Goal: Find specific page/section: Find specific page/section

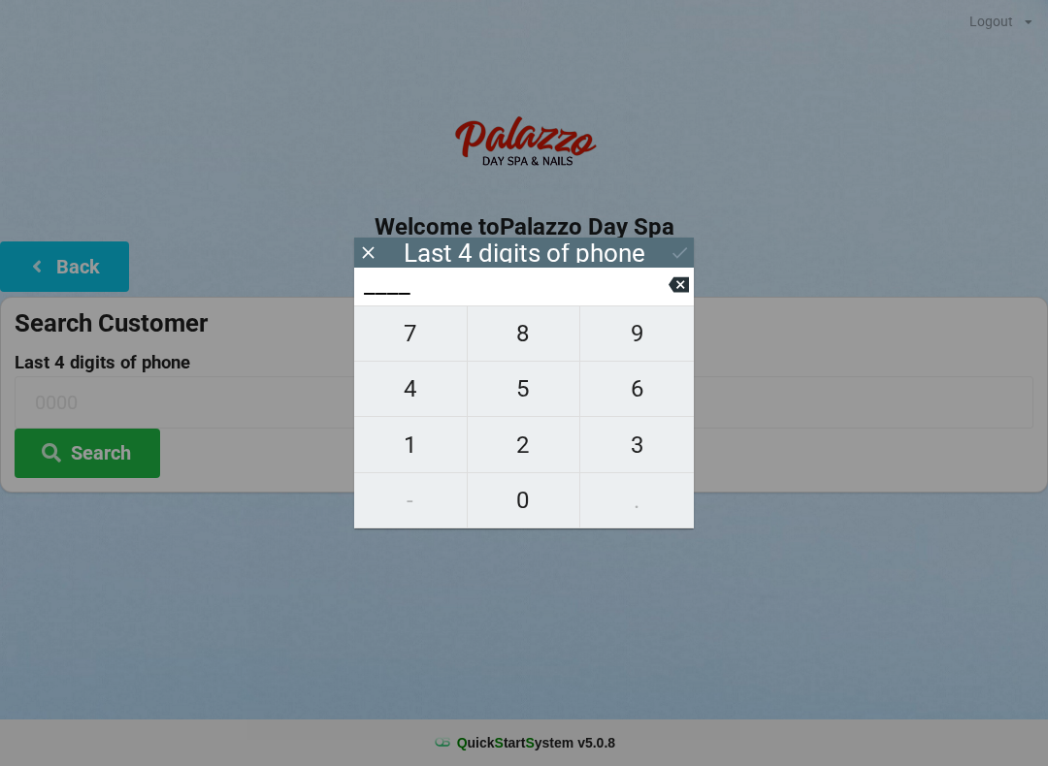
click at [413, 452] on span "1" at bounding box center [410, 445] width 113 height 41
type input "1___"
click at [441, 348] on span "7" at bounding box center [410, 333] width 113 height 41
type input "17__"
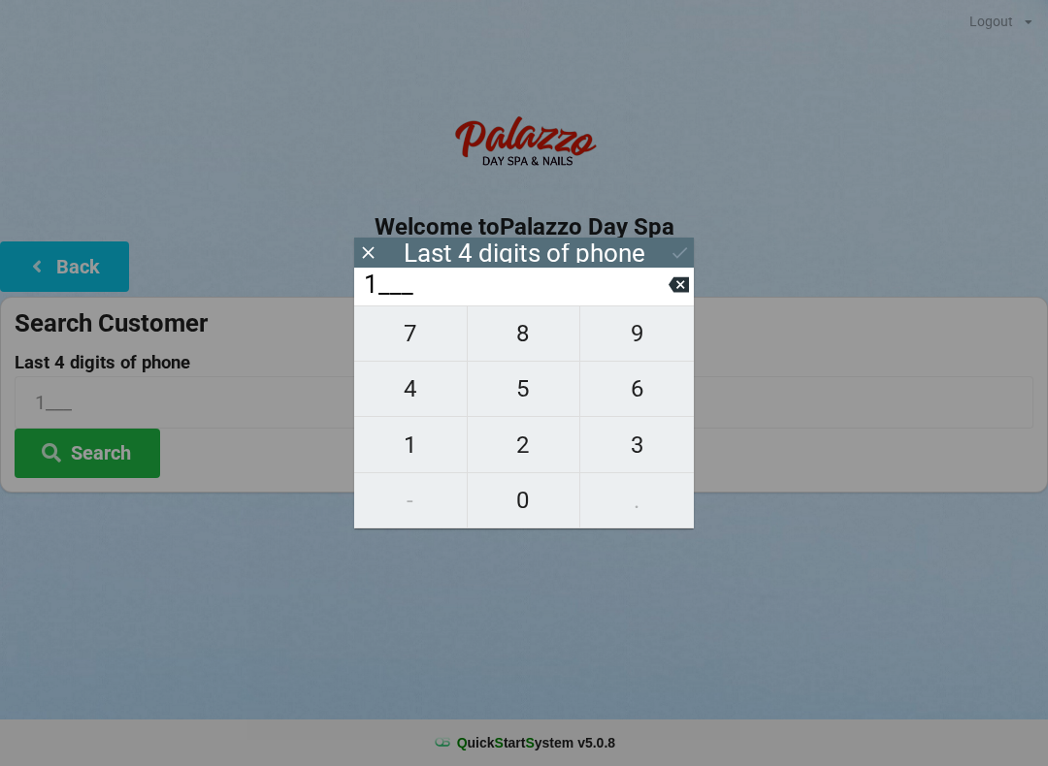
type input "17__"
click at [643, 343] on span "9" at bounding box center [637, 333] width 114 height 41
type input "179_"
click at [533, 405] on span "5" at bounding box center [524, 389] width 113 height 41
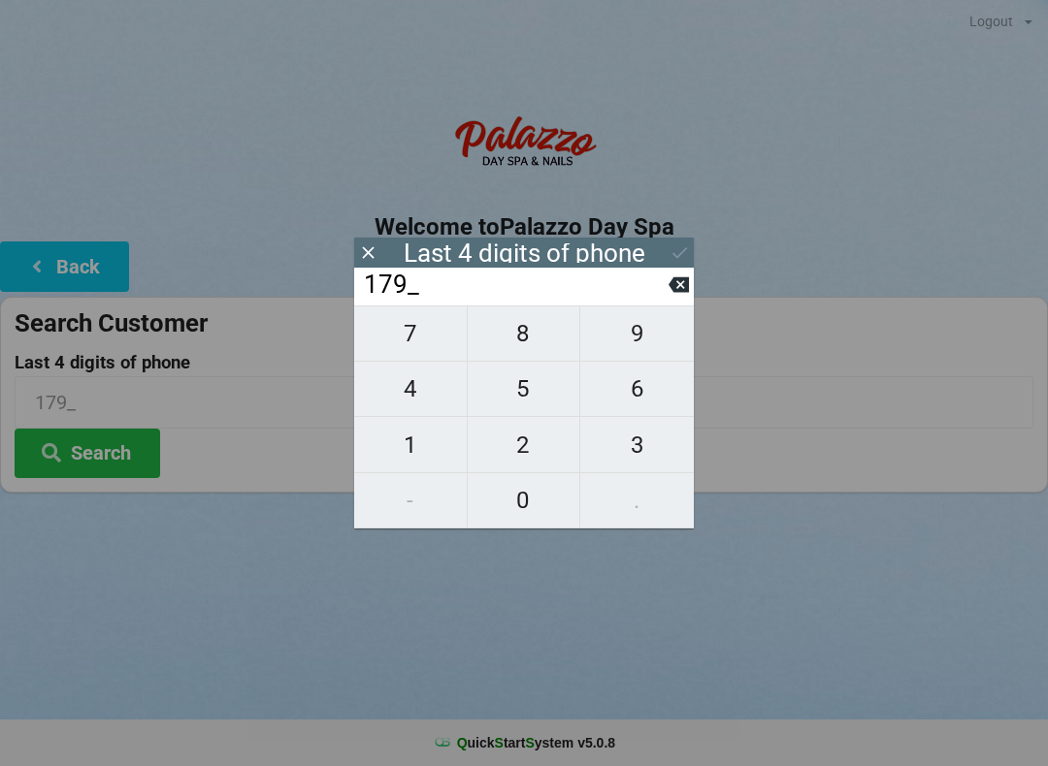
type input "1795"
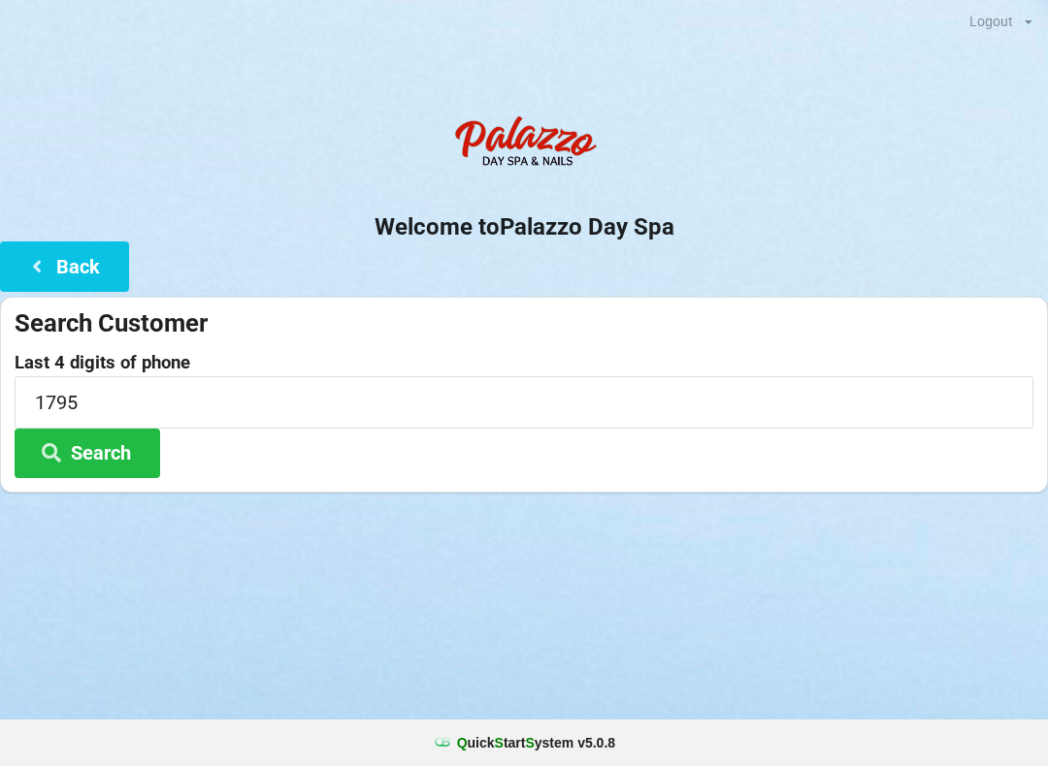
click at [148, 628] on div "Logout Logout Sign-In Welcome to Palazzo Day Spa Back Search Customer Last 4 di…" at bounding box center [524, 383] width 1048 height 766
click at [244, 396] on input "1795" at bounding box center [524, 401] width 1019 height 51
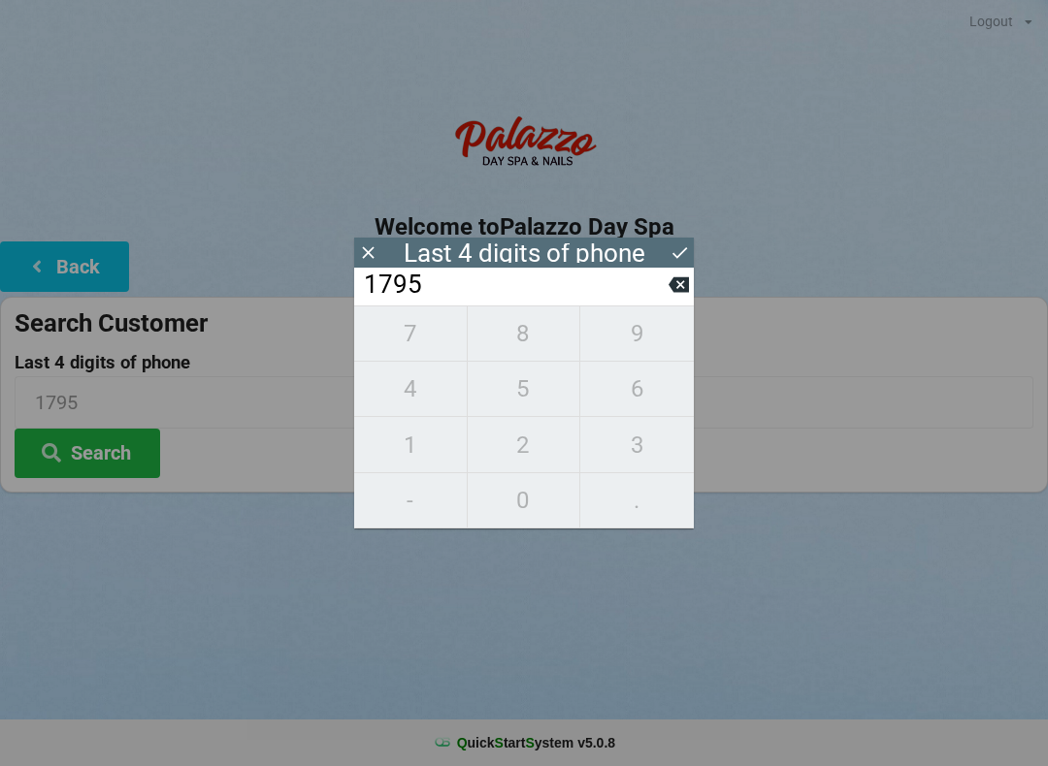
click at [667, 301] on input "1795" at bounding box center [515, 285] width 307 height 31
click at [666, 301] on input "1795" at bounding box center [515, 285] width 307 height 31
click at [672, 298] on button at bounding box center [678, 285] width 20 height 26
click at [670, 298] on button at bounding box center [678, 285] width 20 height 26
click at [671, 298] on button at bounding box center [678, 285] width 20 height 26
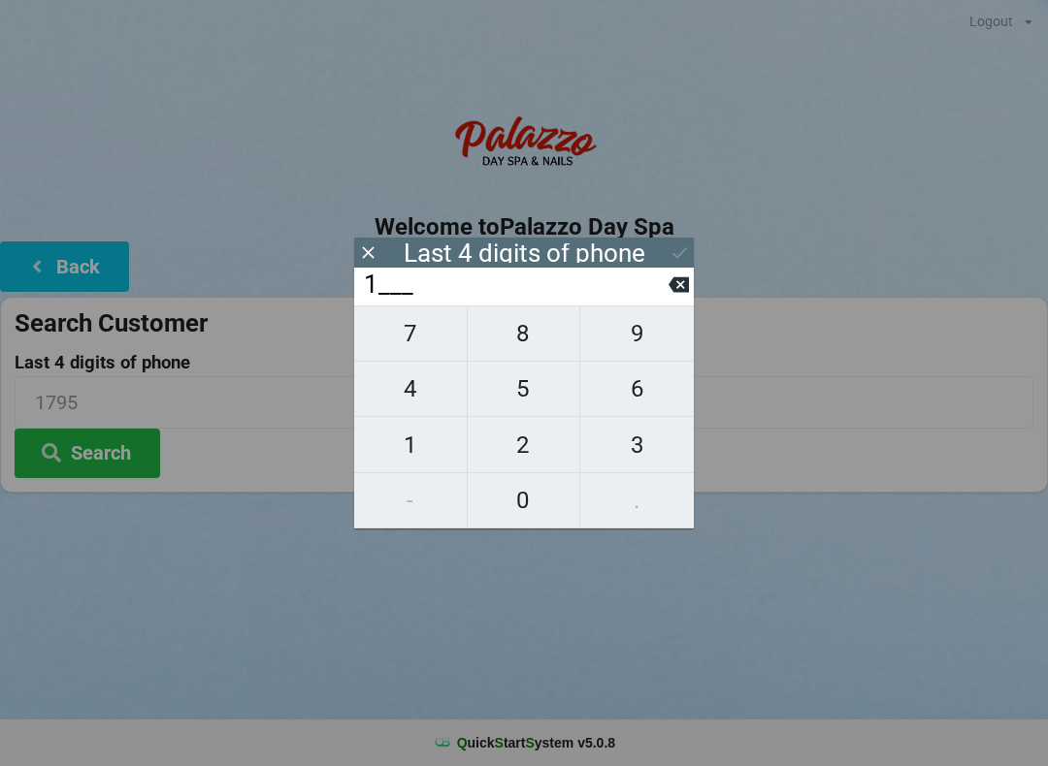
click at [667, 301] on input "1___" at bounding box center [515, 285] width 307 height 31
click at [670, 298] on button at bounding box center [678, 285] width 20 height 26
type input "____"
click at [636, 395] on span "6" at bounding box center [637, 389] width 114 height 41
type input "6___"
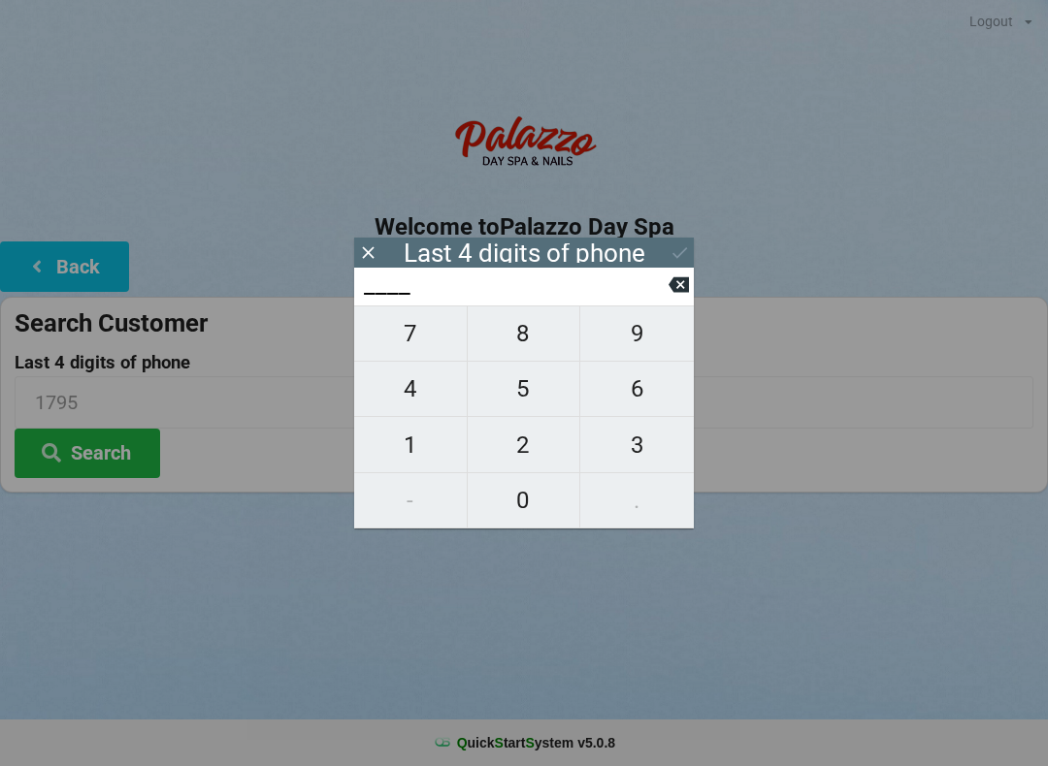
type input "6___"
click at [533, 405] on span "5" at bounding box center [524, 389] width 113 height 41
type input "65__"
click at [634, 441] on span "3" at bounding box center [637, 445] width 114 height 41
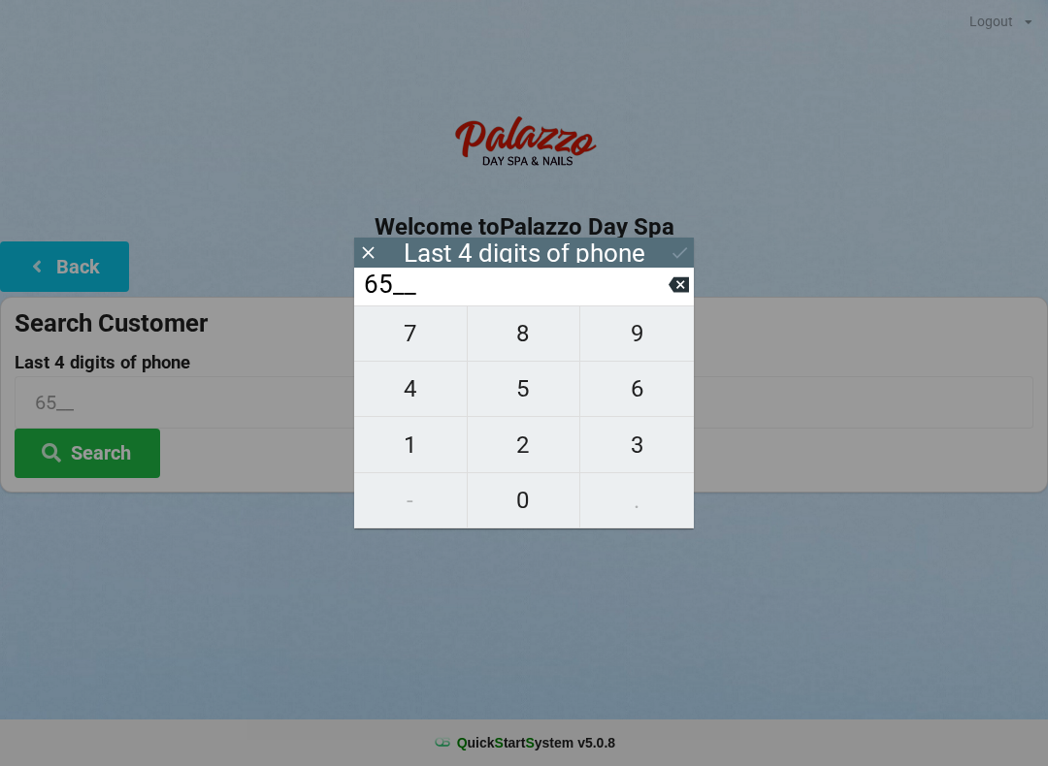
type input "653_"
click at [519, 394] on span "5" at bounding box center [524, 389] width 113 height 41
type input "6535"
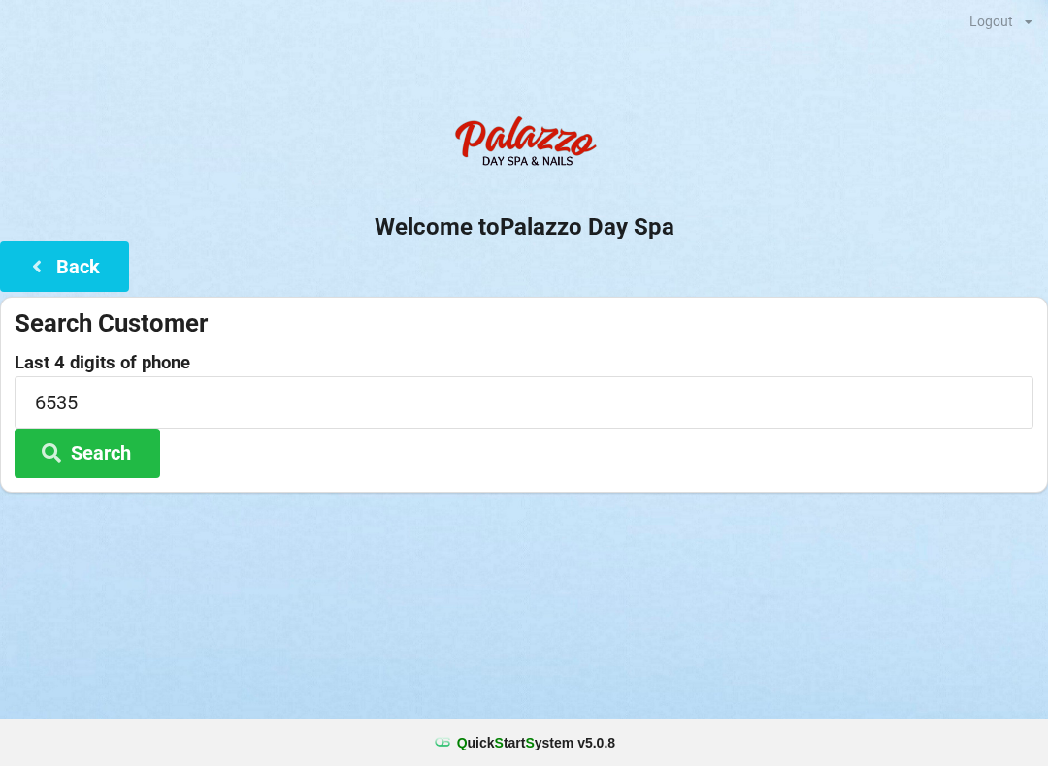
click at [324, 621] on div "Logout Logout Sign-In Welcome to Palazzo Day Spa Back Search Customer Last 4 di…" at bounding box center [524, 383] width 1048 height 766
click at [121, 448] on button "Search" at bounding box center [88, 453] width 146 height 49
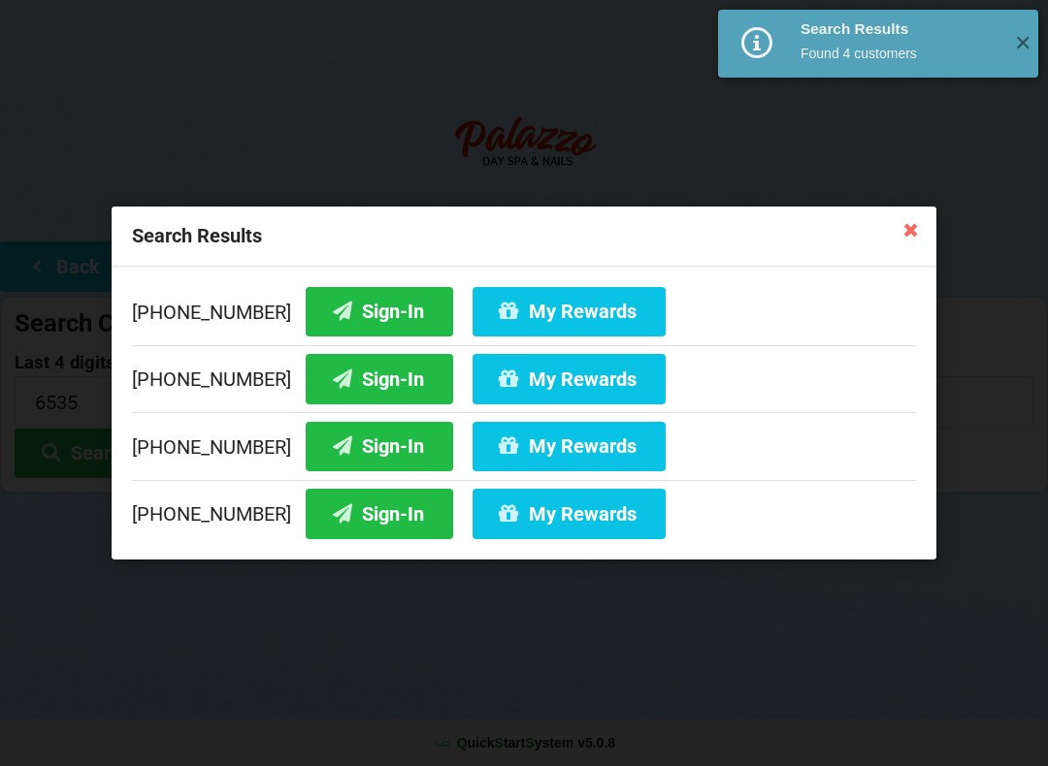
click at [365, 451] on button "Sign-In" at bounding box center [379, 446] width 147 height 49
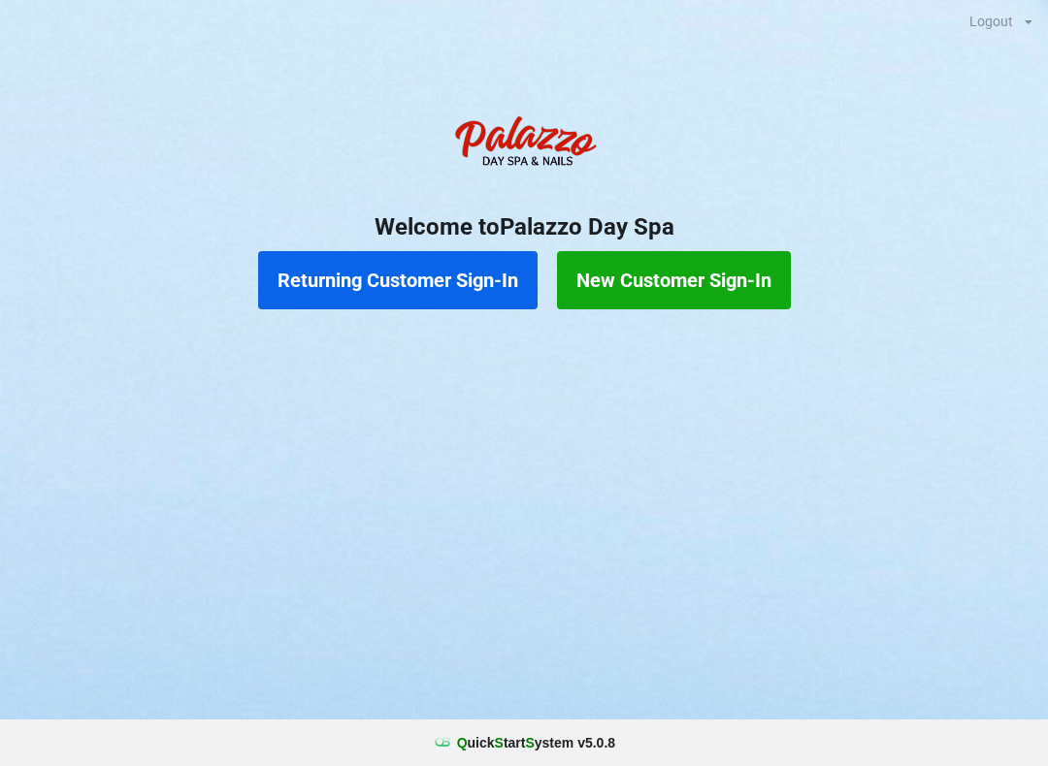
click at [385, 291] on button "Returning Customer Sign-In" at bounding box center [397, 280] width 279 height 58
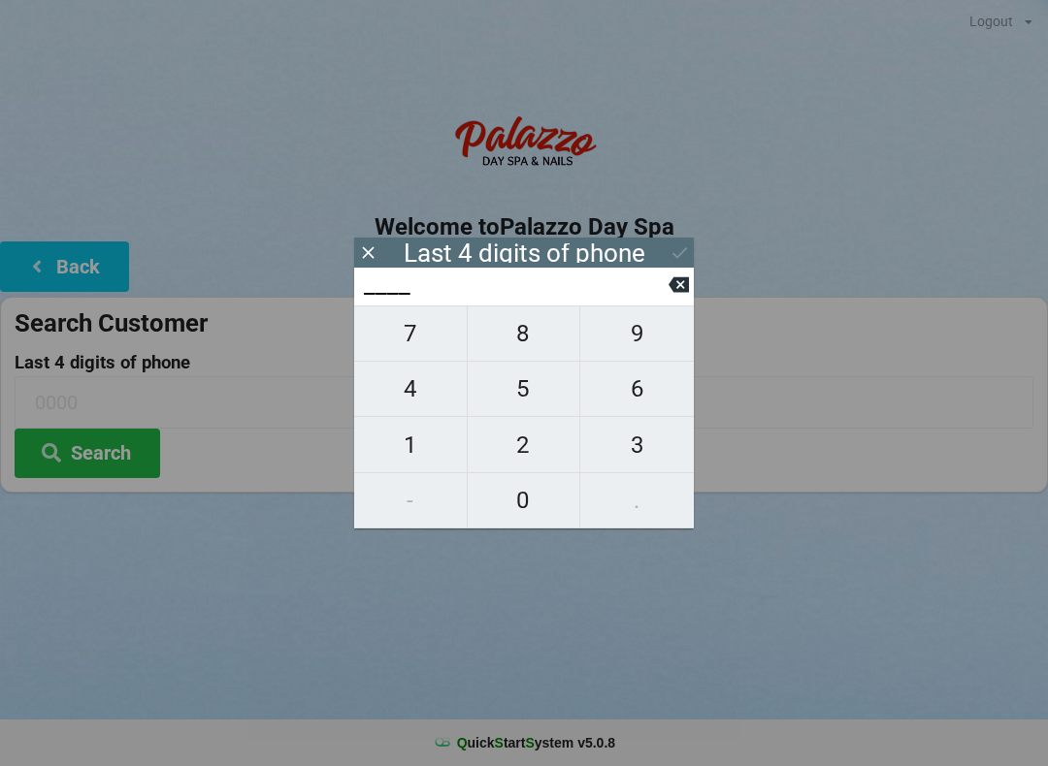
click at [634, 394] on span "6" at bounding box center [637, 389] width 114 height 41
type input "6___"
click at [511, 395] on span "5" at bounding box center [524, 389] width 113 height 41
type input "65__"
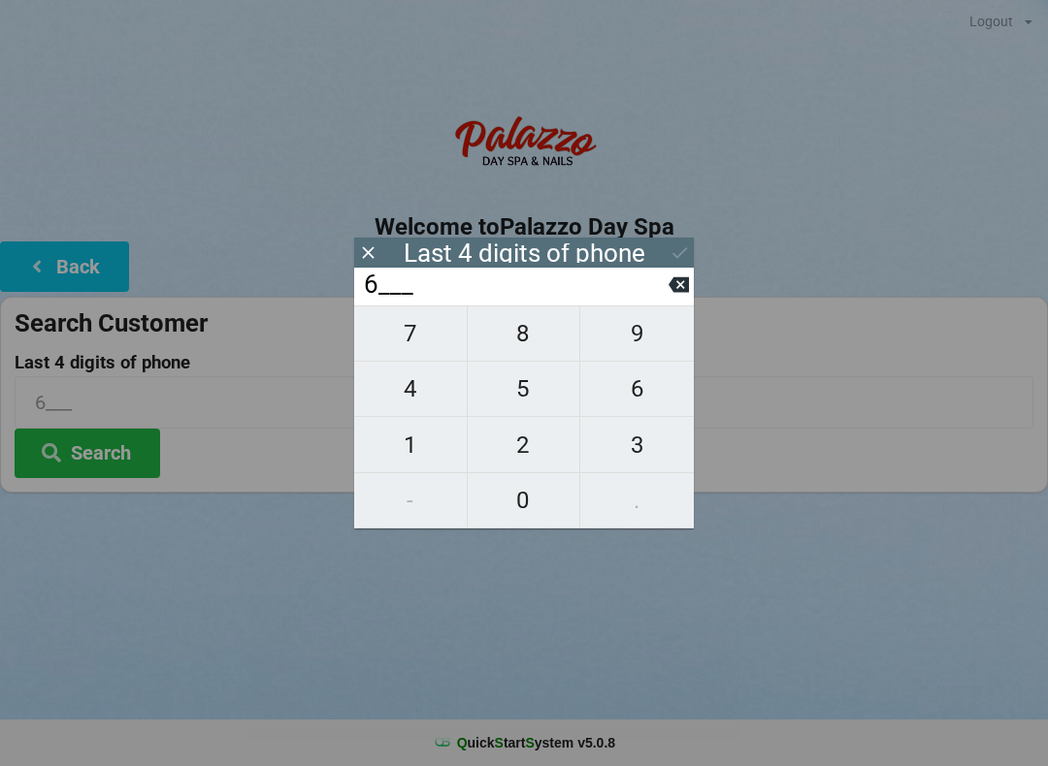
type input "65__"
click at [620, 432] on span "3" at bounding box center [637, 445] width 114 height 41
type input "653_"
click at [532, 391] on span "5" at bounding box center [524, 389] width 113 height 41
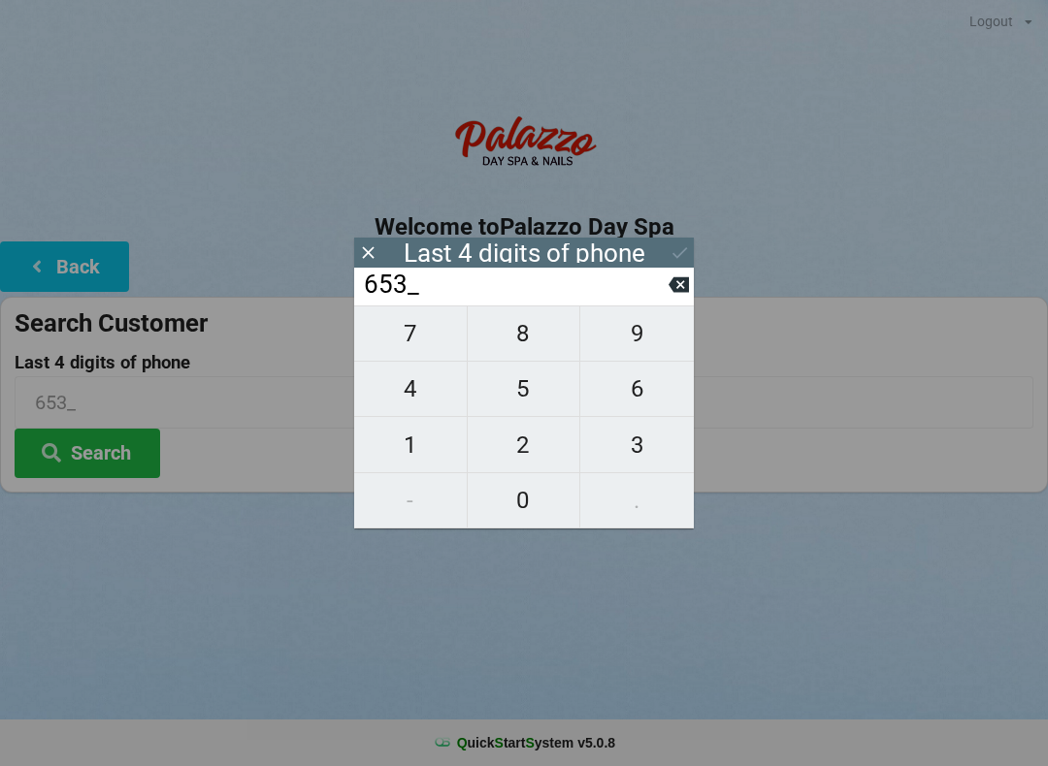
type input "6535"
click at [253, 621] on div "Logout Logout Sign-In Welcome to Palazzo Day Spa Back Search Customer Last 4 di…" at bounding box center [524, 383] width 1048 height 766
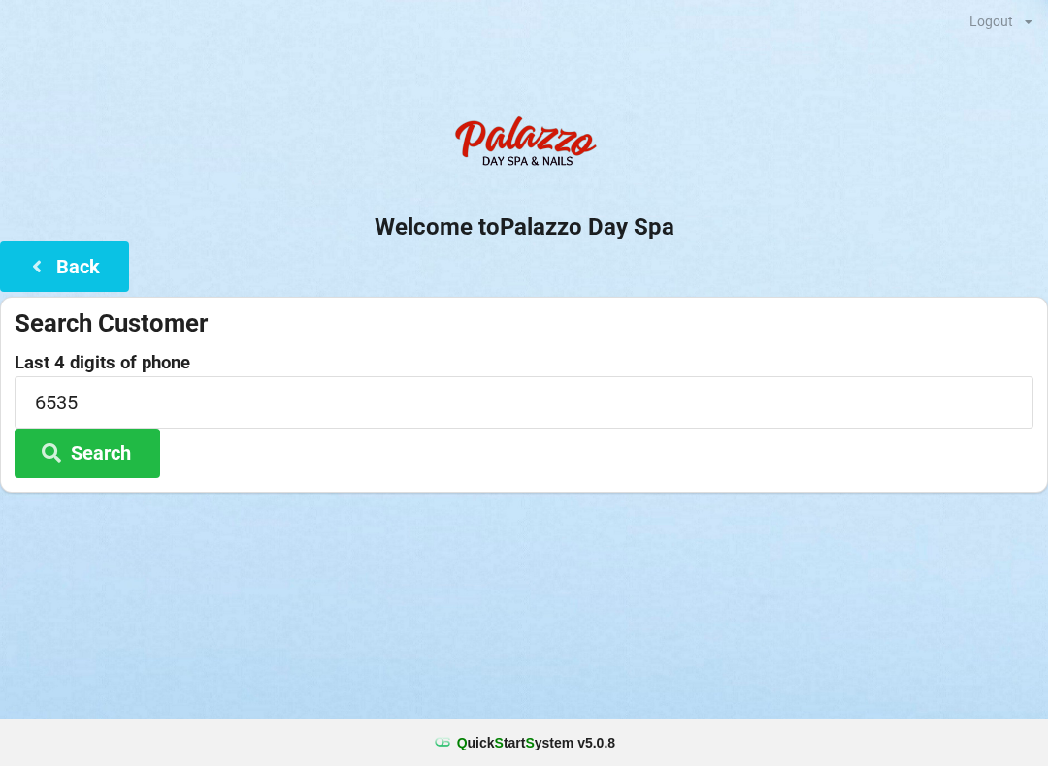
click at [133, 450] on button "Search" at bounding box center [88, 453] width 146 height 49
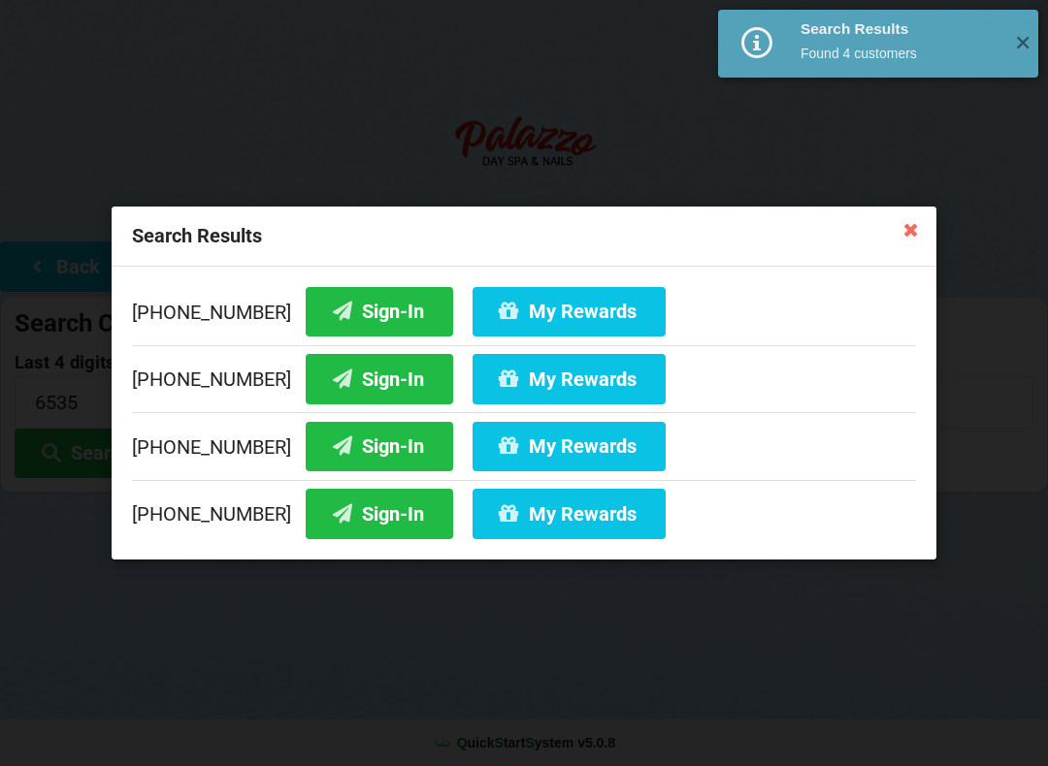
click at [549, 378] on button "My Rewards" at bounding box center [568, 378] width 193 height 49
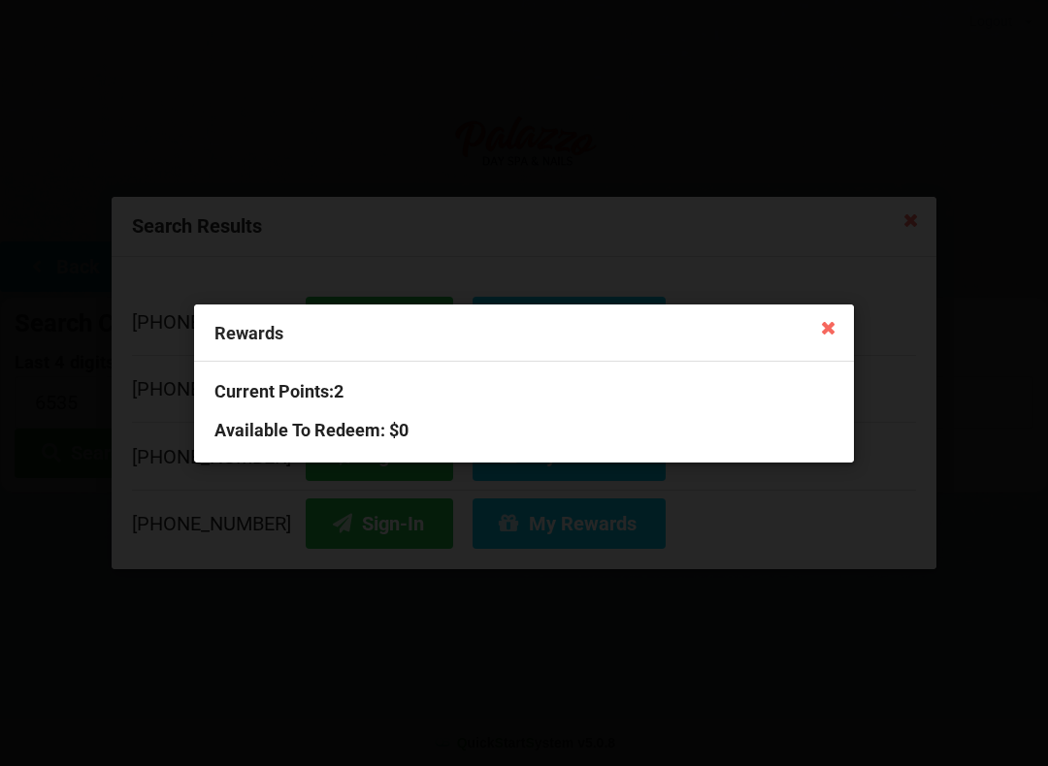
click at [299, 630] on div "Rewards Current Points: 2 Available To Redeem : $0" at bounding box center [524, 383] width 1048 height 766
click at [827, 329] on icon at bounding box center [828, 326] width 31 height 31
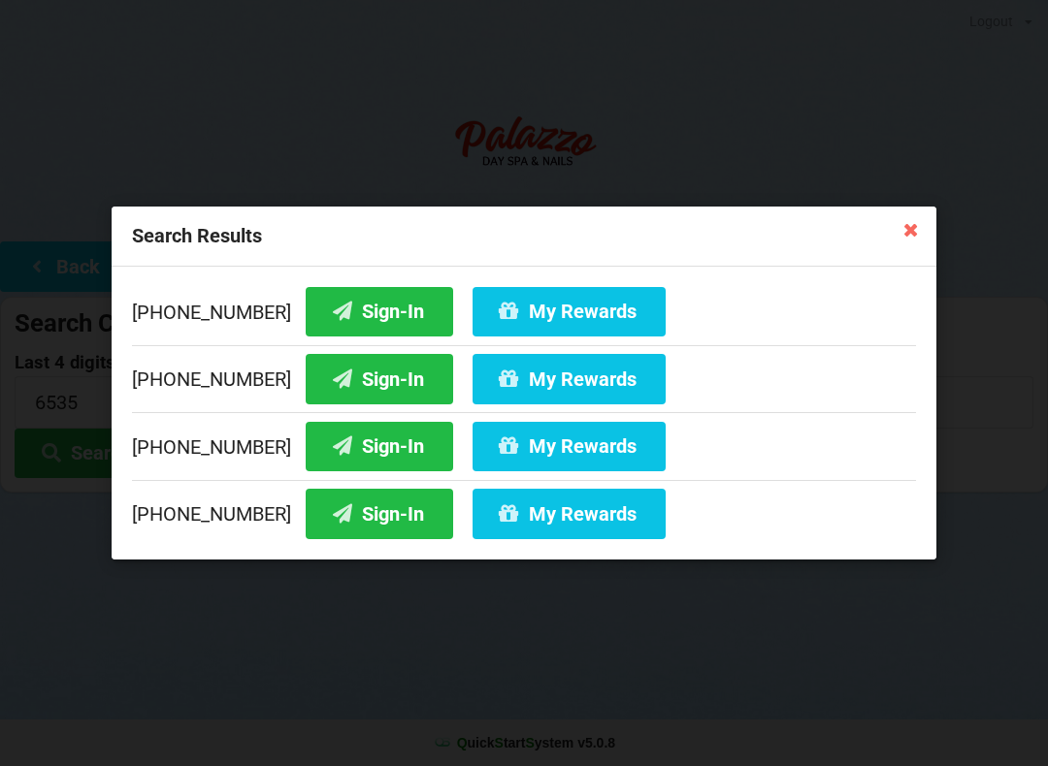
click at [526, 454] on button "My Rewards" at bounding box center [568, 446] width 193 height 49
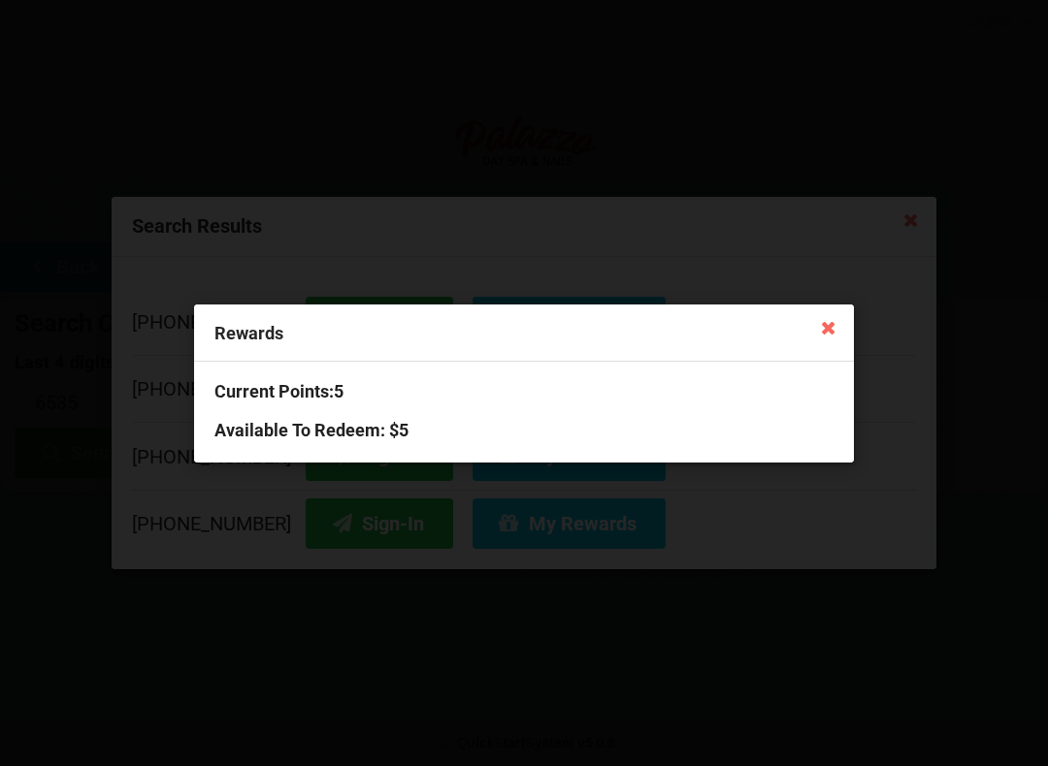
click at [534, 552] on div "Rewards Current Points: 5 Available To Redeem : $5" at bounding box center [524, 383] width 1048 height 766
click at [815, 336] on icon at bounding box center [828, 326] width 31 height 31
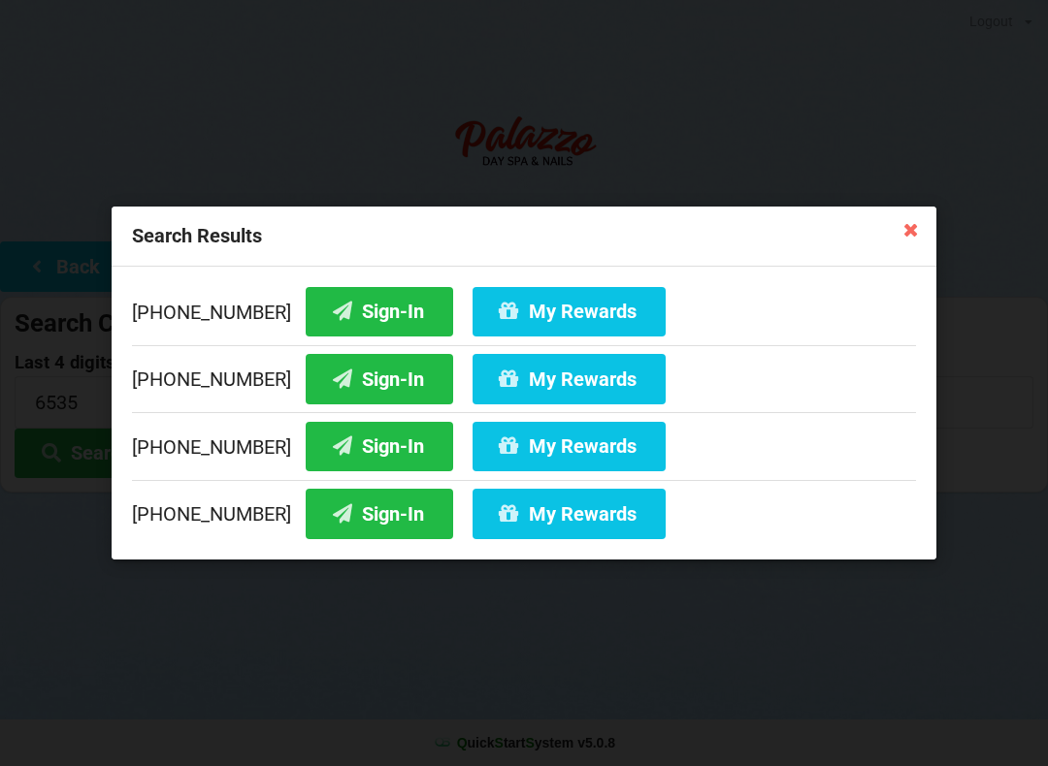
click at [896, 231] on icon at bounding box center [910, 228] width 31 height 31
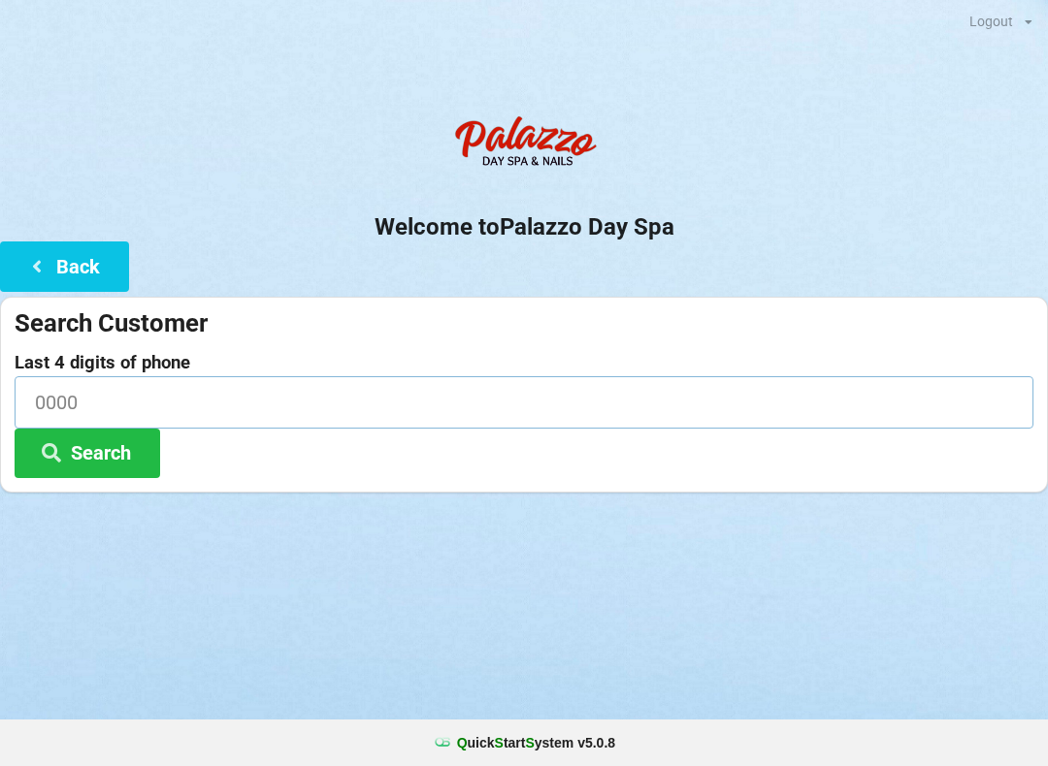
click at [271, 391] on input at bounding box center [524, 401] width 1019 height 51
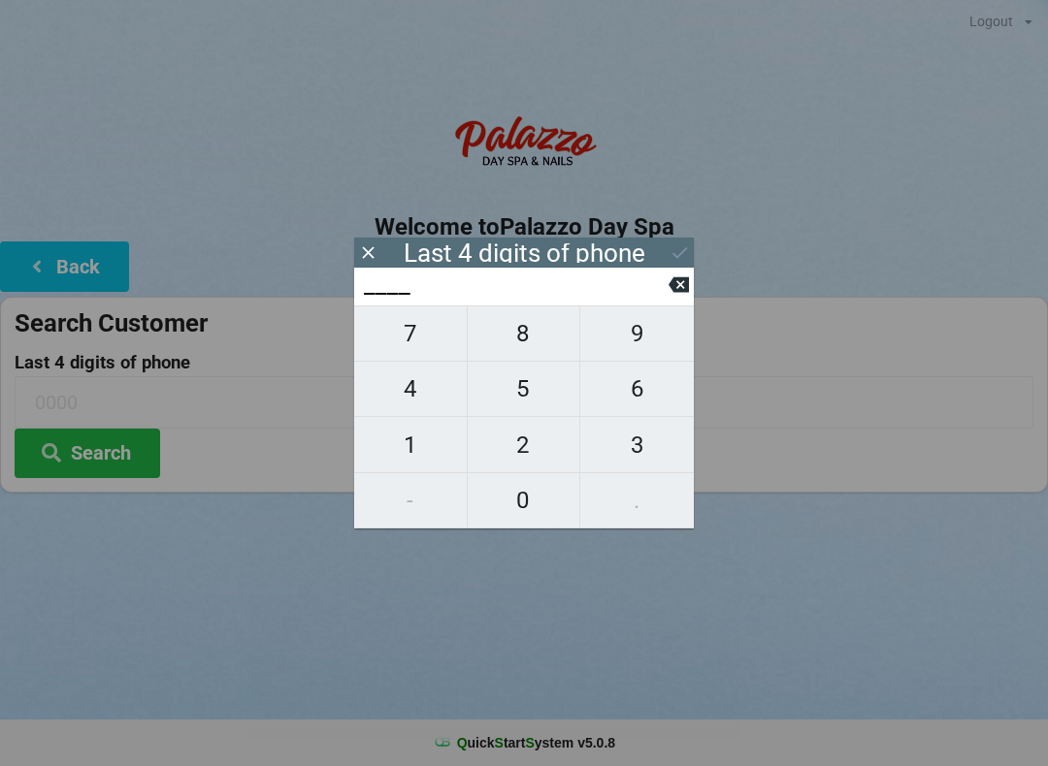
click at [522, 384] on span "5" at bounding box center [524, 389] width 113 height 41
type input "5___"
click at [437, 450] on span "1" at bounding box center [410, 445] width 113 height 41
type input "51__"
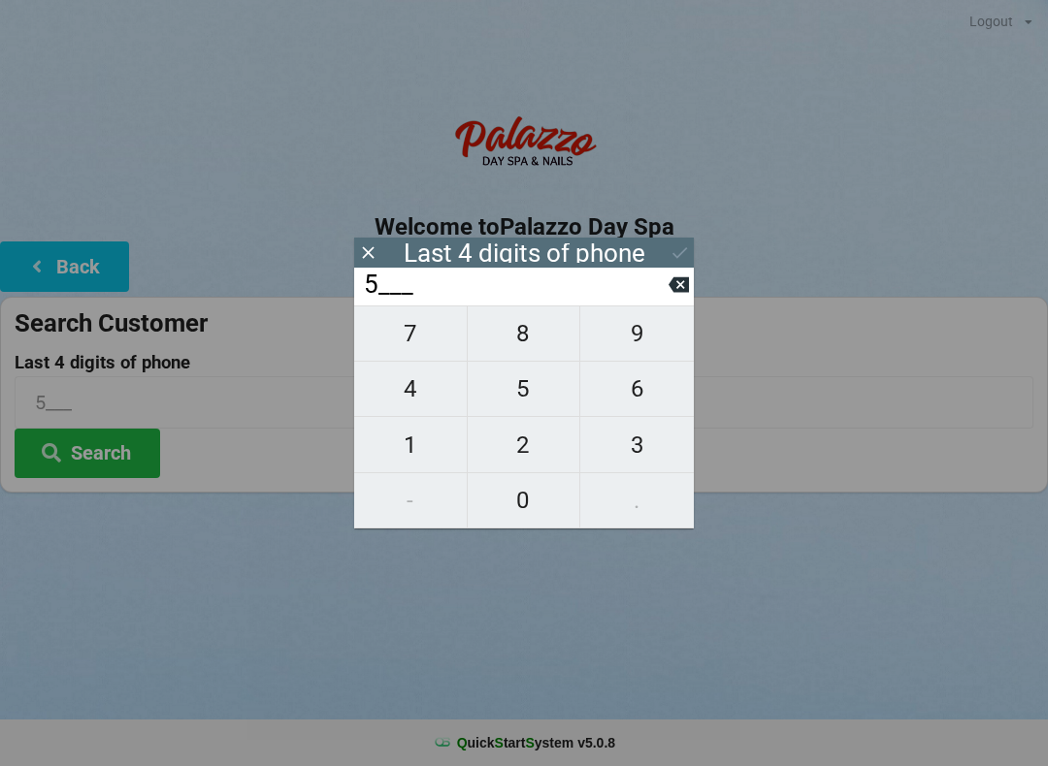
type input "51__"
click at [633, 394] on span "6" at bounding box center [637, 389] width 114 height 41
type input "516_"
click at [524, 491] on span "0" at bounding box center [524, 500] width 113 height 41
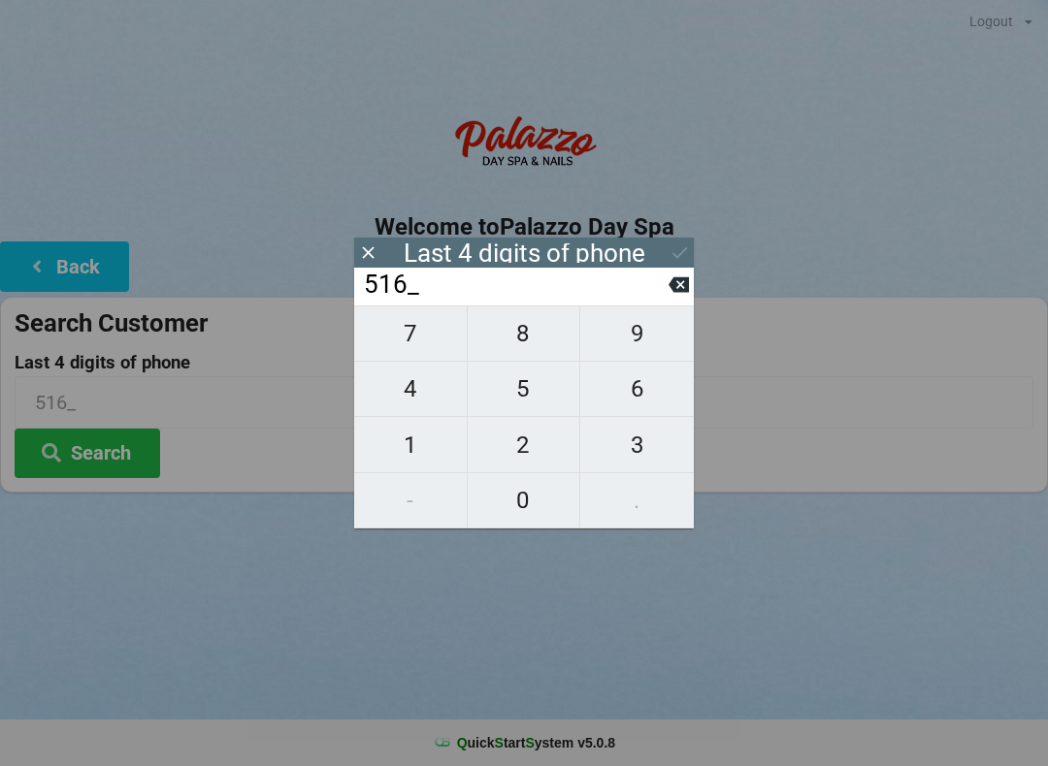
type input "5160"
click at [674, 242] on button at bounding box center [679, 253] width 20 height 26
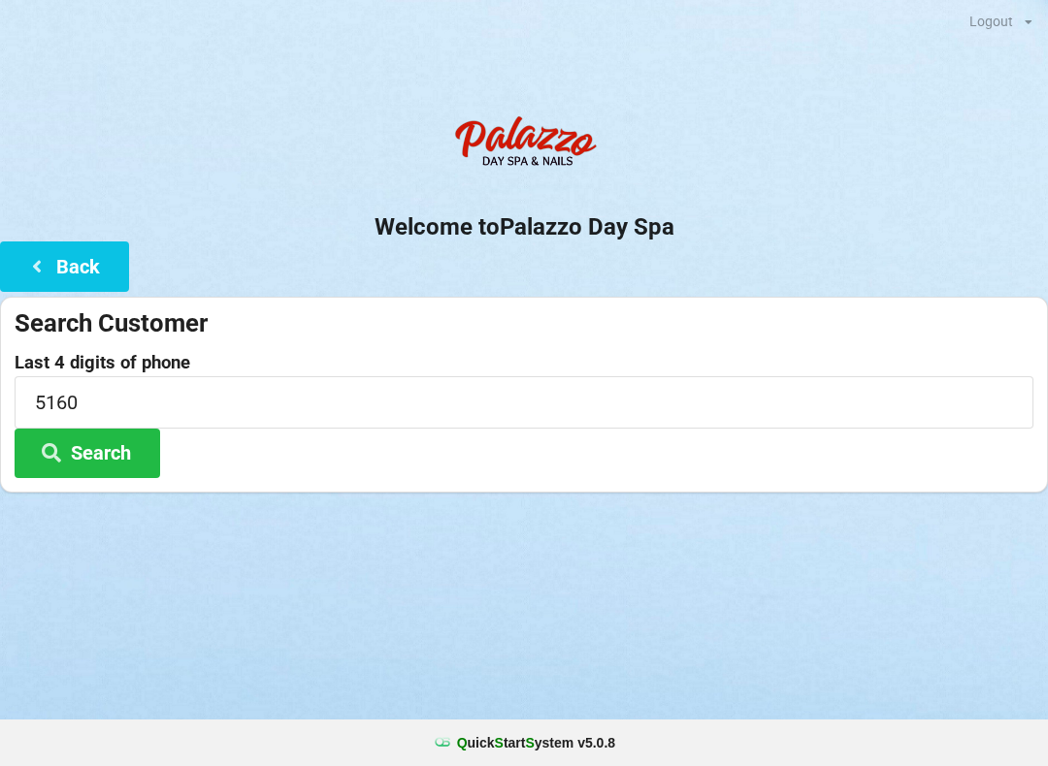
click at [109, 465] on button "Search" at bounding box center [88, 453] width 146 height 49
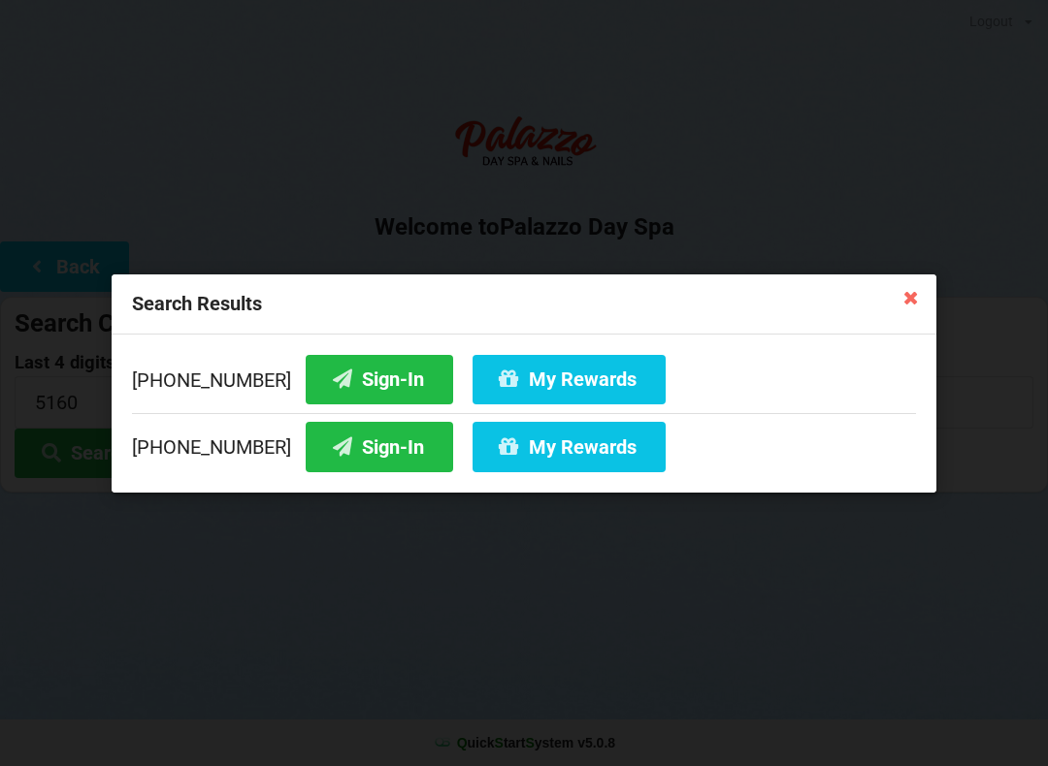
click at [362, 373] on button "Sign-In" at bounding box center [379, 378] width 147 height 49
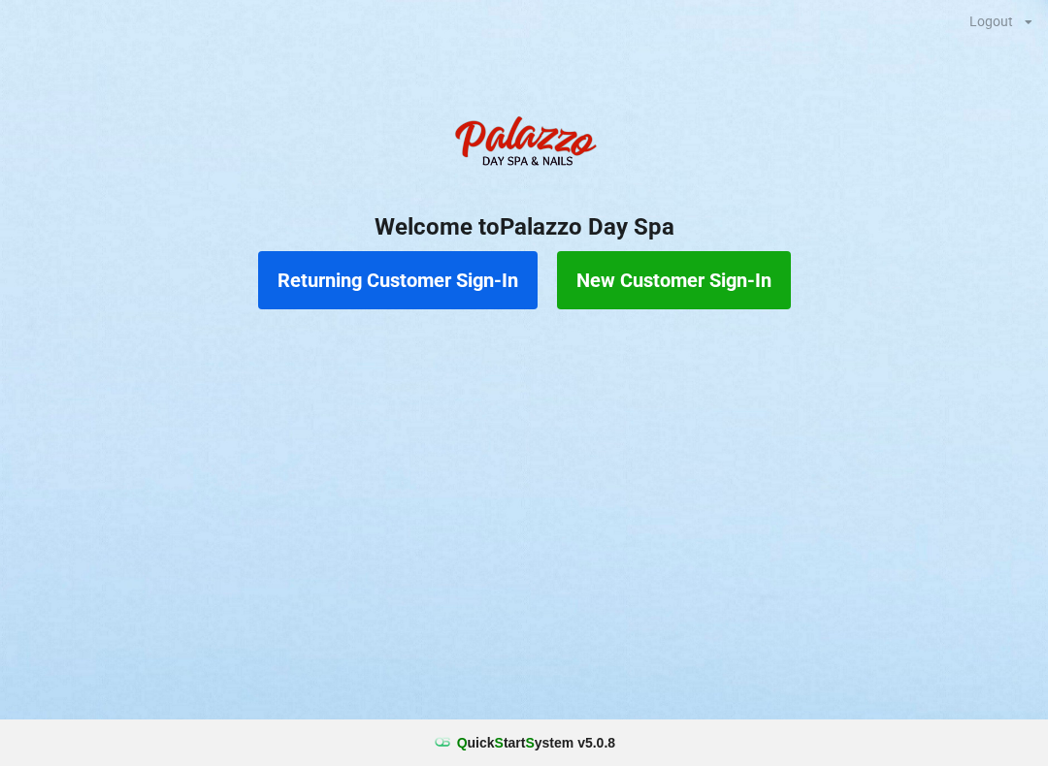
click at [647, 276] on button "New Customer Sign-In" at bounding box center [674, 280] width 234 height 58
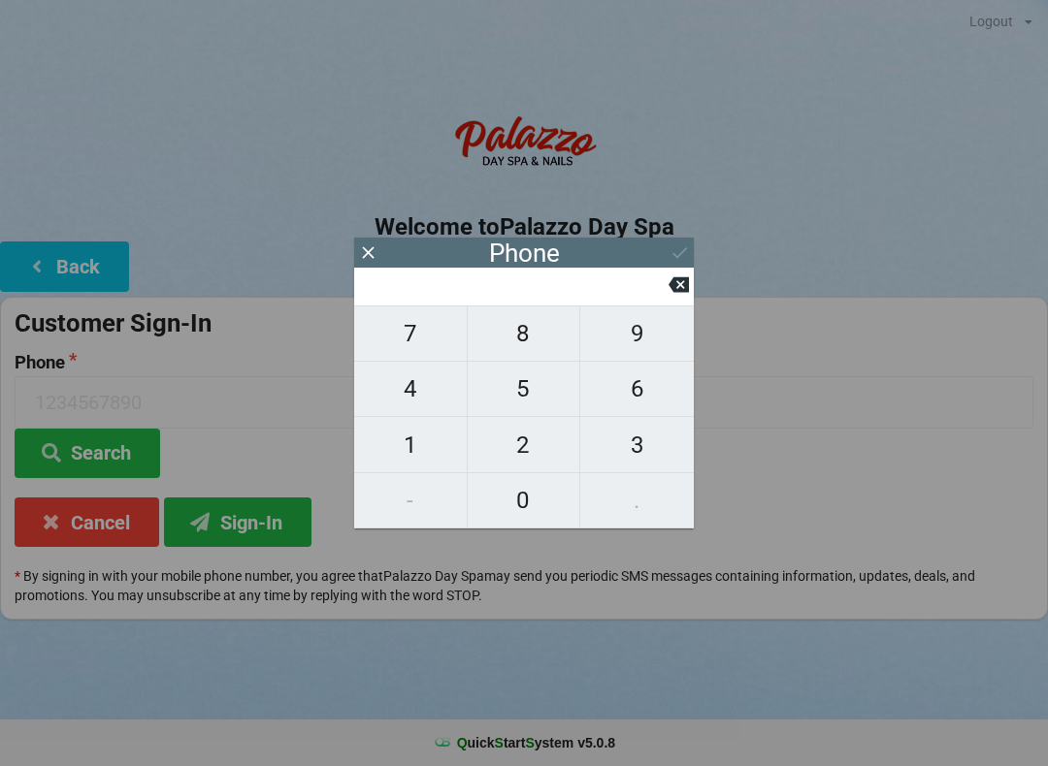
click at [629, 440] on span "3" at bounding box center [637, 445] width 114 height 41
type input "3"
click at [538, 440] on span "2" at bounding box center [524, 445] width 113 height 41
type input "32"
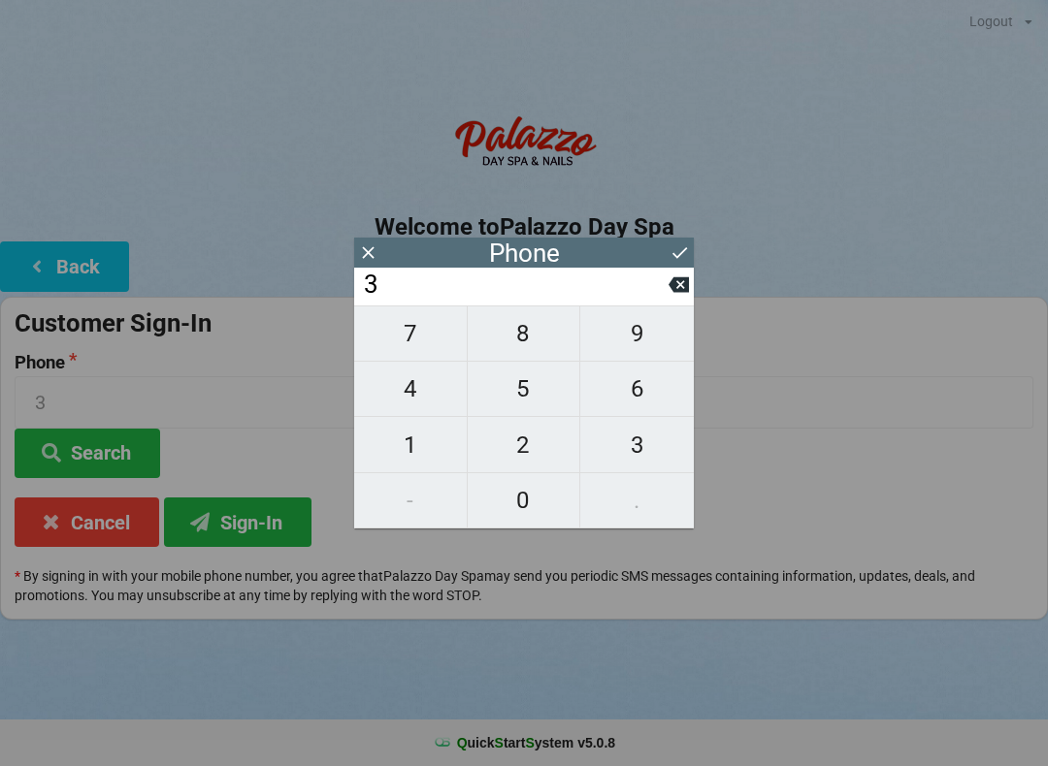
type input "32"
click at [410, 449] on span "1" at bounding box center [410, 445] width 113 height 41
type input "321"
click at [532, 454] on span "2" at bounding box center [524, 445] width 113 height 41
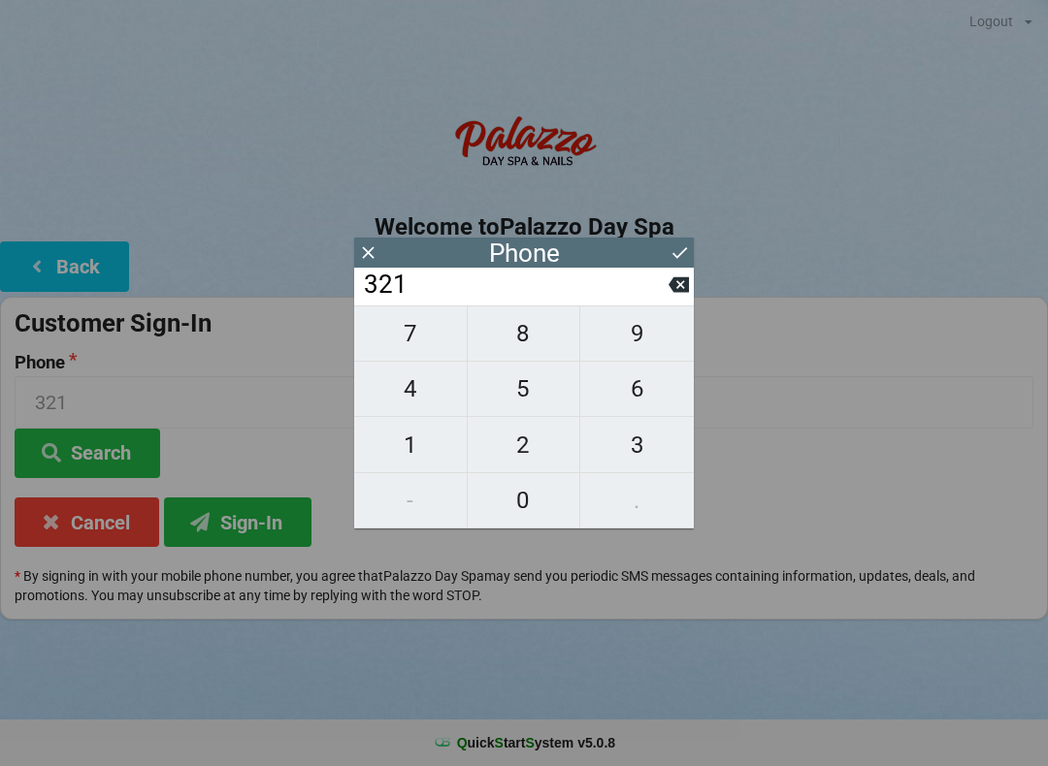
type input "3212"
click at [377, 440] on span "1" at bounding box center [410, 445] width 113 height 41
type input "32121"
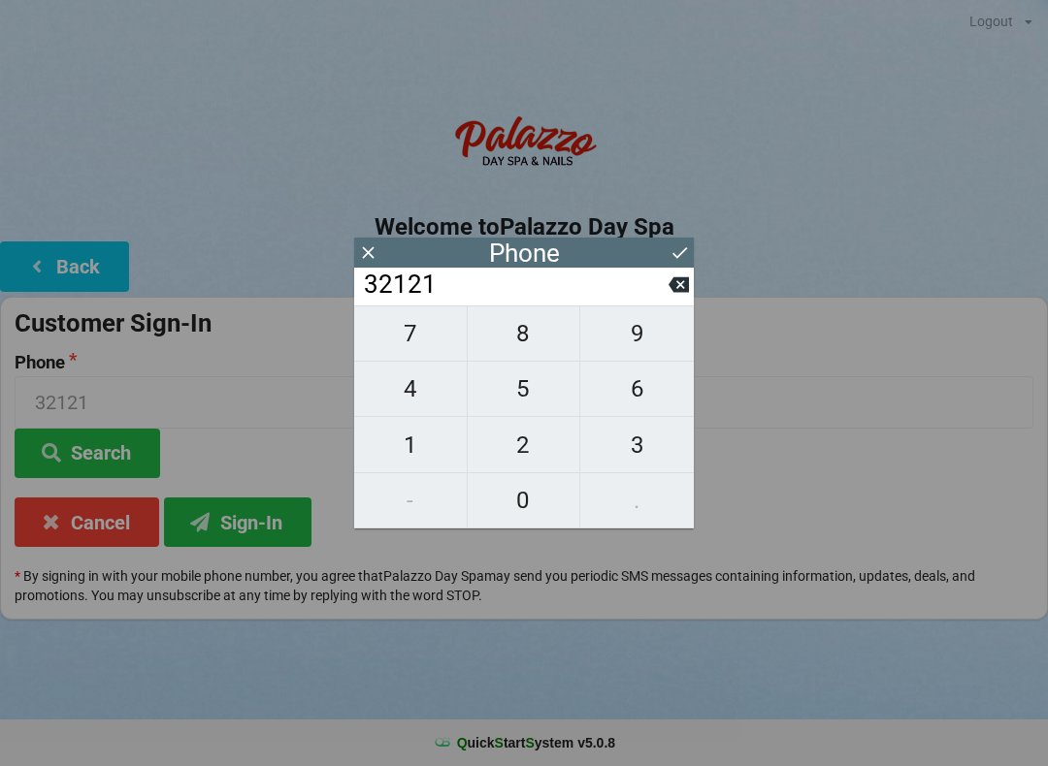
click at [399, 340] on span "7" at bounding box center [410, 333] width 113 height 41
type input "321217"
click at [402, 332] on span "7" at bounding box center [410, 333] width 113 height 41
type input "3212177"
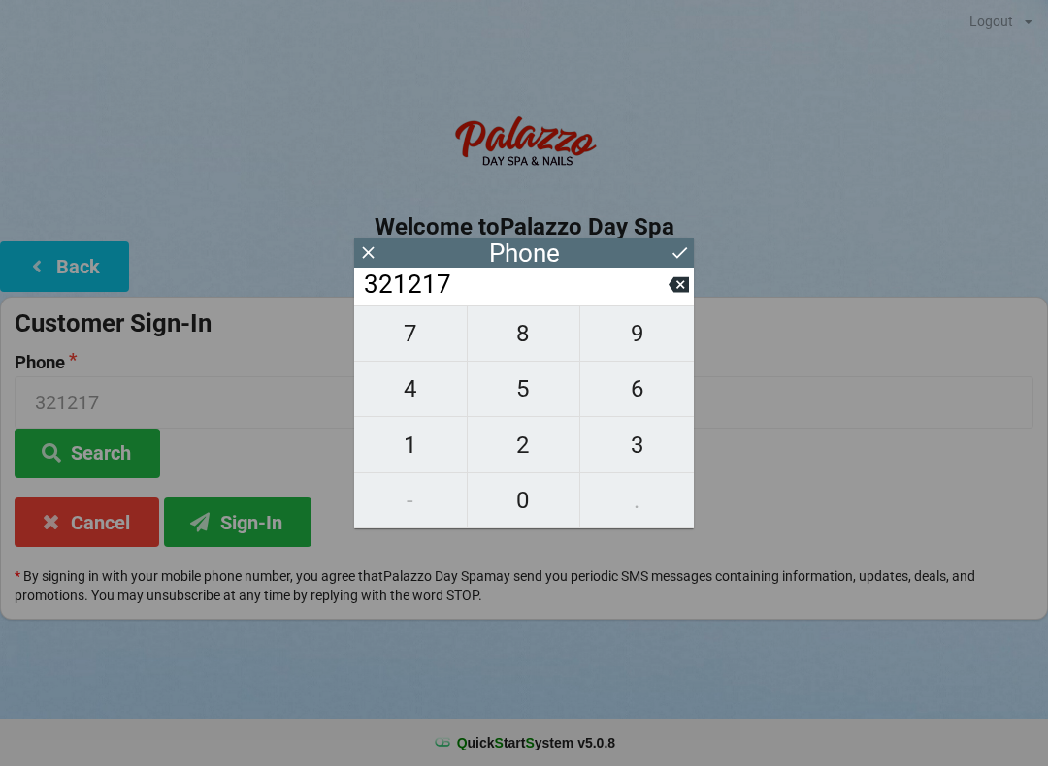
type input "3212177"
click at [514, 448] on span "2" at bounding box center [524, 445] width 113 height 41
type input "32121772"
click at [391, 459] on span "1" at bounding box center [410, 445] width 113 height 41
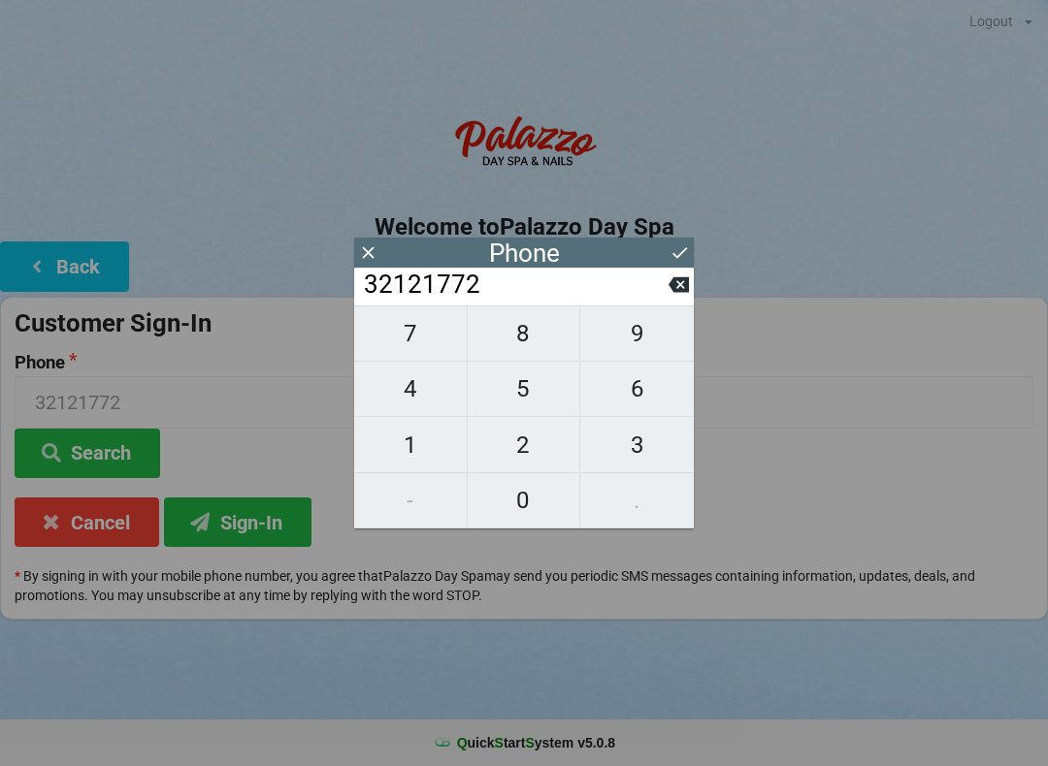
type input "321217721"
click at [671, 252] on icon at bounding box center [679, 253] width 20 height 20
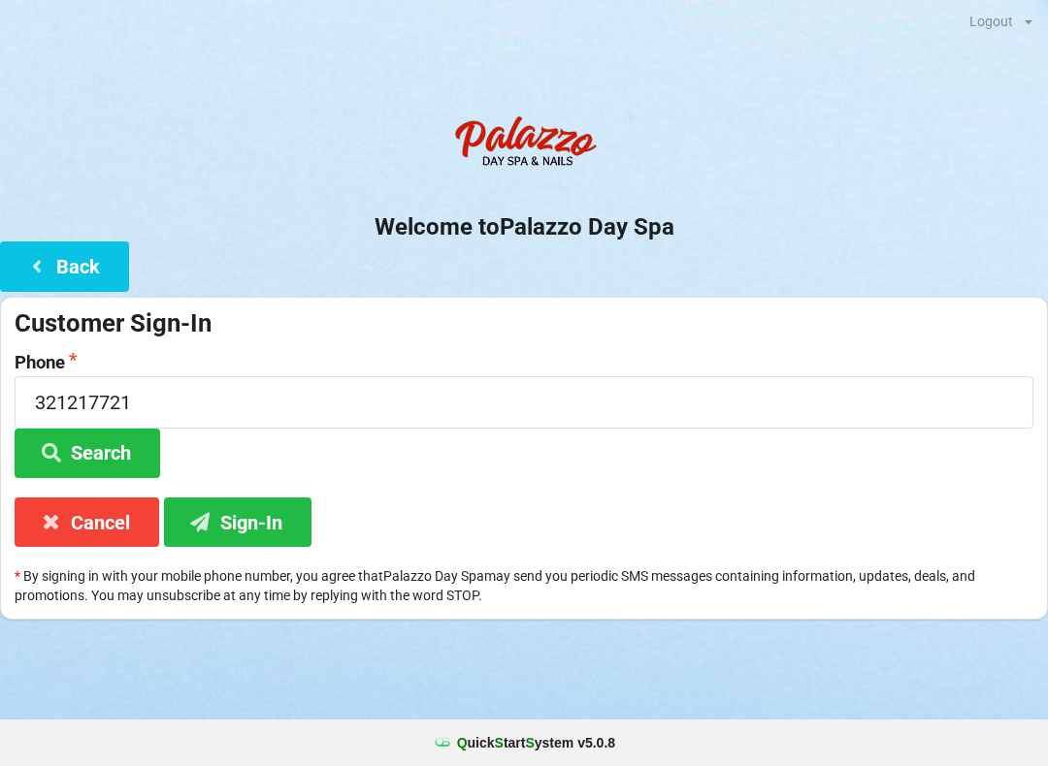
click at [59, 443] on icon at bounding box center [51, 451] width 23 height 16
click at [76, 445] on button "Search" at bounding box center [88, 453] width 146 height 49
click at [234, 528] on button "Sign-In" at bounding box center [237, 522] width 147 height 49
click at [74, 453] on button "Search" at bounding box center [88, 453] width 146 height 49
click at [178, 402] on input "321217721" at bounding box center [524, 401] width 1019 height 51
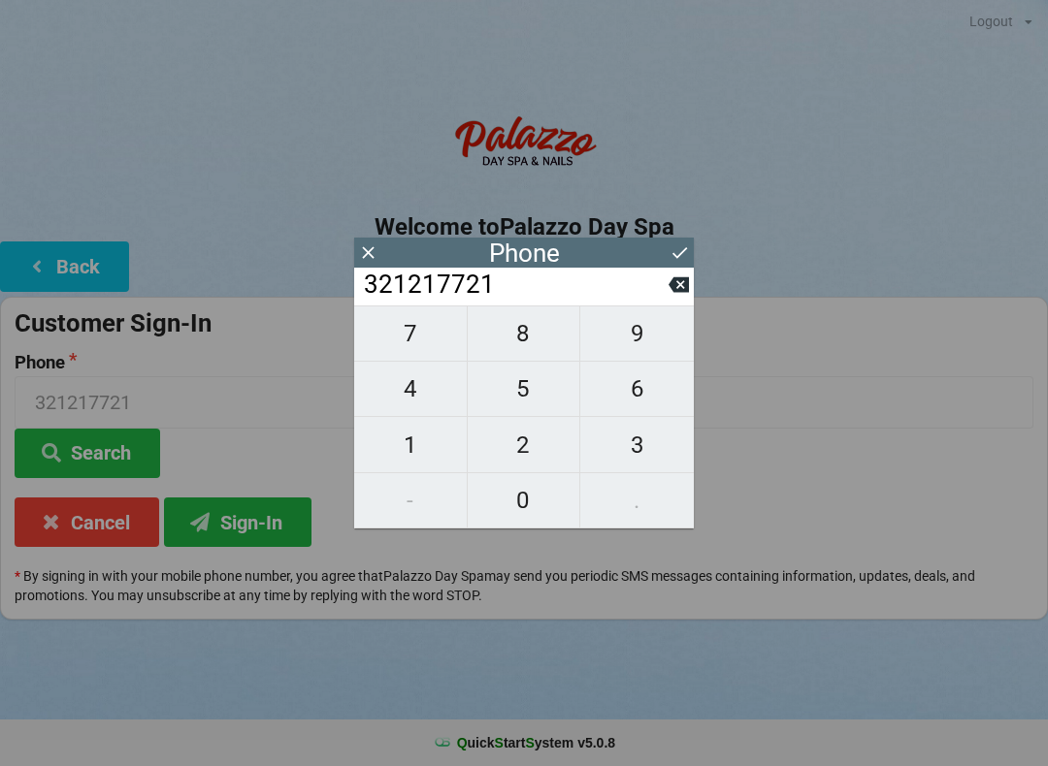
click at [667, 293] on input "321217721" at bounding box center [515, 285] width 307 height 31
click at [663, 287] on input "321217721" at bounding box center [515, 285] width 307 height 31
click at [662, 289] on input "321217721" at bounding box center [515, 285] width 307 height 31
click at [660, 301] on input "321217721" at bounding box center [515, 285] width 307 height 31
click at [673, 298] on button at bounding box center [678, 285] width 20 height 26
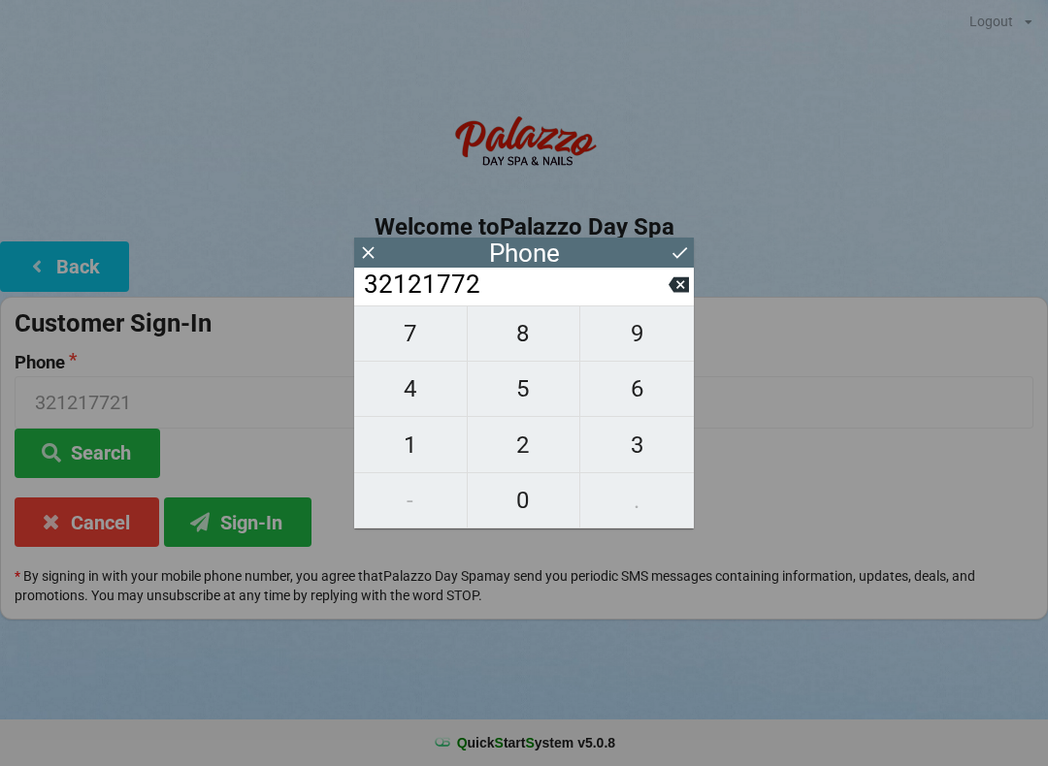
click at [667, 301] on input "32121772" at bounding box center [515, 285] width 307 height 31
click at [668, 298] on button at bounding box center [678, 285] width 20 height 26
click at [678, 293] on icon at bounding box center [678, 285] width 20 height 20
type input "321217"
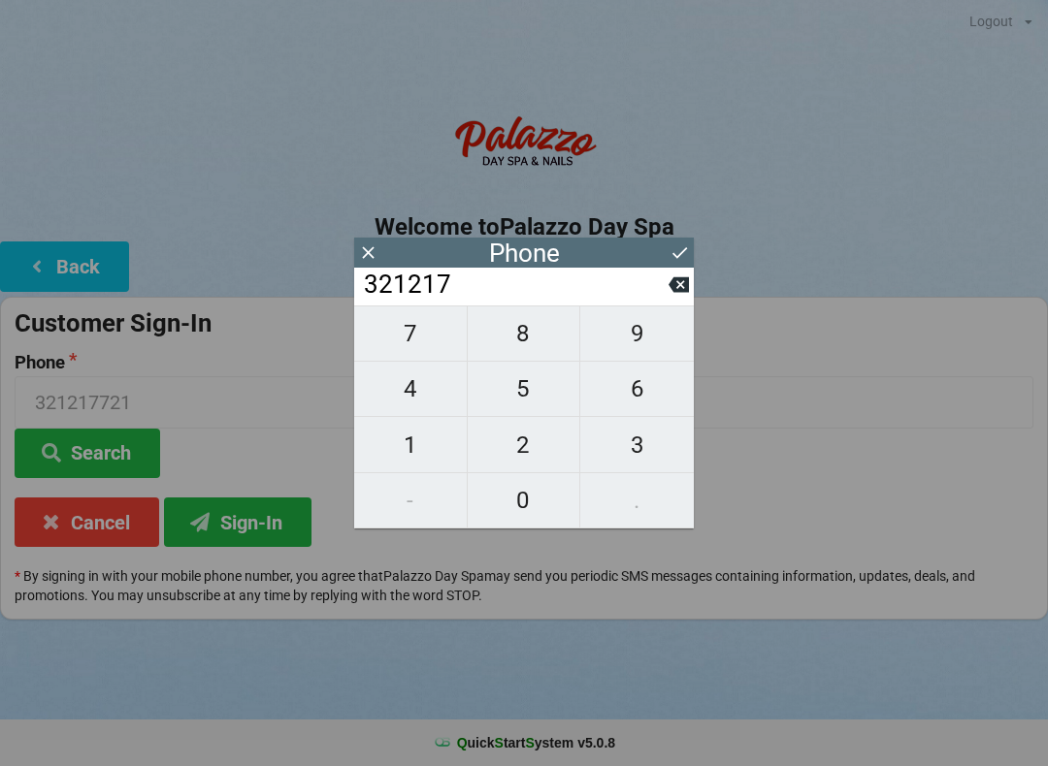
click at [410, 338] on span "7" at bounding box center [410, 333] width 113 height 41
type input "3212177"
click at [403, 449] on span "1" at bounding box center [410, 445] width 113 height 41
type input "32121771"
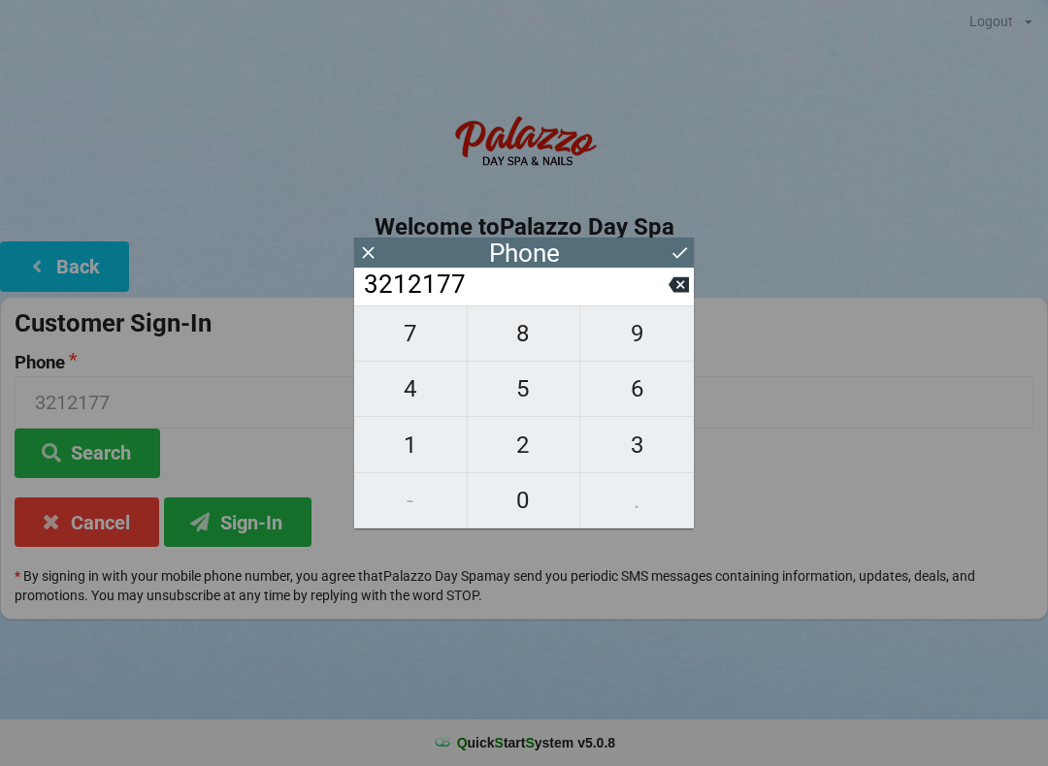
type input "32121771"
click at [508, 440] on span "2" at bounding box center [524, 445] width 113 height 41
type input "321217712"
click at [406, 441] on span "1" at bounding box center [410, 445] width 113 height 41
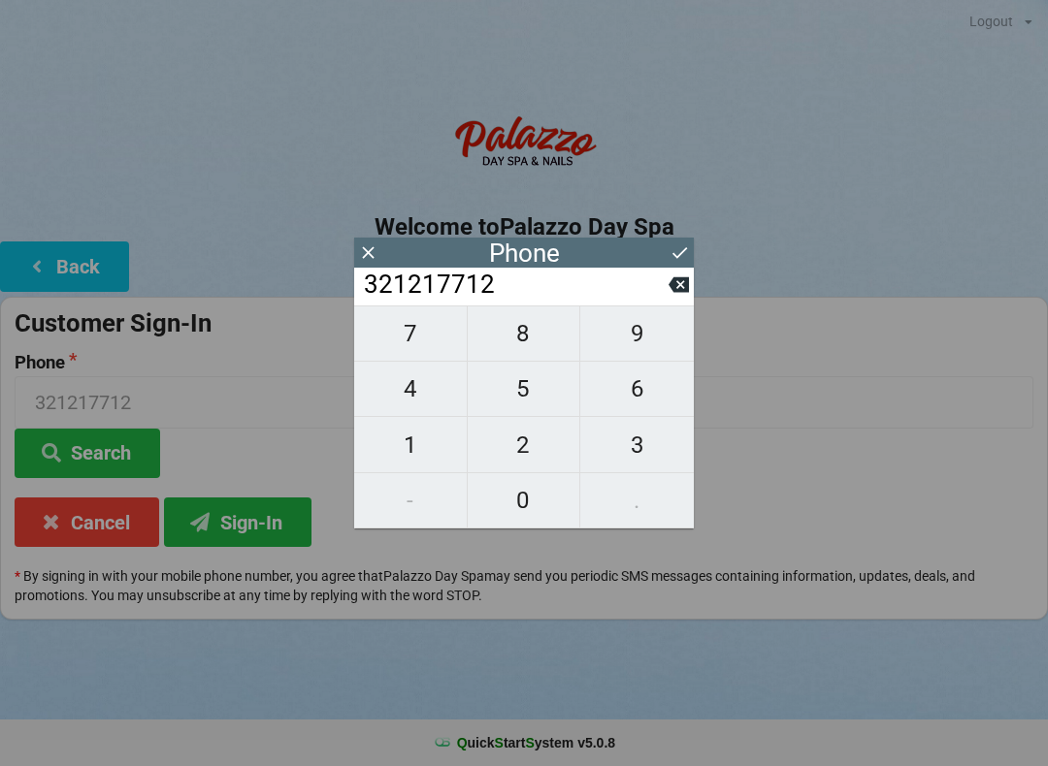
type input "3212177121"
click at [672, 262] on icon at bounding box center [679, 253] width 20 height 20
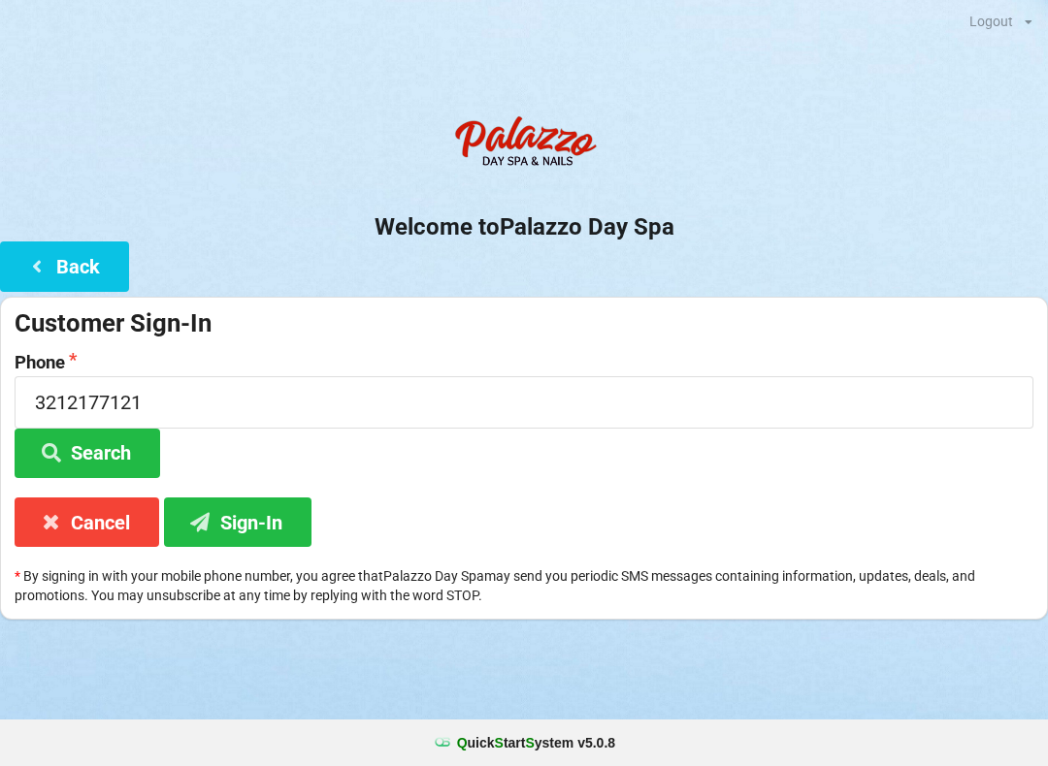
click at [82, 451] on button "Search" at bounding box center [88, 453] width 146 height 49
click at [76, 450] on button "Search" at bounding box center [88, 453] width 146 height 49
click at [235, 525] on button "Sign-In" at bounding box center [237, 522] width 147 height 49
click at [62, 258] on button "Back" at bounding box center [64, 266] width 129 height 49
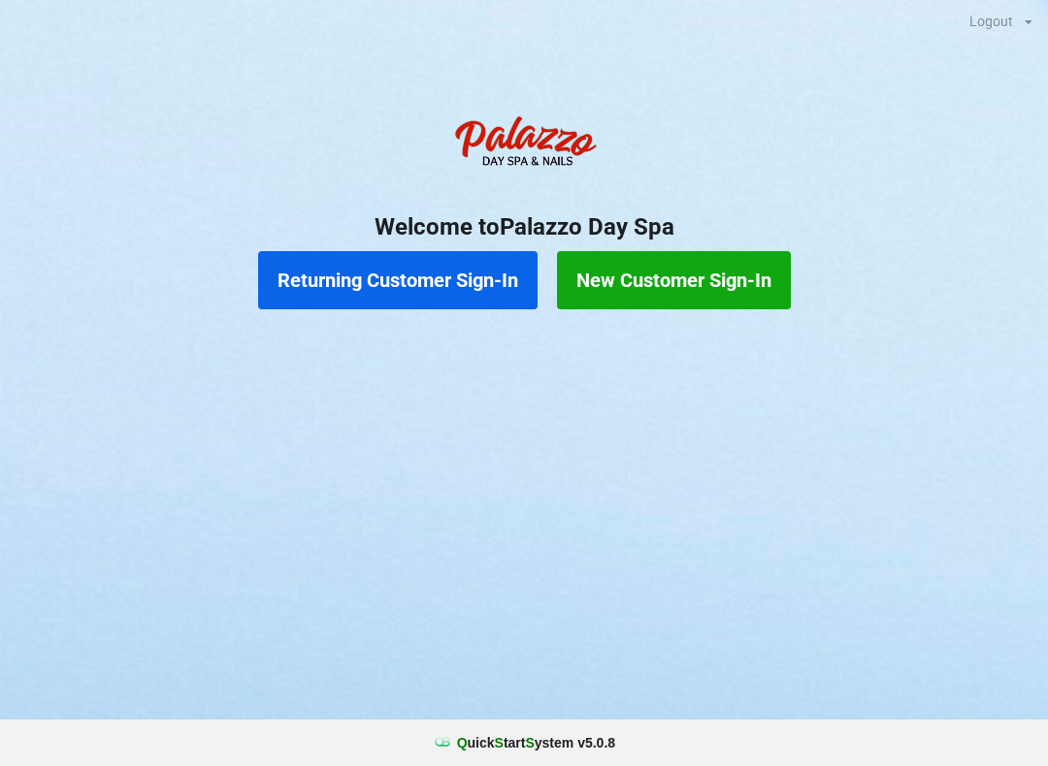
click at [374, 276] on button "Returning Customer Sign-In" at bounding box center [397, 280] width 279 height 58
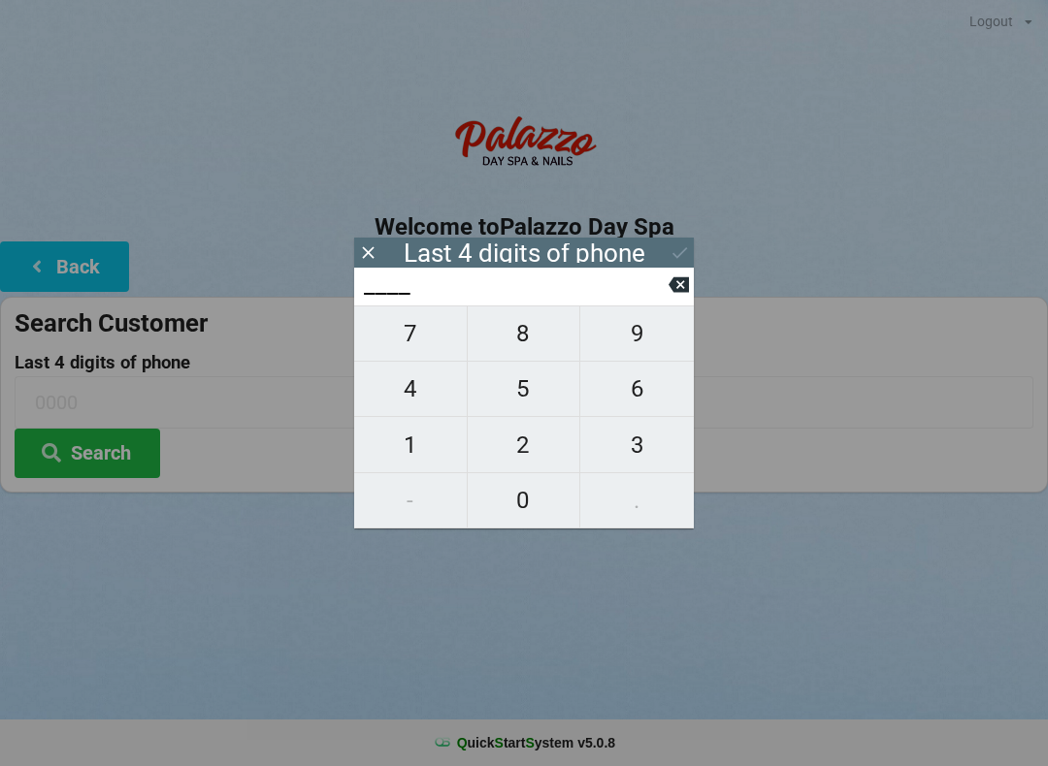
click at [626, 440] on span "3" at bounding box center [637, 445] width 114 height 41
type input "3___"
click at [523, 442] on span "2" at bounding box center [524, 445] width 113 height 41
type input "32__"
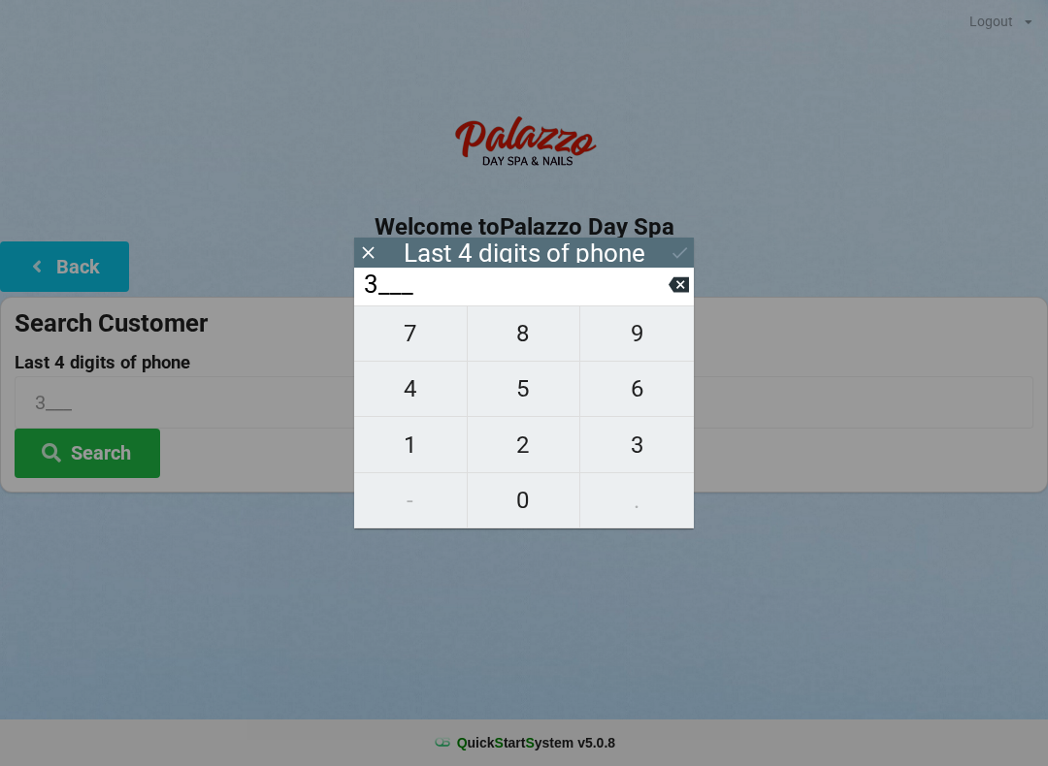
type input "32__"
click at [401, 446] on span "1" at bounding box center [410, 445] width 113 height 41
type input "321_"
click at [532, 447] on span "2" at bounding box center [524, 445] width 113 height 41
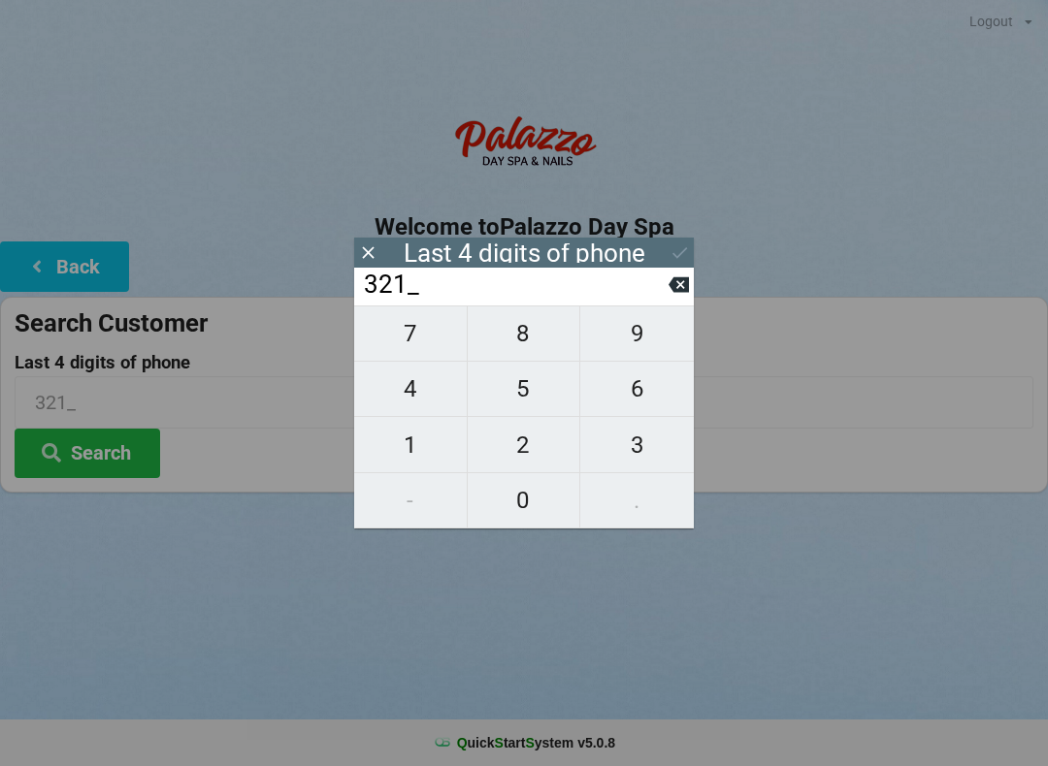
type input "3212"
click at [391, 443] on div "7 8 9 4 5 6 1 2 3 - 0 ." at bounding box center [524, 417] width 340 height 223
click at [403, 335] on div "7 8 9 4 5 6 1 2 3 - 0 ." at bounding box center [524, 417] width 340 height 223
click at [674, 293] on icon at bounding box center [678, 285] width 20 height 16
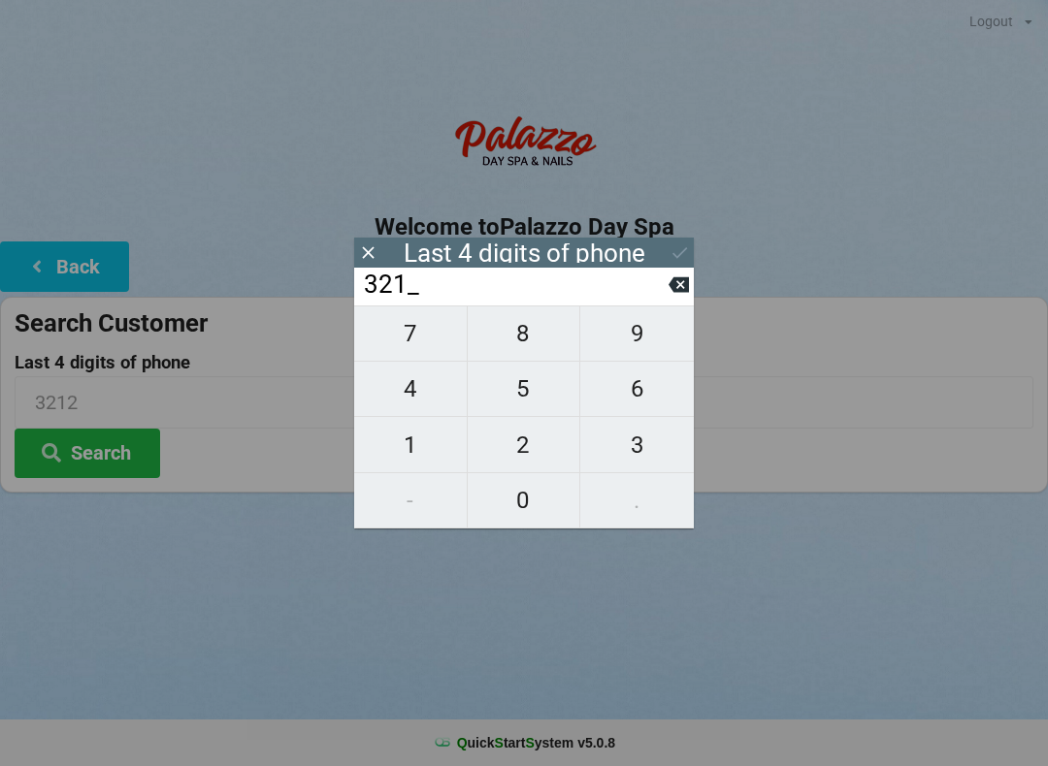
click at [524, 449] on span "2" at bounding box center [524, 445] width 113 height 41
click at [417, 448] on div "7 8 9 4 5 6 1 2 3 - 0 ." at bounding box center [524, 417] width 340 height 223
click at [670, 295] on icon at bounding box center [678, 285] width 20 height 20
click at [673, 293] on icon at bounding box center [678, 285] width 20 height 16
click at [670, 295] on icon at bounding box center [678, 285] width 20 height 20
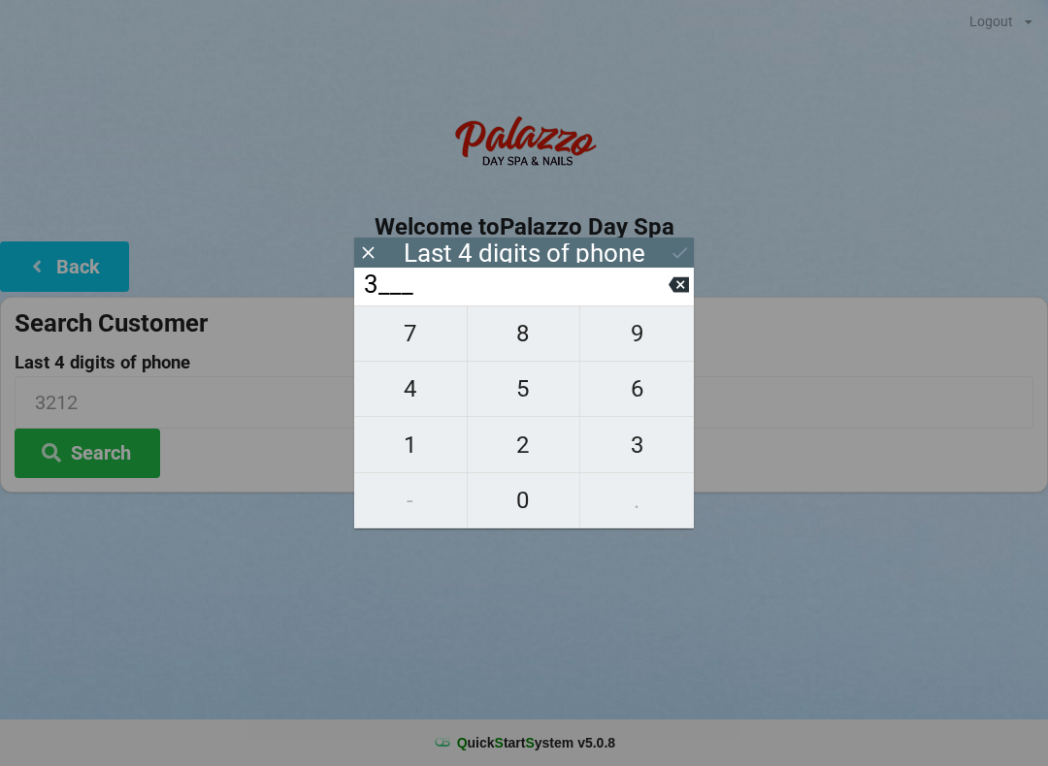
click at [669, 295] on icon at bounding box center [678, 285] width 20 height 20
click at [412, 340] on span "7" at bounding box center [410, 333] width 113 height 41
type input "7___"
click at [397, 450] on span "1" at bounding box center [410, 445] width 113 height 41
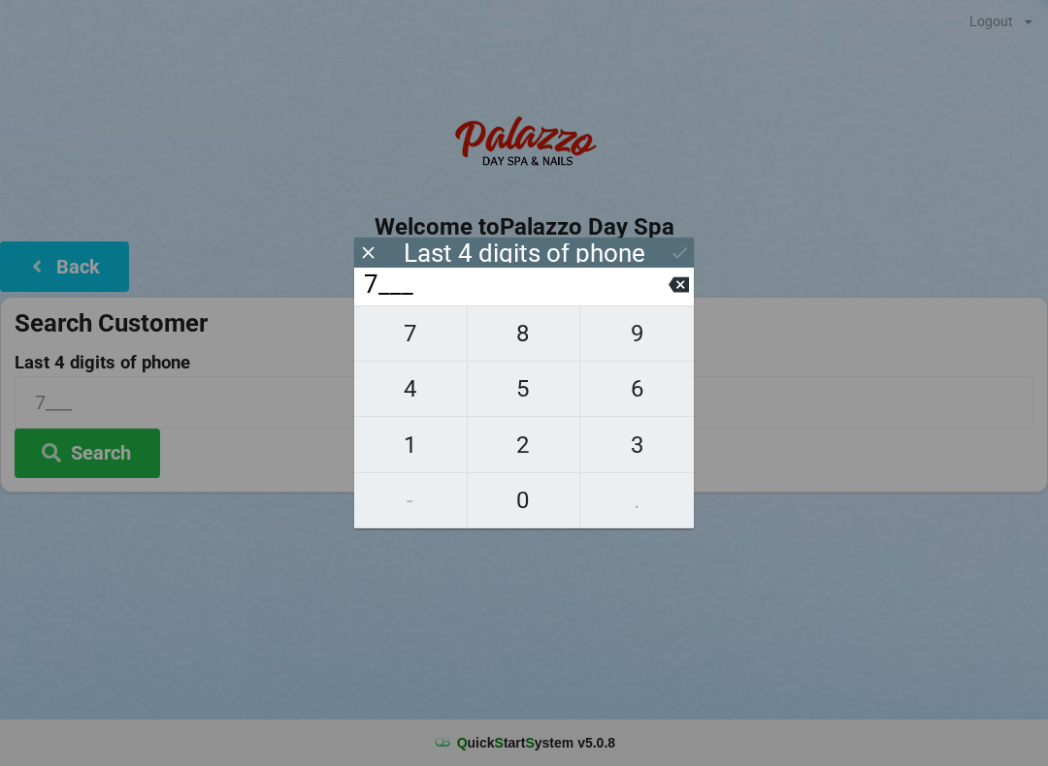
type input "71__"
click at [515, 434] on span "2" at bounding box center [524, 445] width 113 height 41
type input "712_"
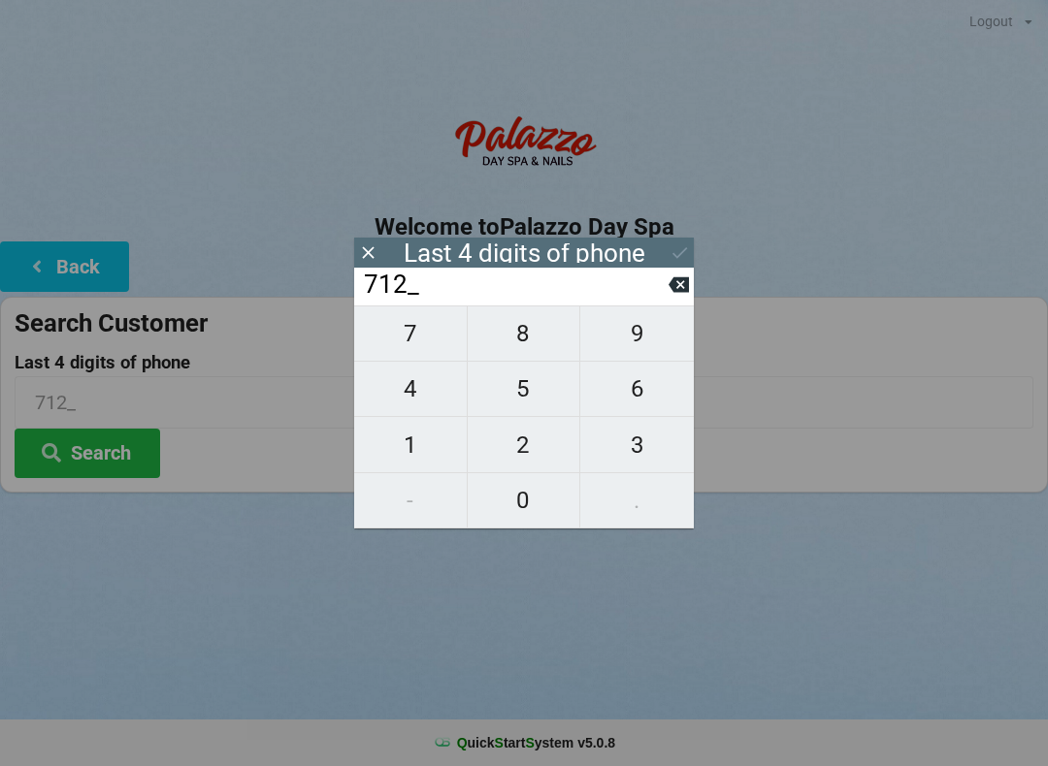
click at [389, 440] on span "1" at bounding box center [410, 445] width 113 height 41
type input "7121"
click at [669, 253] on icon at bounding box center [679, 253] width 20 height 20
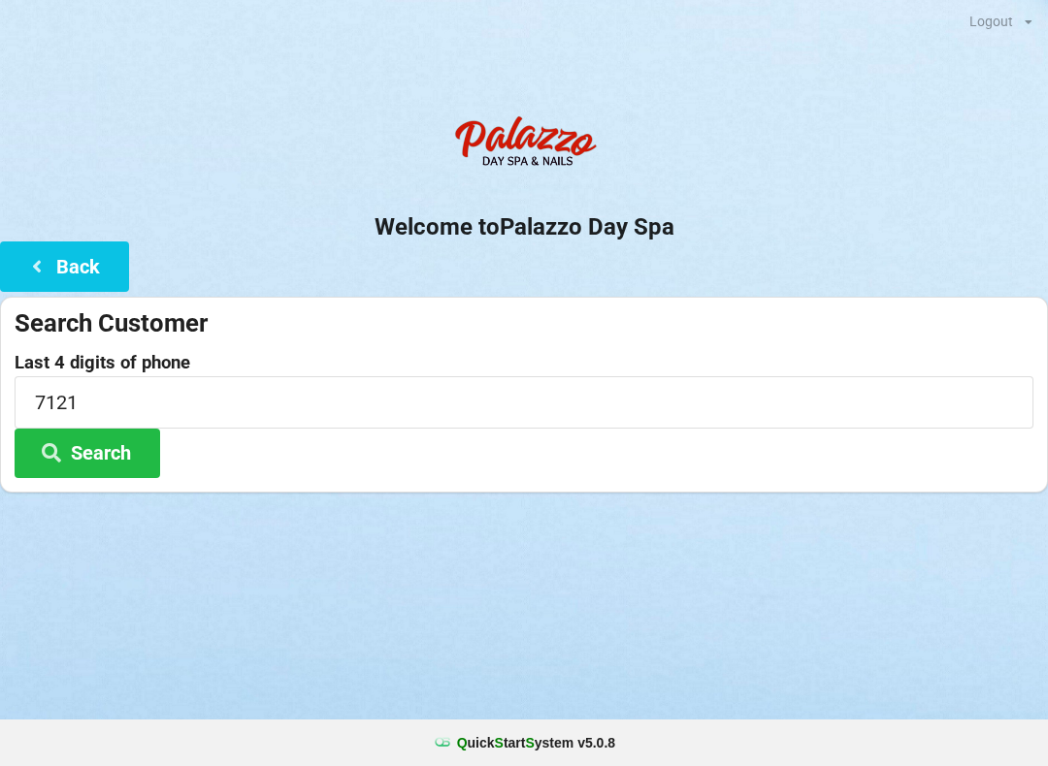
click at [83, 443] on button "Search" at bounding box center [88, 453] width 146 height 49
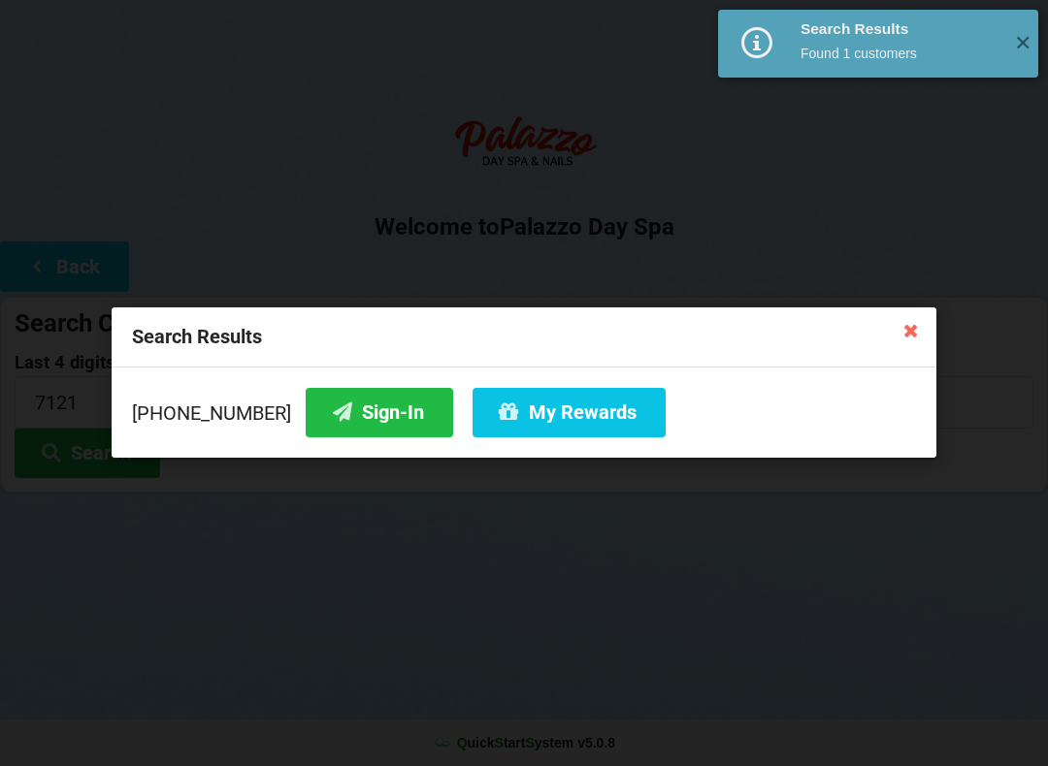
click at [500, 413] on button "My Rewards" at bounding box center [568, 412] width 193 height 49
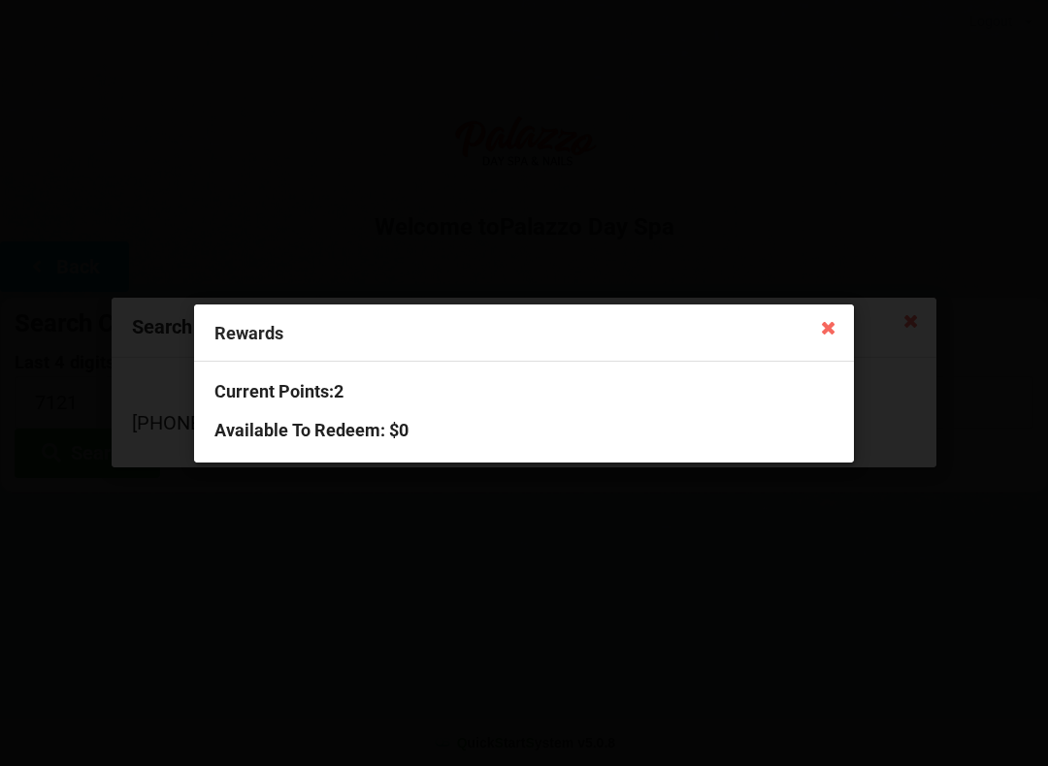
click at [821, 332] on icon at bounding box center [828, 326] width 31 height 31
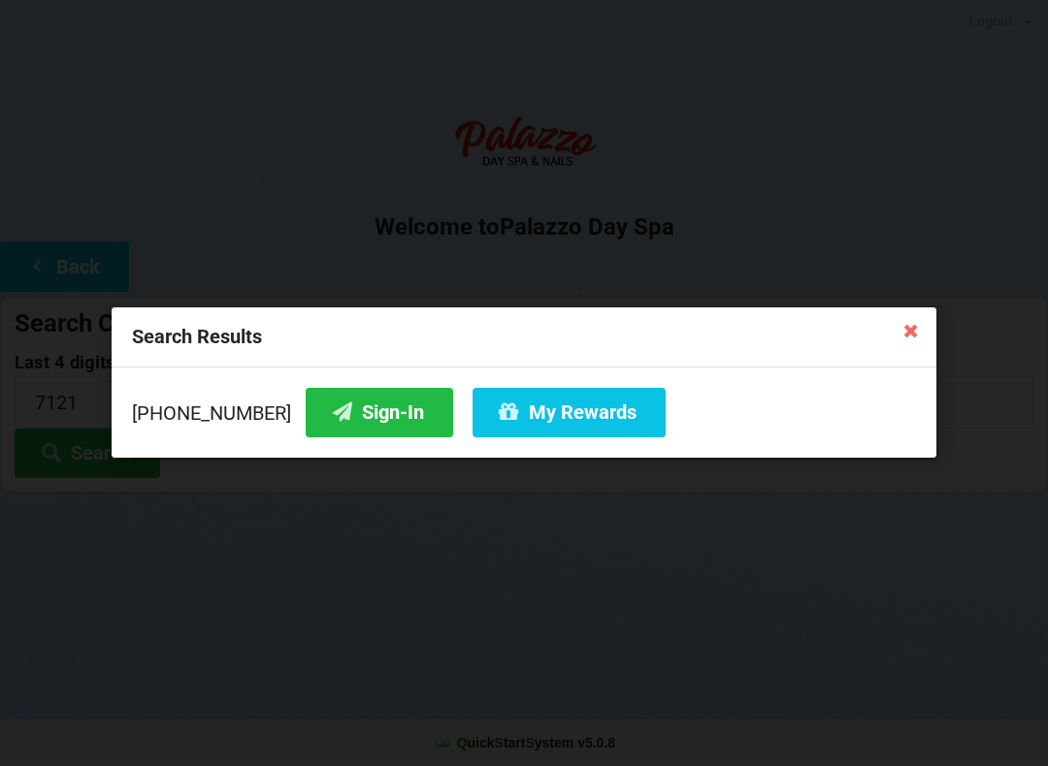
click at [339, 417] on button "Sign-In" at bounding box center [379, 412] width 147 height 49
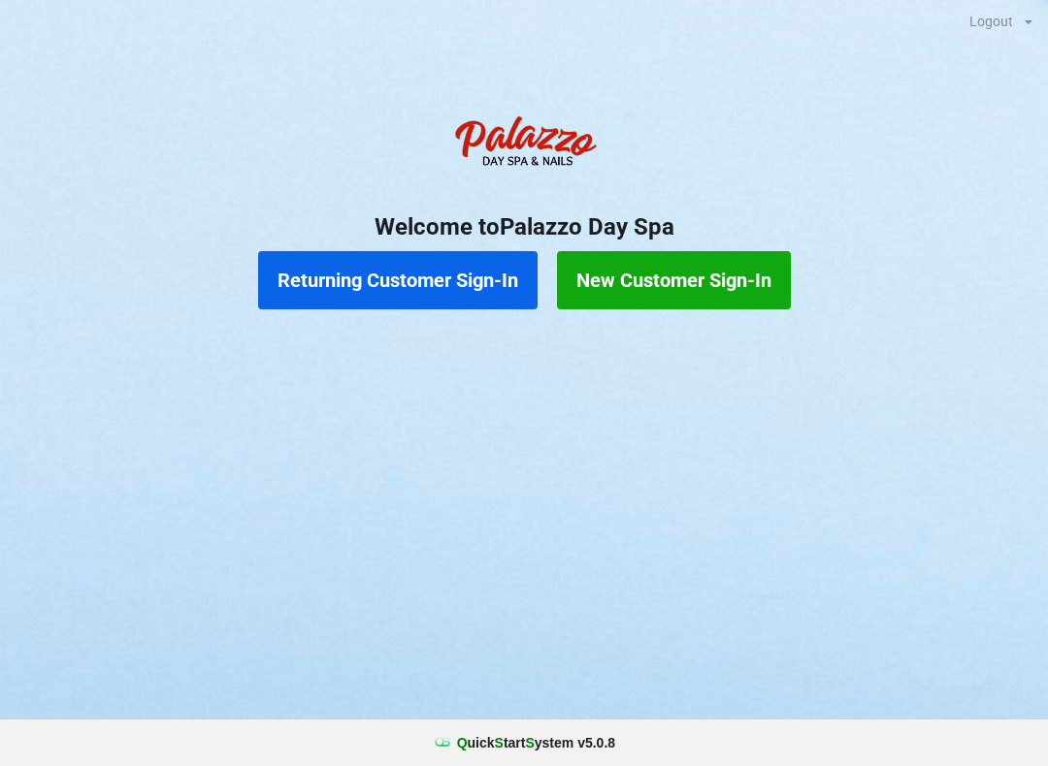
click at [459, 275] on button "Returning Customer Sign-In" at bounding box center [397, 280] width 279 height 58
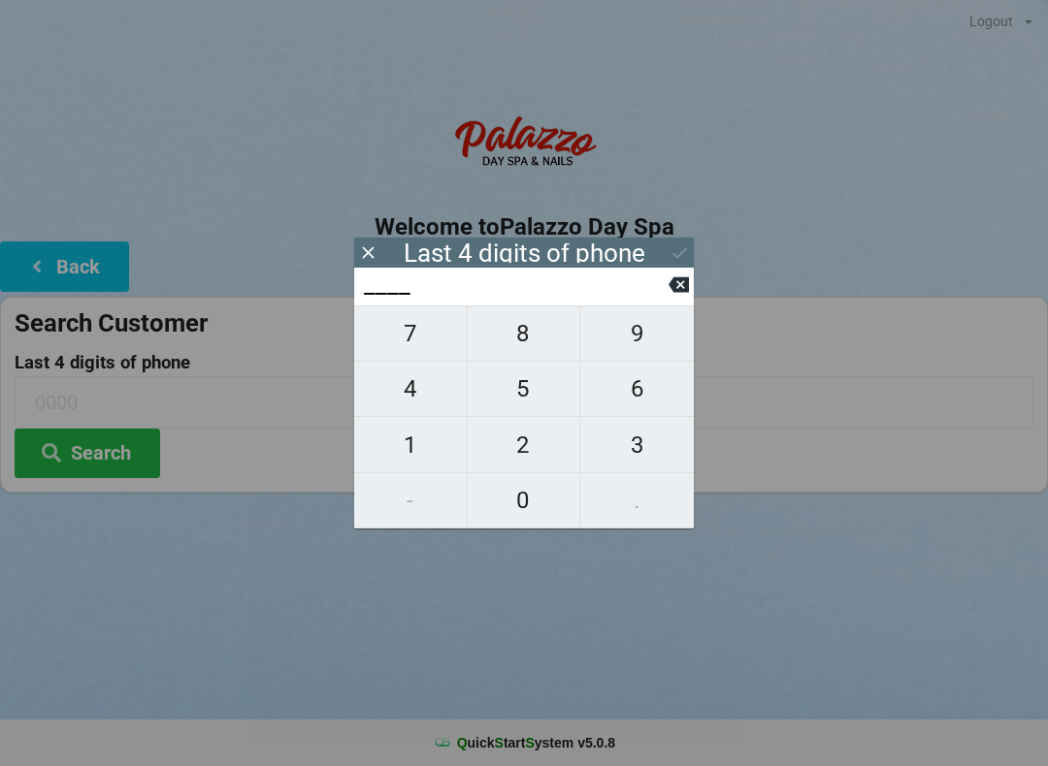
click at [619, 455] on span "3" at bounding box center [637, 445] width 114 height 41
type input "3___"
click at [512, 457] on span "2" at bounding box center [524, 445] width 113 height 41
type input "32__"
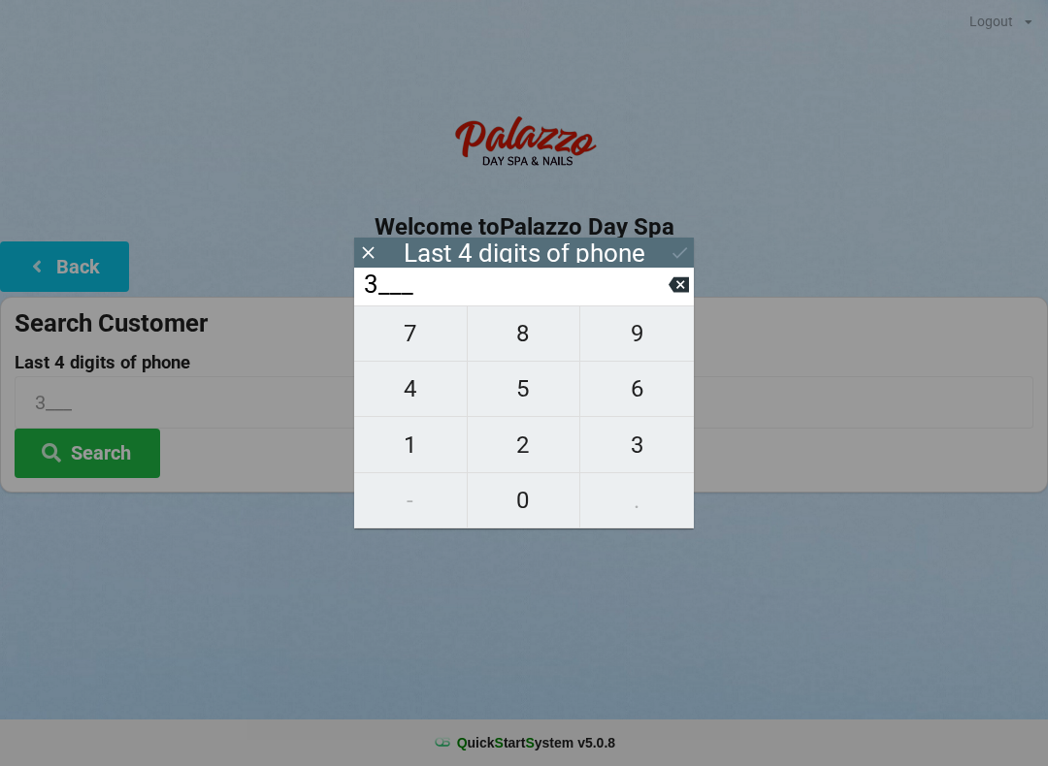
type input "32__"
click at [406, 455] on span "1" at bounding box center [410, 445] width 113 height 41
type input "321_"
click at [533, 392] on span "5" at bounding box center [524, 389] width 113 height 41
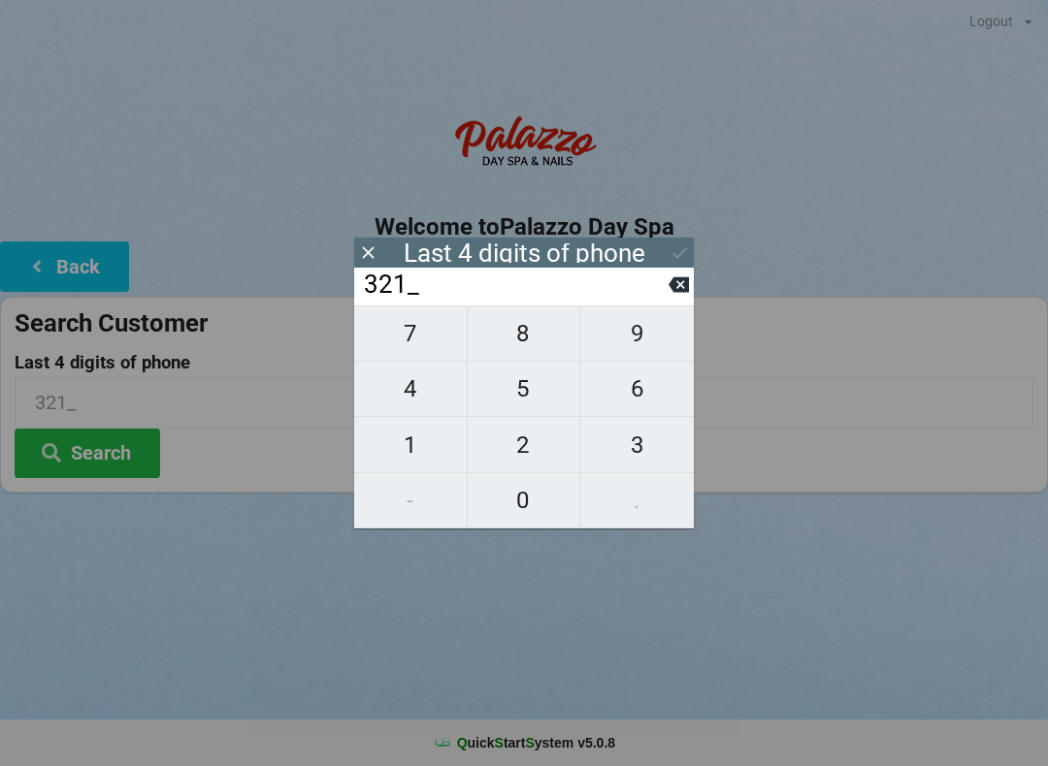
type input "3215"
click at [530, 448] on div "7 8 9 4 5 6 1 2 3 - 0 ." at bounding box center [524, 417] width 340 height 223
click at [673, 286] on icon at bounding box center [678, 285] width 20 height 16
click at [666, 274] on input "321_" at bounding box center [515, 285] width 307 height 31
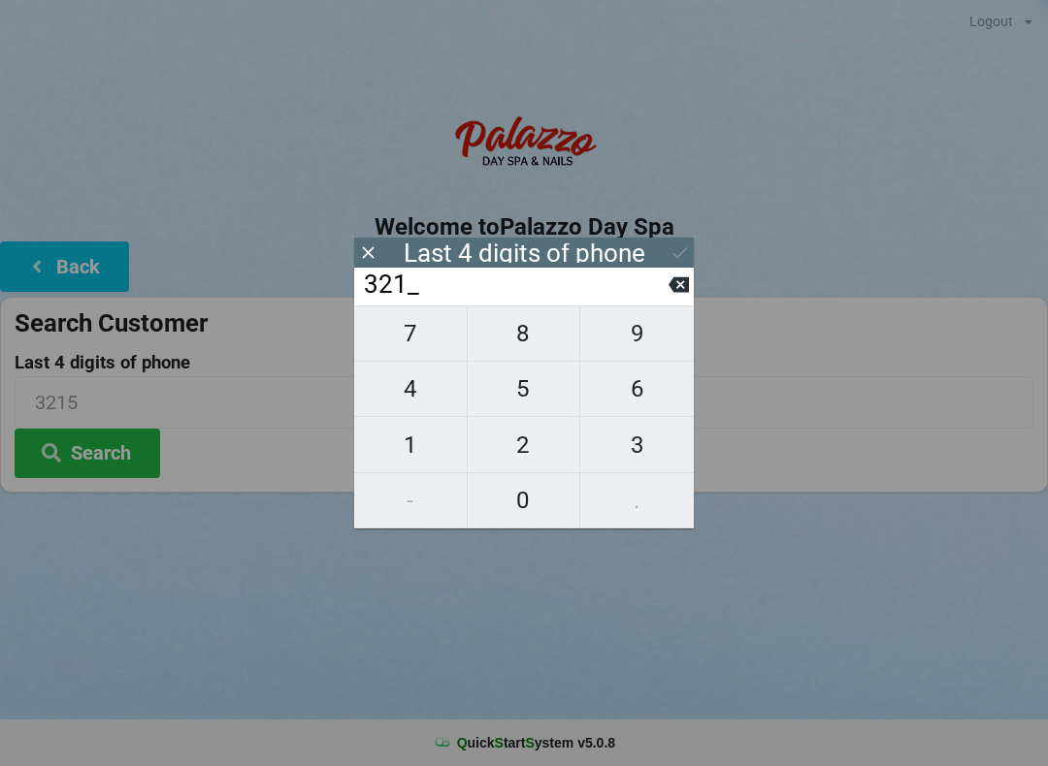
click at [669, 279] on button at bounding box center [678, 285] width 20 height 26
click at [669, 294] on icon at bounding box center [678, 285] width 20 height 20
click at [664, 299] on input "3___" at bounding box center [515, 285] width 307 height 31
click at [663, 301] on input "3___" at bounding box center [515, 285] width 307 height 31
click at [644, 401] on span "6" at bounding box center [637, 389] width 114 height 41
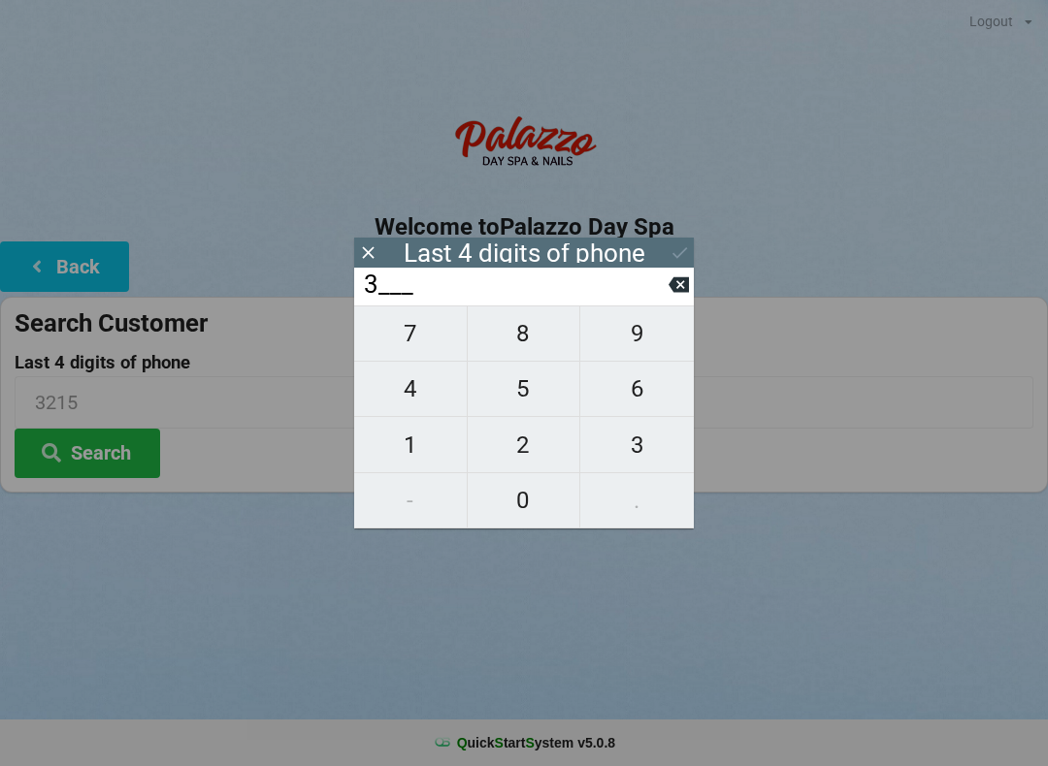
type input "36__"
click at [680, 287] on icon at bounding box center [678, 285] width 20 height 16
click at [673, 289] on icon at bounding box center [678, 285] width 20 height 16
click at [671, 295] on icon at bounding box center [678, 285] width 20 height 20
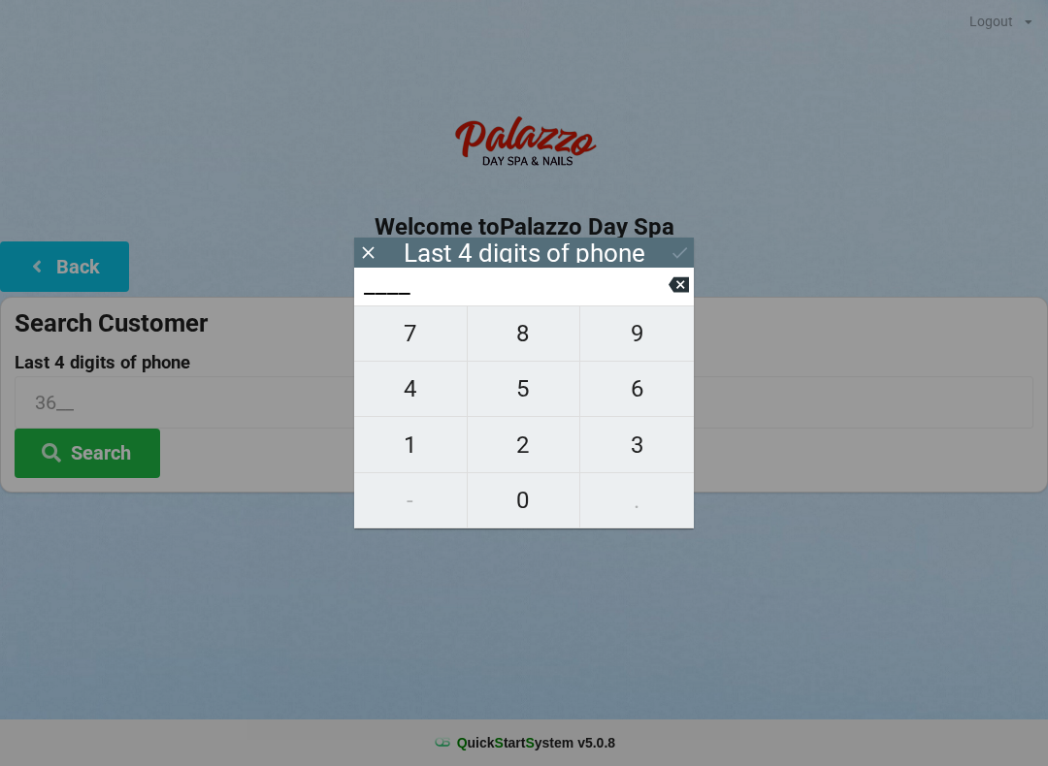
click at [631, 401] on span "6" at bounding box center [637, 389] width 114 height 41
type input "6___"
click at [630, 452] on span "3" at bounding box center [637, 445] width 114 height 41
type input "63__"
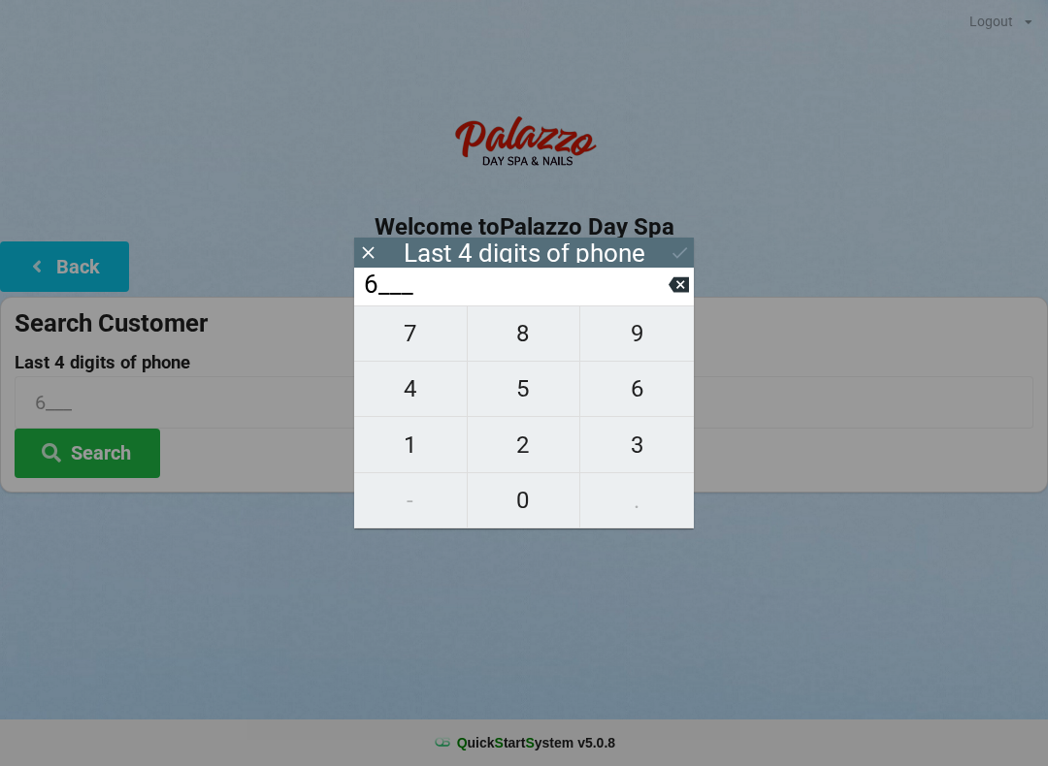
type input "63__"
click at [522, 399] on span "5" at bounding box center [524, 389] width 113 height 41
type input "635_"
click at [417, 448] on span "1" at bounding box center [410, 445] width 113 height 41
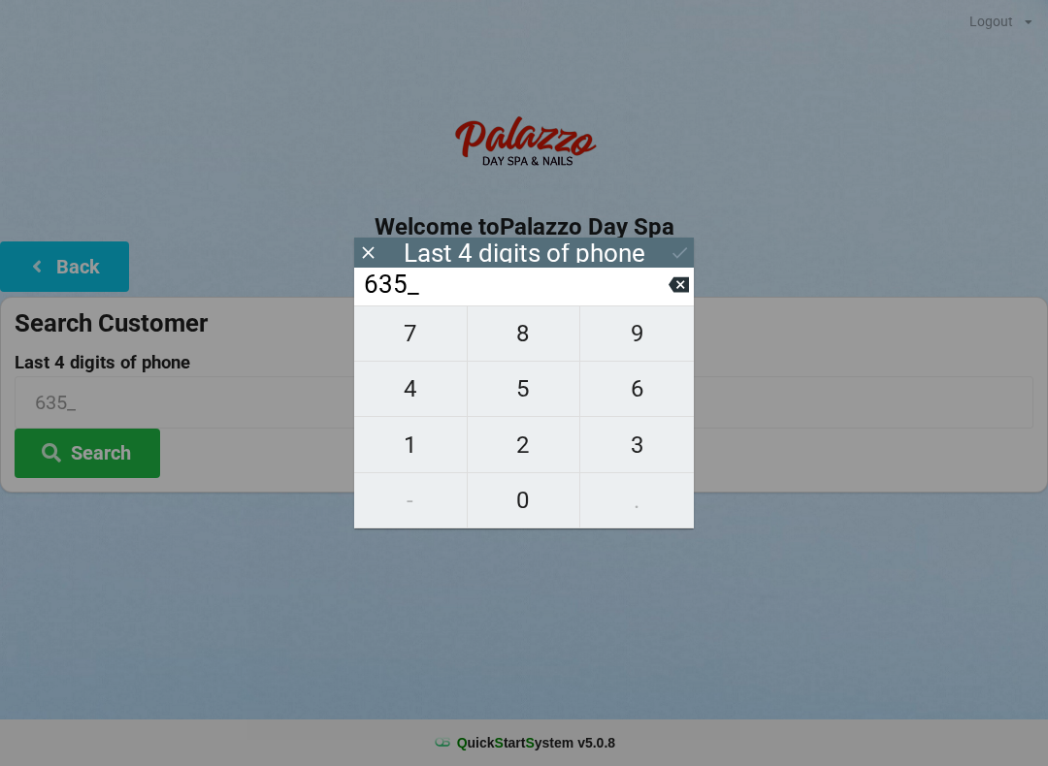
type input "6351"
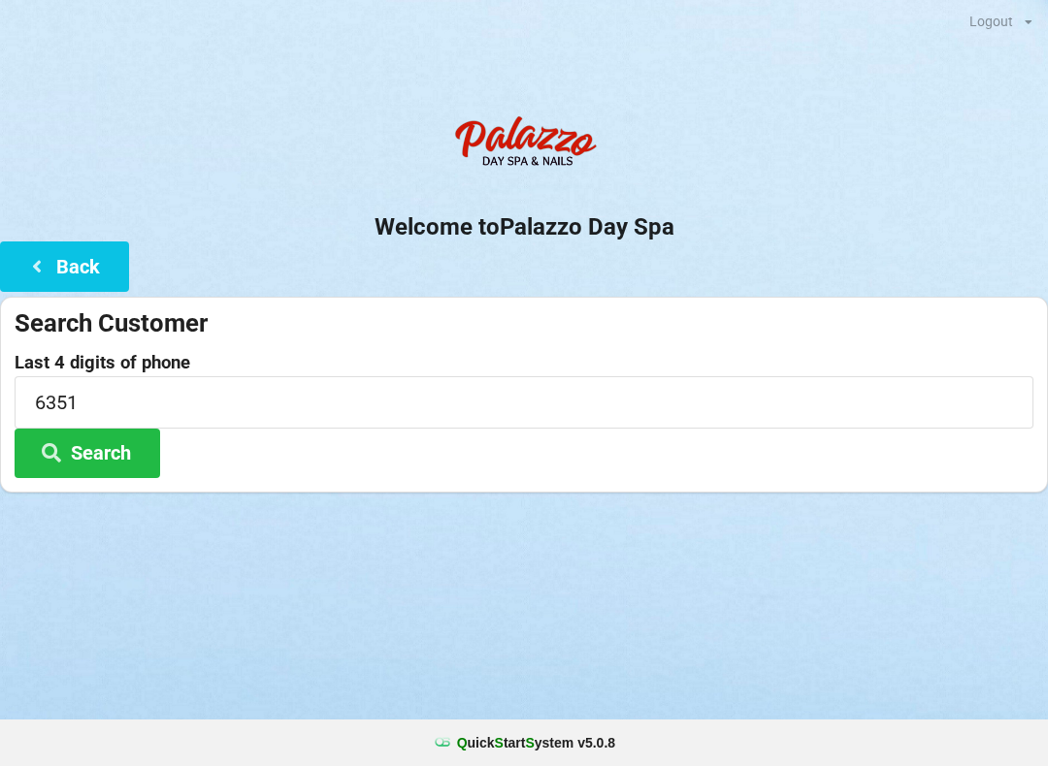
click at [787, 599] on div "Logout Logout Sign-In Welcome to Palazzo Day Spa Back Search Customer Last 4 di…" at bounding box center [524, 383] width 1048 height 766
click at [118, 429] on button "Search" at bounding box center [88, 453] width 146 height 49
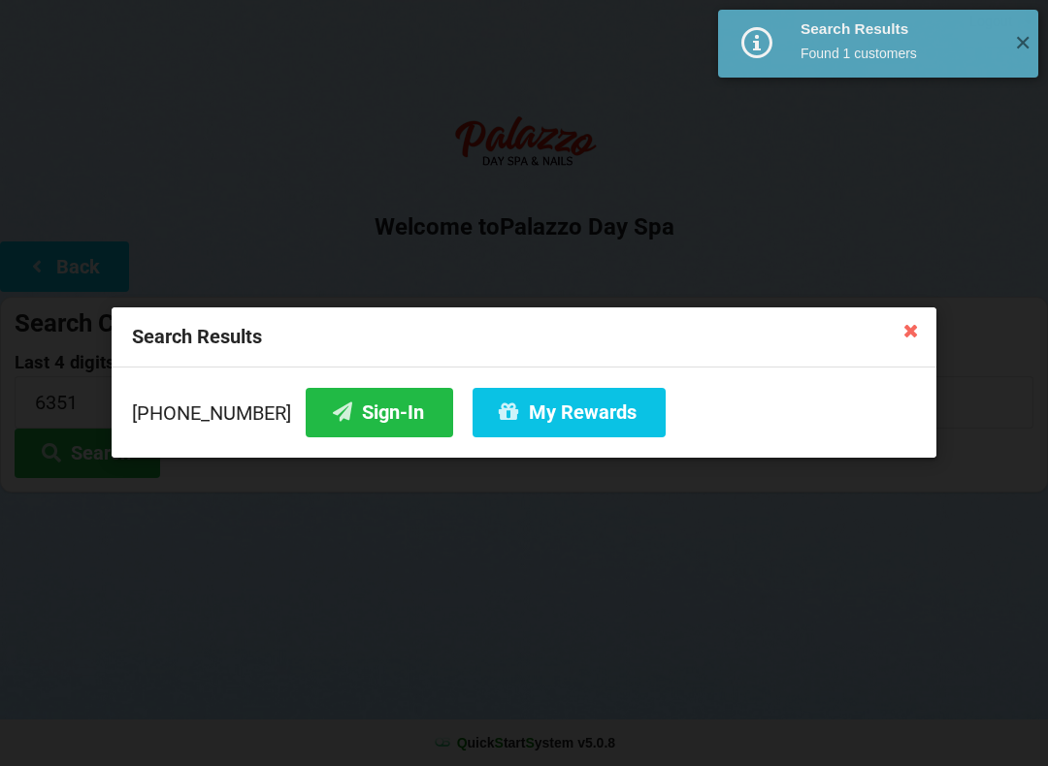
click at [367, 414] on button "Sign-In" at bounding box center [379, 412] width 147 height 49
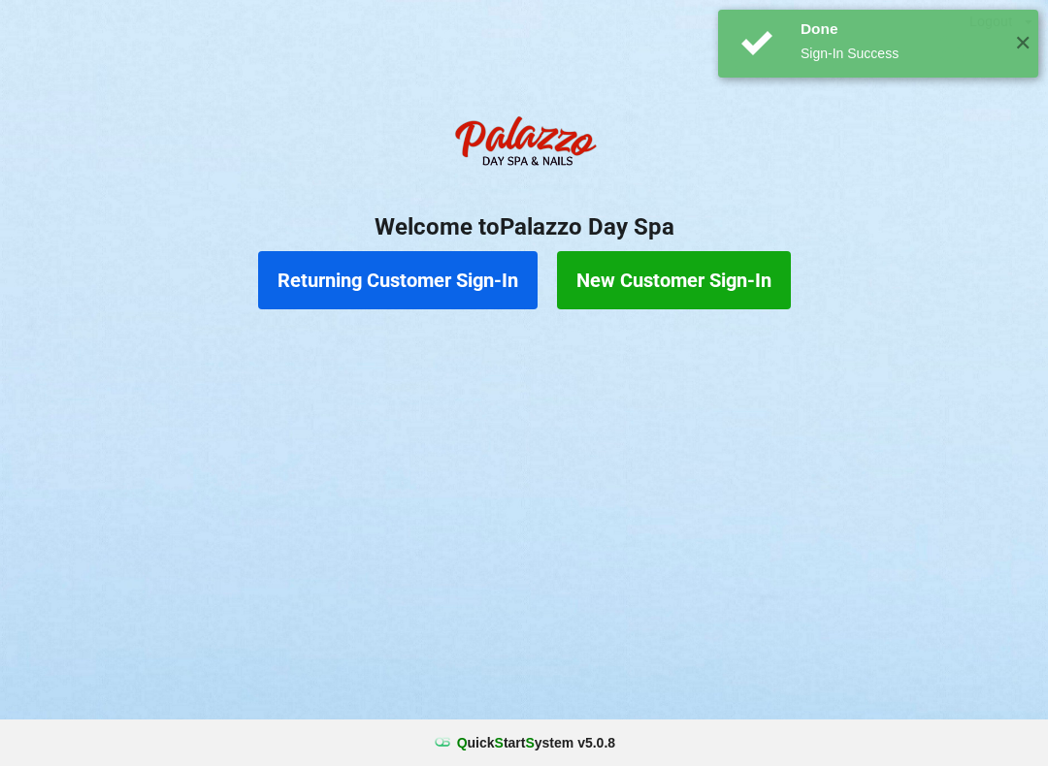
click at [421, 280] on button "Returning Customer Sign-In" at bounding box center [397, 280] width 279 height 58
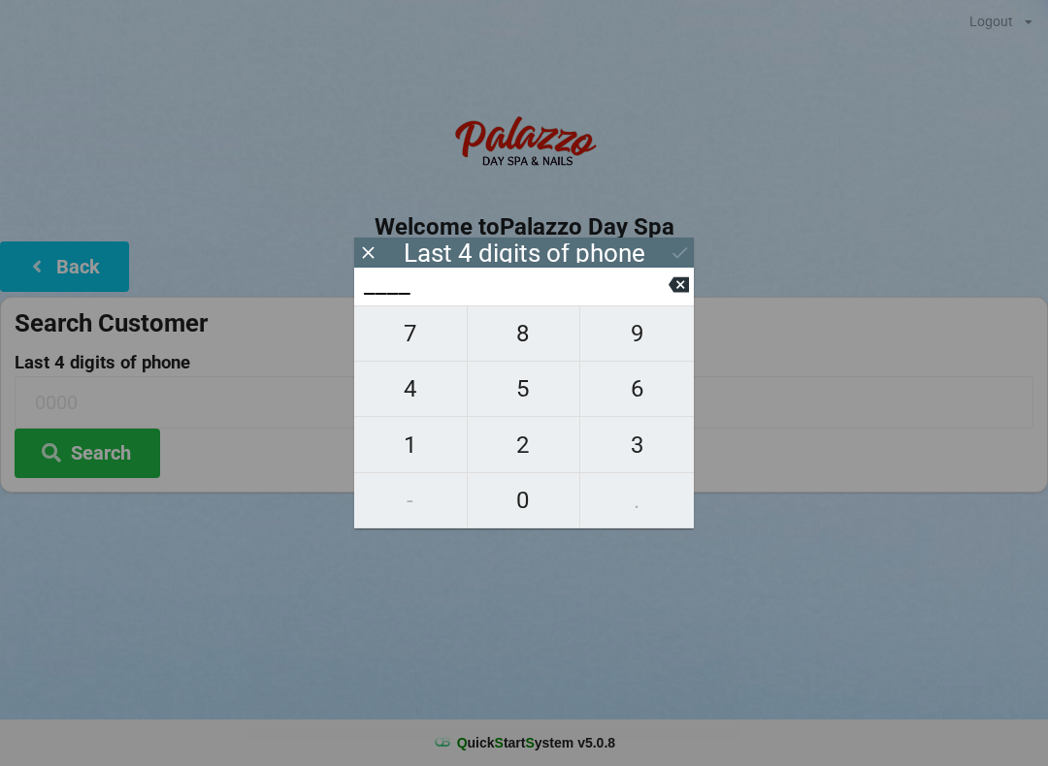
click at [529, 500] on span "0" at bounding box center [524, 500] width 113 height 41
type input "0___"
click at [515, 501] on span "0" at bounding box center [524, 500] width 113 height 41
type input "00__"
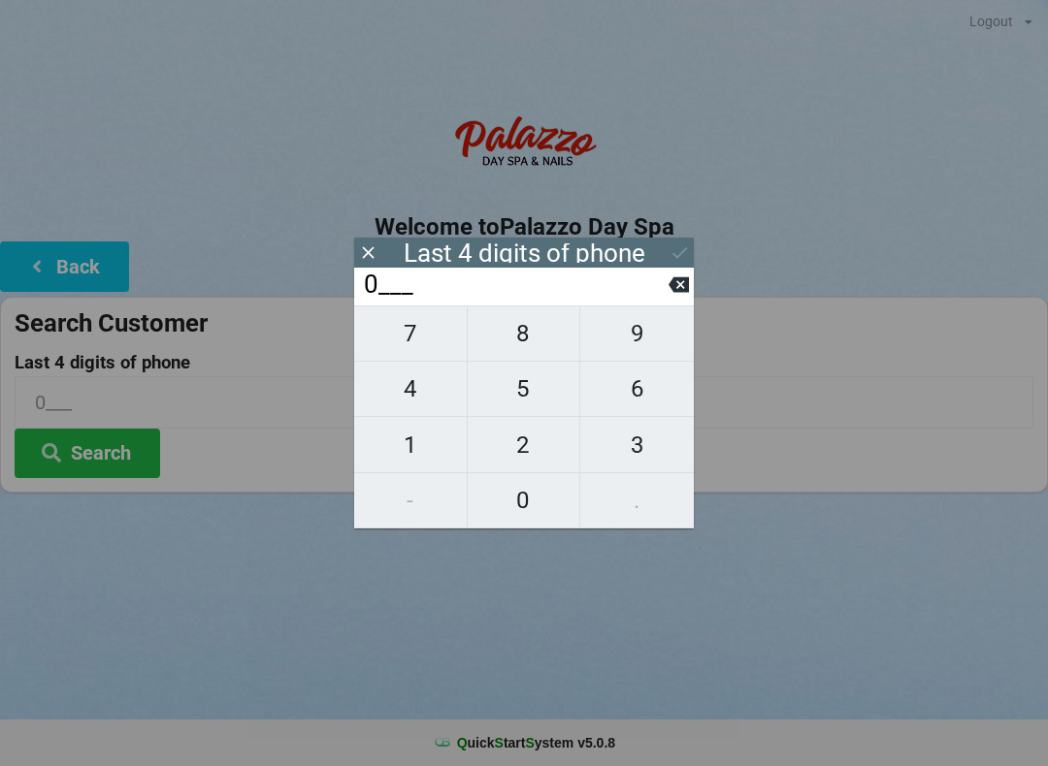
type input "00__"
click at [417, 382] on span "4" at bounding box center [410, 389] width 113 height 41
type input "004_"
click at [403, 342] on span "7" at bounding box center [410, 333] width 113 height 41
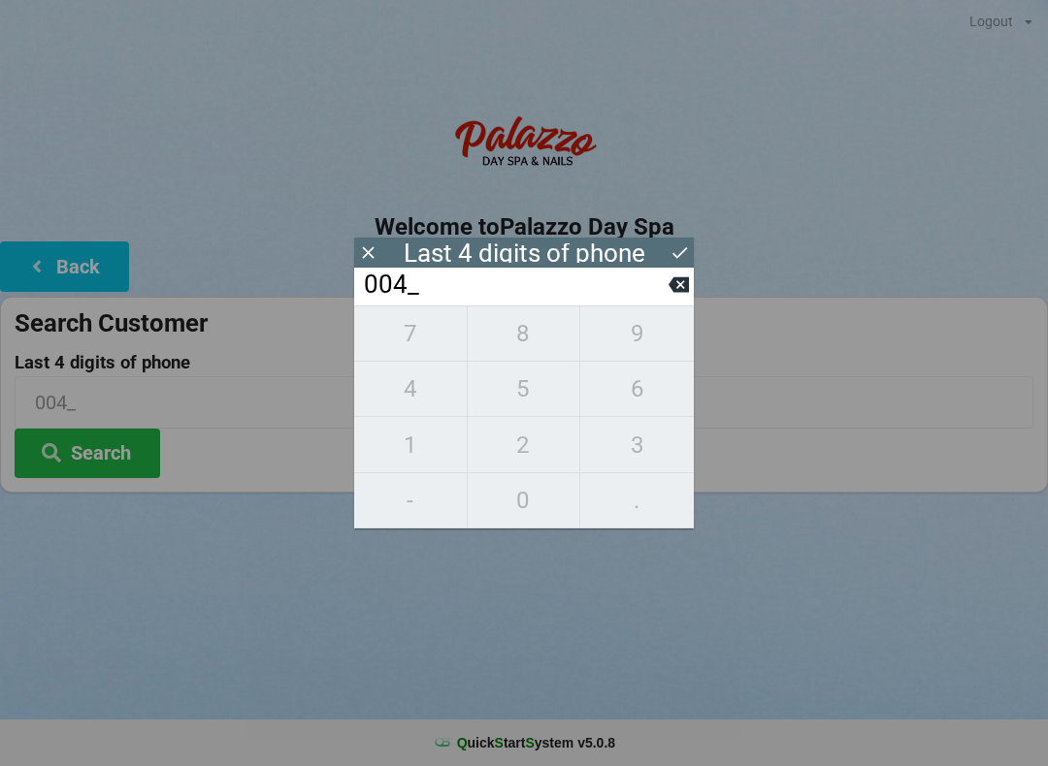
type input "0047"
click at [656, 287] on input "0047" at bounding box center [515, 285] width 307 height 31
click at [644, 284] on input "0047" at bounding box center [515, 285] width 307 height 31
click at [656, 292] on input "0047" at bounding box center [515, 285] width 307 height 31
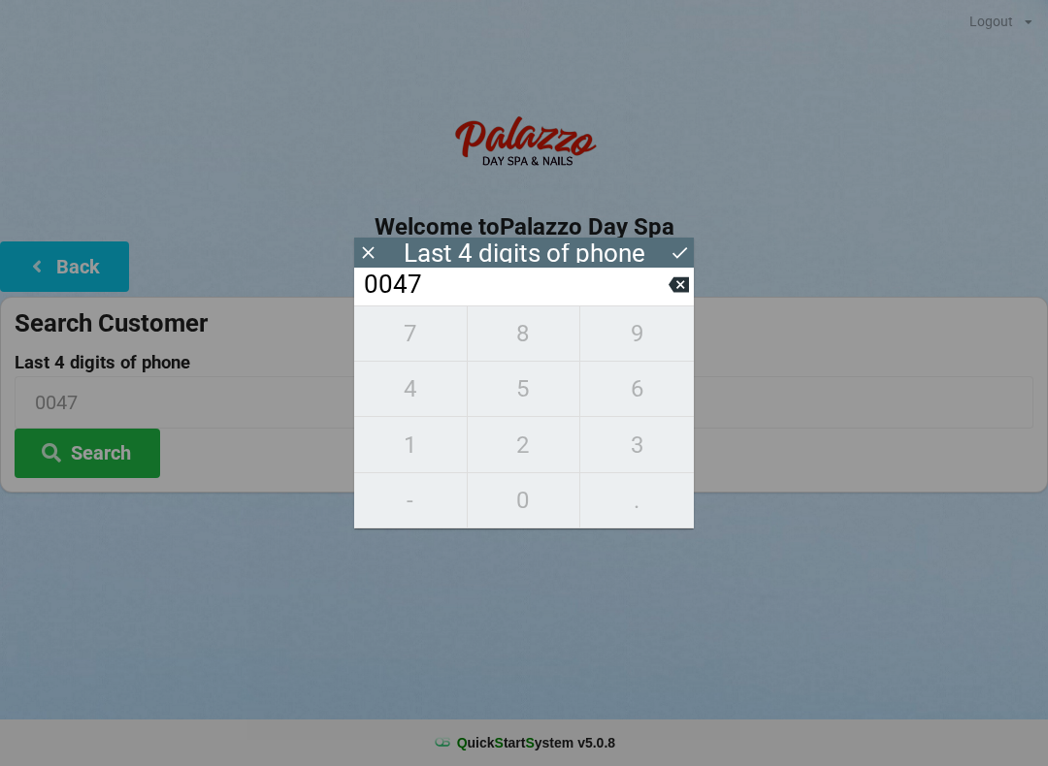
click at [675, 293] on icon at bounding box center [678, 285] width 20 height 16
click at [684, 292] on icon at bounding box center [678, 285] width 20 height 16
click at [671, 295] on icon at bounding box center [678, 285] width 20 height 20
click at [663, 301] on input "0___" at bounding box center [515, 285] width 307 height 31
click at [667, 301] on input "0___" at bounding box center [515, 285] width 307 height 31
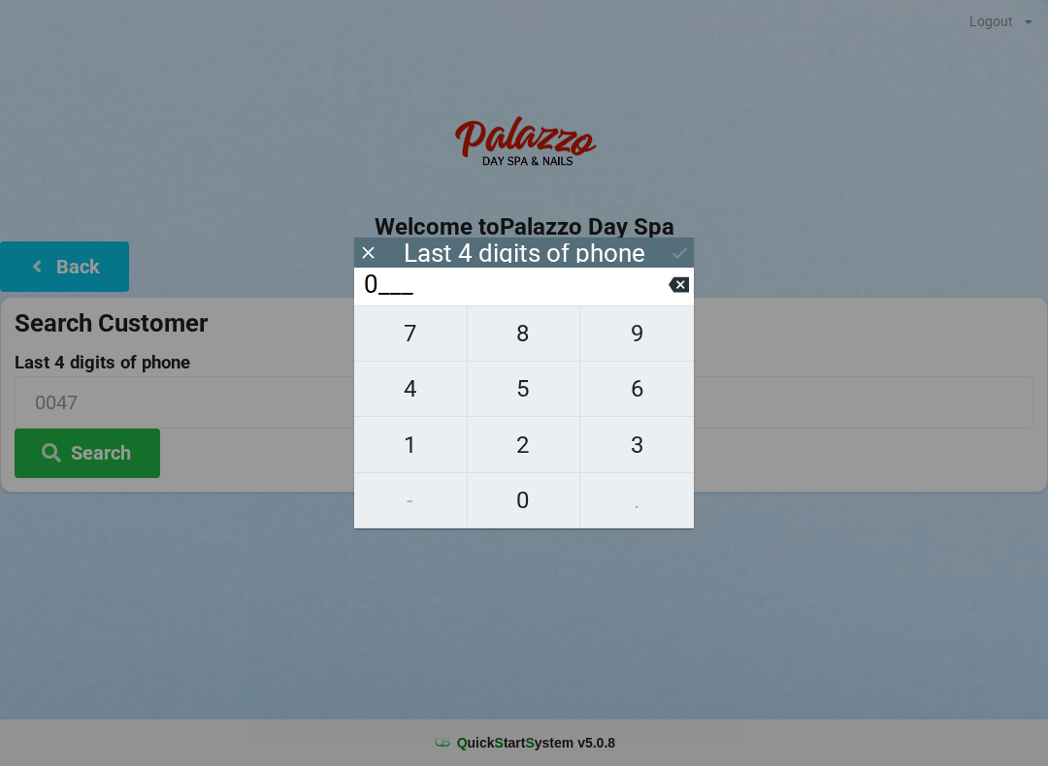
click at [672, 287] on icon at bounding box center [678, 285] width 20 height 16
click at [535, 505] on span "0" at bounding box center [524, 500] width 113 height 41
type input "0___"
click at [518, 497] on span "0" at bounding box center [524, 500] width 113 height 41
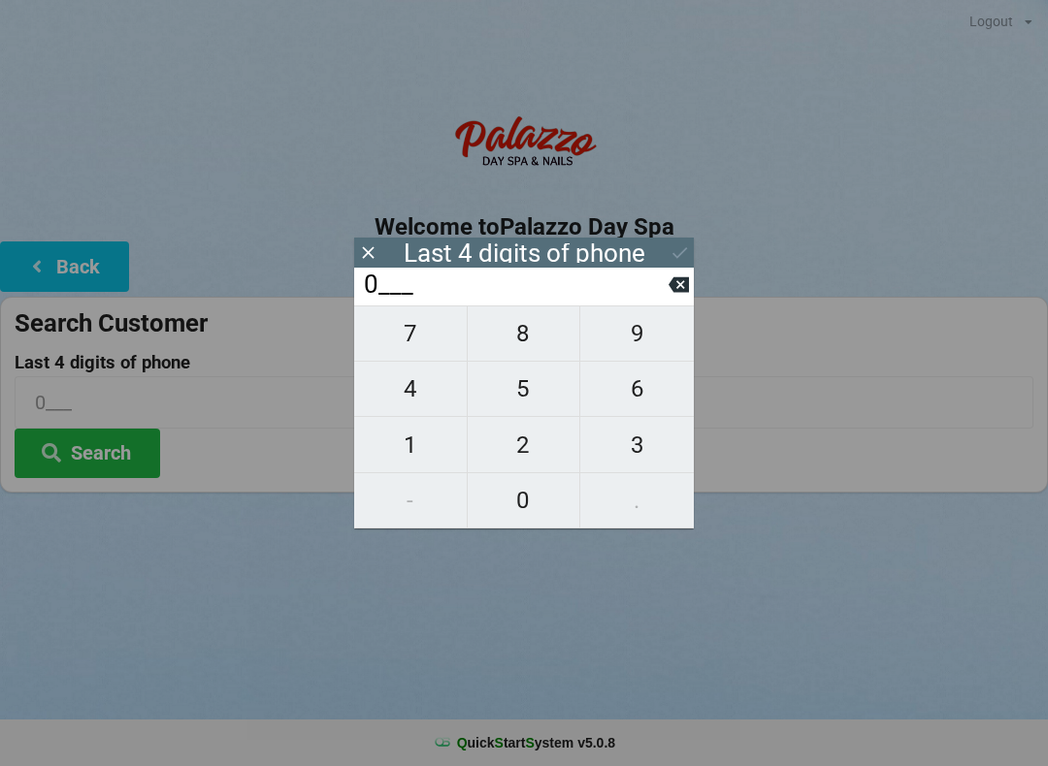
type input "00__"
click at [619, 451] on span "3" at bounding box center [637, 445] width 114 height 41
type input "003_"
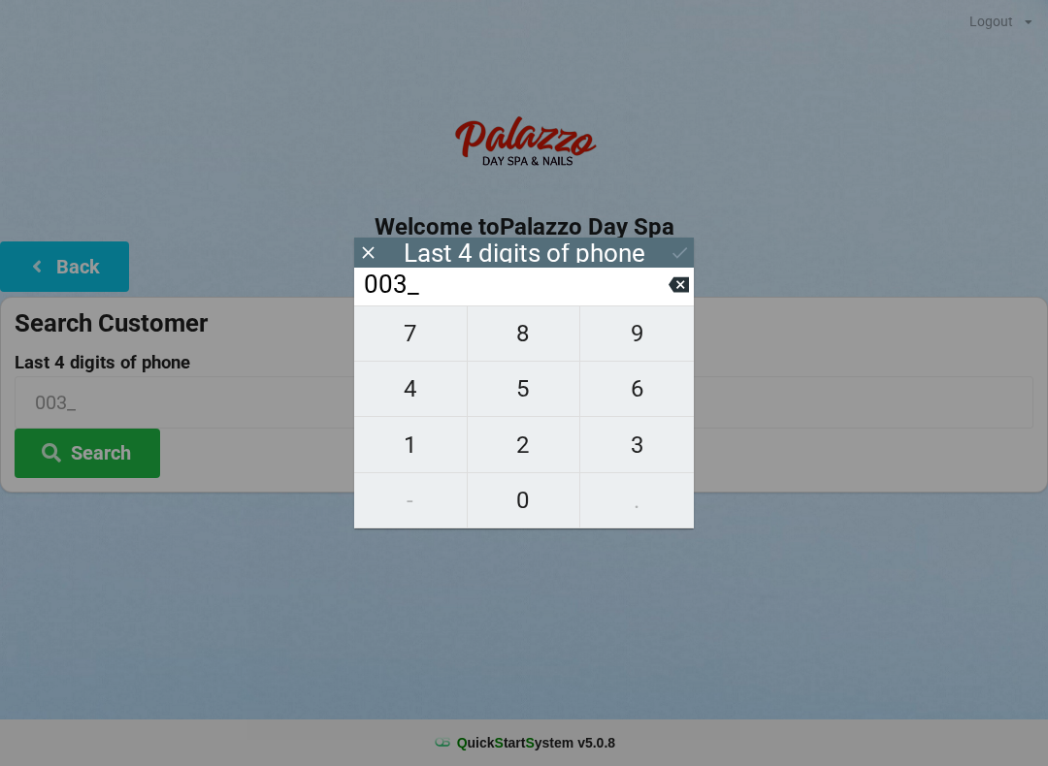
click at [413, 442] on span "1" at bounding box center [410, 445] width 113 height 41
type input "0031"
click at [668, 294] on icon at bounding box center [678, 285] width 20 height 20
click at [420, 348] on span "7" at bounding box center [410, 333] width 113 height 41
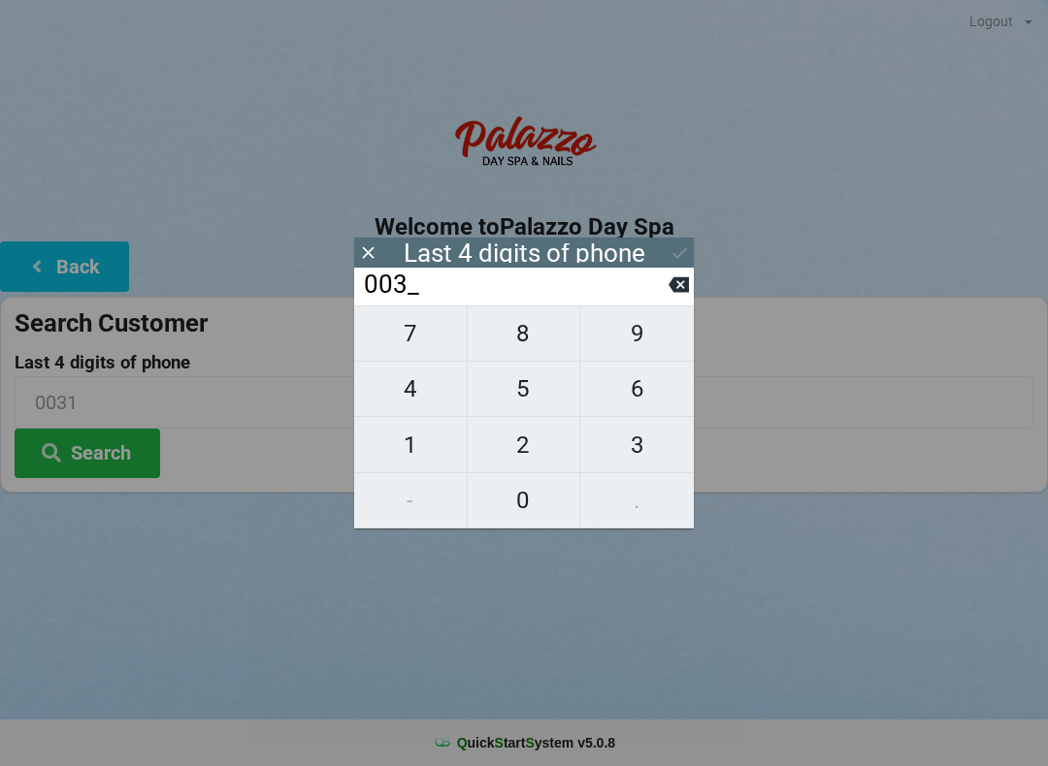
type input "0037"
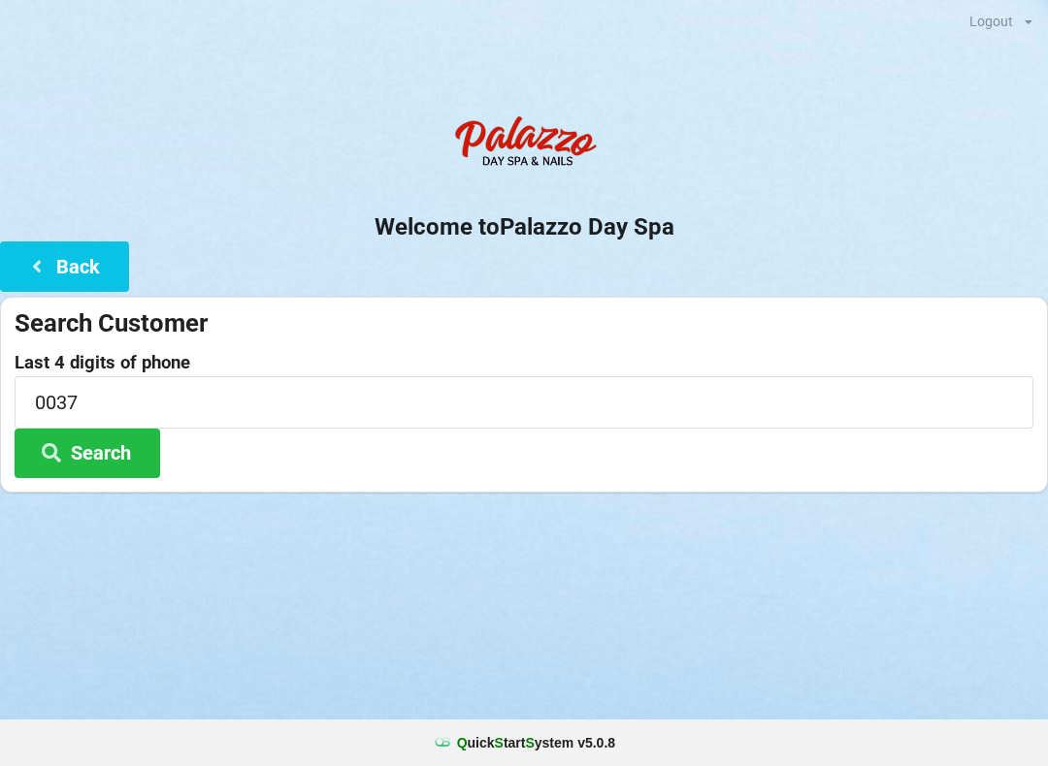
click at [799, 623] on div "Logout Logout Sign-In Welcome to Palazzo Day Spa Back Search Customer Last 4 di…" at bounding box center [524, 383] width 1048 height 766
click at [116, 439] on button "Search" at bounding box center [88, 453] width 146 height 49
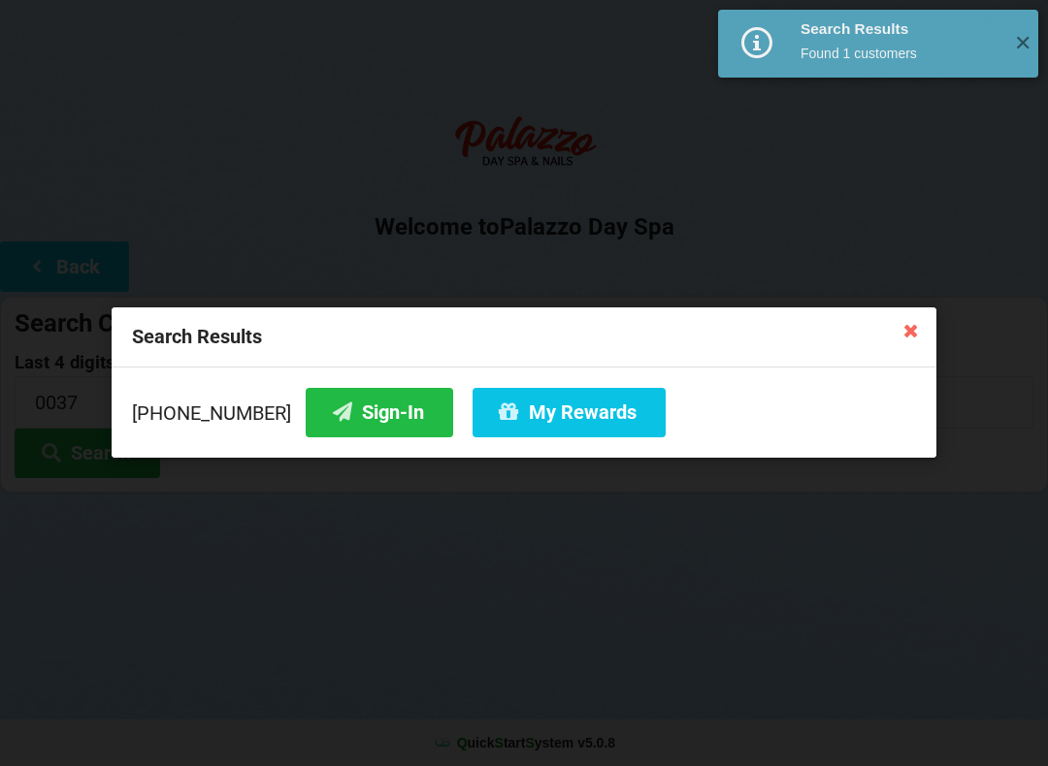
click at [364, 406] on button "Sign-In" at bounding box center [379, 412] width 147 height 49
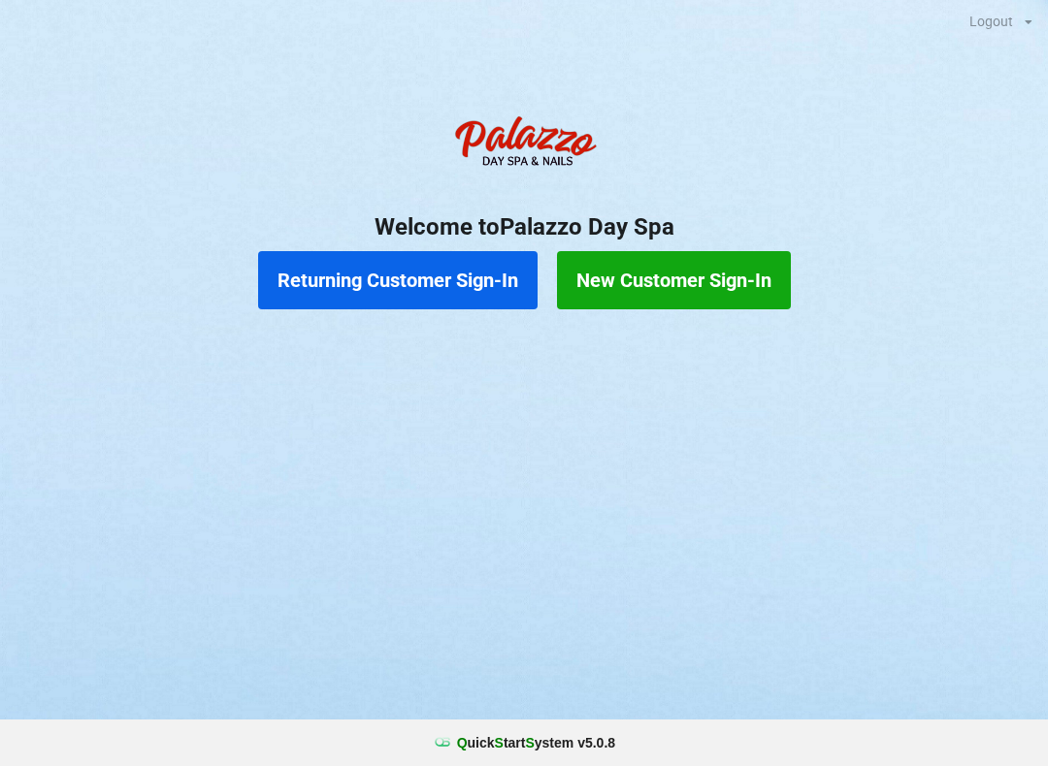
click at [456, 295] on button "Returning Customer Sign-In" at bounding box center [397, 280] width 279 height 58
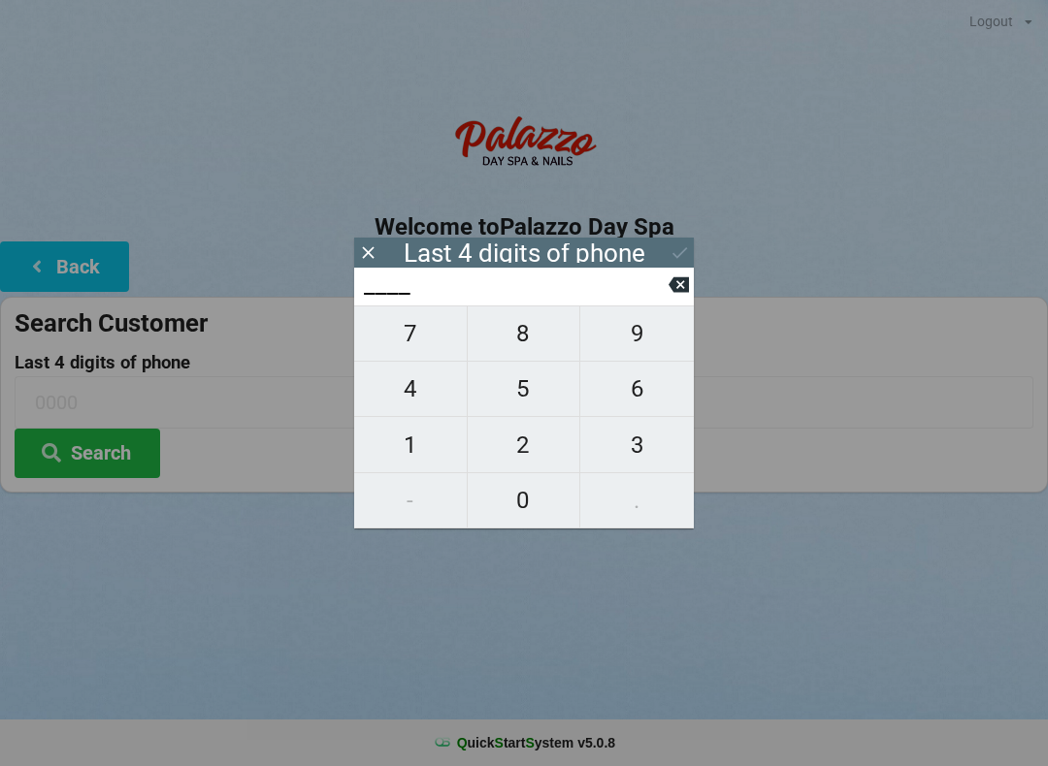
click at [539, 401] on span "5" at bounding box center [524, 389] width 113 height 41
type input "5___"
click at [427, 409] on span "4" at bounding box center [410, 389] width 113 height 41
type input "54__"
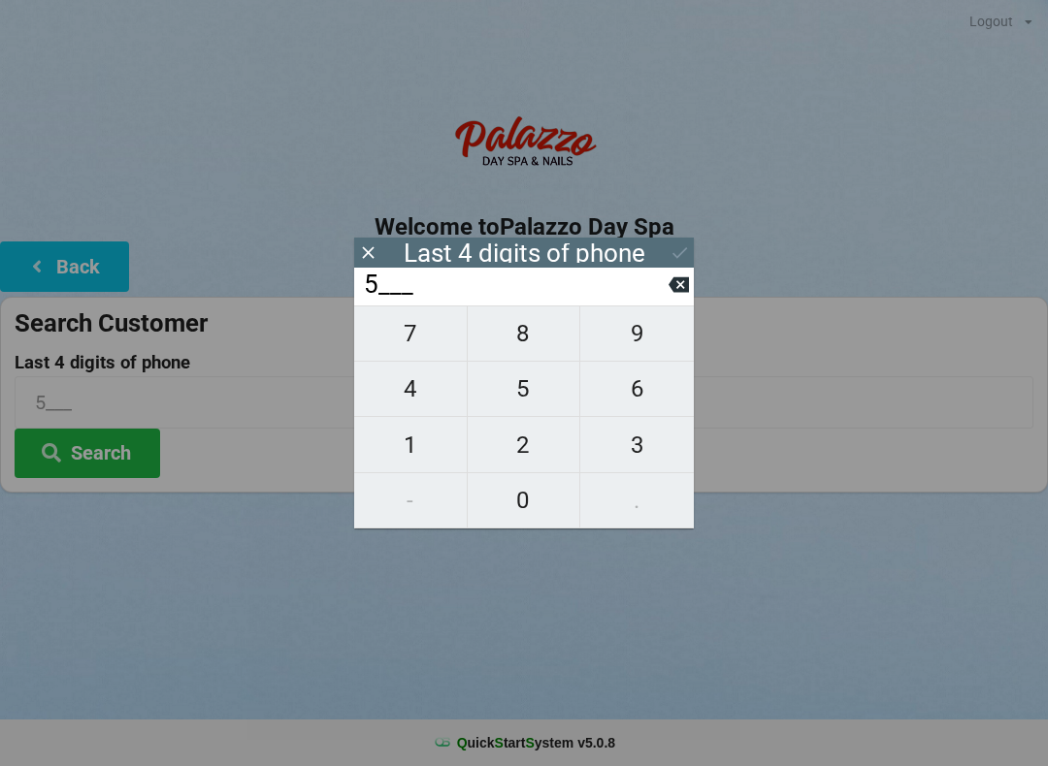
type input "54__"
click at [539, 456] on span "2" at bounding box center [524, 445] width 113 height 41
type input "542_"
click at [422, 405] on span "4" at bounding box center [410, 389] width 113 height 41
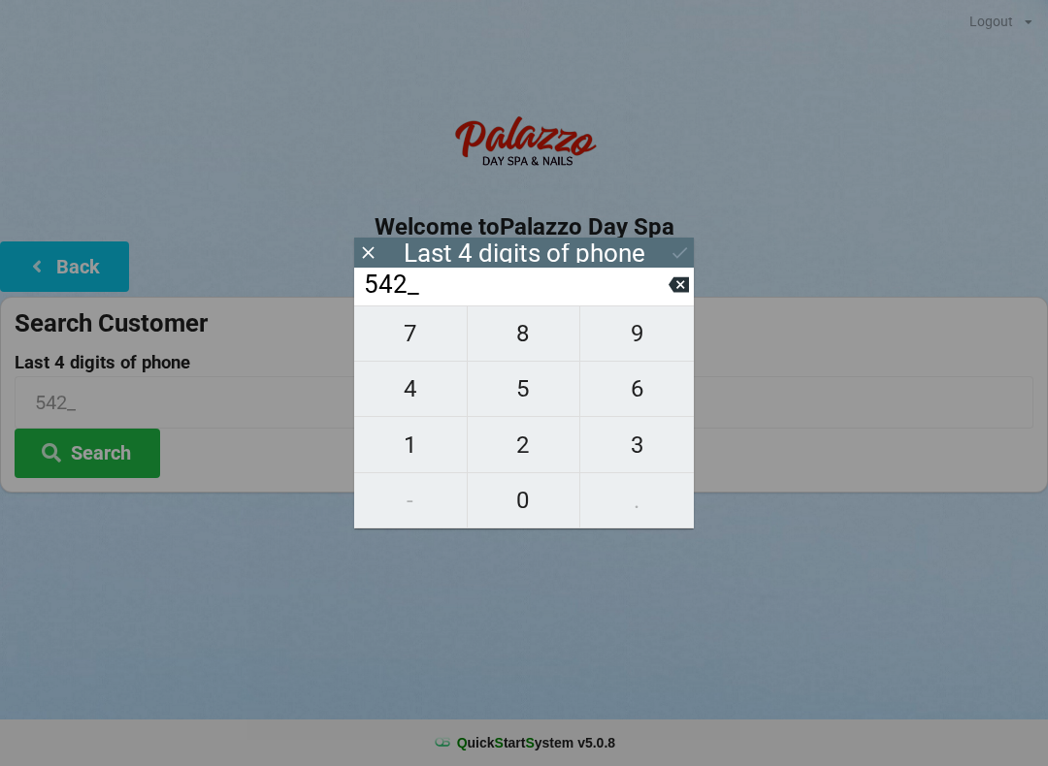
type input "5424"
click at [675, 262] on icon at bounding box center [679, 253] width 20 height 20
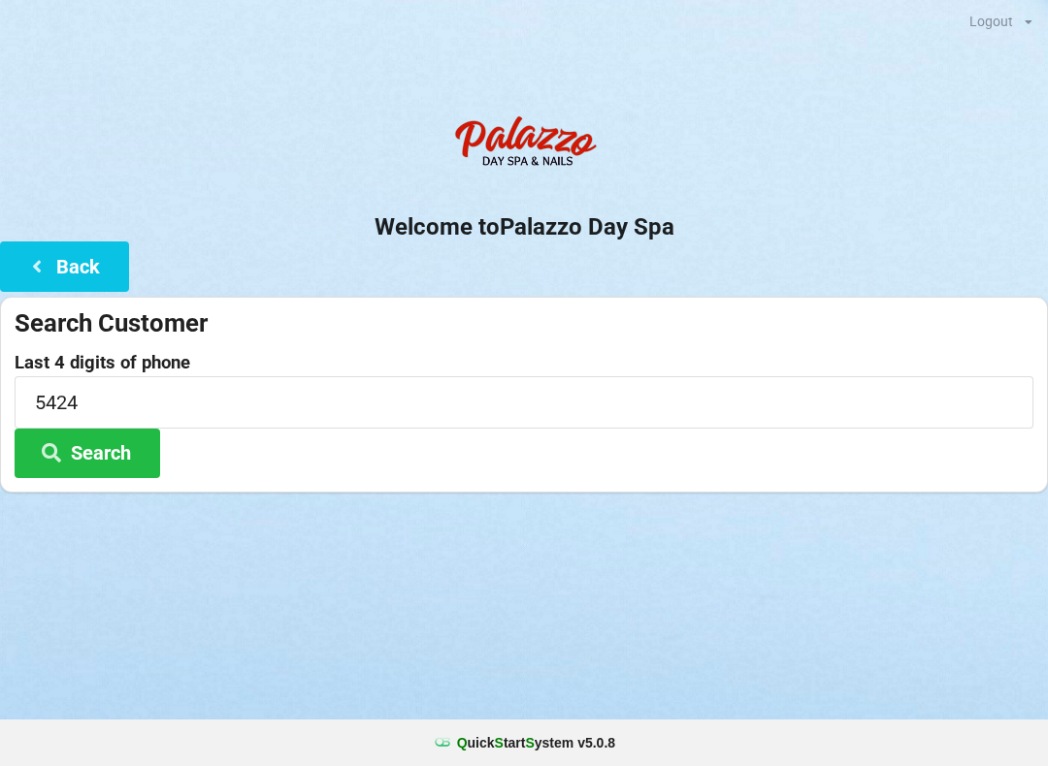
click at [117, 450] on button "Search" at bounding box center [88, 453] width 146 height 49
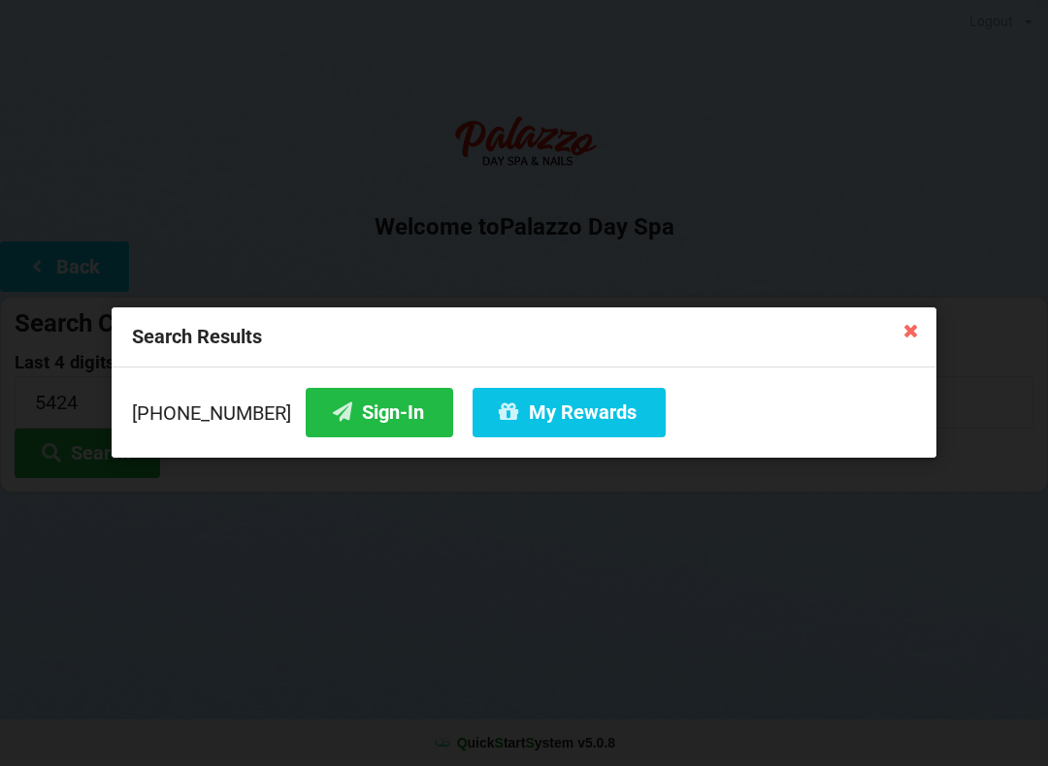
click at [340, 434] on button "Sign-In" at bounding box center [379, 412] width 147 height 49
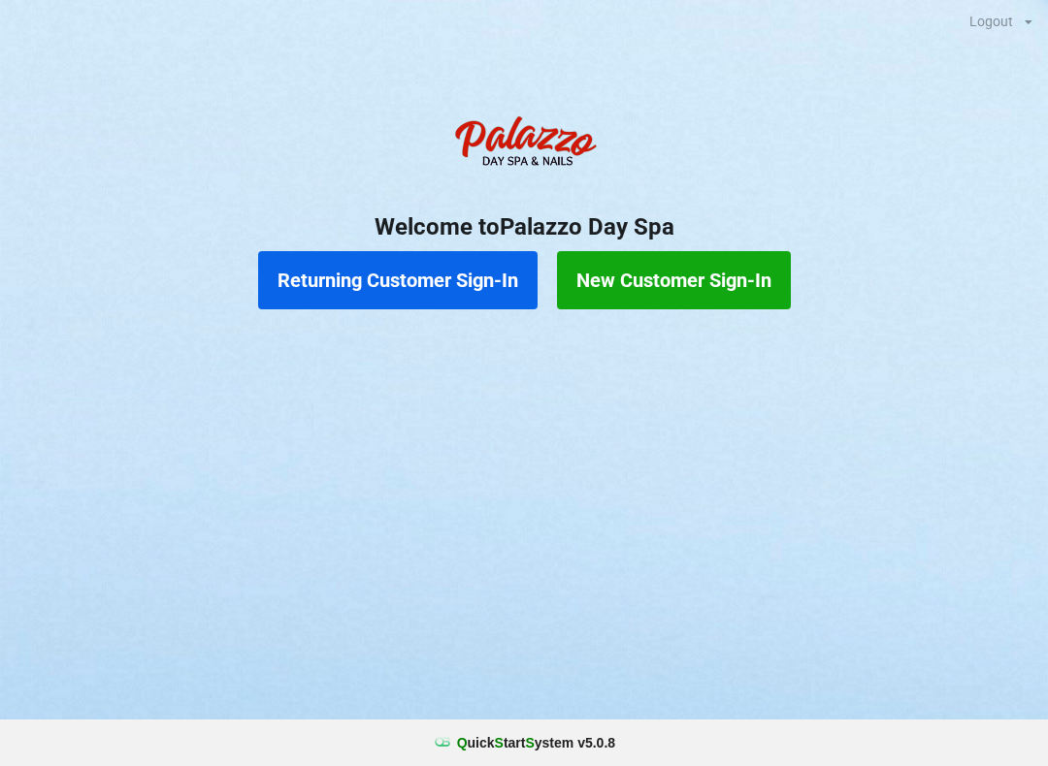
click at [459, 273] on button "Returning Customer Sign-In" at bounding box center [397, 280] width 279 height 58
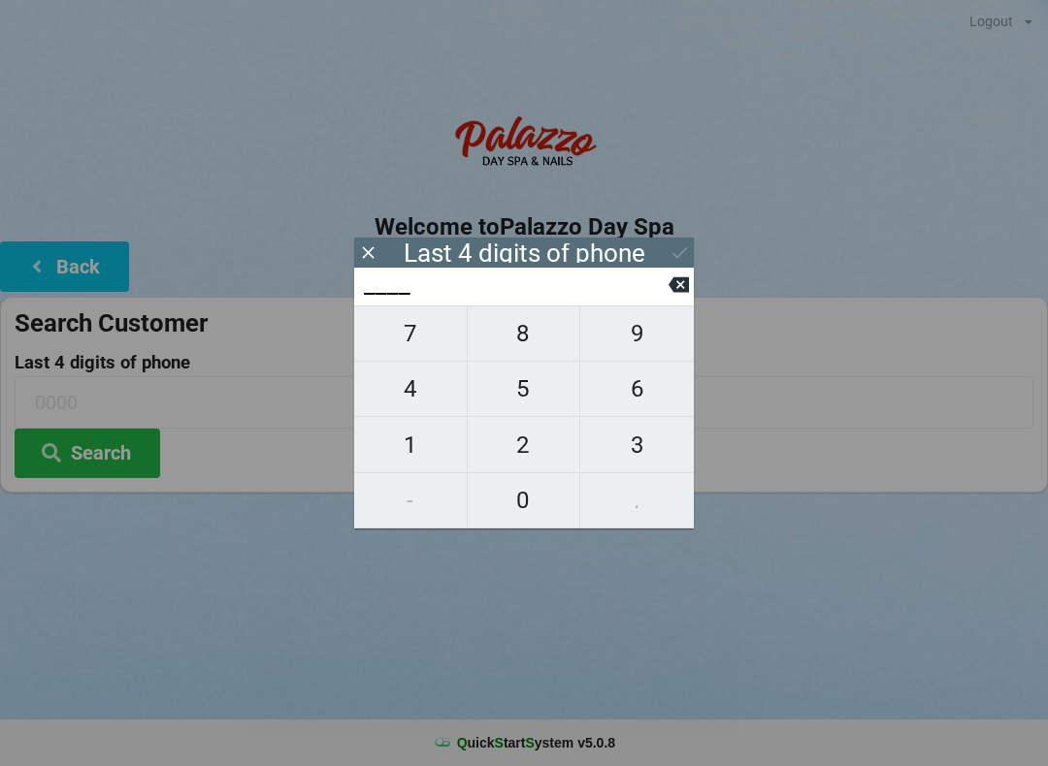
click at [644, 396] on span "6" at bounding box center [637, 389] width 114 height 41
type input "6___"
click at [527, 498] on span "0" at bounding box center [524, 500] width 113 height 41
type input "60__"
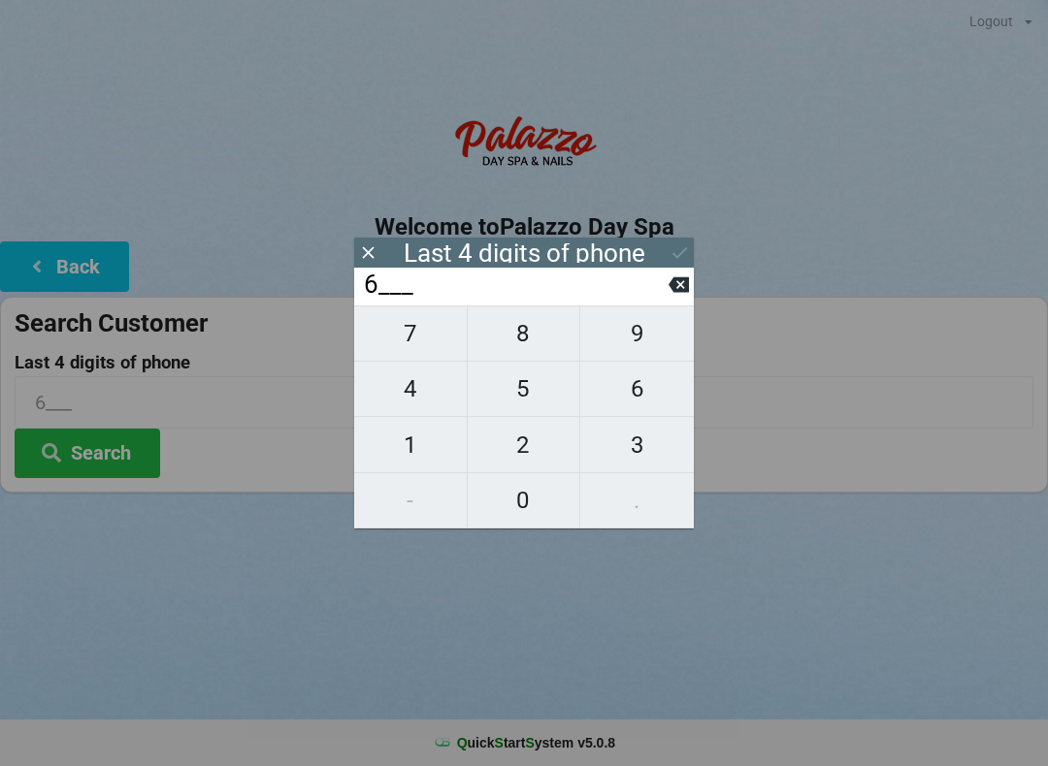
type input "60__"
click at [640, 338] on span "9" at bounding box center [637, 333] width 114 height 41
type input "609_"
click at [422, 348] on span "7" at bounding box center [410, 333] width 113 height 41
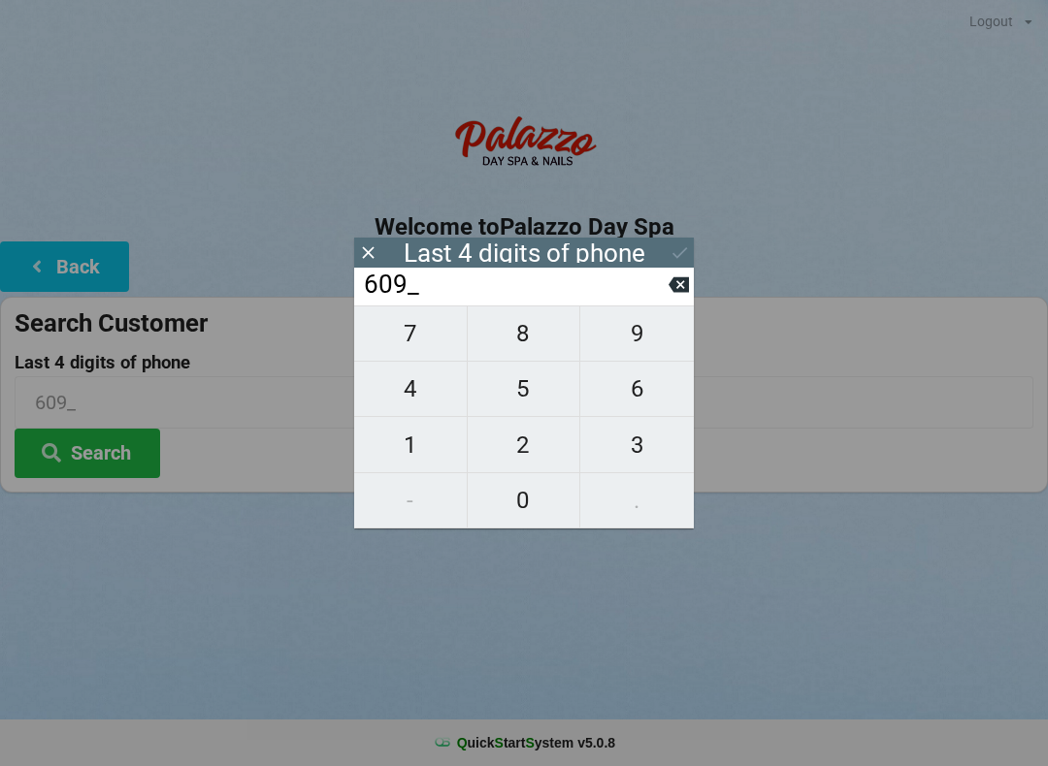
type input "6097"
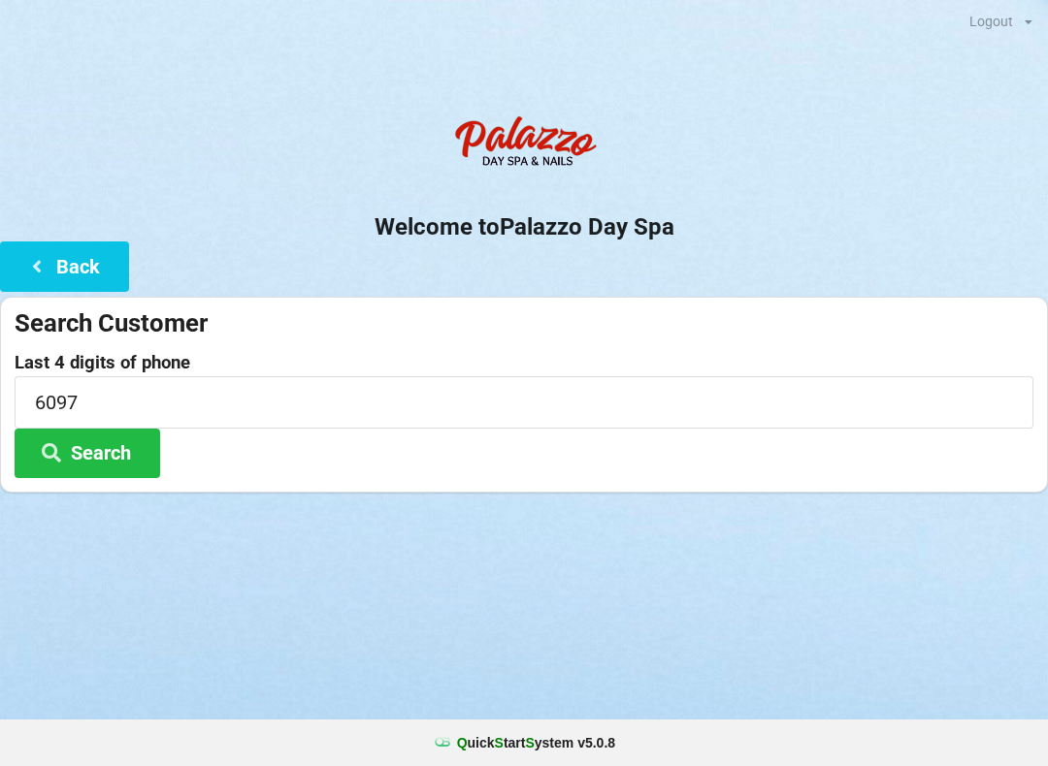
click at [657, 603] on div "Logout Logout Sign-In Welcome to Palazzo Day Spa Back Search Customer Last 4 di…" at bounding box center [524, 383] width 1048 height 766
click at [136, 448] on button "Search" at bounding box center [88, 453] width 146 height 49
click at [111, 259] on button "Back" at bounding box center [64, 266] width 129 height 49
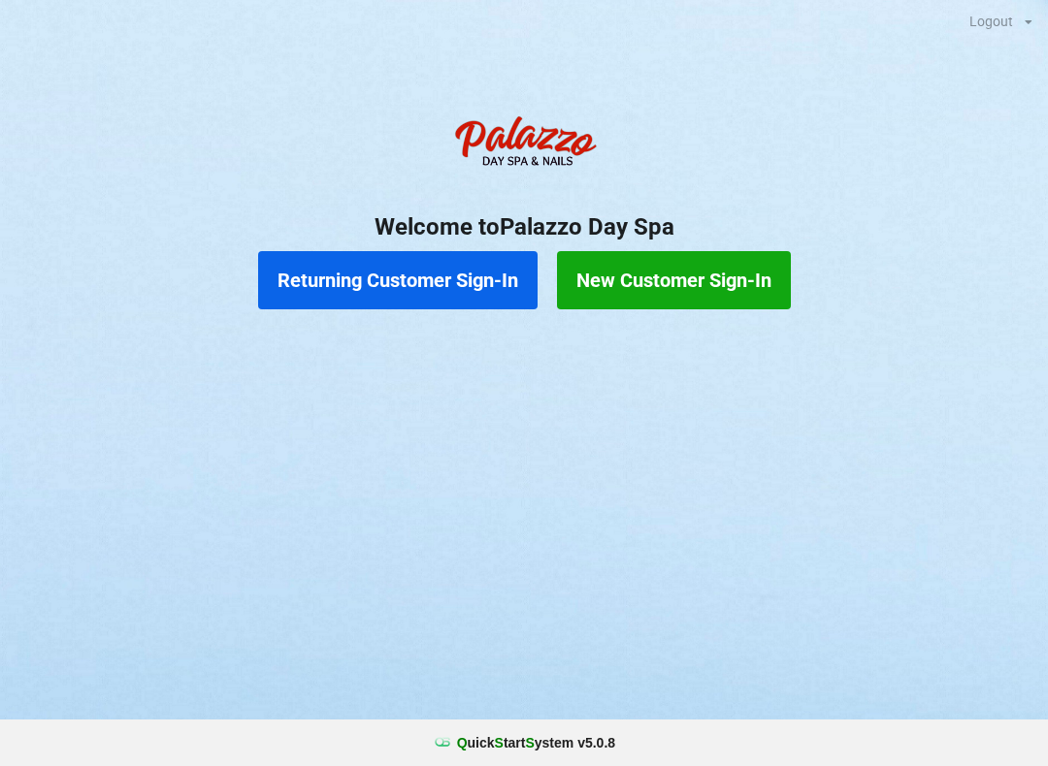
click at [498, 281] on button "Returning Customer Sign-In" at bounding box center [397, 280] width 279 height 58
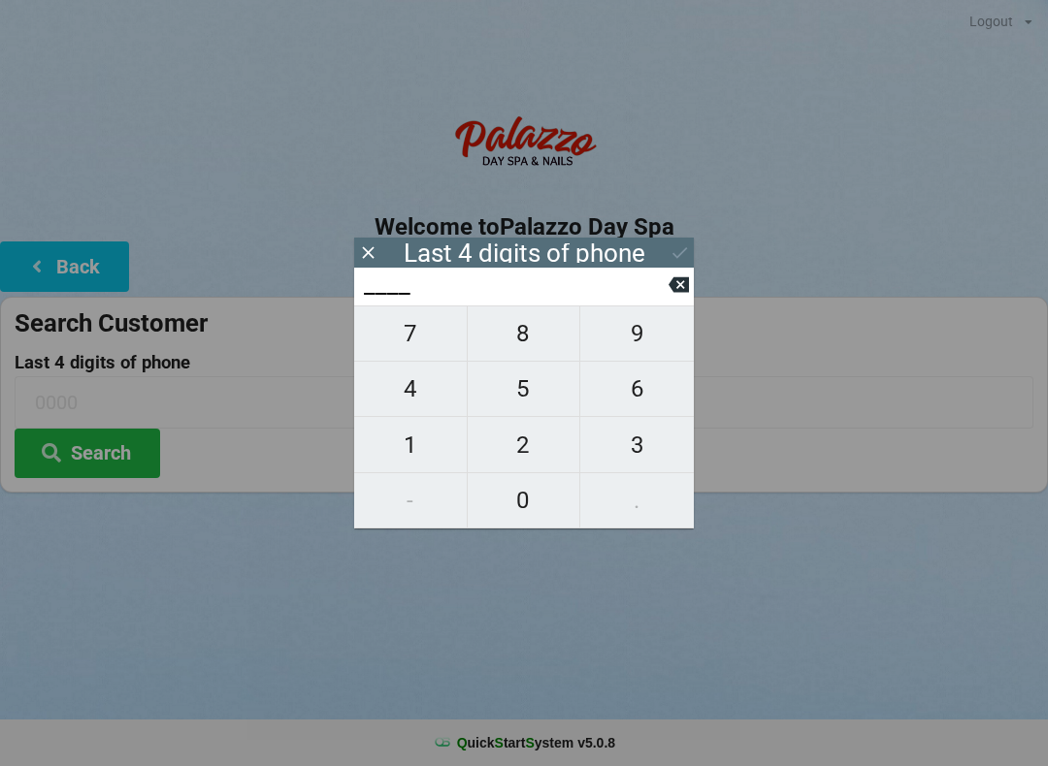
click at [642, 393] on span "6" at bounding box center [637, 389] width 114 height 41
type input "6___"
click at [536, 490] on span "0" at bounding box center [524, 500] width 113 height 41
type input "60__"
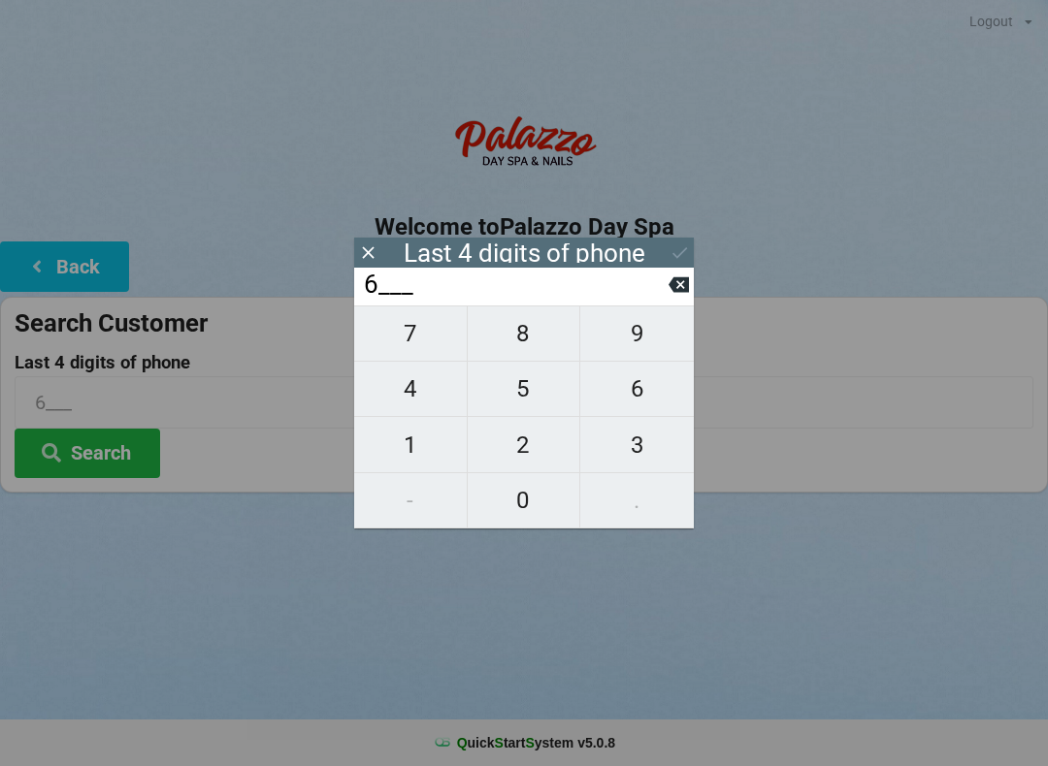
type input "60__"
click at [649, 348] on span "9" at bounding box center [637, 333] width 114 height 41
type input "609_"
click at [417, 349] on span "7" at bounding box center [410, 333] width 113 height 41
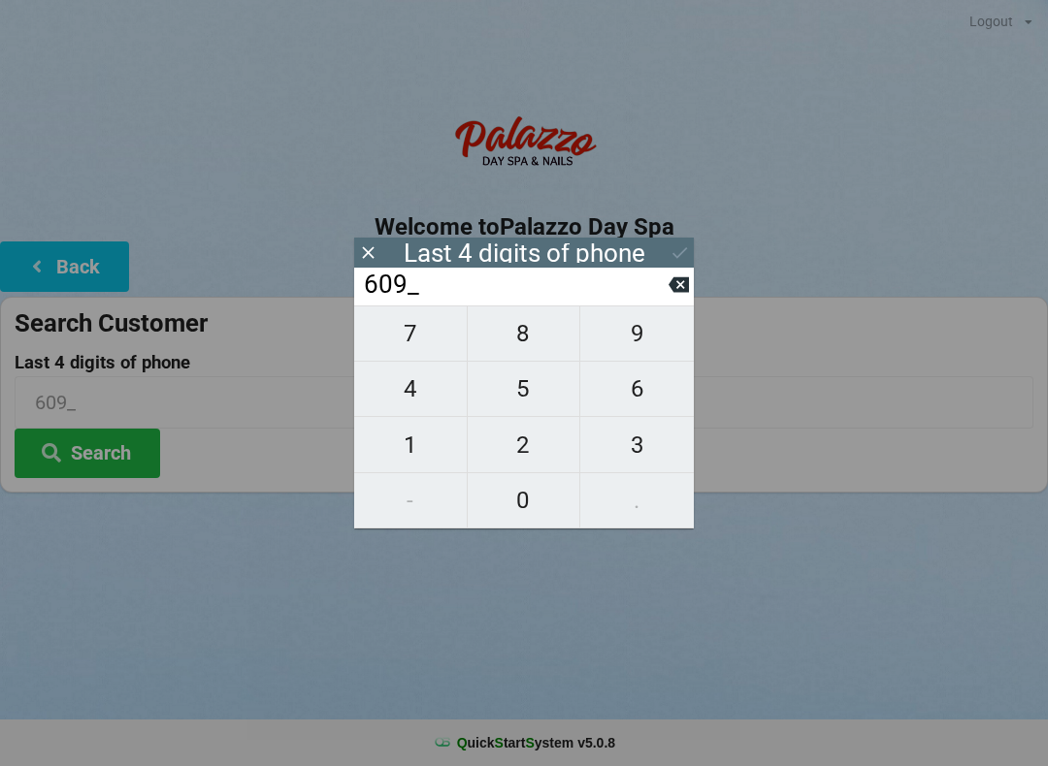
type input "6097"
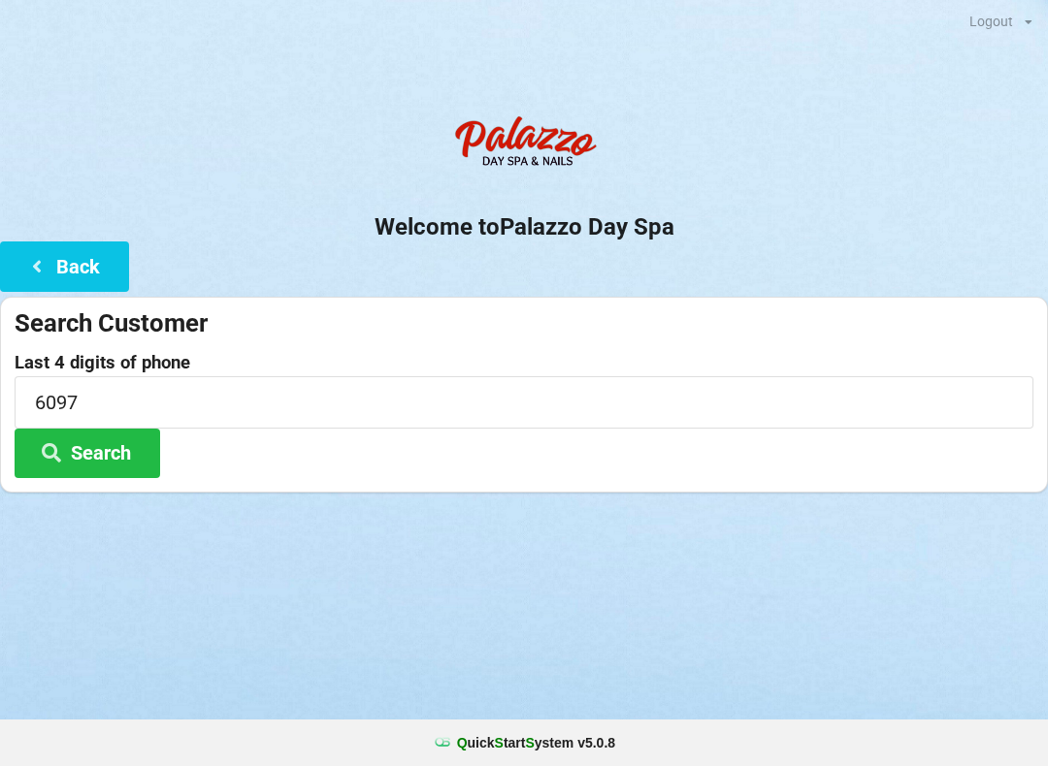
click at [123, 453] on button "Search" at bounding box center [88, 453] width 146 height 49
click at [926, 54] on div "Search Results Found 0 customers ✕" at bounding box center [878, 44] width 96 height 20
click at [104, 266] on button "Back" at bounding box center [64, 266] width 129 height 49
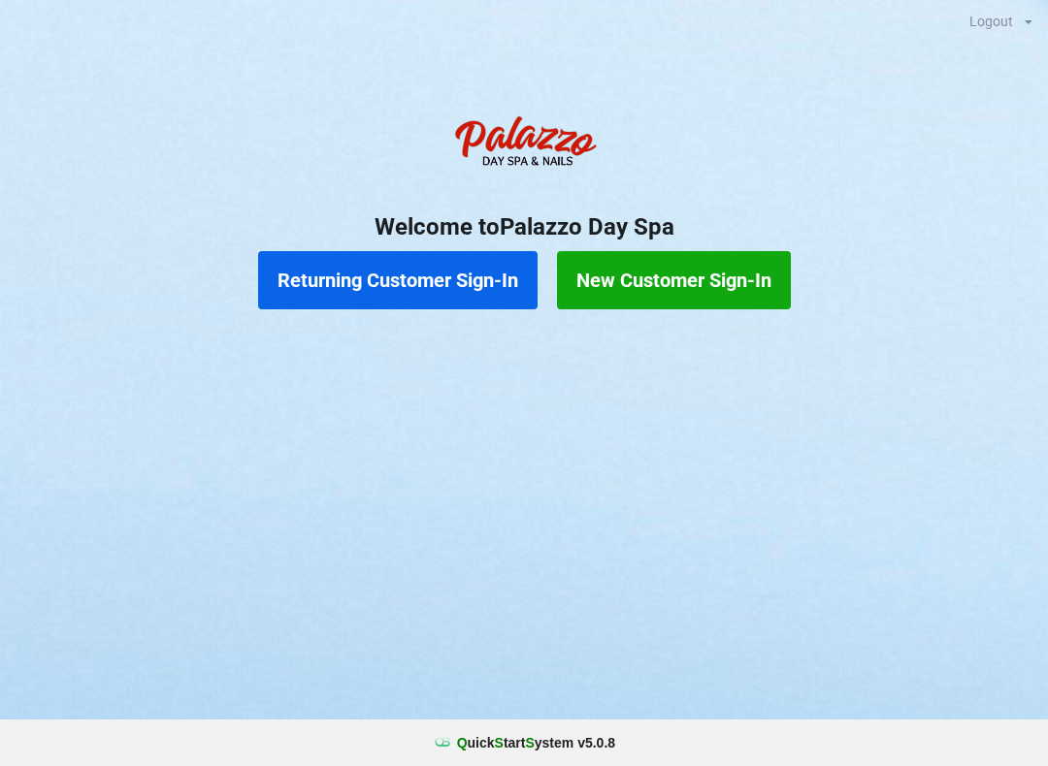
click at [743, 272] on button "New Customer Sign-In" at bounding box center [674, 280] width 234 height 58
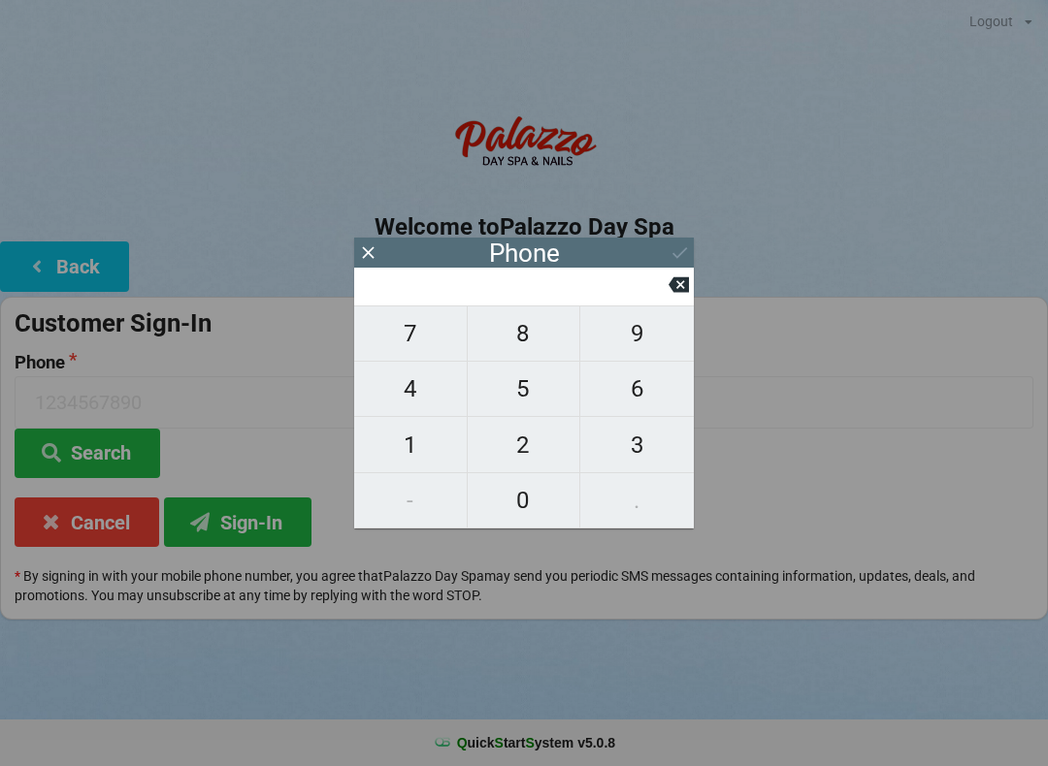
click at [641, 339] on span "9" at bounding box center [637, 333] width 114 height 41
type input "9"
click at [416, 396] on span "4" at bounding box center [410, 389] width 113 height 41
type input "94"
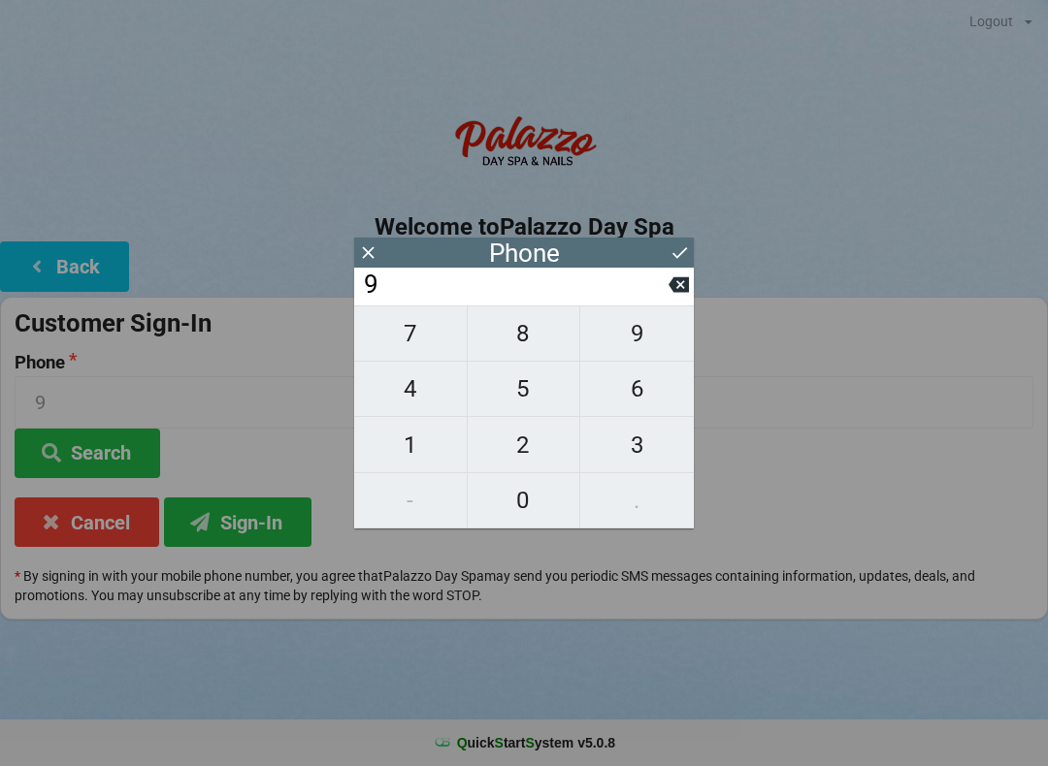
type input "94"
click at [424, 452] on span "1" at bounding box center [410, 445] width 113 height 41
type input "941"
click at [537, 394] on span "5" at bounding box center [524, 389] width 113 height 41
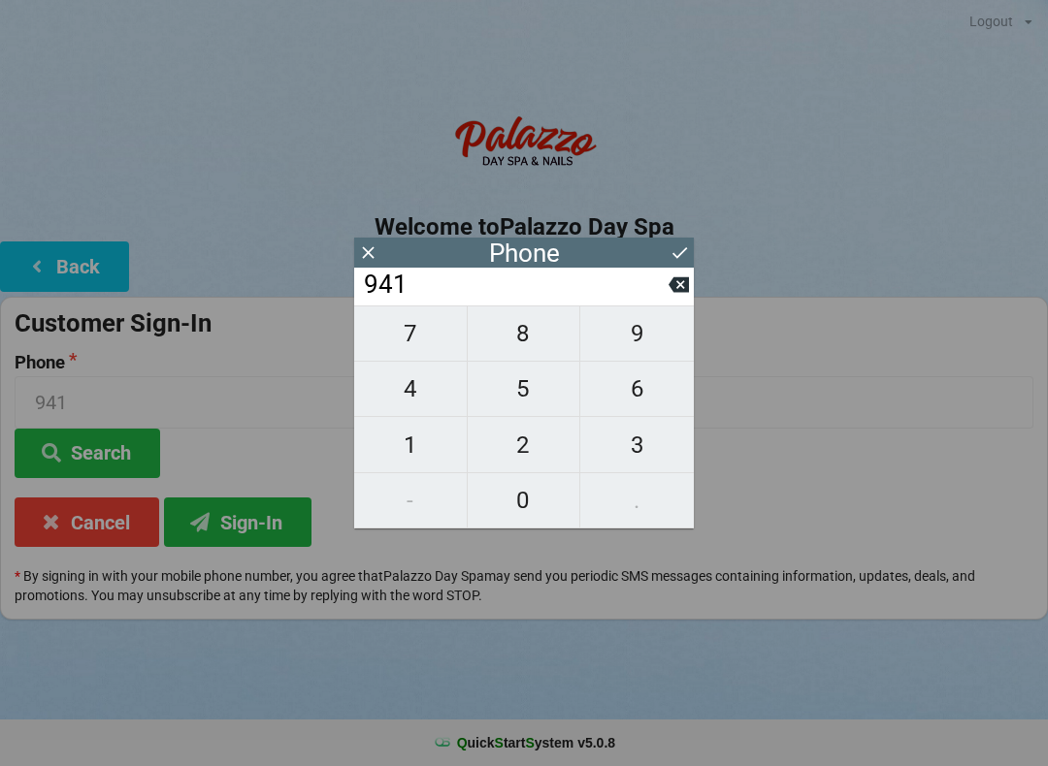
type input "9415"
click at [643, 449] on span "3" at bounding box center [637, 445] width 114 height 41
type input "94153"
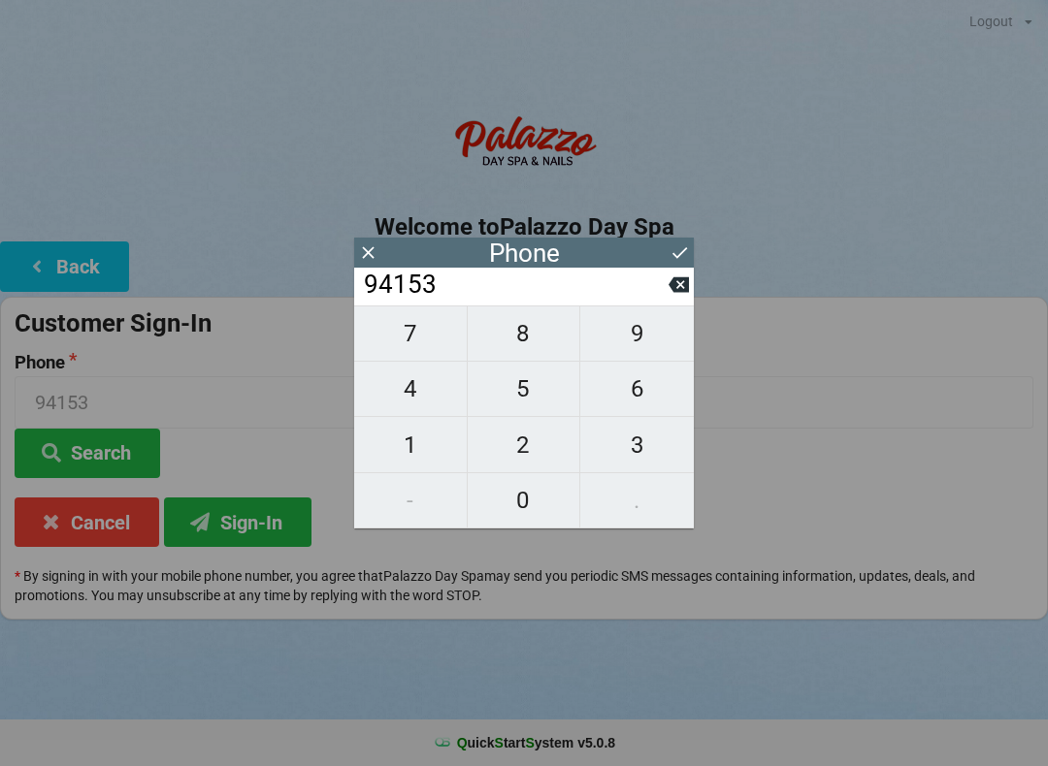
click at [626, 342] on span "9" at bounding box center [637, 333] width 114 height 41
type input "941539"
click at [637, 393] on span "6" at bounding box center [637, 389] width 114 height 41
type input "9415396"
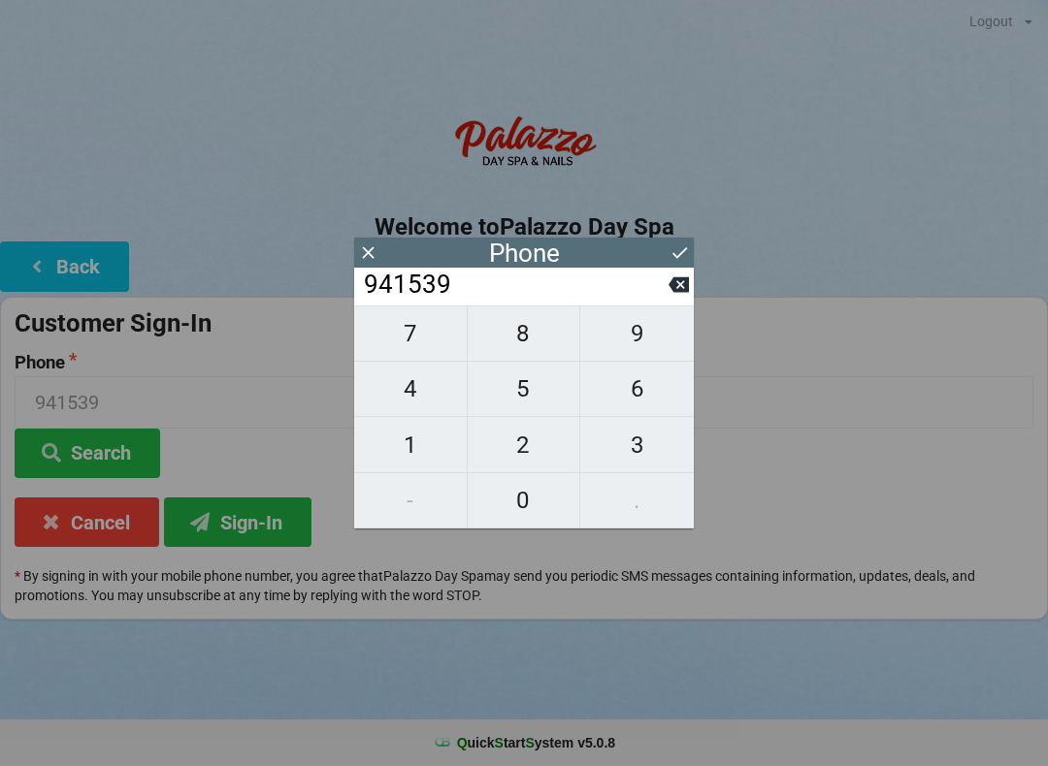
type input "9415396"
click at [656, 336] on span "9" at bounding box center [637, 333] width 114 height 41
type input "94153969"
click at [412, 354] on span "7" at bounding box center [410, 333] width 113 height 41
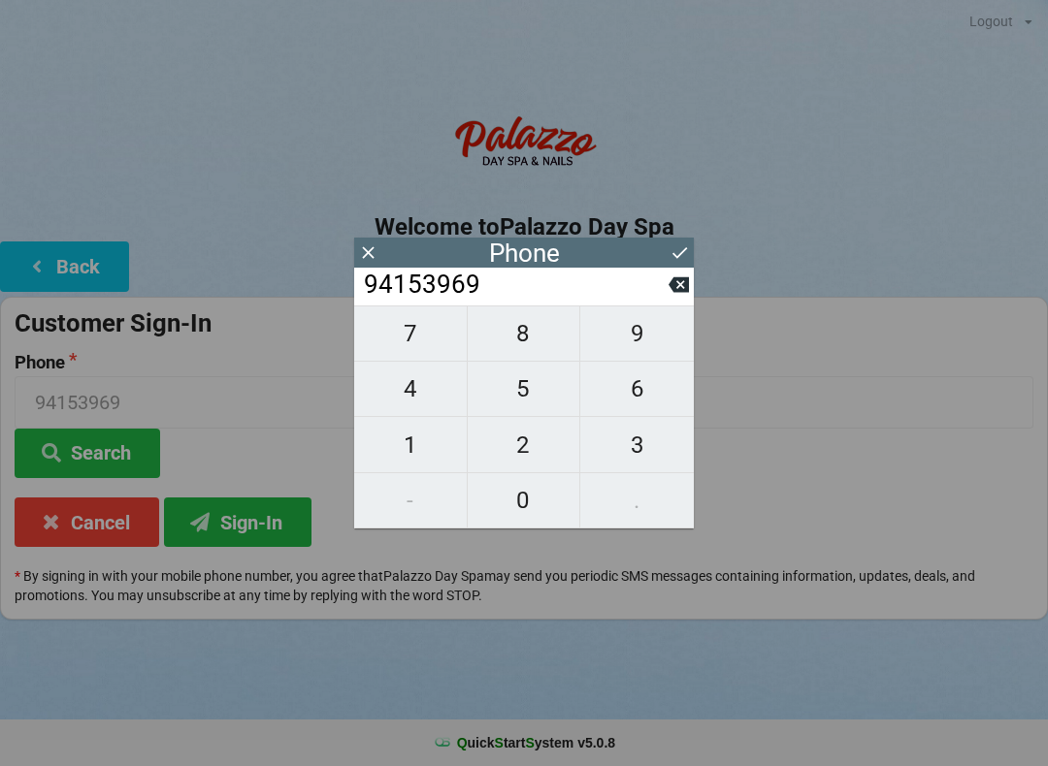
type input "941539697"
click at [686, 298] on button at bounding box center [678, 285] width 20 height 26
click at [680, 298] on button at bounding box center [678, 285] width 20 height 26
click at [532, 506] on span "0" at bounding box center [524, 500] width 113 height 41
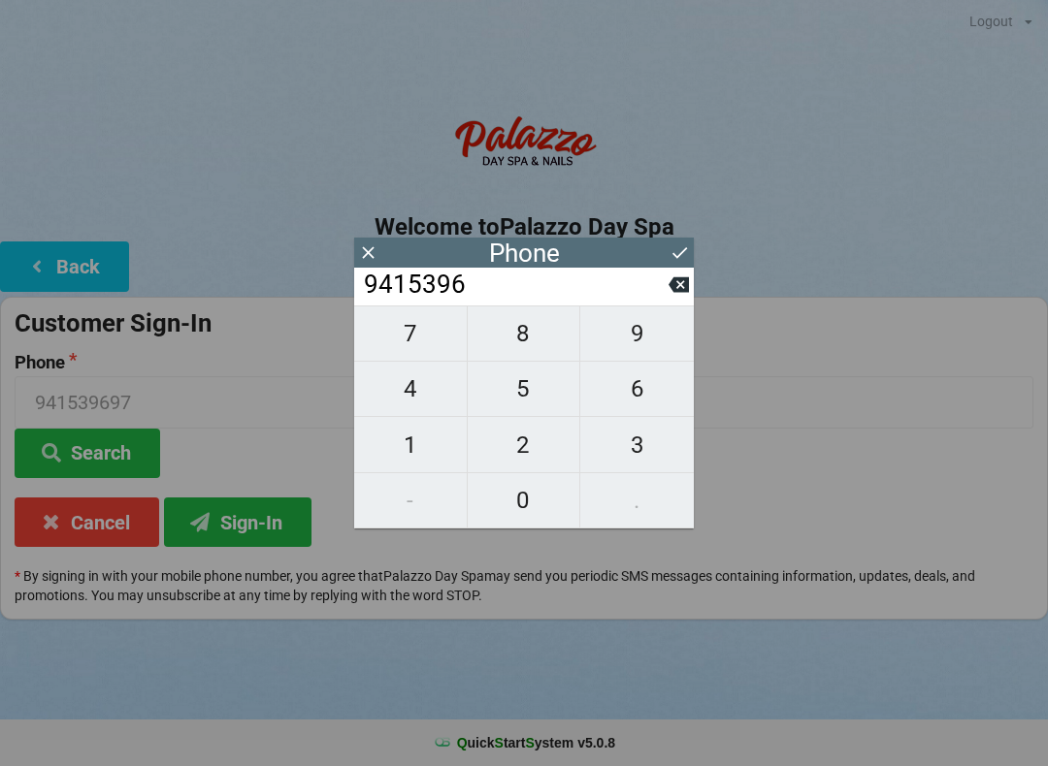
type input "94153960"
click at [654, 338] on span "9" at bounding box center [637, 333] width 114 height 41
type input "941539609"
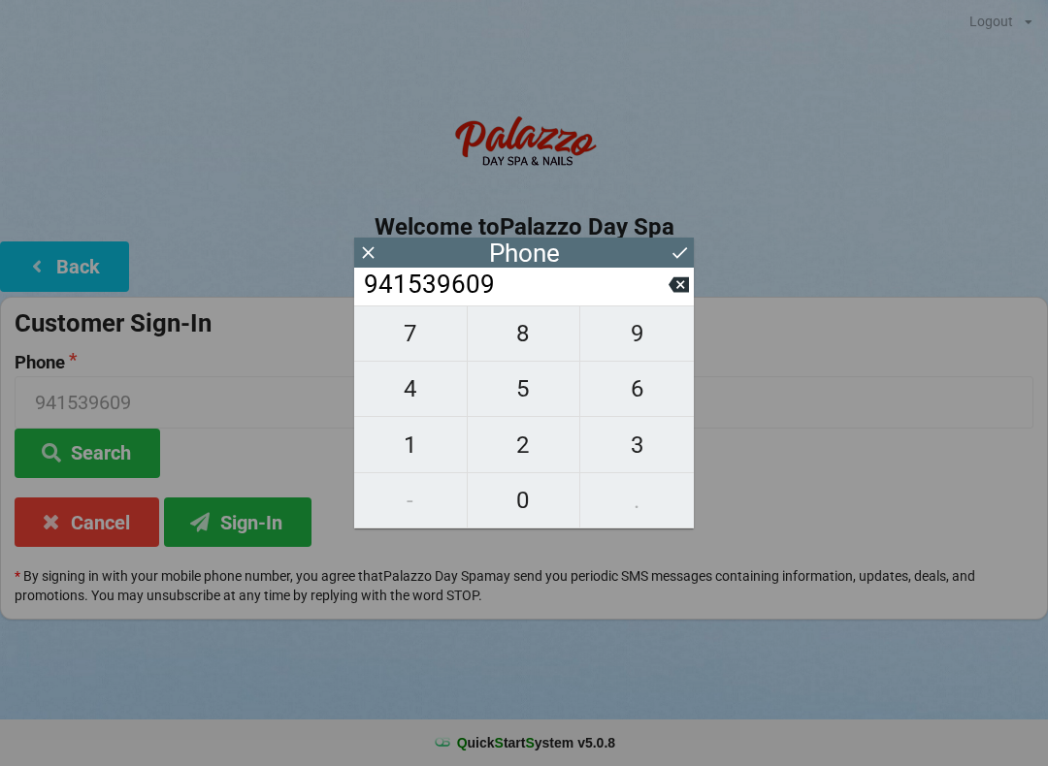
click at [415, 350] on span "7" at bounding box center [410, 333] width 113 height 41
type input "9415396097"
click at [262, 519] on button "Sign-In" at bounding box center [237, 522] width 147 height 49
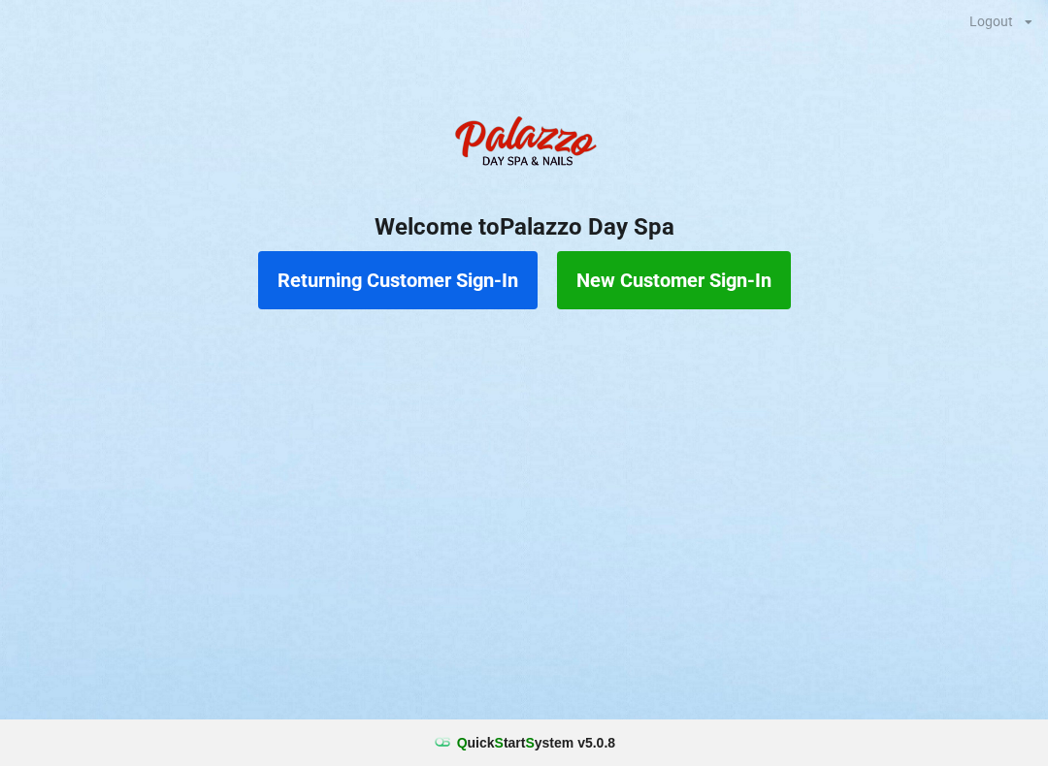
click at [479, 272] on button "Returning Customer Sign-In" at bounding box center [397, 280] width 279 height 58
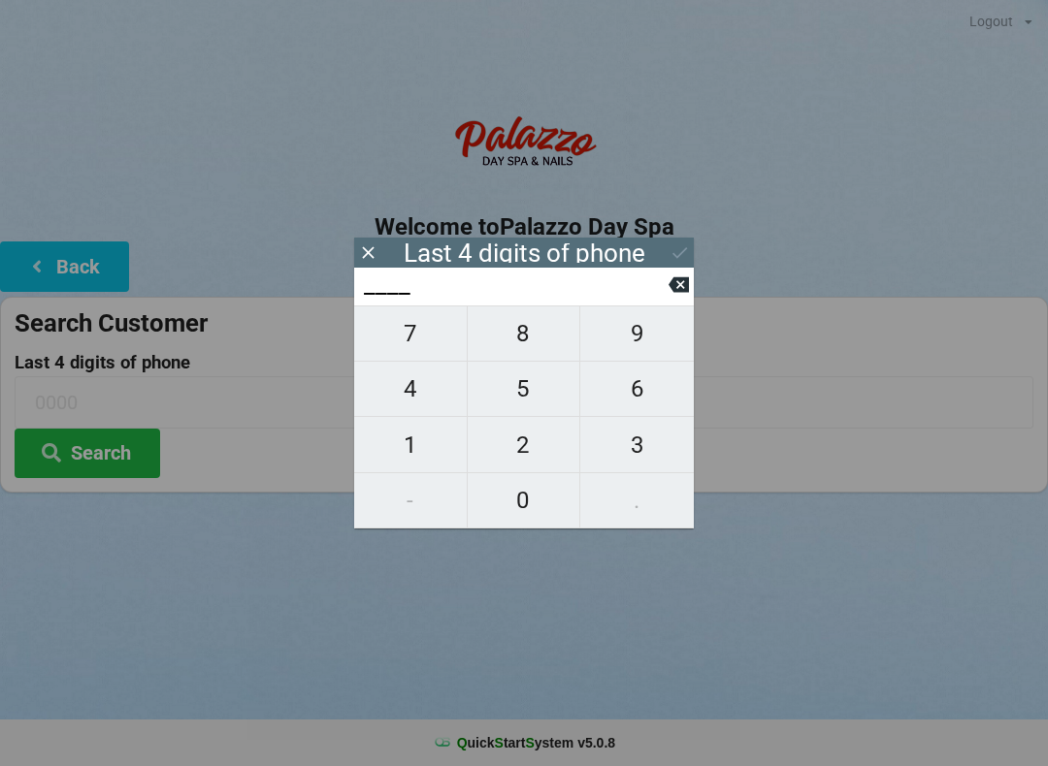
click at [525, 466] on span "2" at bounding box center [524, 445] width 113 height 41
type input "2___"
click at [432, 450] on span "1" at bounding box center [410, 445] width 113 height 41
type input "21__"
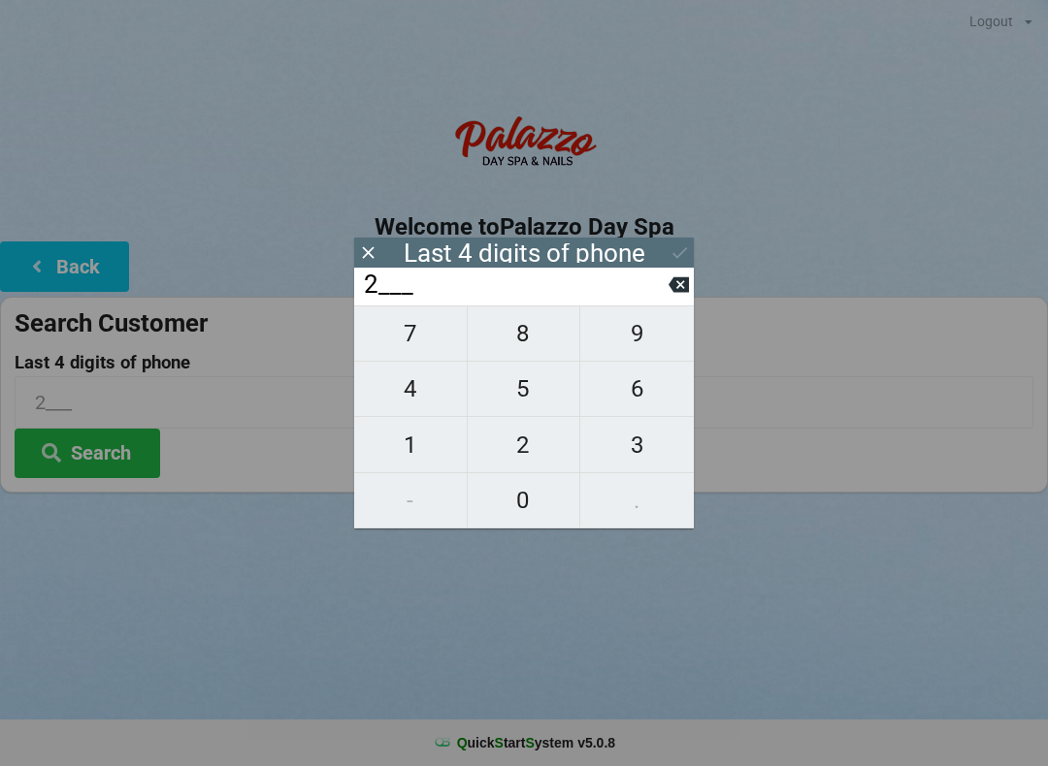
type input "21__"
click at [640, 393] on span "6" at bounding box center [637, 389] width 114 height 41
type input "216_"
click at [552, 511] on span "0" at bounding box center [524, 500] width 113 height 41
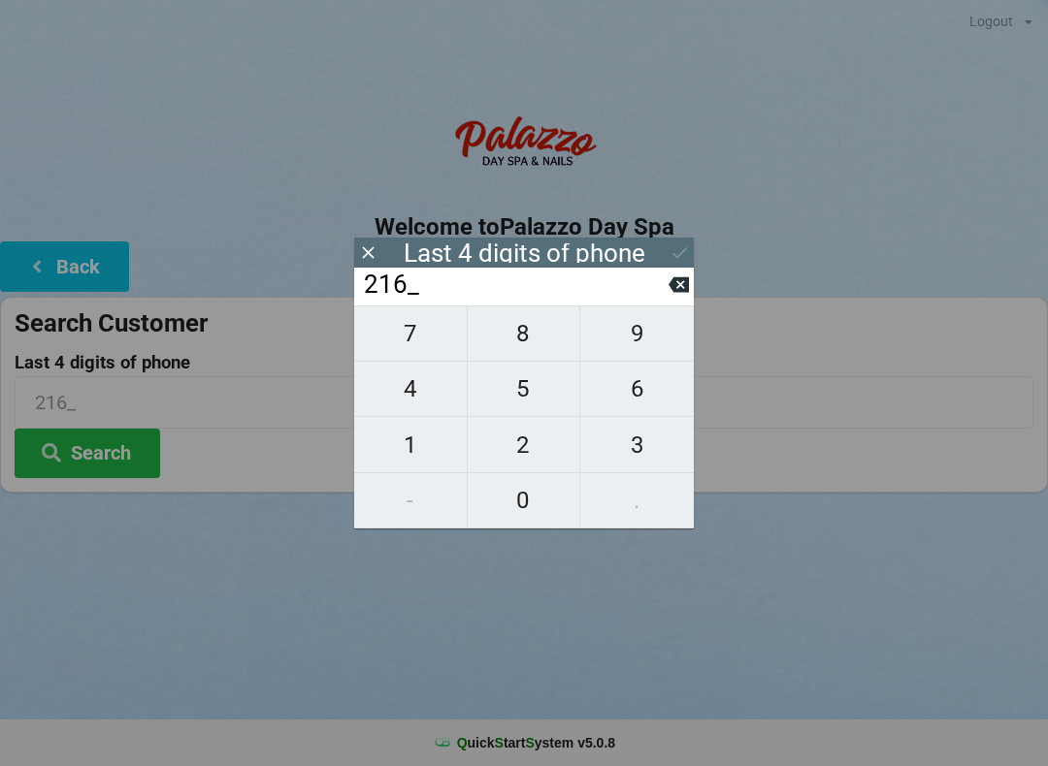
type input "2160"
click at [666, 272] on input "2160" at bounding box center [515, 285] width 307 height 31
click at [687, 258] on icon at bounding box center [679, 253] width 20 height 20
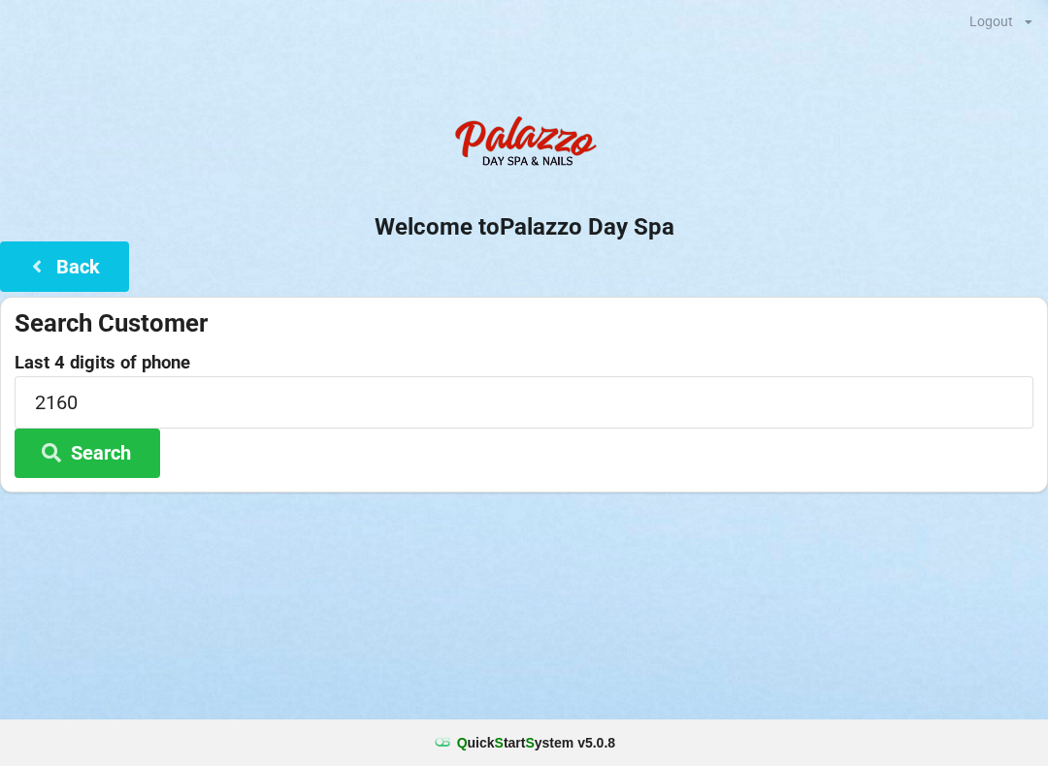
click at [114, 475] on button "Search" at bounding box center [88, 453] width 146 height 49
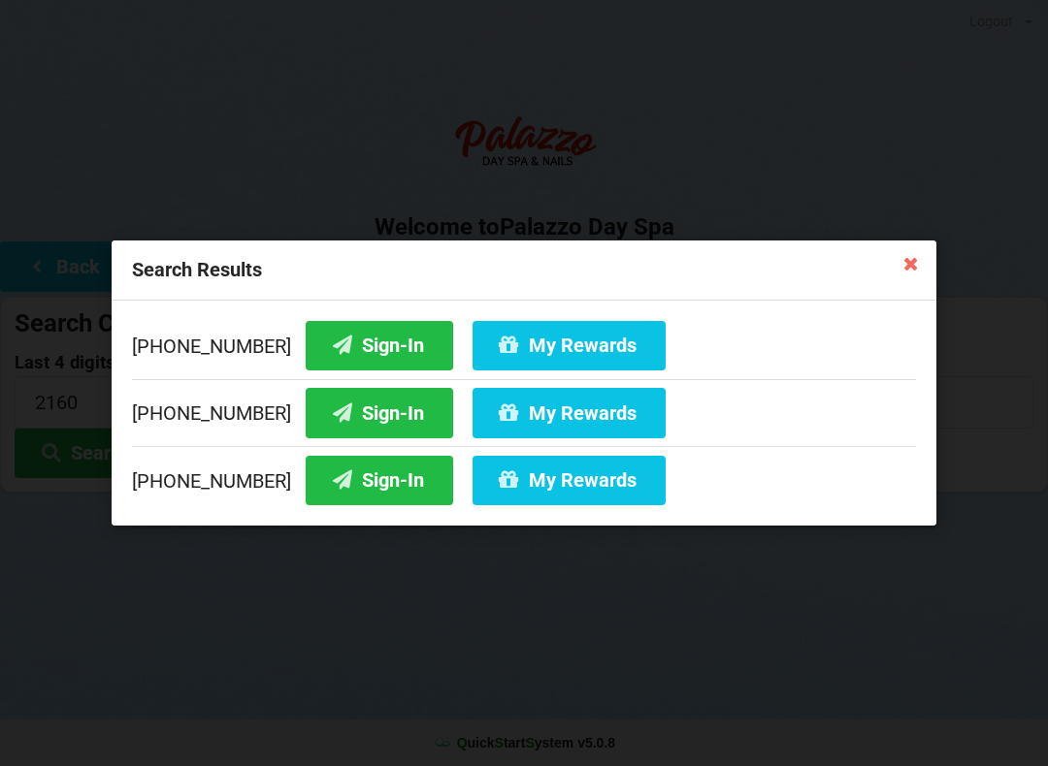
click at [381, 428] on button "Sign-In" at bounding box center [379, 412] width 147 height 49
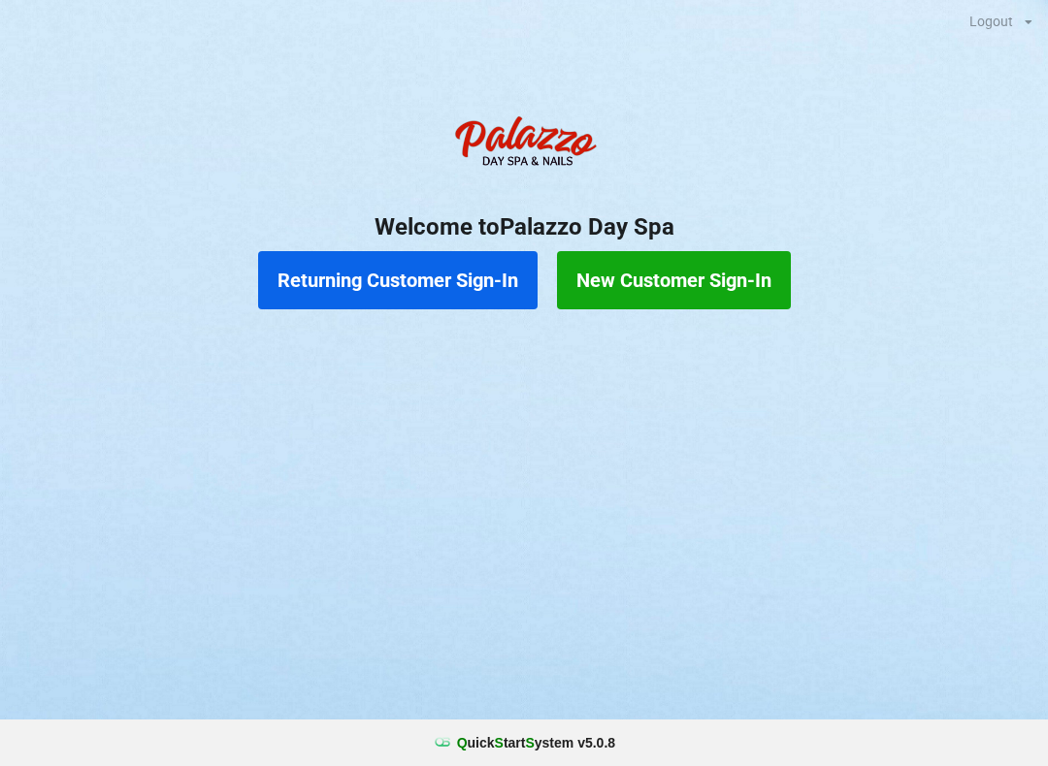
click at [393, 285] on button "Returning Customer Sign-In" at bounding box center [397, 280] width 279 height 58
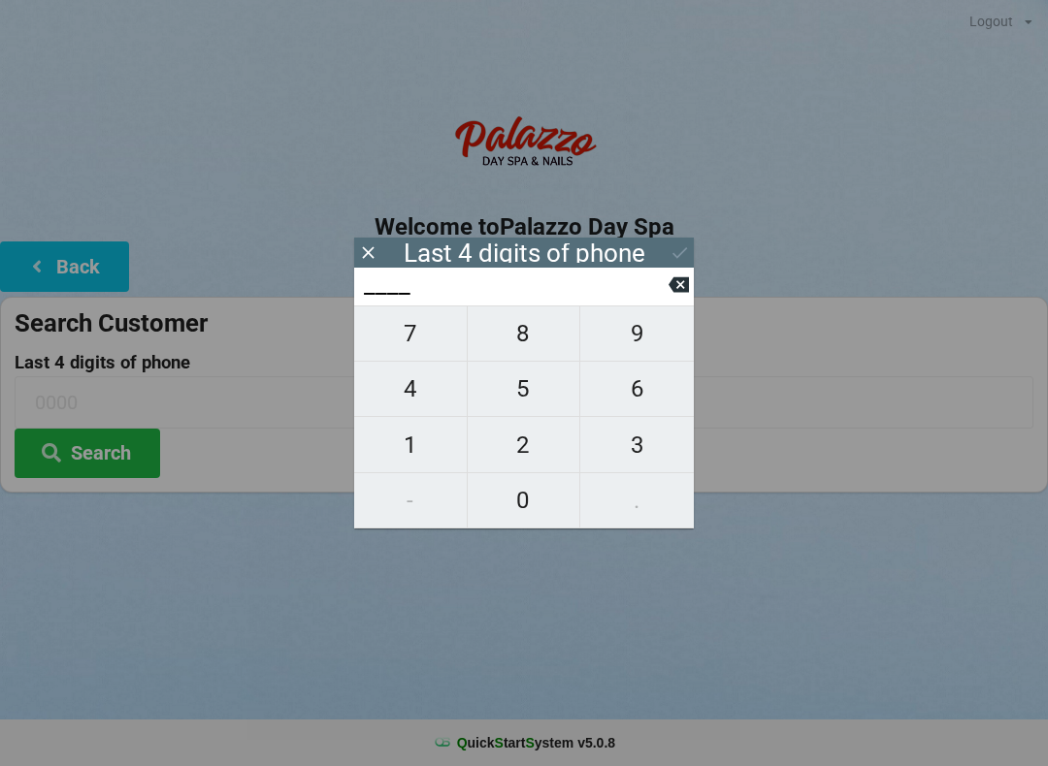
click at [526, 452] on span "2" at bounding box center [524, 445] width 113 height 41
type input "2___"
click at [625, 341] on span "9" at bounding box center [637, 333] width 114 height 41
type input "29__"
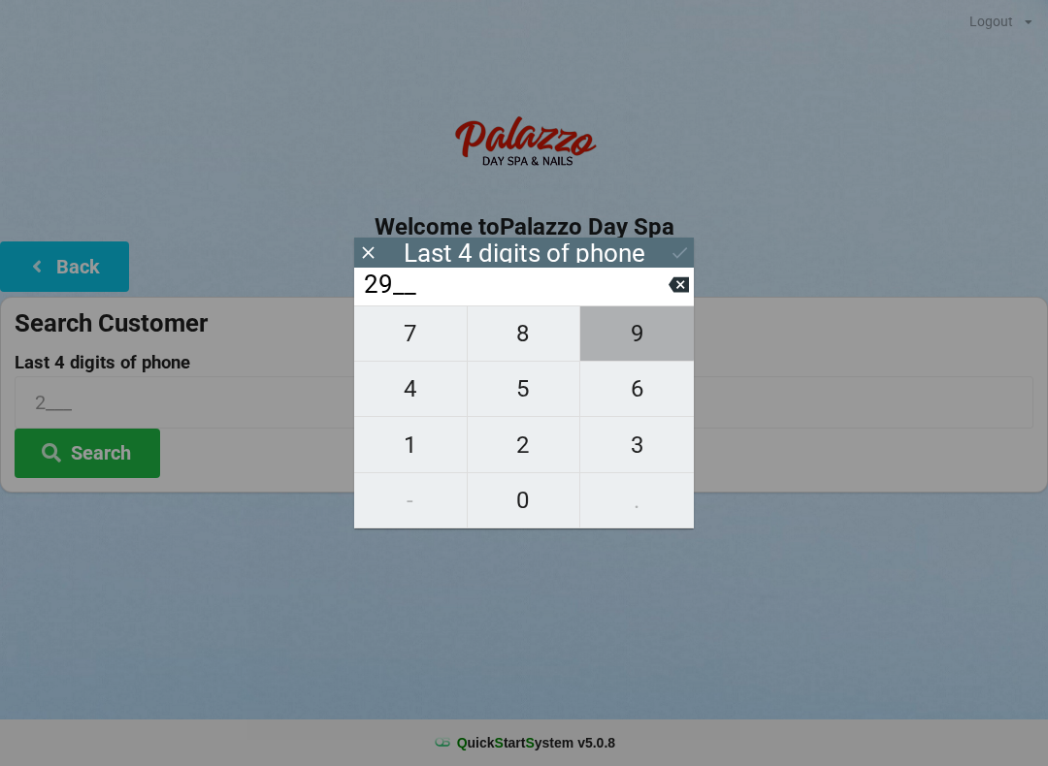
type input "29__"
click at [535, 350] on span "8" at bounding box center [524, 333] width 113 height 41
type input "298_"
click at [423, 409] on span "4" at bounding box center [410, 389] width 113 height 41
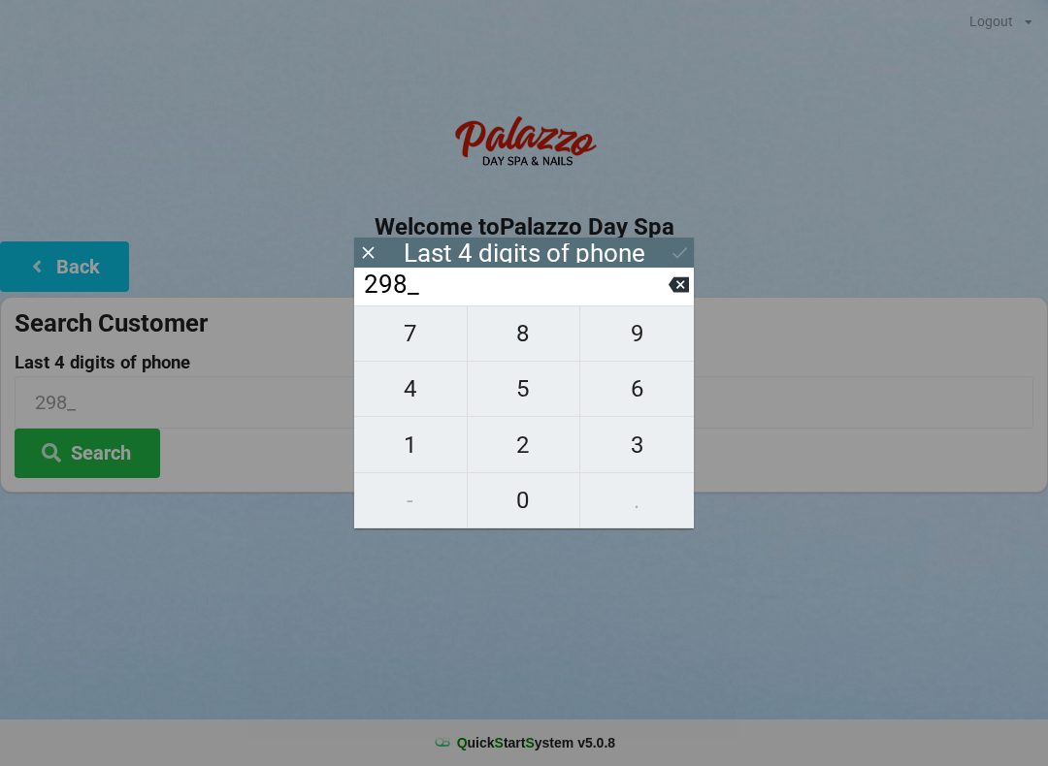
type input "2984"
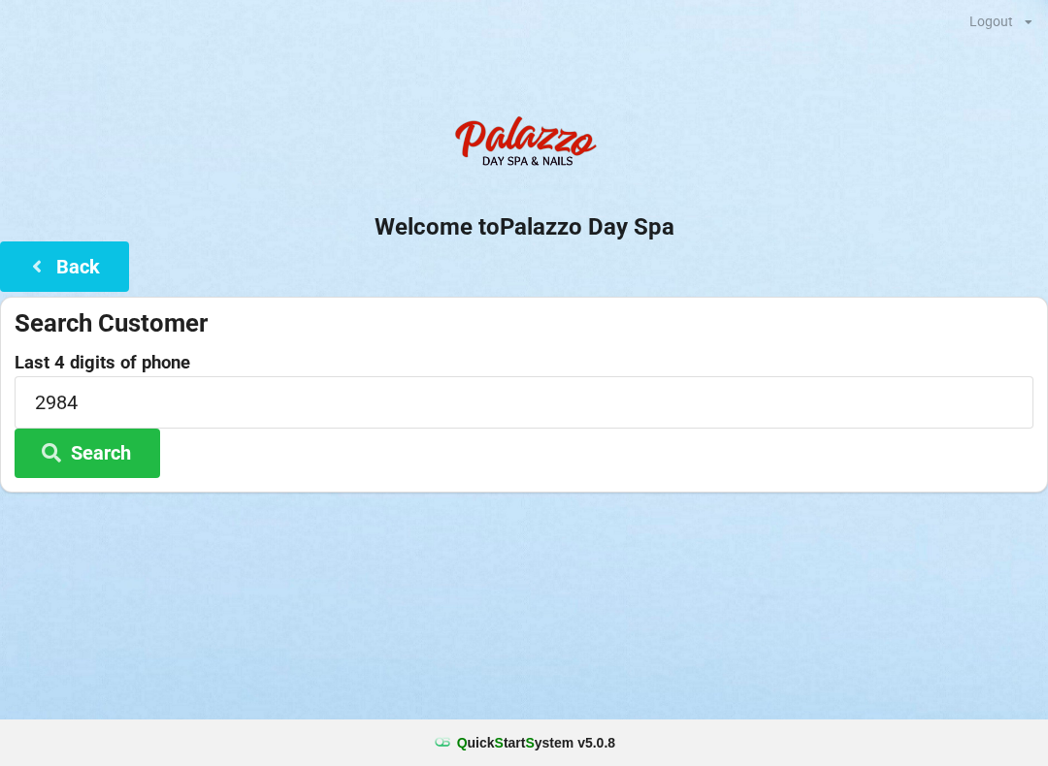
click at [528, 603] on div "Logout Logout Sign-In Welcome to Palazzo Day Spa Back Search Customer Last 4 di…" at bounding box center [524, 383] width 1048 height 766
click at [118, 451] on button "Search" at bounding box center [88, 453] width 146 height 49
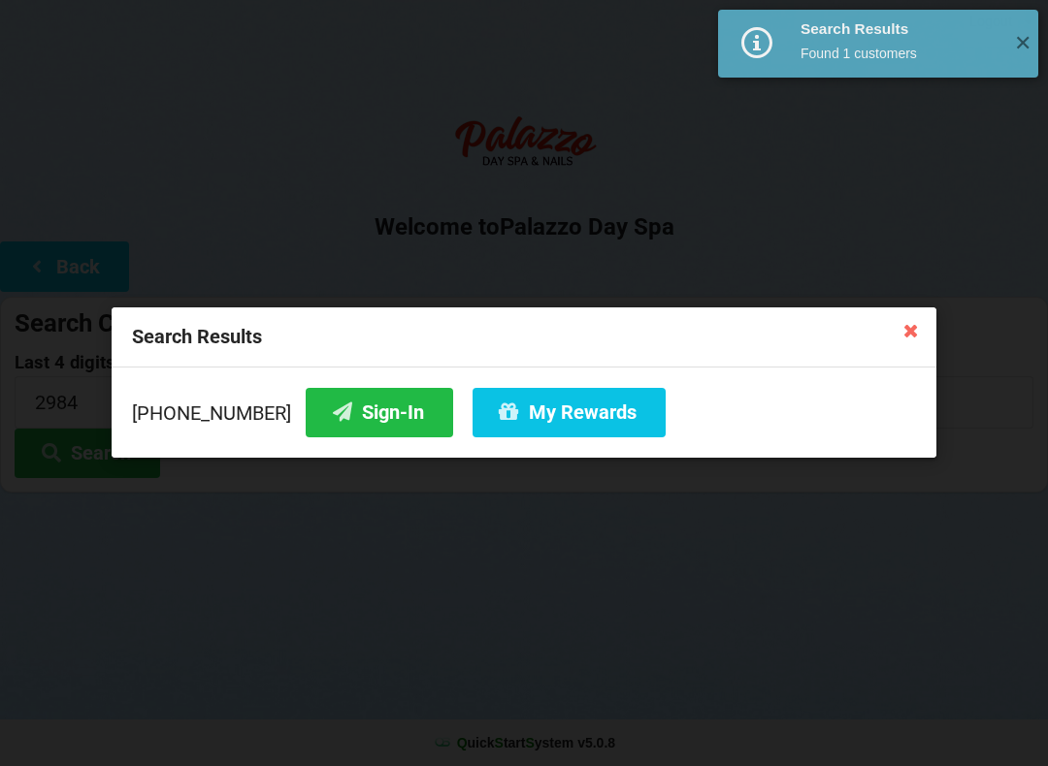
click at [344, 416] on button "Sign-In" at bounding box center [379, 412] width 147 height 49
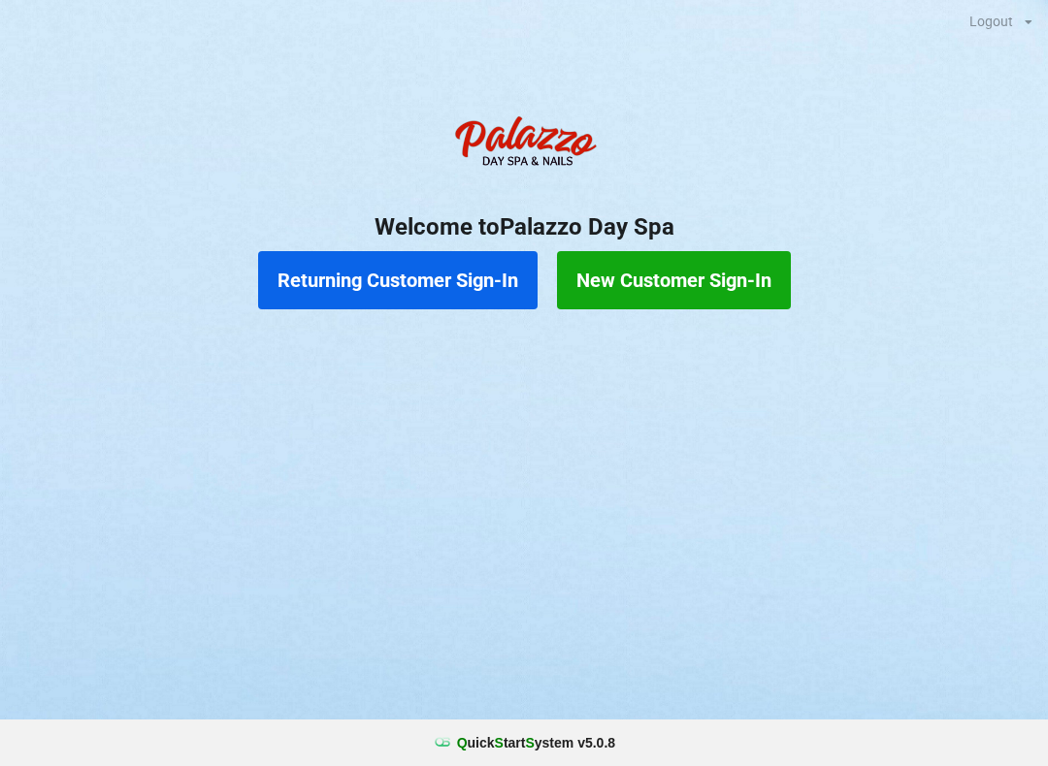
click at [382, 272] on button "Returning Customer Sign-In" at bounding box center [397, 280] width 279 height 58
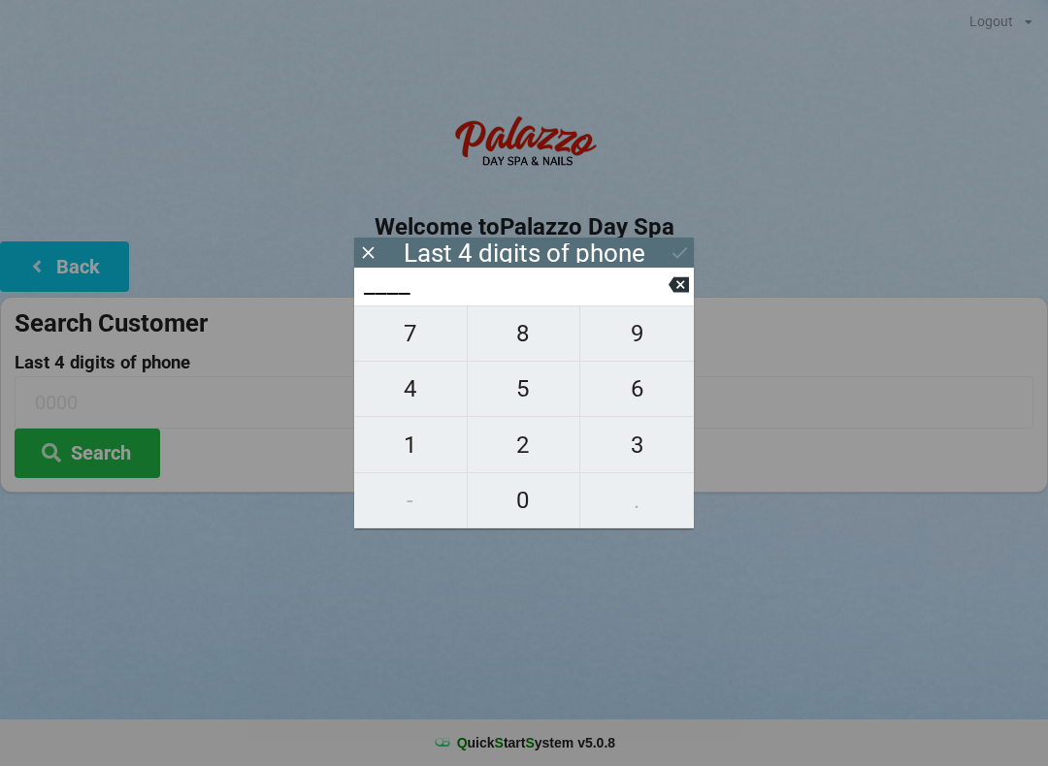
click at [624, 448] on span "3" at bounding box center [637, 445] width 114 height 41
type input "3___"
click at [396, 342] on span "7" at bounding box center [410, 333] width 113 height 41
type input "37__"
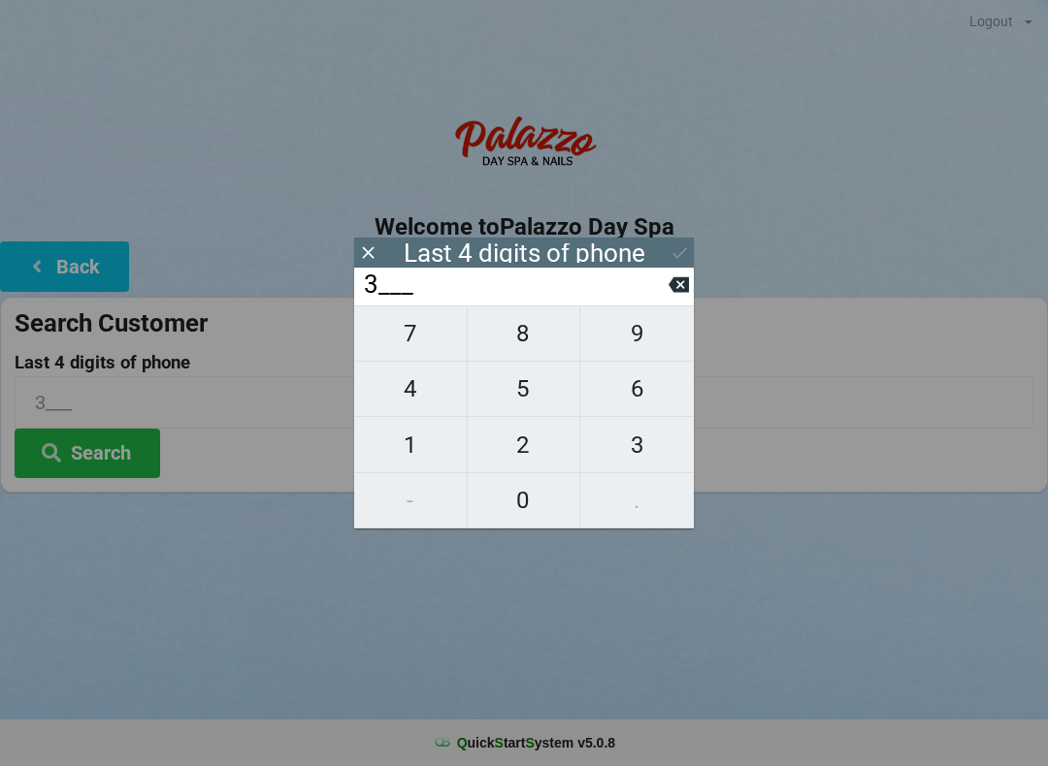
type input "37__"
click at [528, 396] on span "5" at bounding box center [524, 389] width 113 height 41
type input "375_"
click at [526, 395] on span "5" at bounding box center [524, 389] width 113 height 41
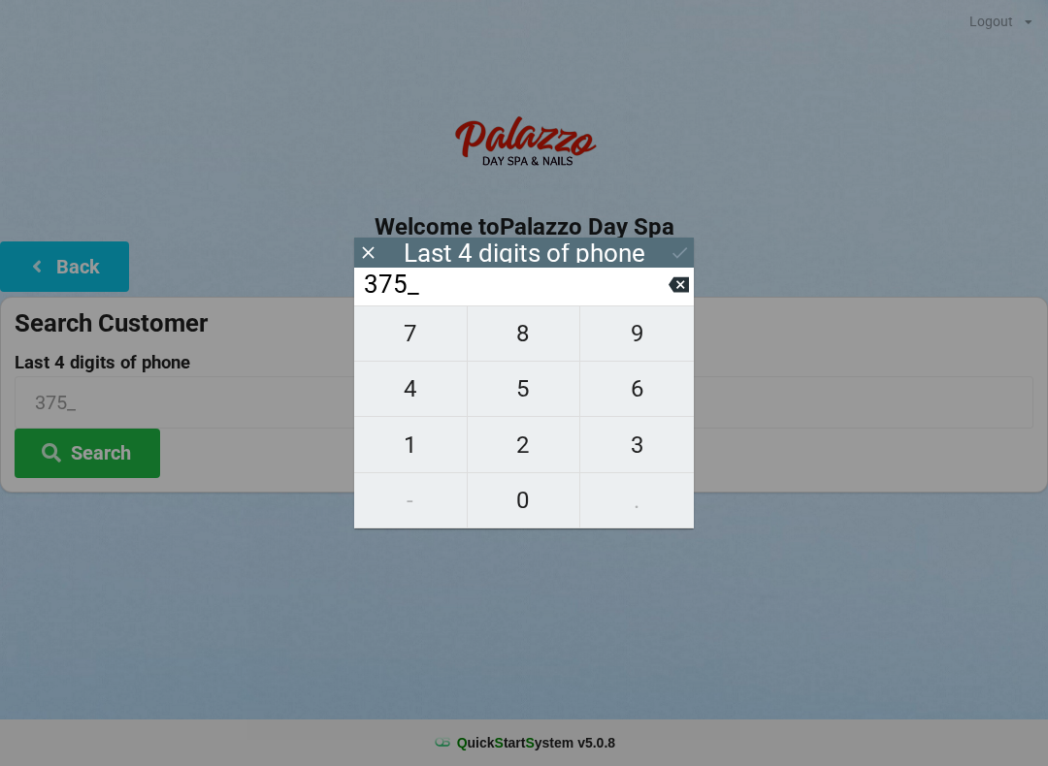
type input "3755"
click at [671, 242] on button at bounding box center [679, 253] width 20 height 26
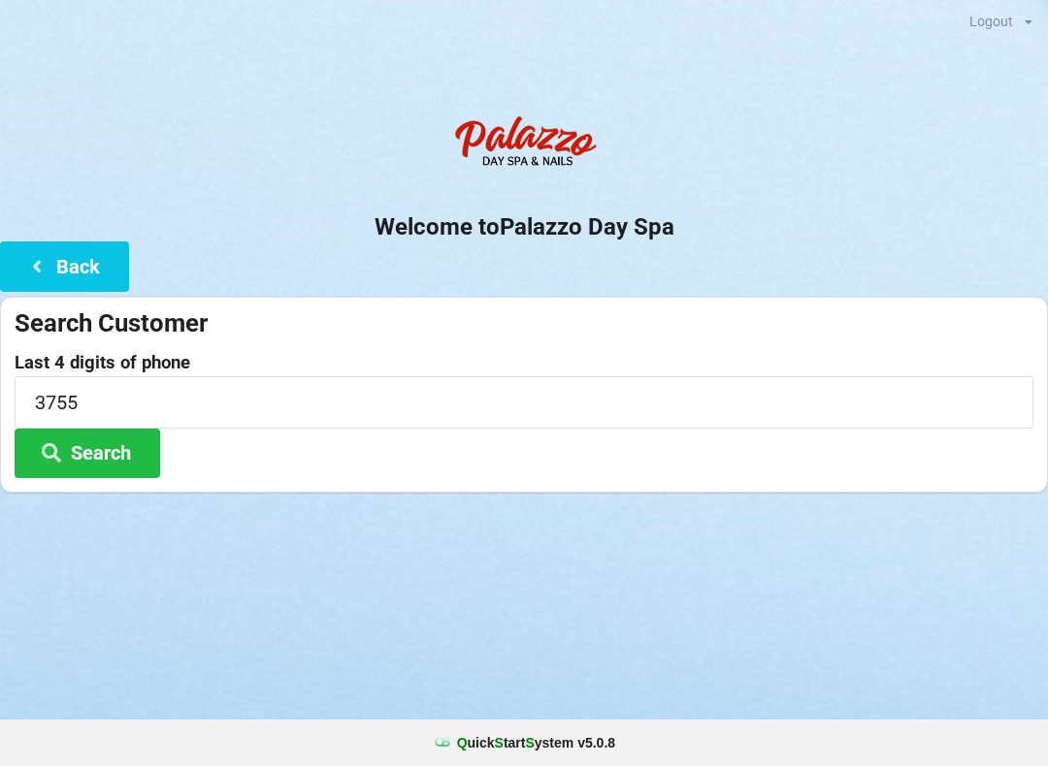
click at [61, 443] on icon at bounding box center [51, 451] width 23 height 16
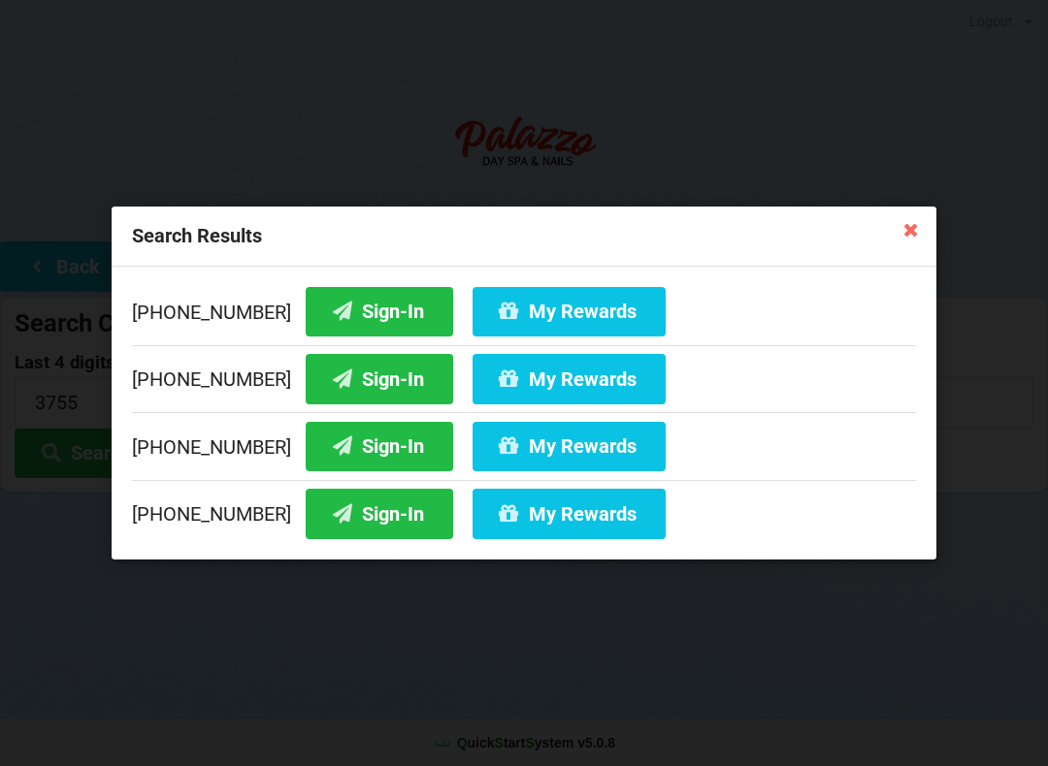
click at [331, 370] on icon at bounding box center [342, 378] width 23 height 16
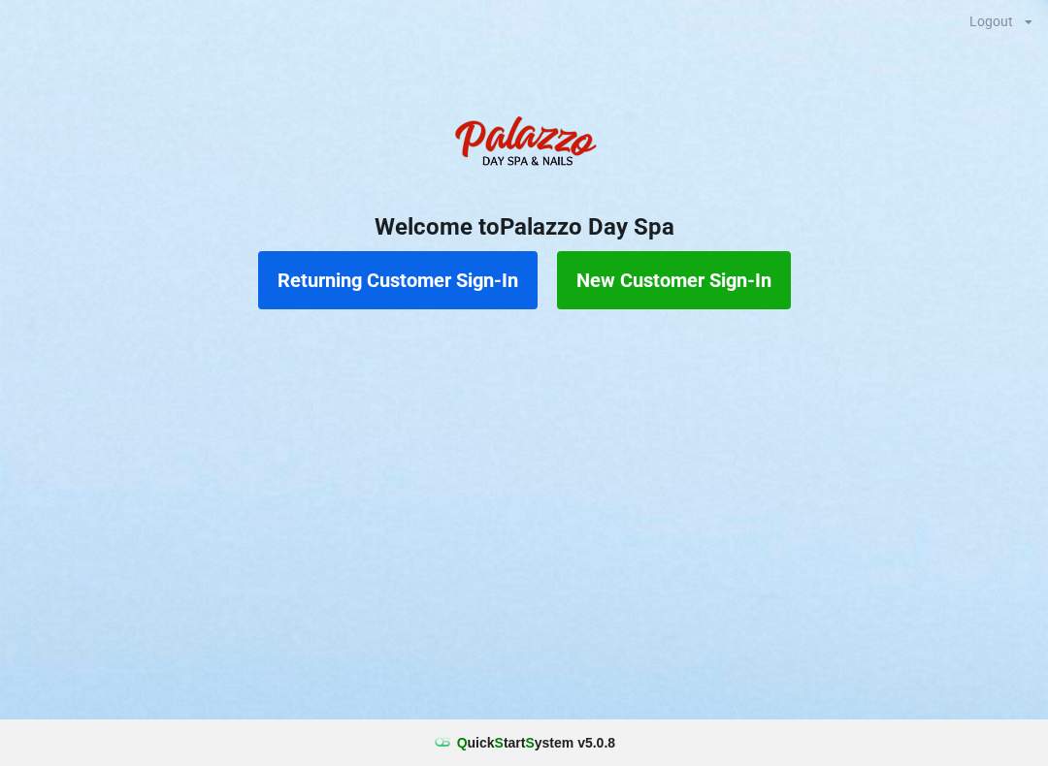
click at [408, 288] on button "Returning Customer Sign-In" at bounding box center [397, 280] width 279 height 58
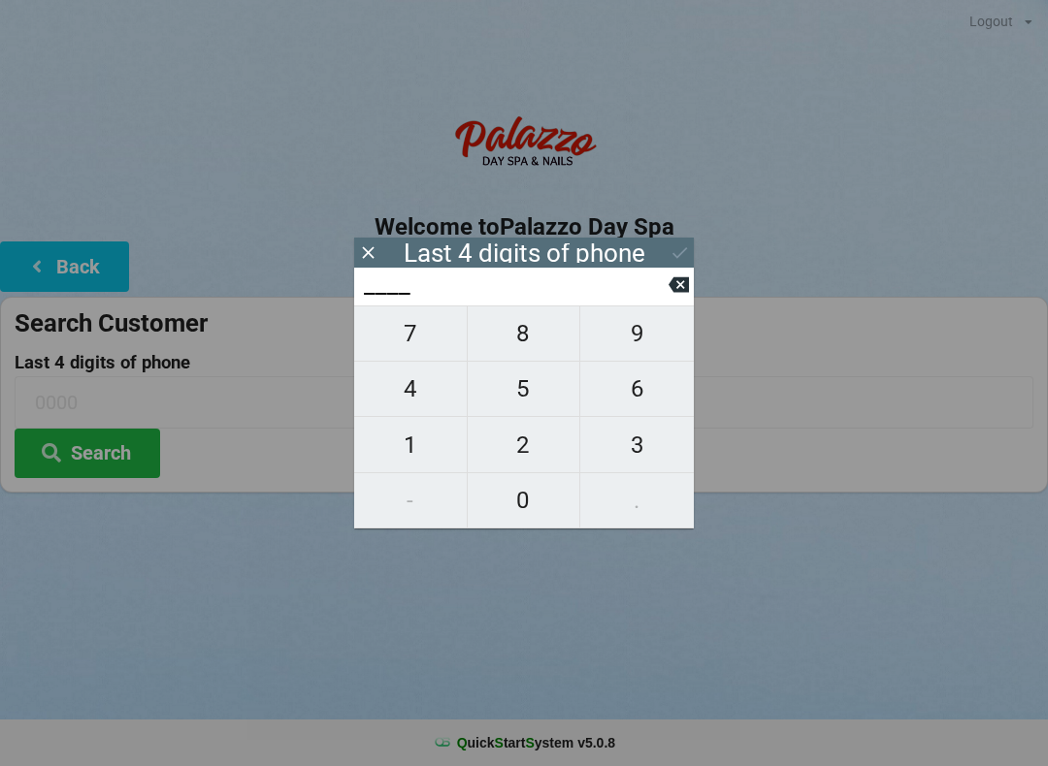
click at [426, 400] on span "4" at bounding box center [410, 389] width 113 height 41
type input "4___"
click at [528, 493] on span "0" at bounding box center [524, 500] width 113 height 41
type input "40__"
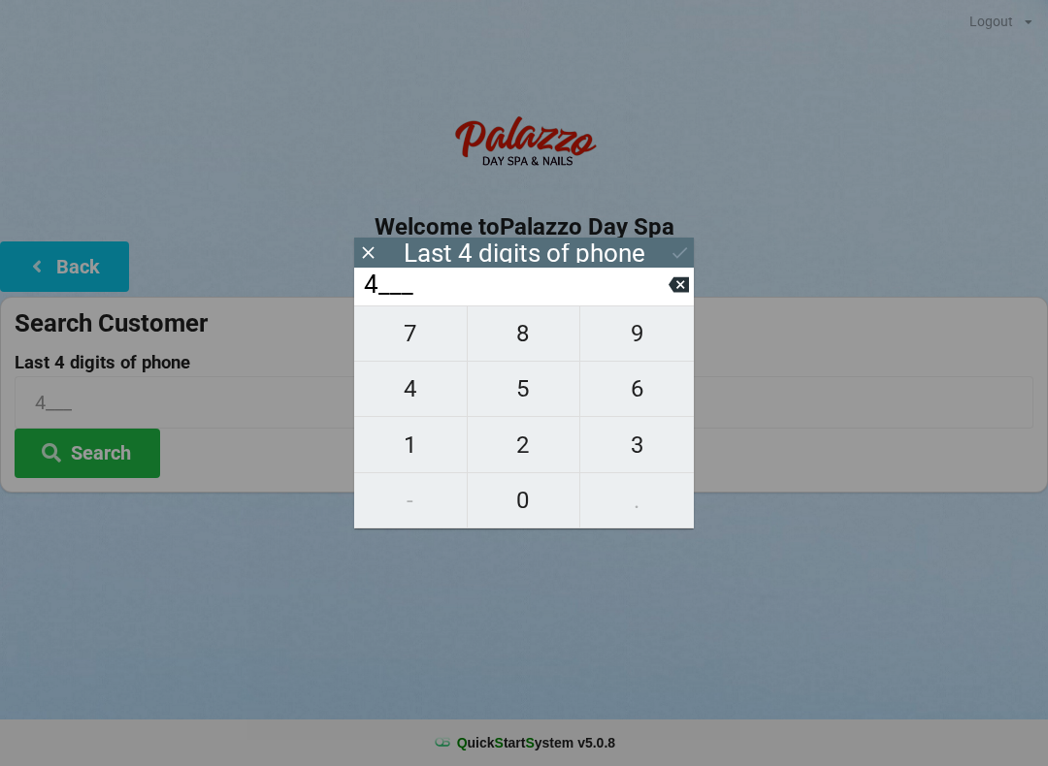
type input "40__"
click at [416, 456] on span "1" at bounding box center [410, 445] width 113 height 41
type input "401_"
click at [625, 354] on span "9" at bounding box center [637, 333] width 114 height 41
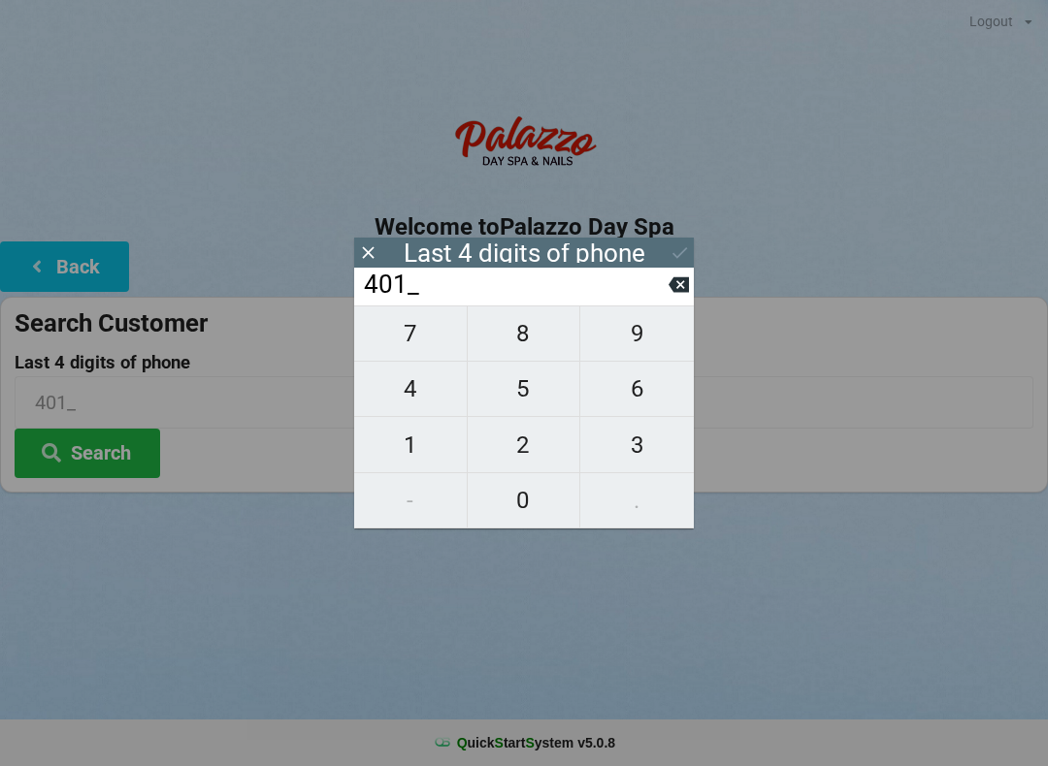
type input "4019"
click at [662, 290] on input "4019" at bounding box center [515, 285] width 307 height 31
click at [664, 295] on input "4019" at bounding box center [515, 285] width 307 height 31
click at [656, 296] on input "4019" at bounding box center [515, 285] width 307 height 31
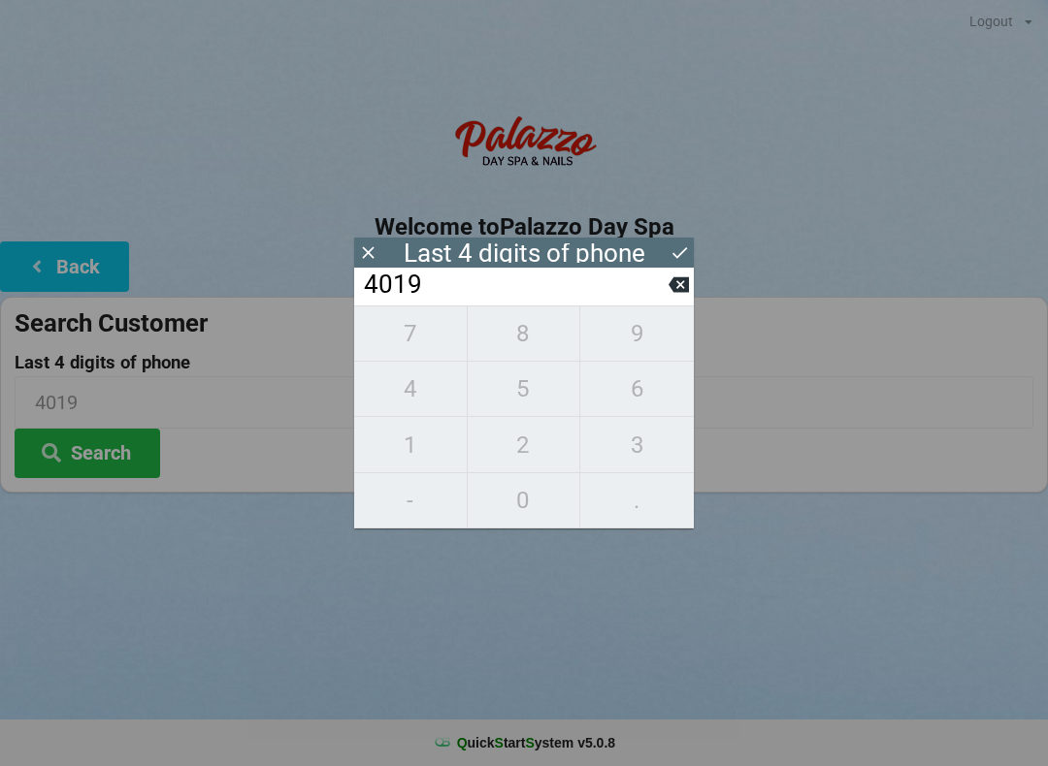
click at [671, 298] on button at bounding box center [678, 285] width 20 height 26
click at [666, 301] on input "401_" at bounding box center [515, 285] width 307 height 31
click at [671, 295] on icon at bounding box center [678, 285] width 20 height 20
click at [674, 295] on icon at bounding box center [678, 285] width 20 height 20
click at [671, 295] on icon at bounding box center [678, 285] width 20 height 20
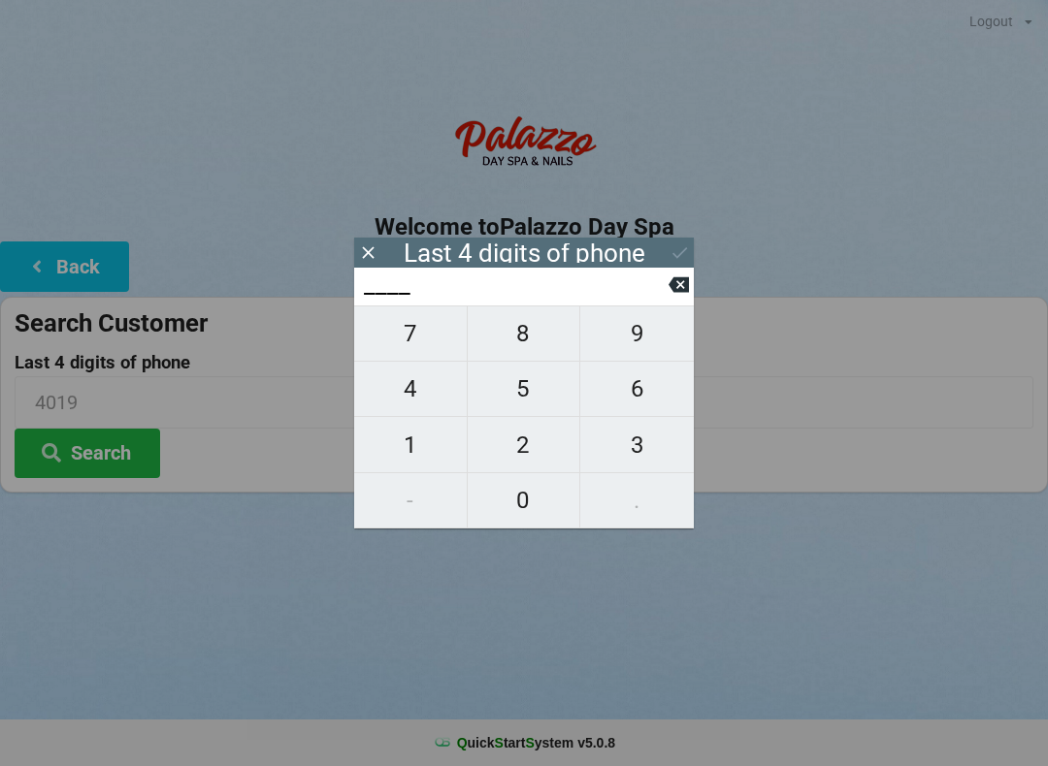
click at [527, 402] on span "5" at bounding box center [524, 389] width 113 height 41
type input "5___"
click at [427, 345] on span "7" at bounding box center [410, 333] width 113 height 41
type input "57__"
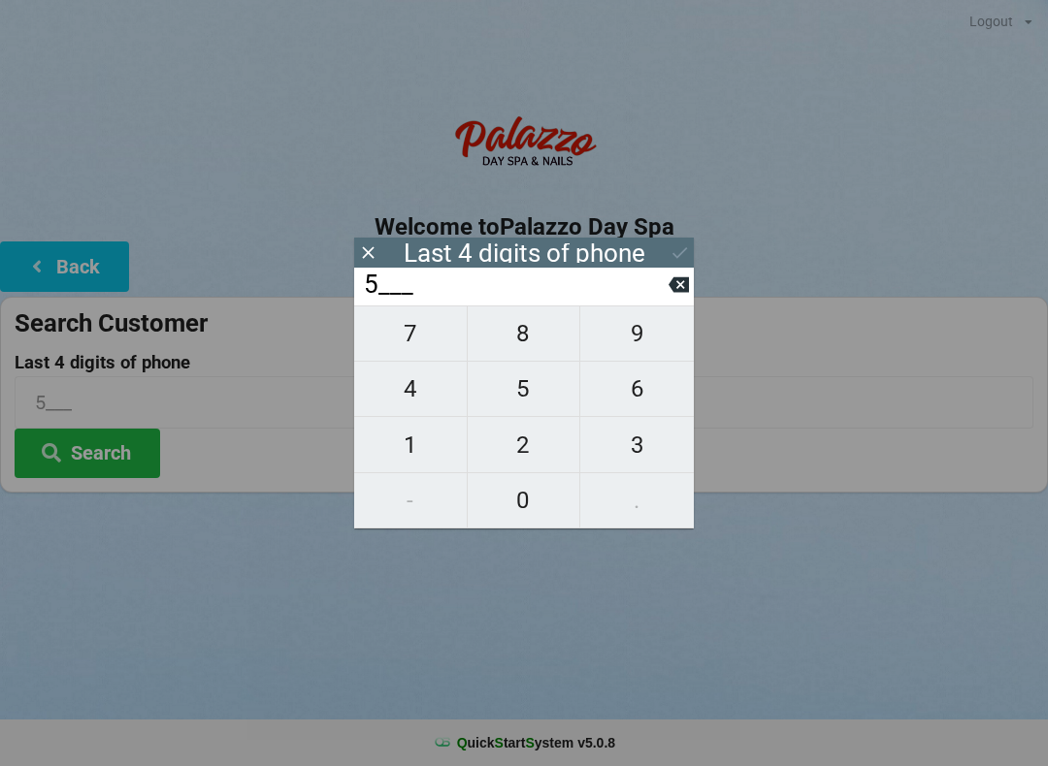
type input "57__"
click at [420, 347] on span "7" at bounding box center [410, 333] width 113 height 41
type input "577_"
click at [498, 347] on span "8" at bounding box center [524, 333] width 113 height 41
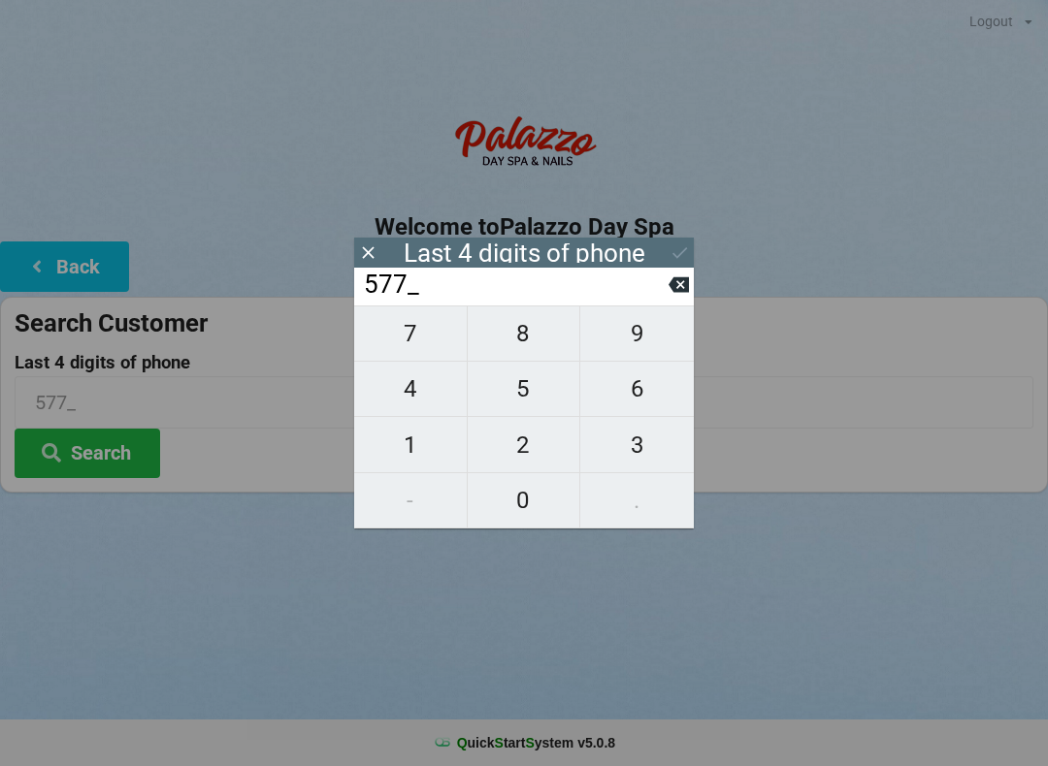
type input "5778"
click at [100, 462] on button "Search" at bounding box center [88, 453] width 146 height 49
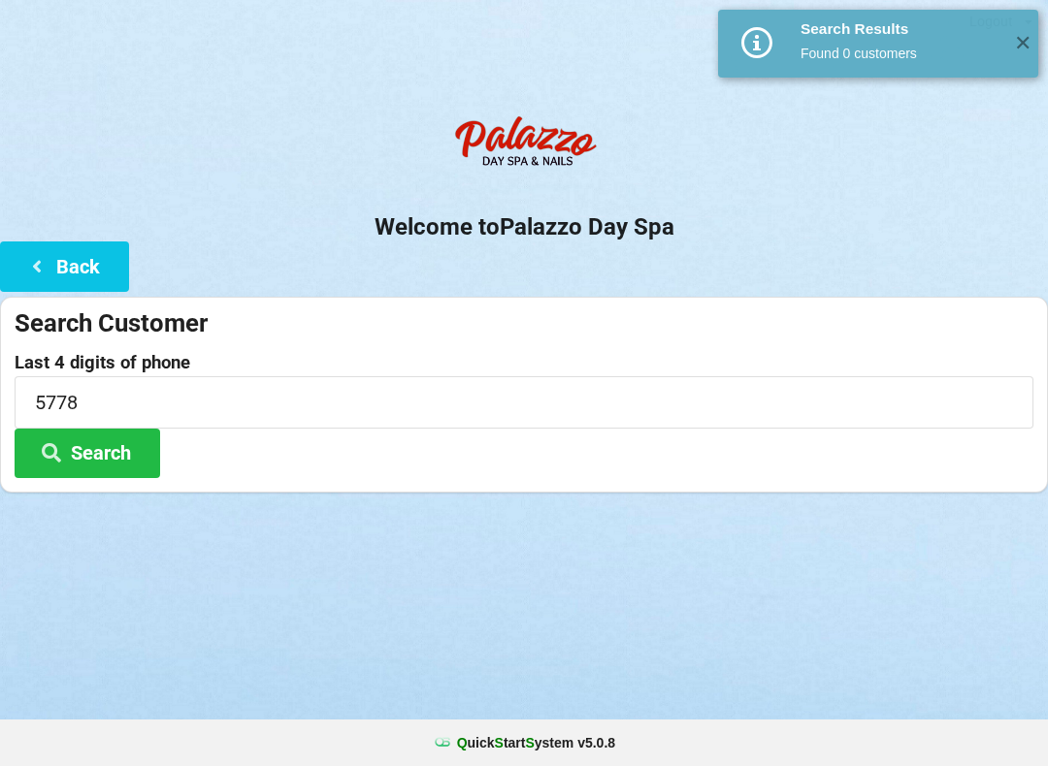
click at [95, 458] on button "Search" at bounding box center [88, 453] width 146 height 49
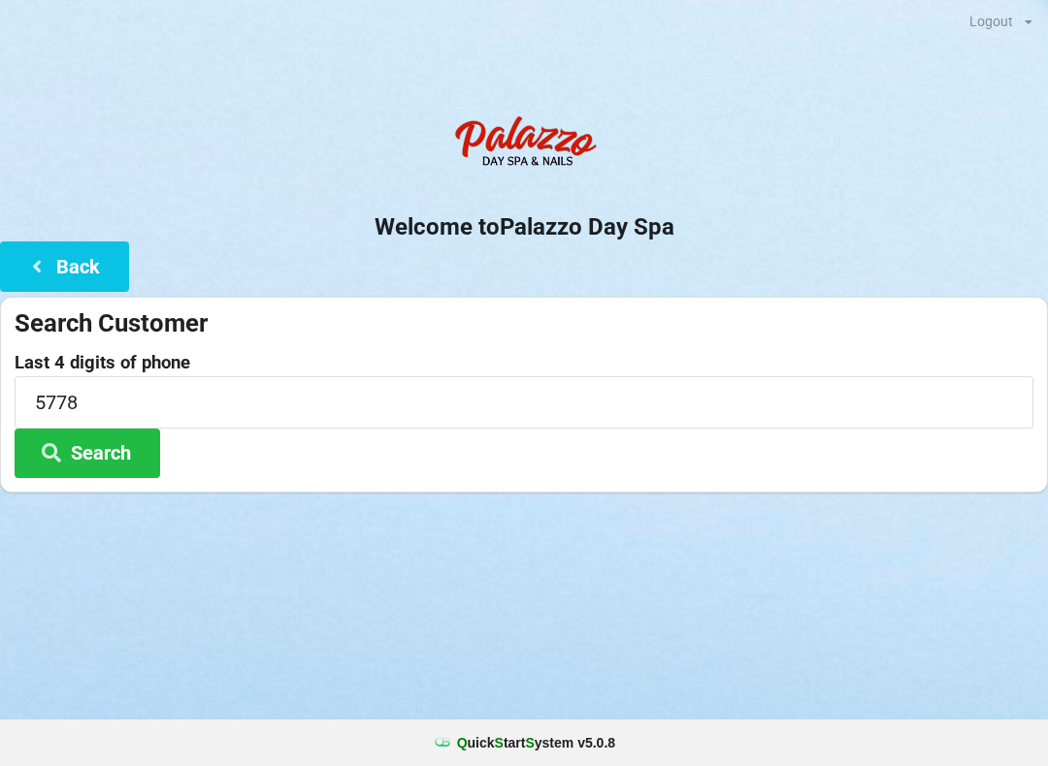
click at [76, 270] on button "Back" at bounding box center [64, 266] width 129 height 49
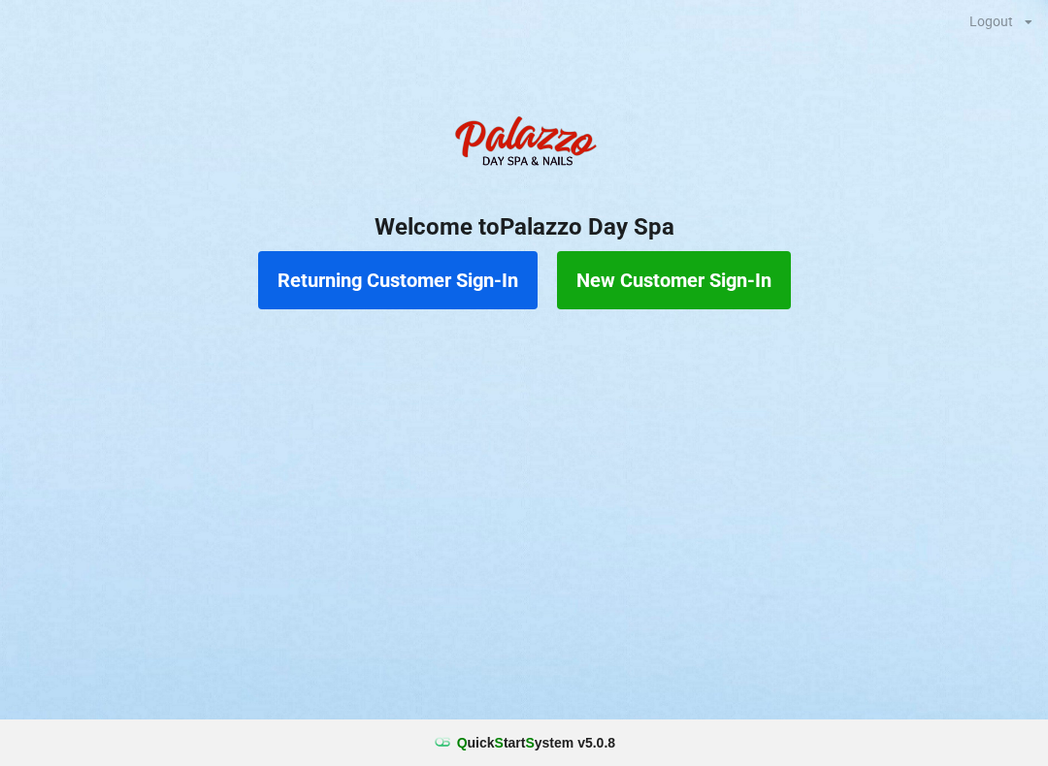
click at [661, 286] on button "New Customer Sign-In" at bounding box center [674, 280] width 234 height 58
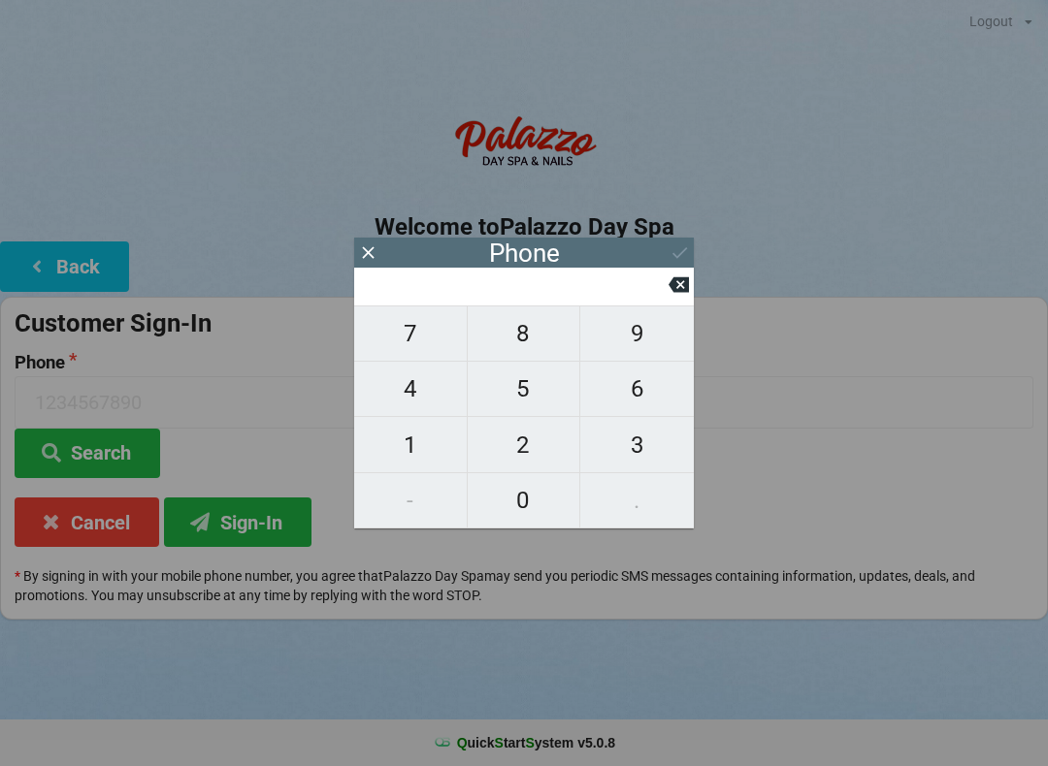
click at [430, 409] on span "4" at bounding box center [410, 389] width 113 height 41
click at [521, 499] on span "0" at bounding box center [524, 500] width 113 height 41
click at [425, 346] on span "7" at bounding box center [410, 333] width 113 height 41
click at [637, 452] on span "3" at bounding box center [637, 445] width 114 height 41
click at [432, 343] on span "7" at bounding box center [410, 333] width 113 height 41
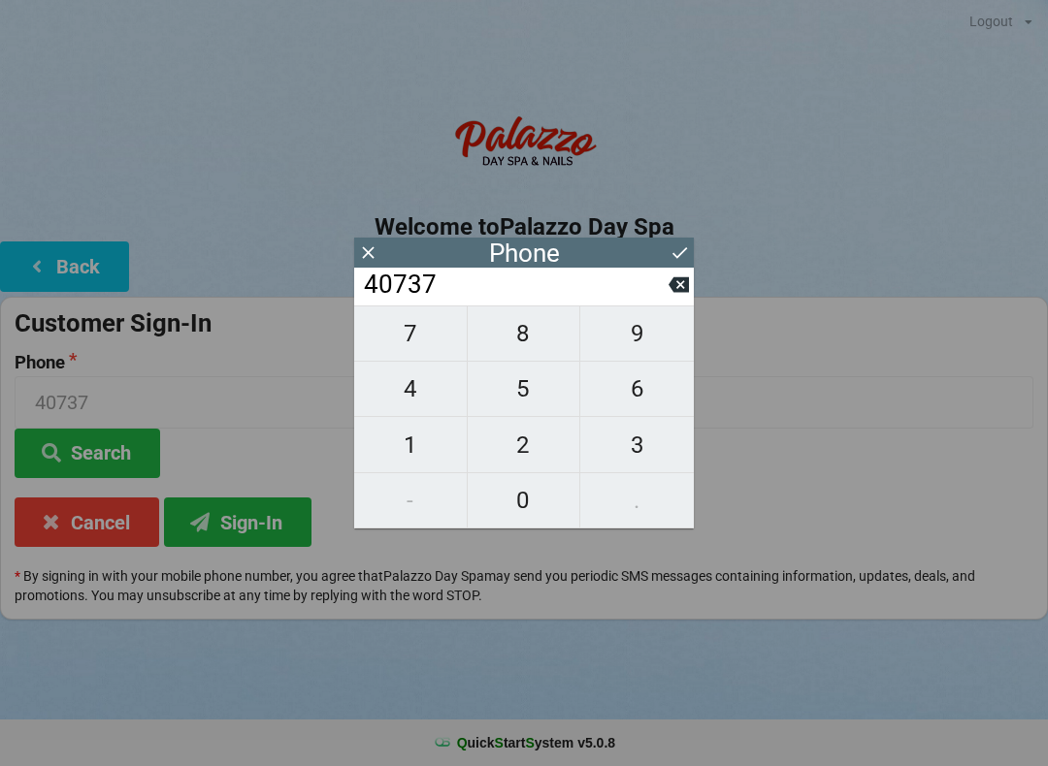
click at [510, 384] on span "5" at bounding box center [524, 389] width 113 height 41
click at [507, 393] on span "5" at bounding box center [524, 389] width 113 height 41
click at [425, 351] on span "7" at bounding box center [410, 333] width 113 height 41
click at [419, 341] on span "7" at bounding box center [410, 333] width 113 height 41
click at [524, 341] on span "8" at bounding box center [524, 333] width 113 height 41
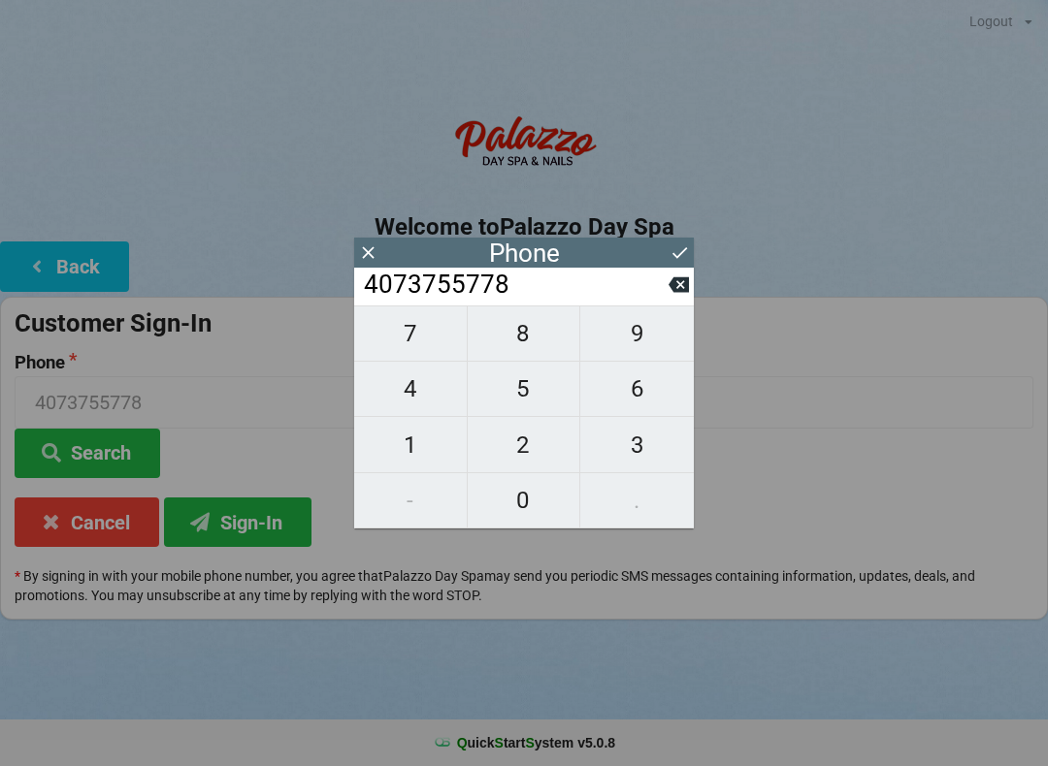
click at [247, 523] on button "Sign-In" at bounding box center [237, 522] width 147 height 49
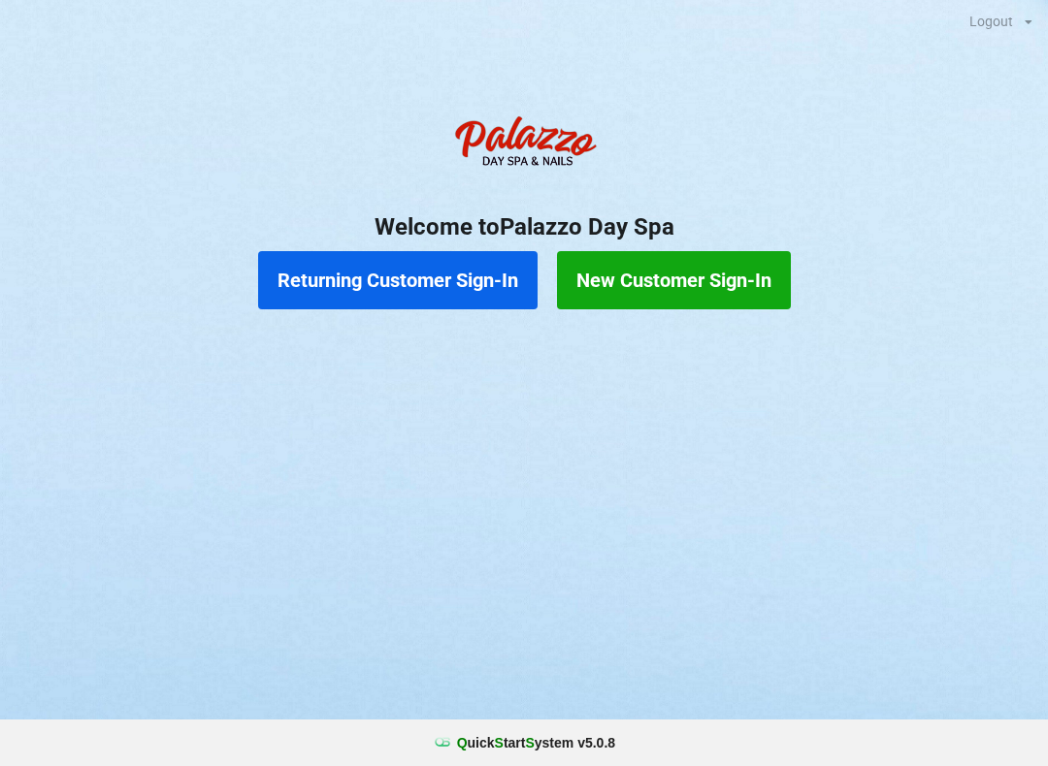
click at [395, 266] on button "Returning Customer Sign-In" at bounding box center [397, 280] width 279 height 58
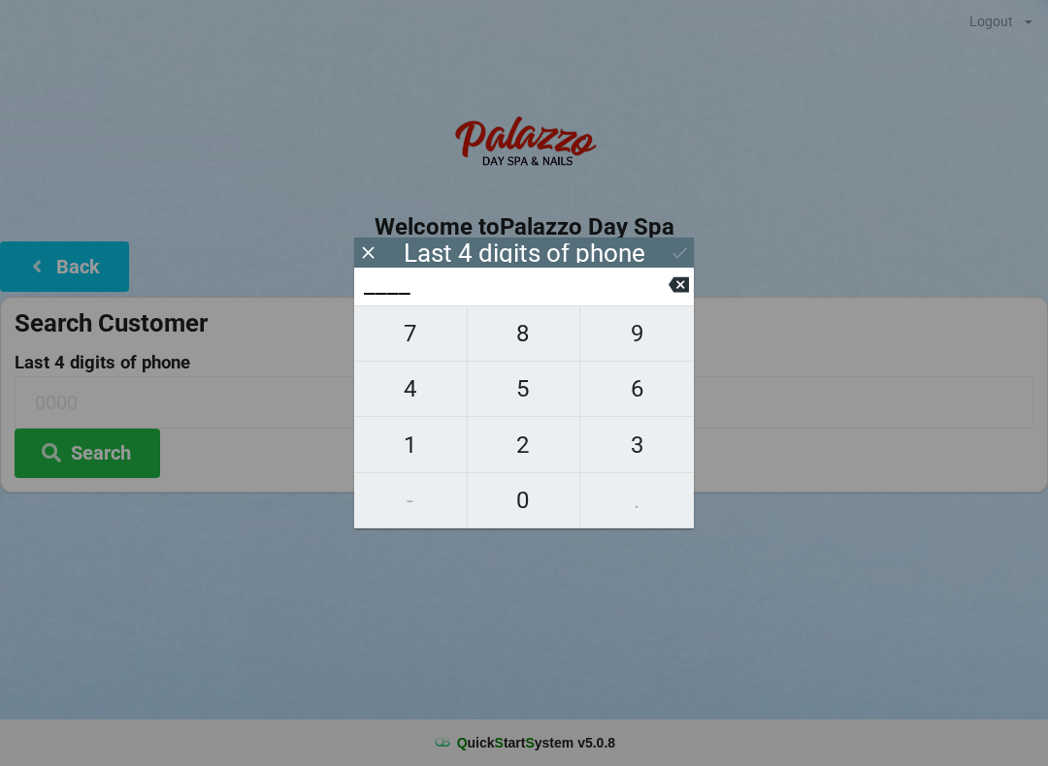
click at [515, 507] on span "0" at bounding box center [524, 500] width 113 height 41
click at [405, 346] on span "7" at bounding box center [410, 333] width 113 height 41
click at [654, 348] on span "9" at bounding box center [637, 333] width 114 height 41
click at [411, 448] on span "1" at bounding box center [410, 445] width 113 height 41
click at [374, 249] on icon at bounding box center [368, 253] width 20 height 20
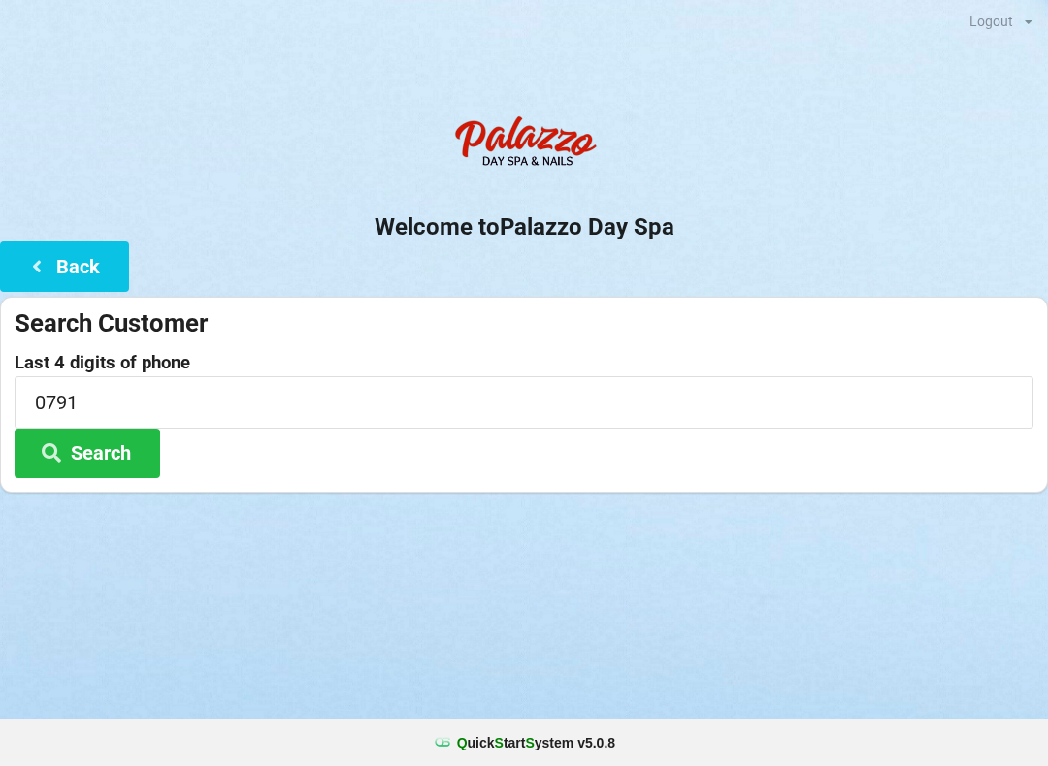
click at [54, 260] on button "Back" at bounding box center [64, 266] width 129 height 49
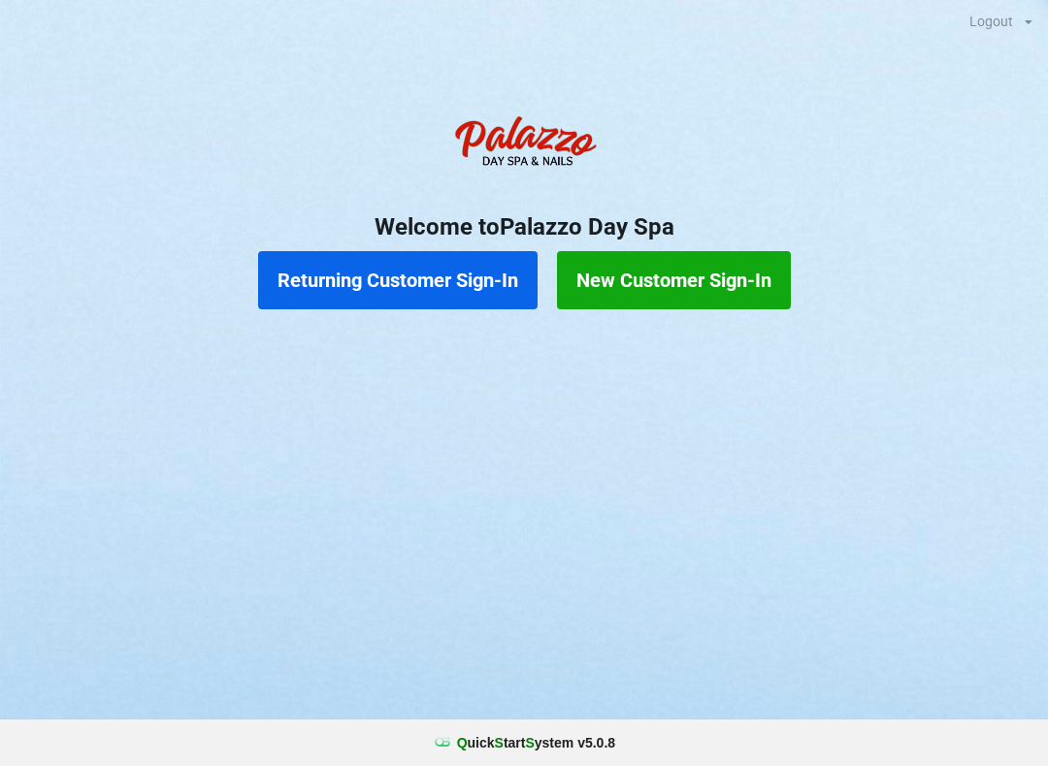
click at [318, 276] on button "Returning Customer Sign-In" at bounding box center [397, 280] width 279 height 58
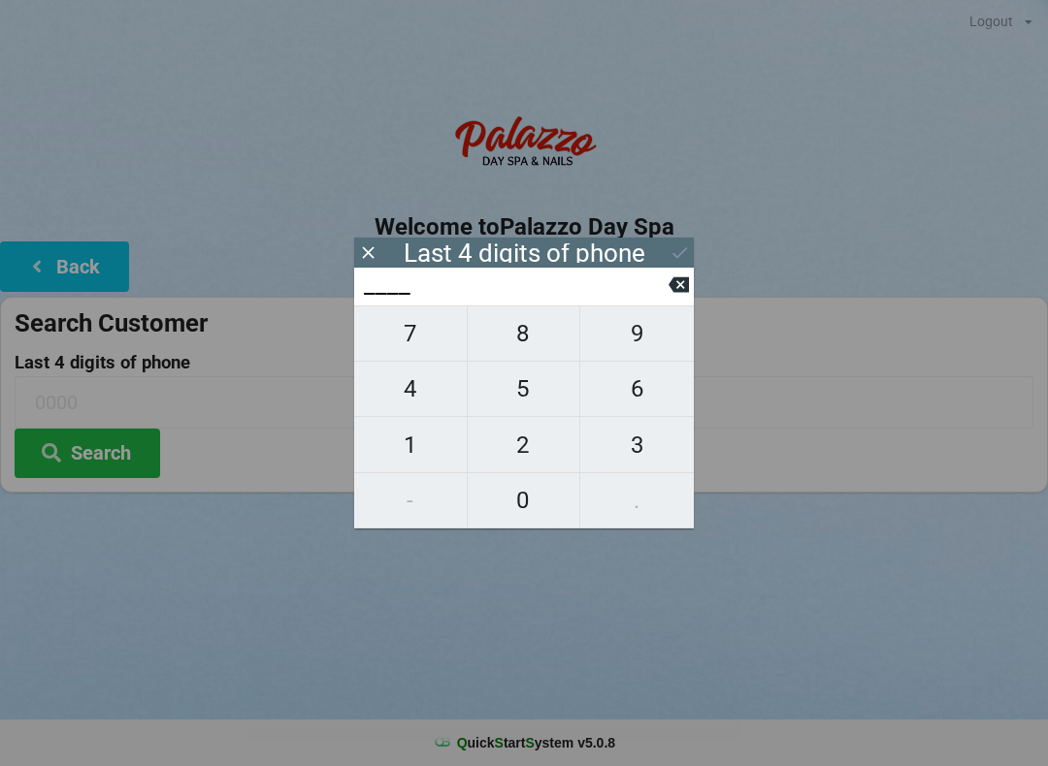
click at [511, 513] on span "0" at bounding box center [524, 500] width 113 height 41
click at [508, 397] on span "5" at bounding box center [524, 389] width 113 height 41
click at [615, 466] on span "3" at bounding box center [637, 445] width 114 height 41
click at [533, 343] on span "8" at bounding box center [524, 333] width 113 height 41
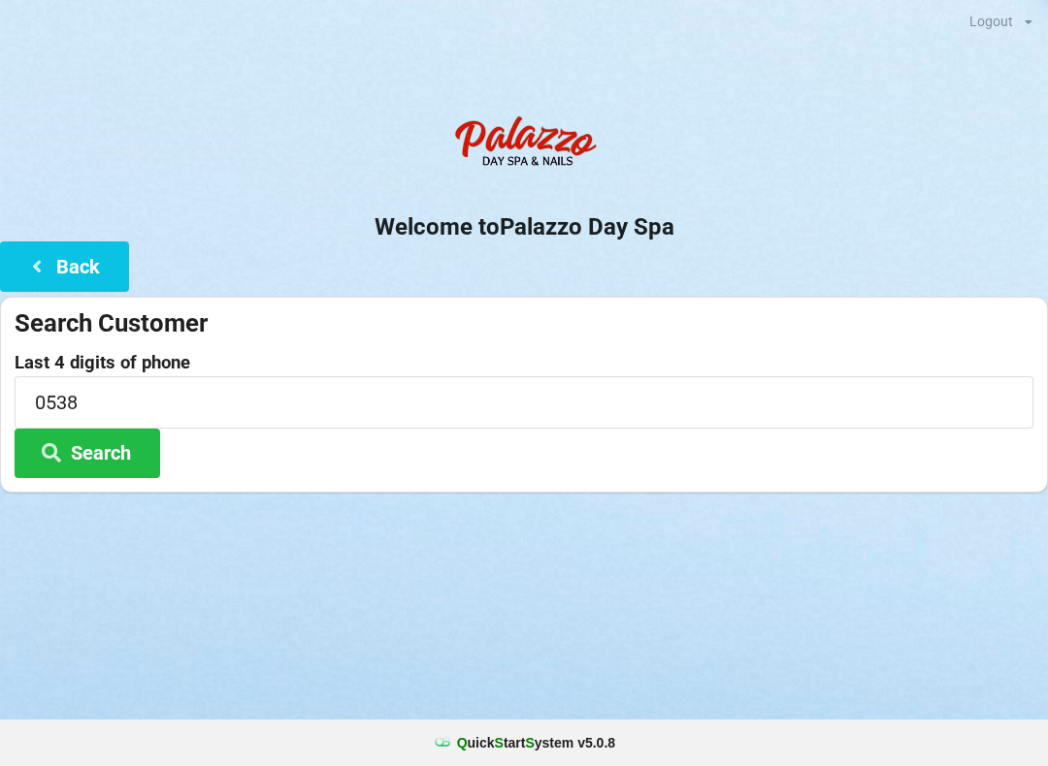
click at [117, 521] on div at bounding box center [524, 517] width 1048 height 49
click at [89, 460] on button "Search" at bounding box center [88, 453] width 146 height 49
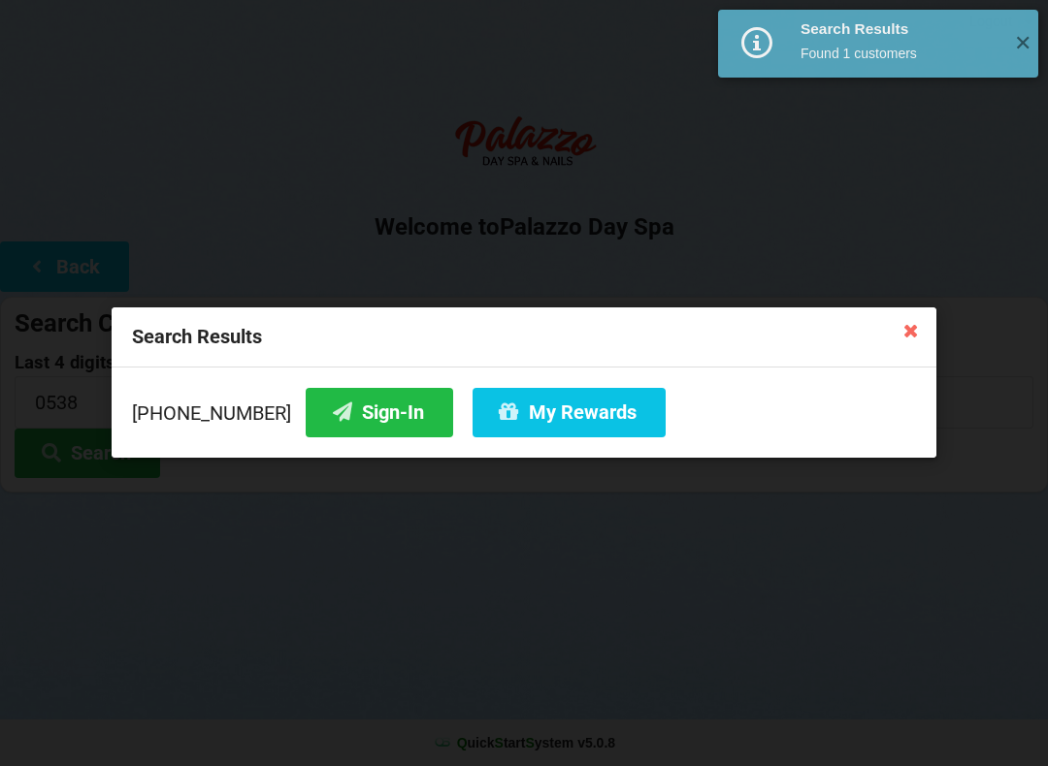
click at [349, 410] on button "Sign-In" at bounding box center [379, 412] width 147 height 49
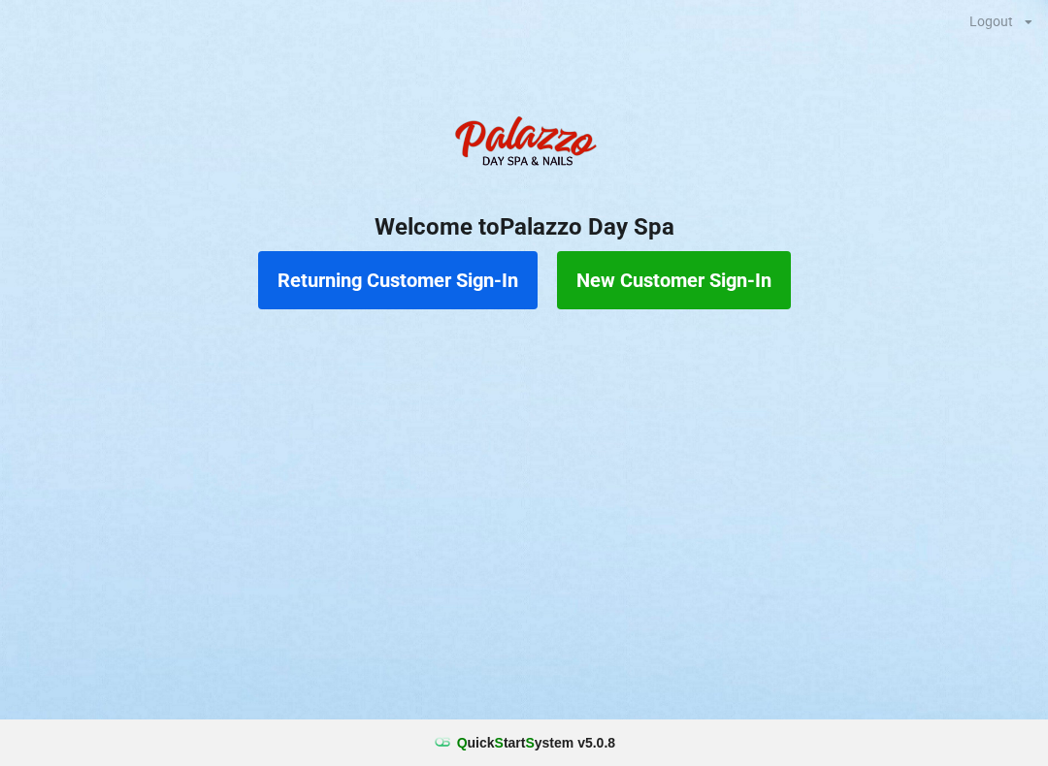
click at [377, 264] on button "Returning Customer Sign-In" at bounding box center [397, 280] width 279 height 58
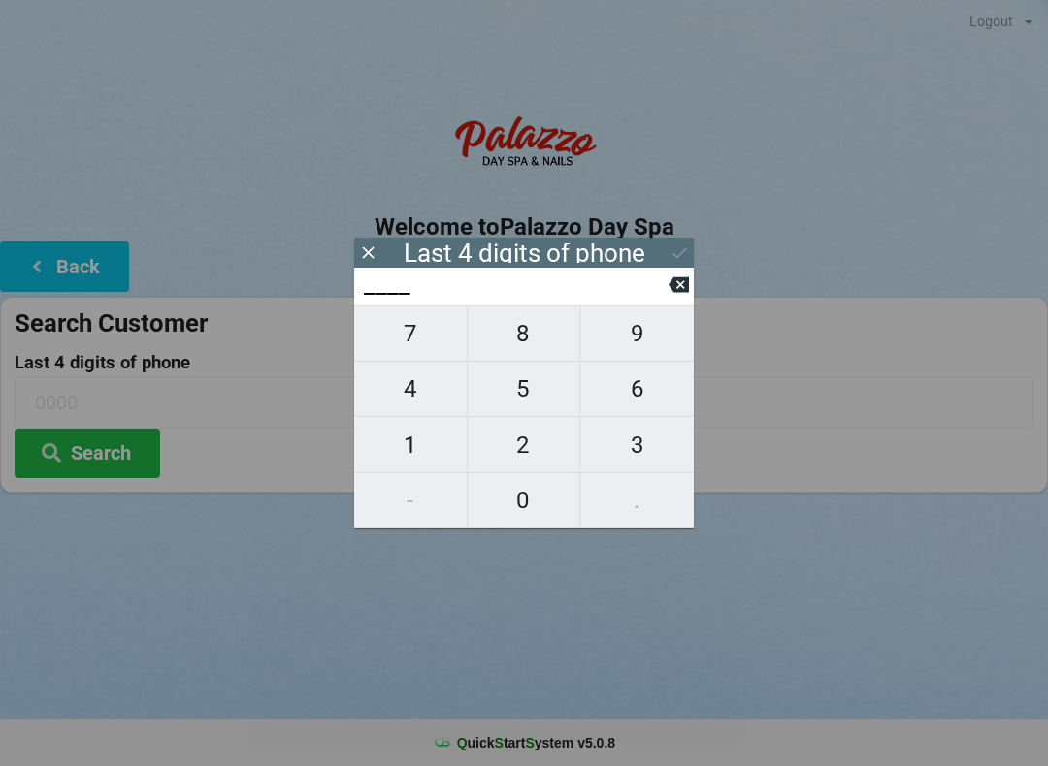
click at [515, 509] on span "0" at bounding box center [524, 500] width 113 height 41
click at [417, 354] on span "7" at bounding box center [410, 333] width 113 height 41
click at [652, 352] on span "9" at bounding box center [637, 333] width 114 height 41
click at [426, 453] on span "1" at bounding box center [410, 445] width 113 height 41
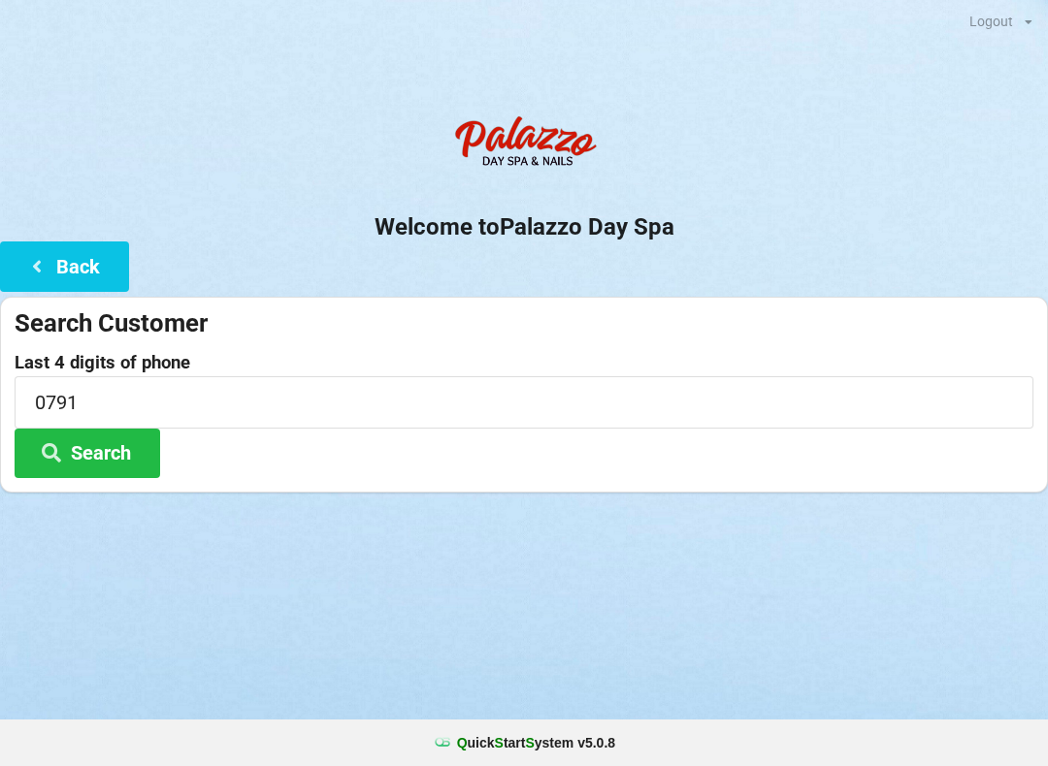
click at [97, 457] on button "Search" at bounding box center [88, 453] width 146 height 49
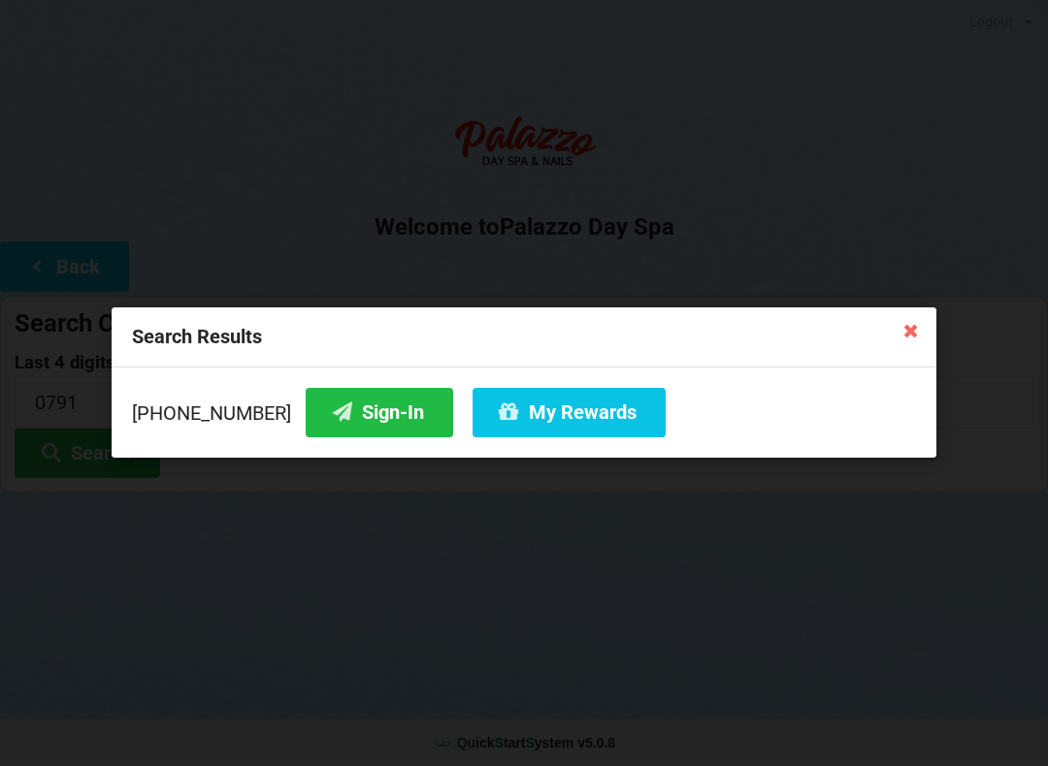
click at [330, 417] on button "Sign-In" at bounding box center [379, 412] width 147 height 49
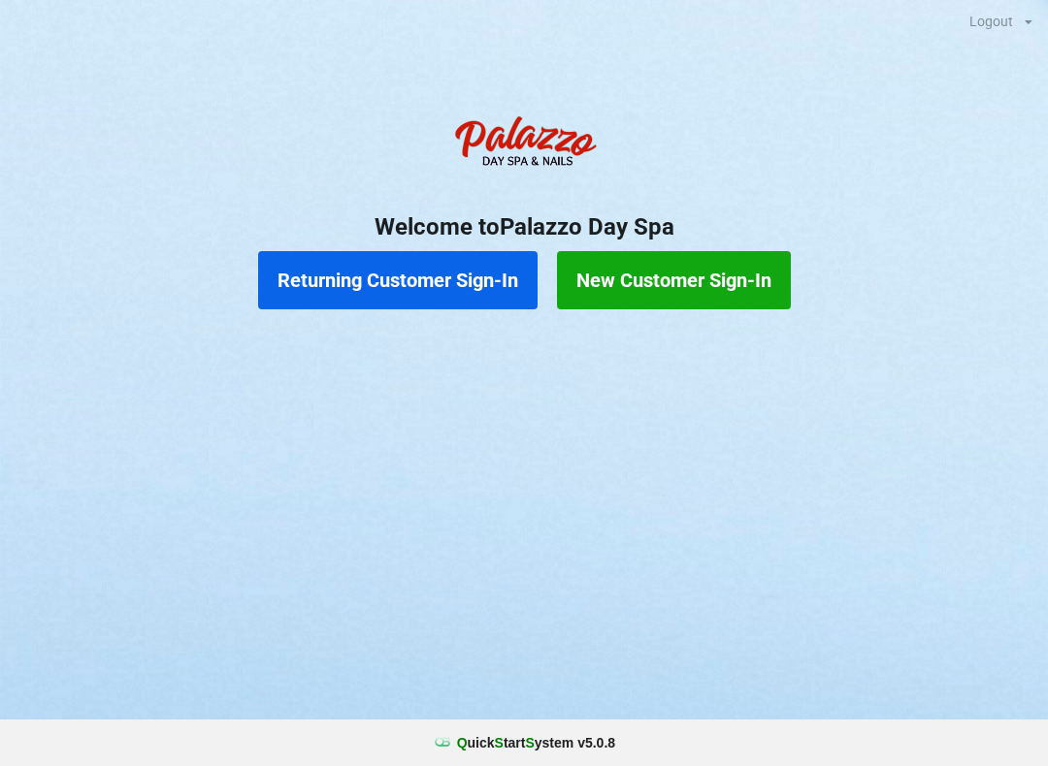
click at [700, 264] on button "New Customer Sign-In" at bounding box center [674, 280] width 234 height 58
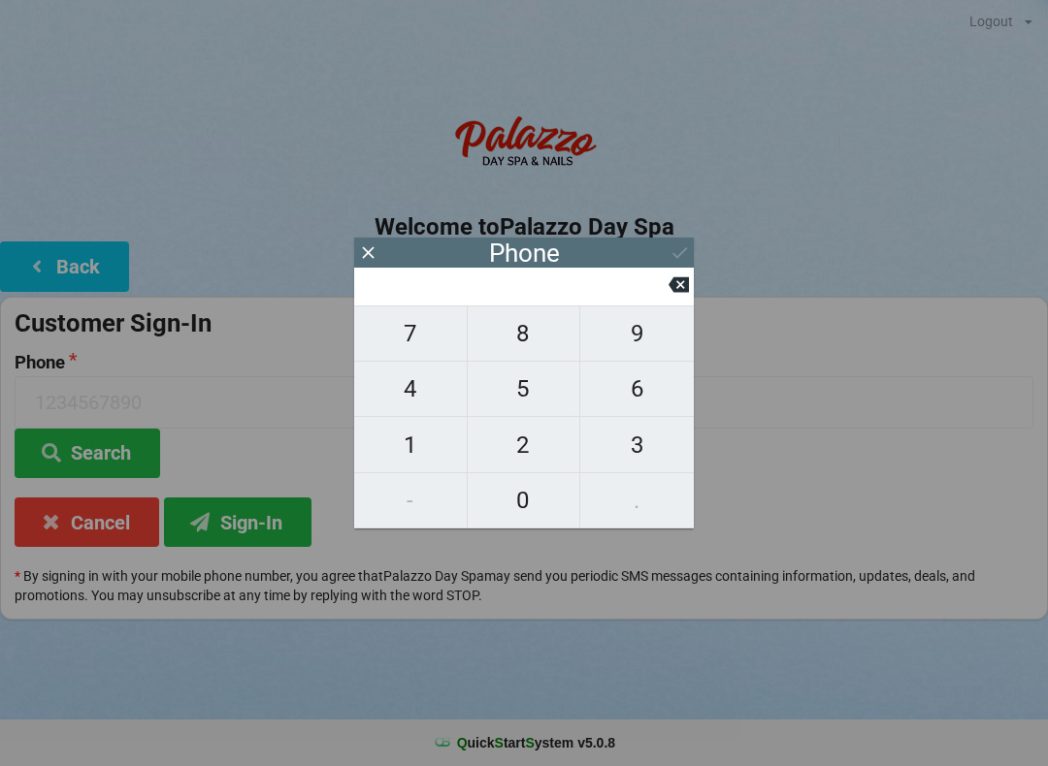
click at [415, 400] on span "4" at bounding box center [410, 389] width 113 height 41
click at [535, 498] on span "0" at bounding box center [524, 500] width 113 height 41
click at [425, 447] on span "1" at bounding box center [410, 445] width 113 height 41
click at [684, 289] on icon at bounding box center [678, 285] width 20 height 16
click at [414, 343] on span "7" at bounding box center [410, 333] width 113 height 41
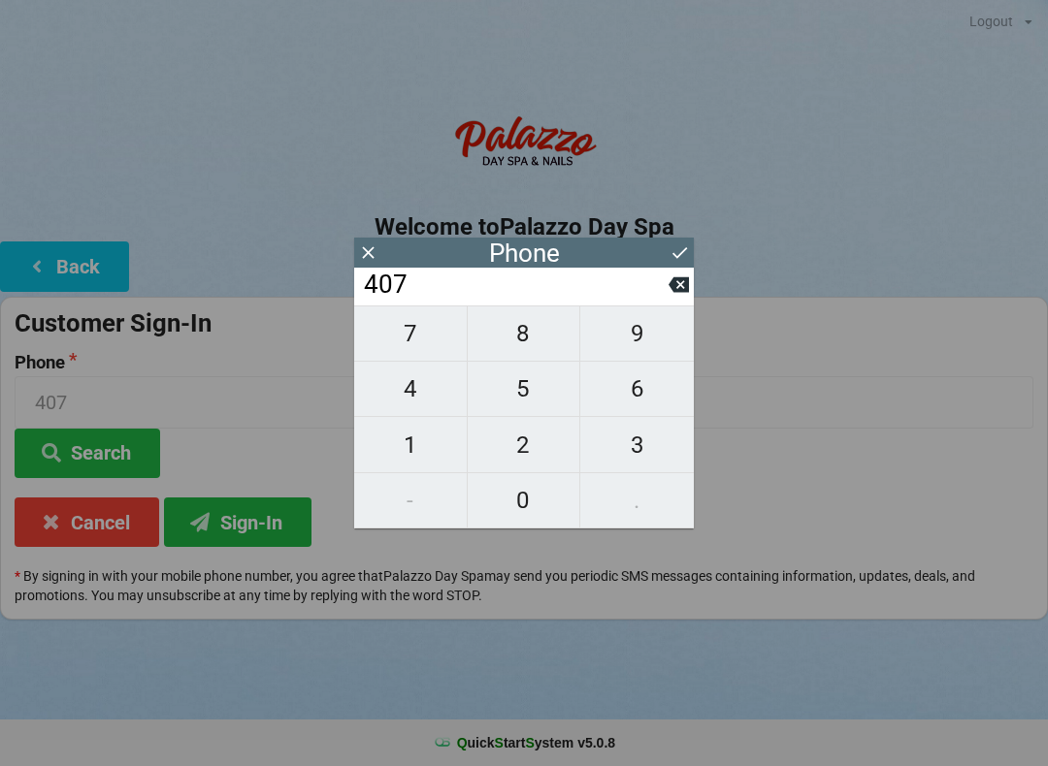
click at [646, 343] on span "9" at bounding box center [637, 333] width 114 height 41
click at [642, 391] on span "6" at bounding box center [637, 389] width 114 height 41
click at [635, 347] on span "9" at bounding box center [637, 333] width 114 height 41
click at [531, 393] on span "5" at bounding box center [524, 389] width 113 height 41
click at [432, 396] on span "4" at bounding box center [410, 389] width 113 height 41
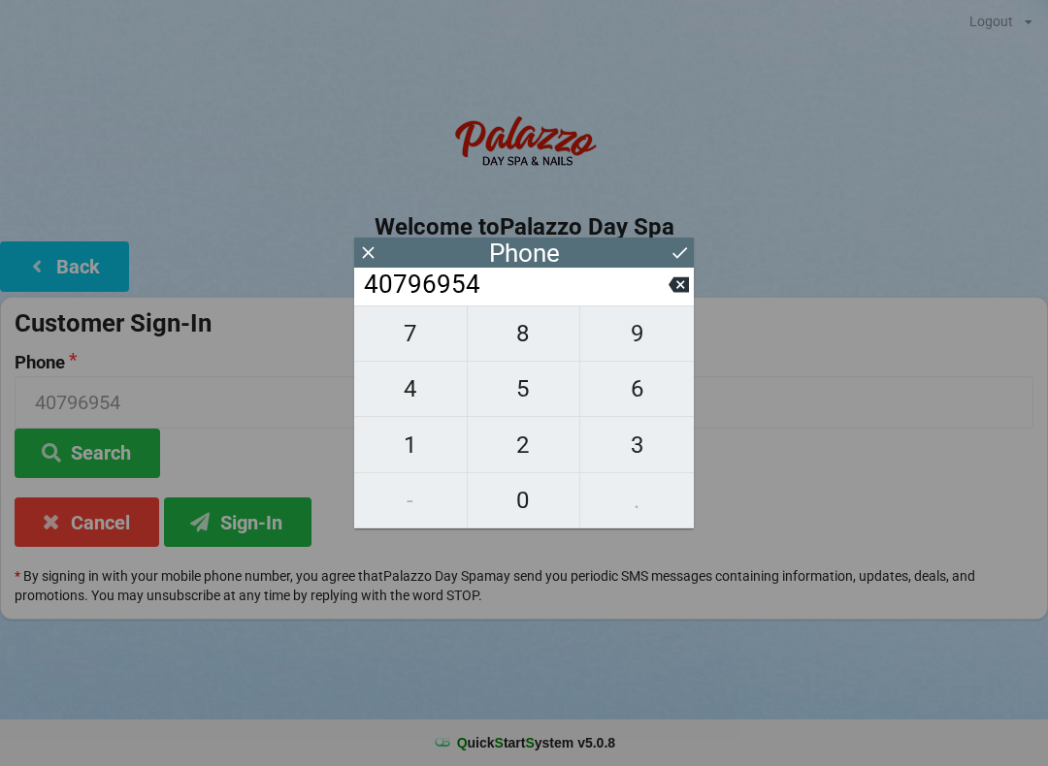
click at [413, 447] on span "1" at bounding box center [410, 445] width 113 height 41
click at [636, 445] on span "3" at bounding box center [637, 445] width 114 height 41
click at [682, 251] on icon at bounding box center [679, 253] width 20 height 20
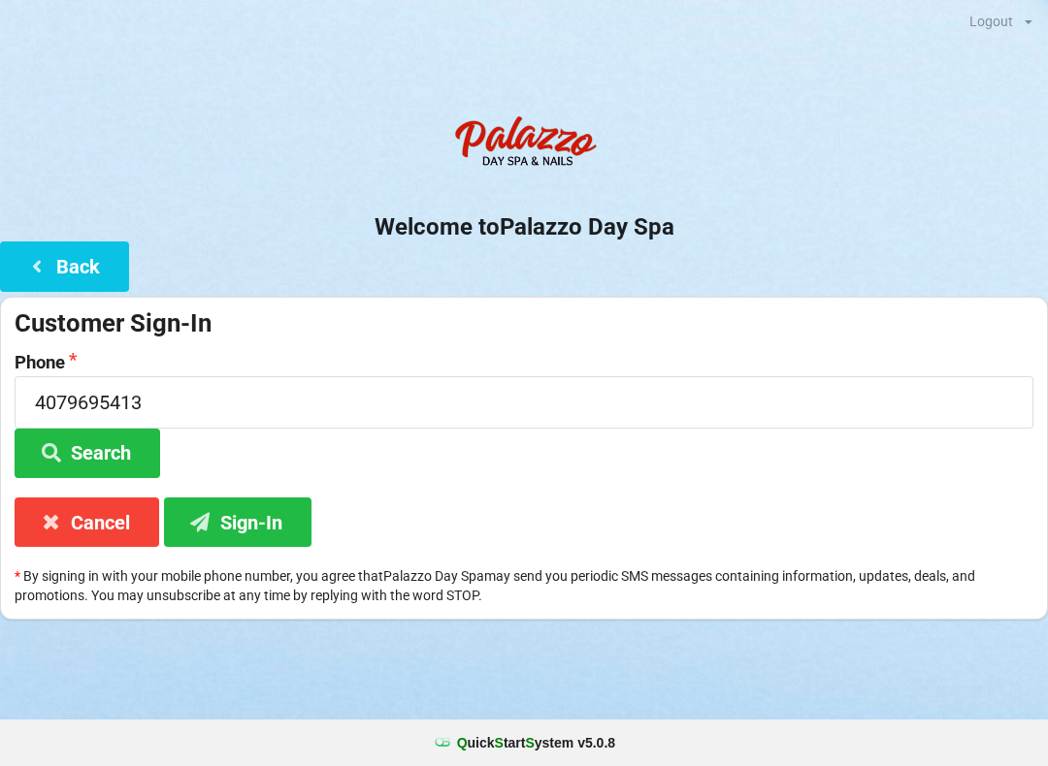
click at [255, 521] on button "Sign-In" at bounding box center [237, 522] width 147 height 49
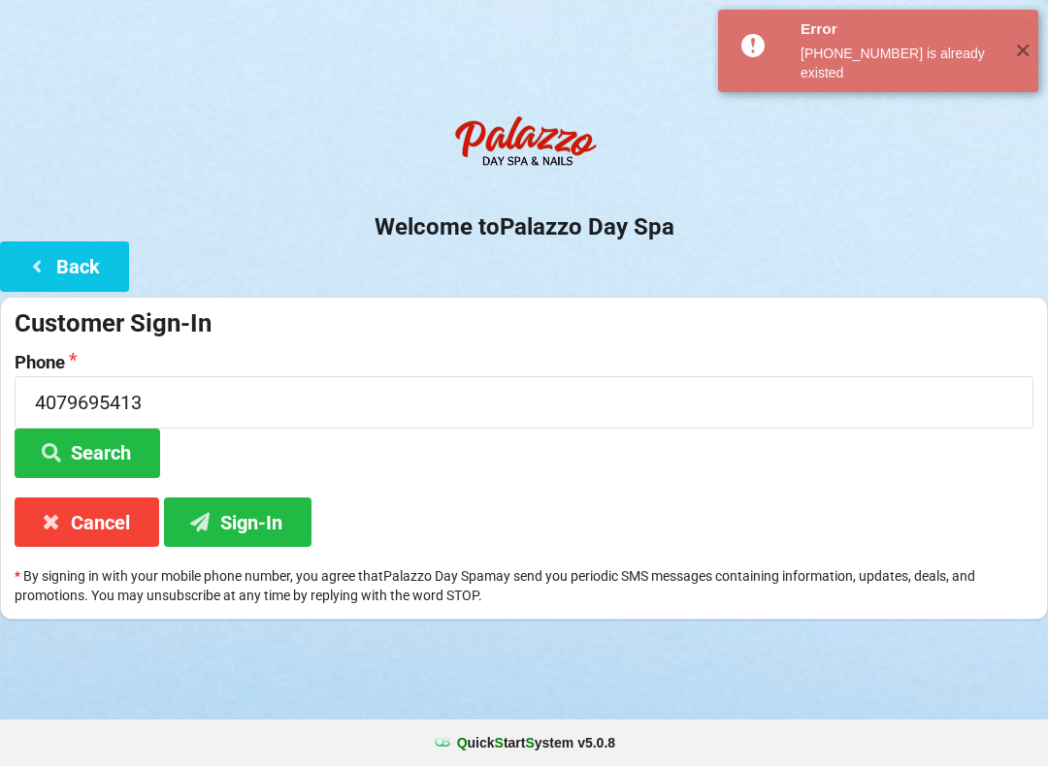
click at [114, 455] on button "Search" at bounding box center [88, 453] width 146 height 49
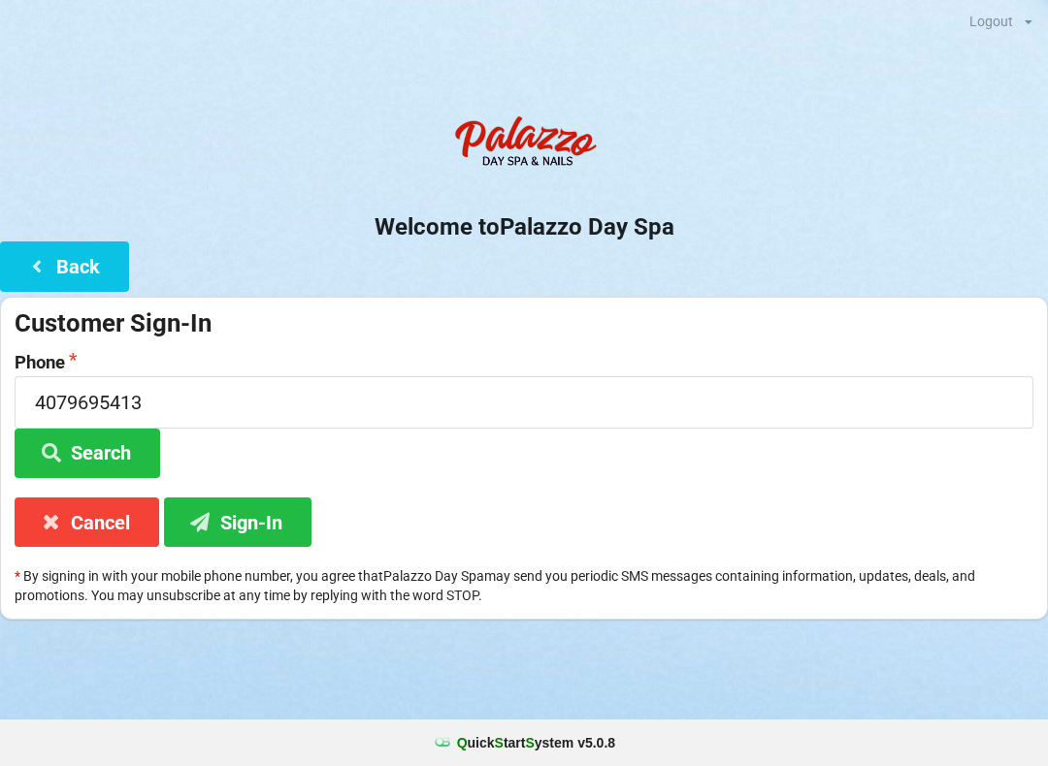
click at [104, 452] on button "Search" at bounding box center [88, 453] width 146 height 49
click at [106, 443] on button "Search" at bounding box center [88, 453] width 146 height 49
click at [111, 457] on button "Search" at bounding box center [88, 453] width 146 height 49
click at [98, 491] on div "Customer Sign-In Phone [PHONE_NUMBER] Search Cancel Sign-In * By signing in wit…" at bounding box center [524, 459] width 1048 height 324
click at [110, 446] on button "Search" at bounding box center [88, 453] width 146 height 49
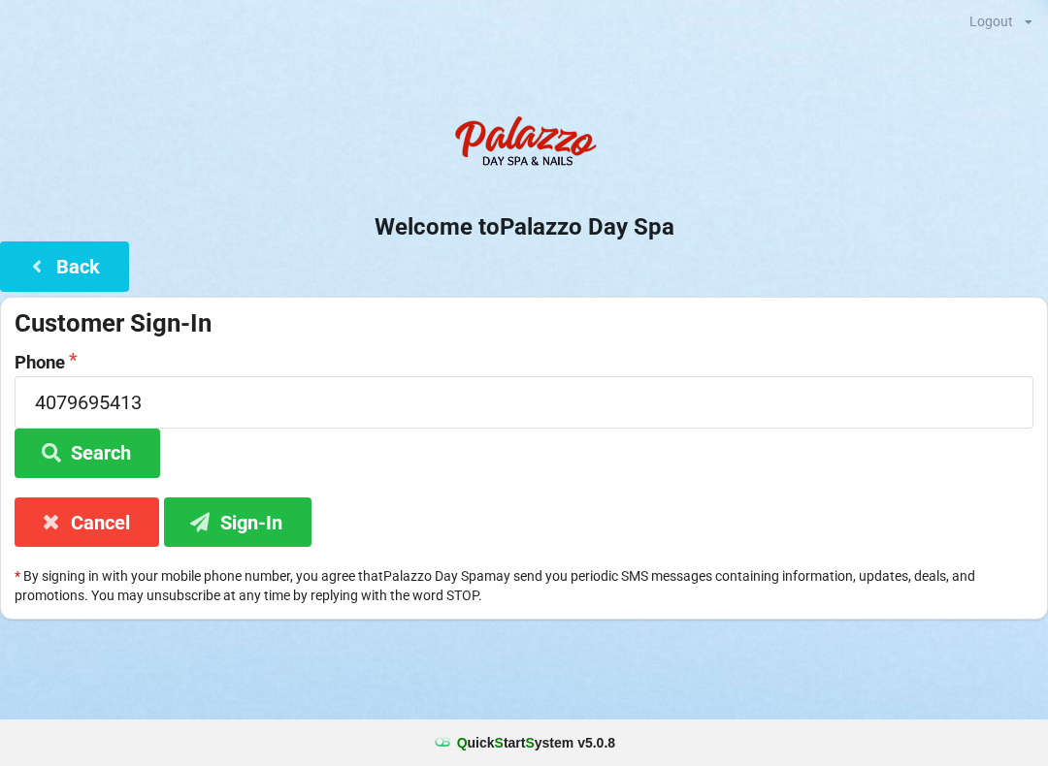
click at [85, 437] on button "Search" at bounding box center [88, 453] width 146 height 49
click at [110, 453] on button "Search" at bounding box center [88, 453] width 146 height 49
click at [244, 533] on button "Sign-In" at bounding box center [237, 522] width 147 height 49
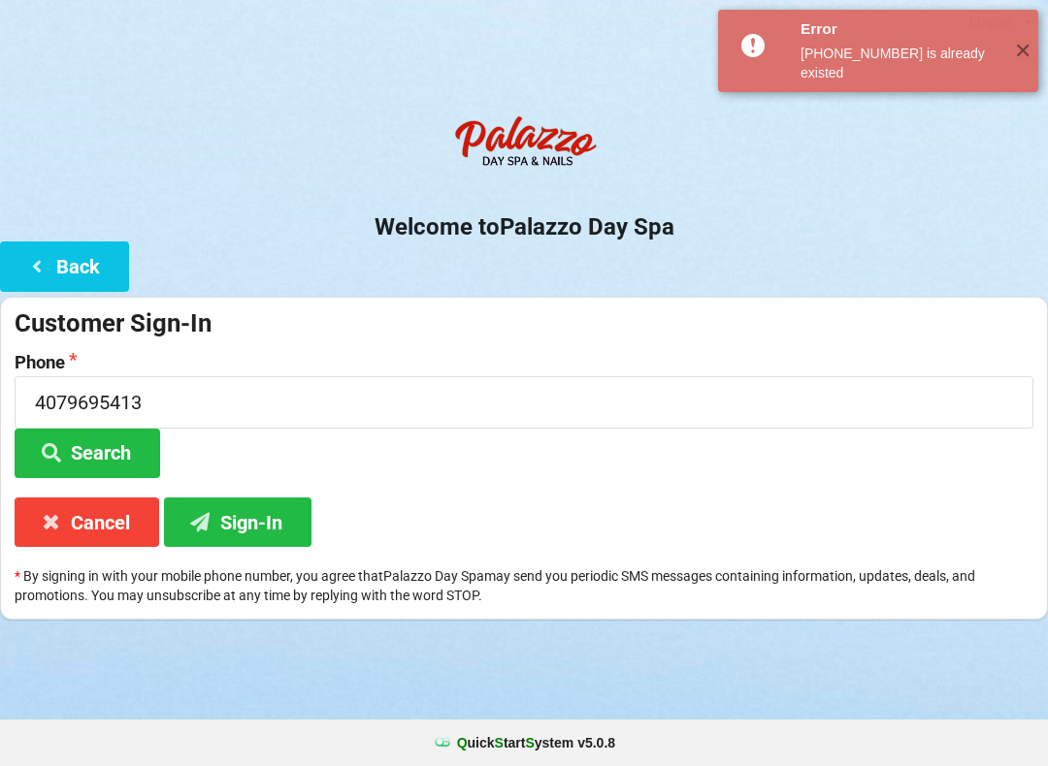
click at [88, 506] on button "Cancel" at bounding box center [87, 522] width 145 height 49
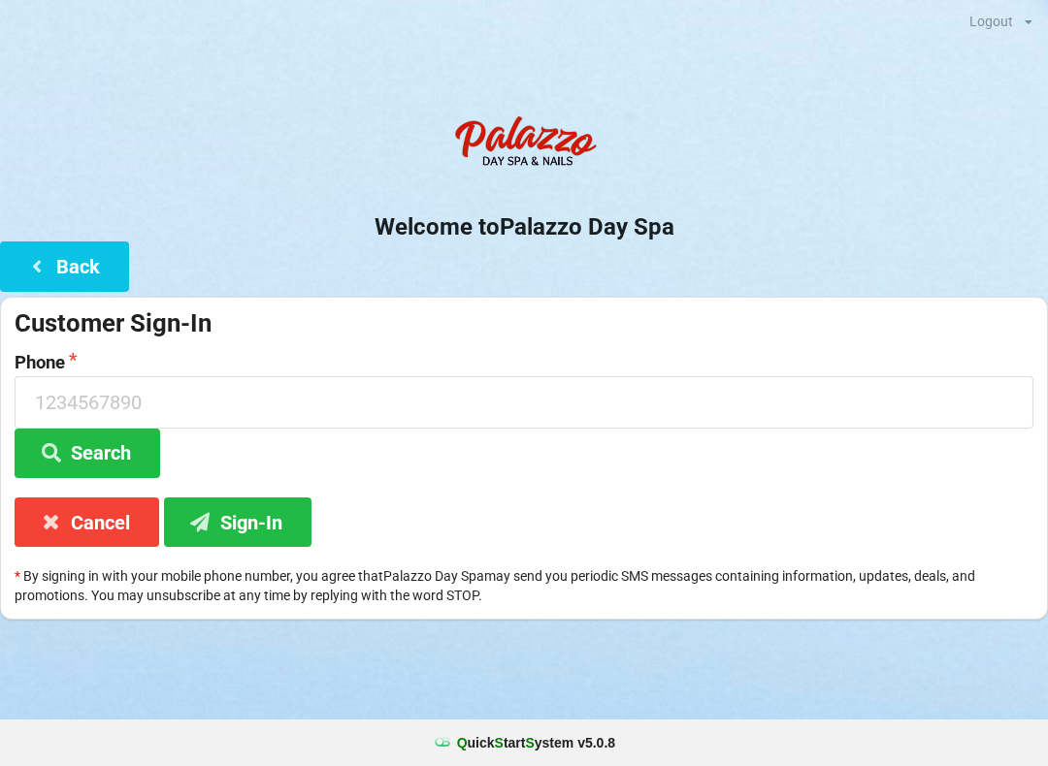
click at [682, 402] on input at bounding box center [524, 401] width 1019 height 51
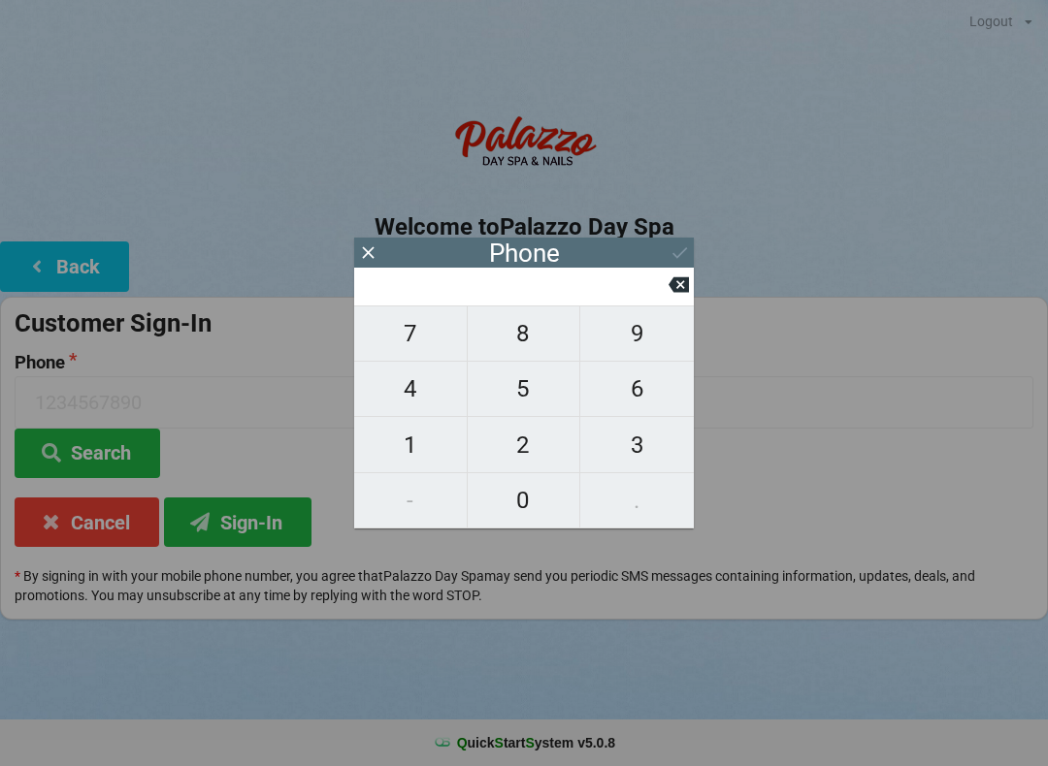
click at [433, 382] on span "4" at bounding box center [410, 389] width 113 height 41
click at [526, 494] on span "0" at bounding box center [524, 500] width 113 height 41
click at [418, 323] on button "7" at bounding box center [411, 334] width 114 height 56
click at [654, 340] on span "9" at bounding box center [637, 333] width 114 height 41
click at [645, 389] on span "6" at bounding box center [637, 389] width 114 height 41
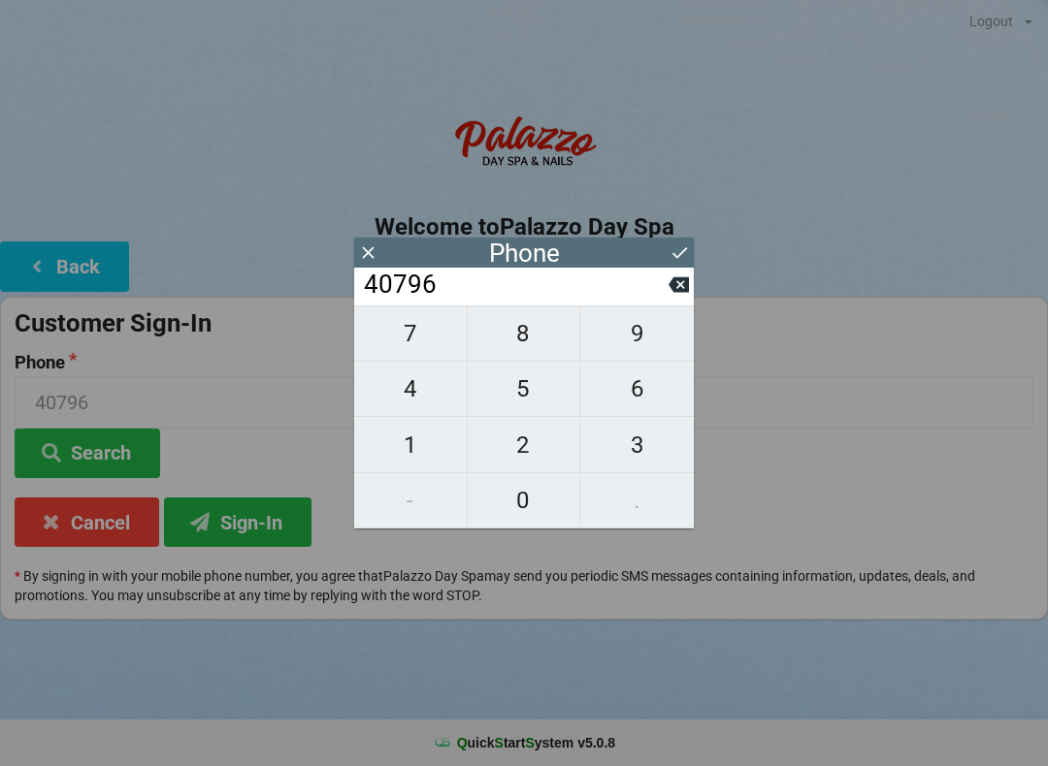
click at [637, 335] on span "9" at bounding box center [637, 333] width 114 height 41
click at [531, 394] on span "5" at bounding box center [524, 389] width 113 height 41
click at [429, 385] on span "4" at bounding box center [410, 389] width 113 height 41
click at [405, 441] on span "1" at bounding box center [410, 445] width 113 height 41
click at [629, 438] on span "3" at bounding box center [637, 445] width 114 height 41
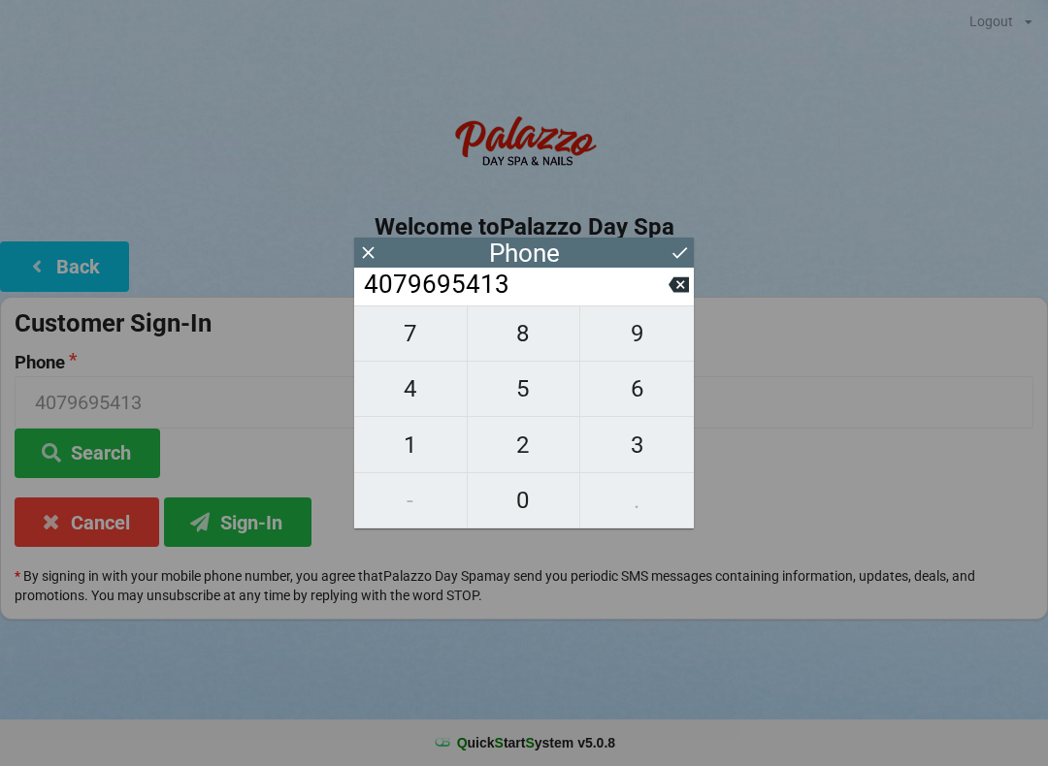
click at [682, 252] on icon at bounding box center [679, 253] width 15 height 12
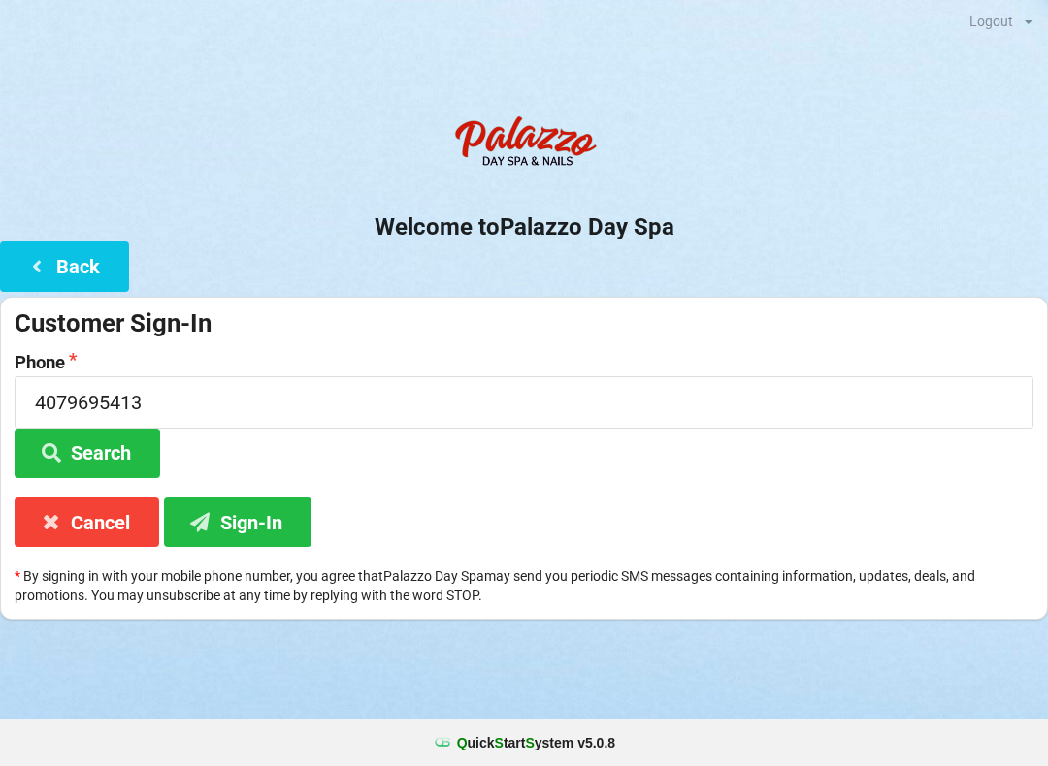
click at [211, 521] on icon at bounding box center [200, 521] width 23 height 16
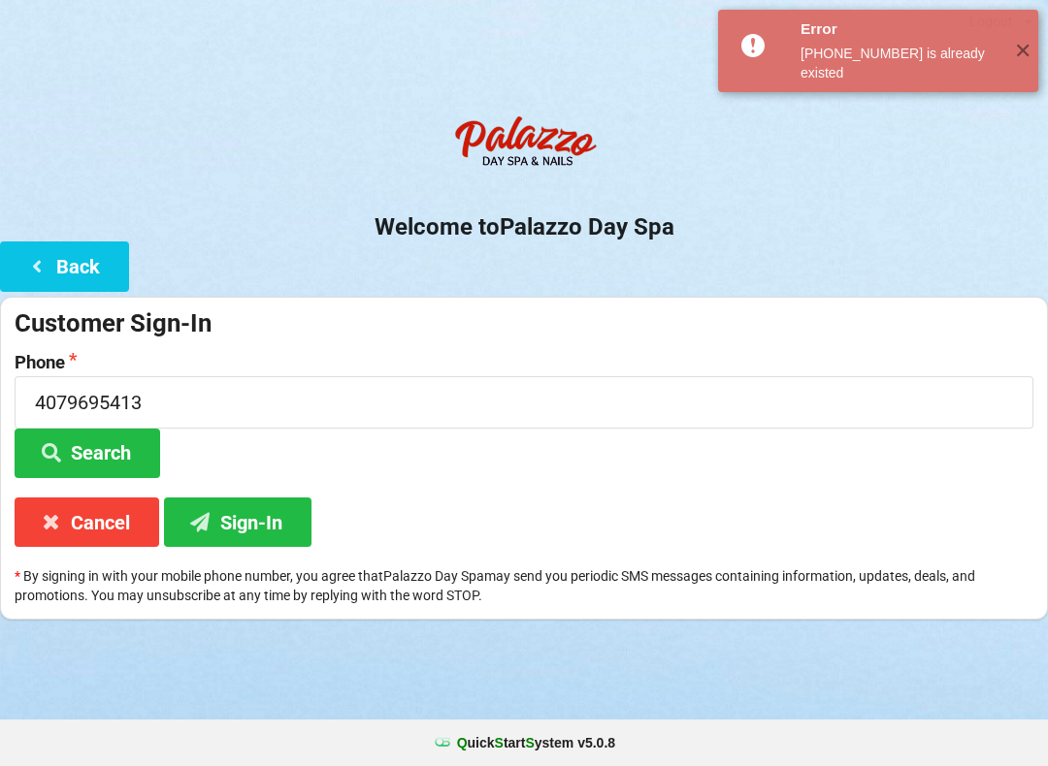
click at [42, 272] on icon at bounding box center [36, 265] width 23 height 16
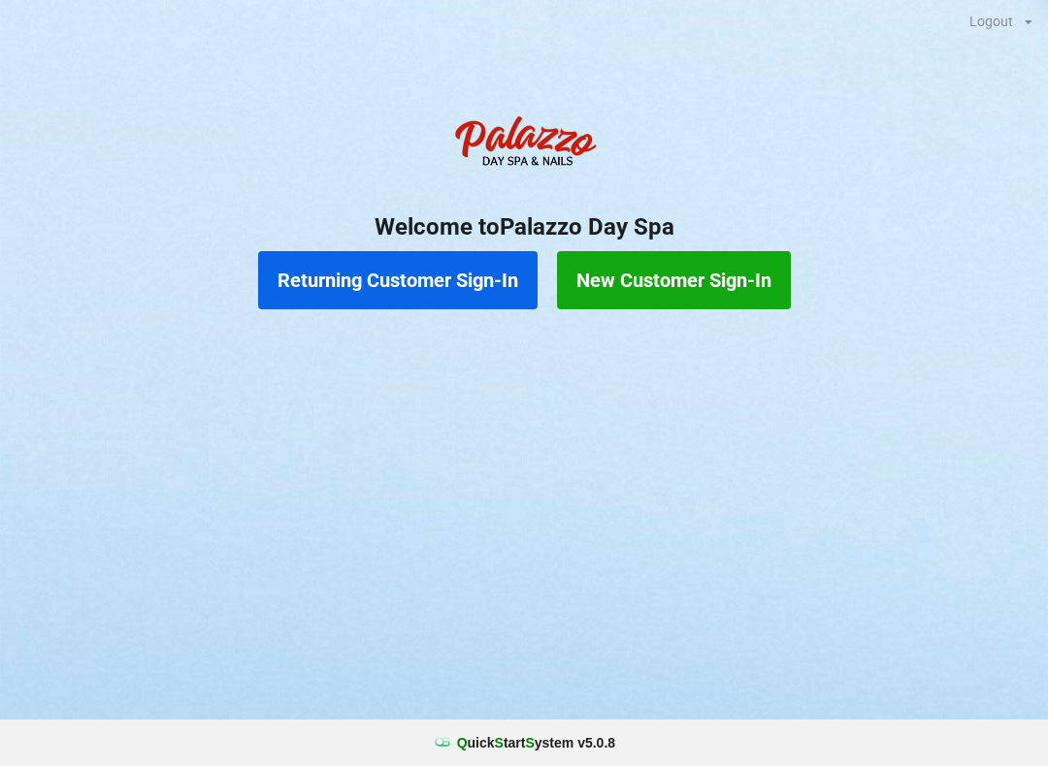
click at [381, 287] on button "Returning Customer Sign-In" at bounding box center [397, 280] width 279 height 58
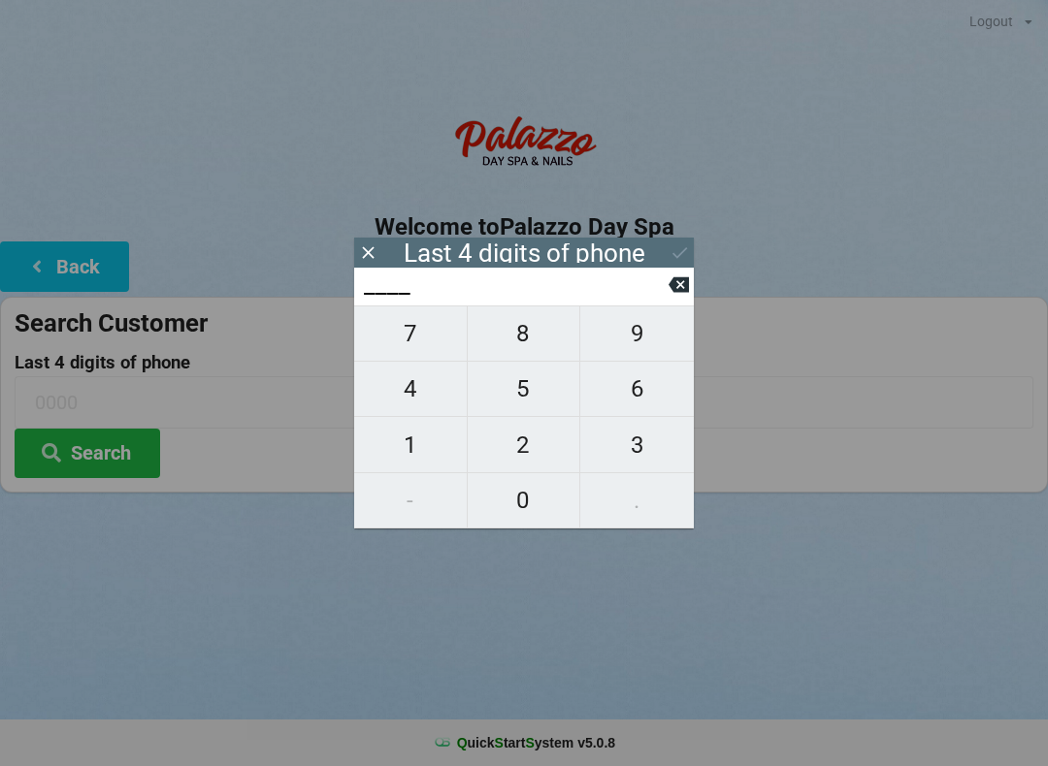
click at [540, 382] on span "5" at bounding box center [524, 389] width 113 height 41
click at [426, 387] on span "4" at bounding box center [410, 389] width 113 height 41
click at [412, 443] on span "1" at bounding box center [410, 445] width 113 height 41
click at [635, 435] on span "3" at bounding box center [637, 445] width 114 height 41
click at [687, 251] on icon at bounding box center [679, 253] width 20 height 20
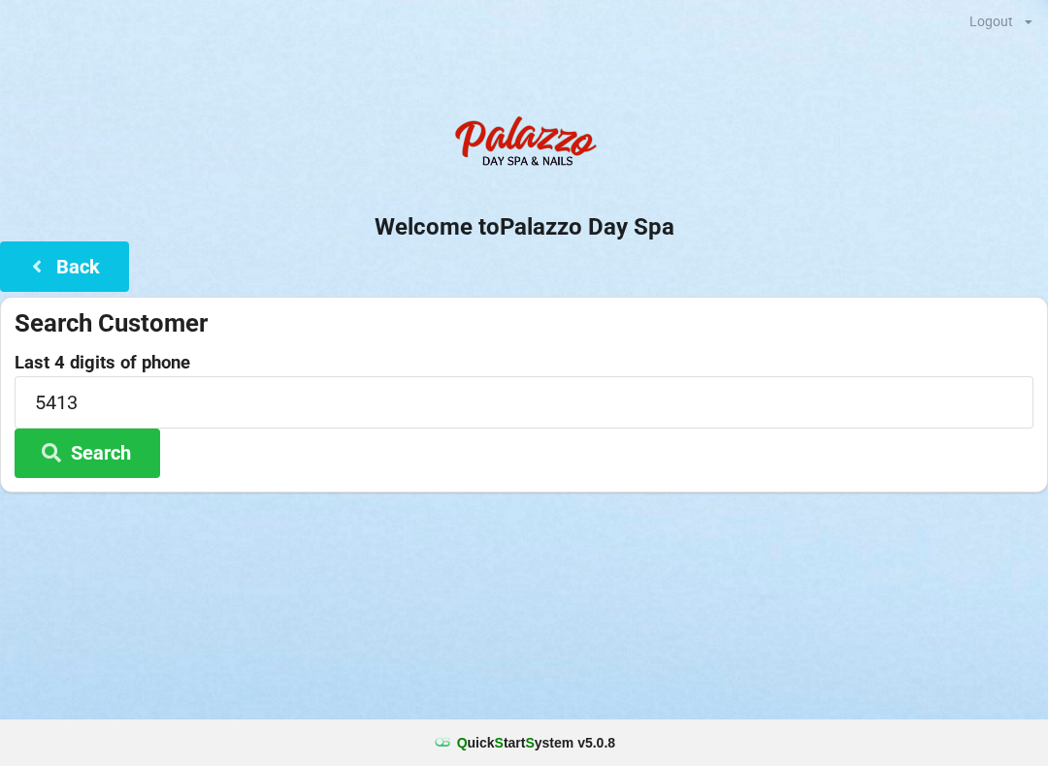
click at [62, 452] on icon at bounding box center [51, 451] width 23 height 16
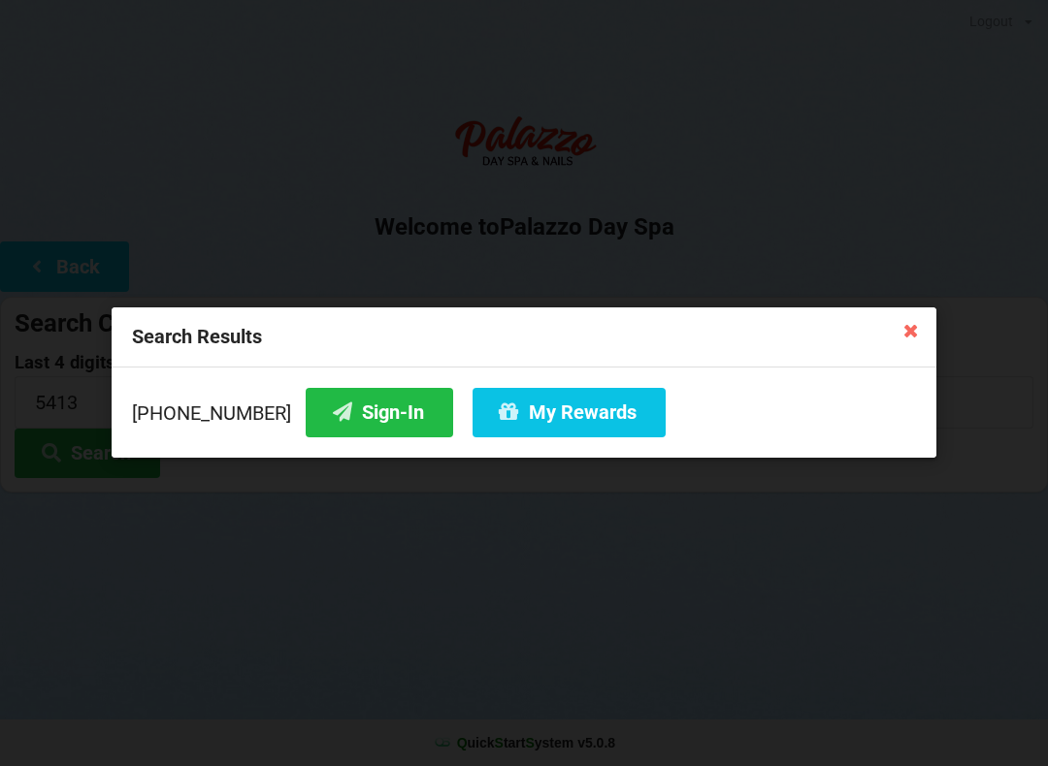
click at [346, 412] on button "Sign-In" at bounding box center [379, 412] width 147 height 49
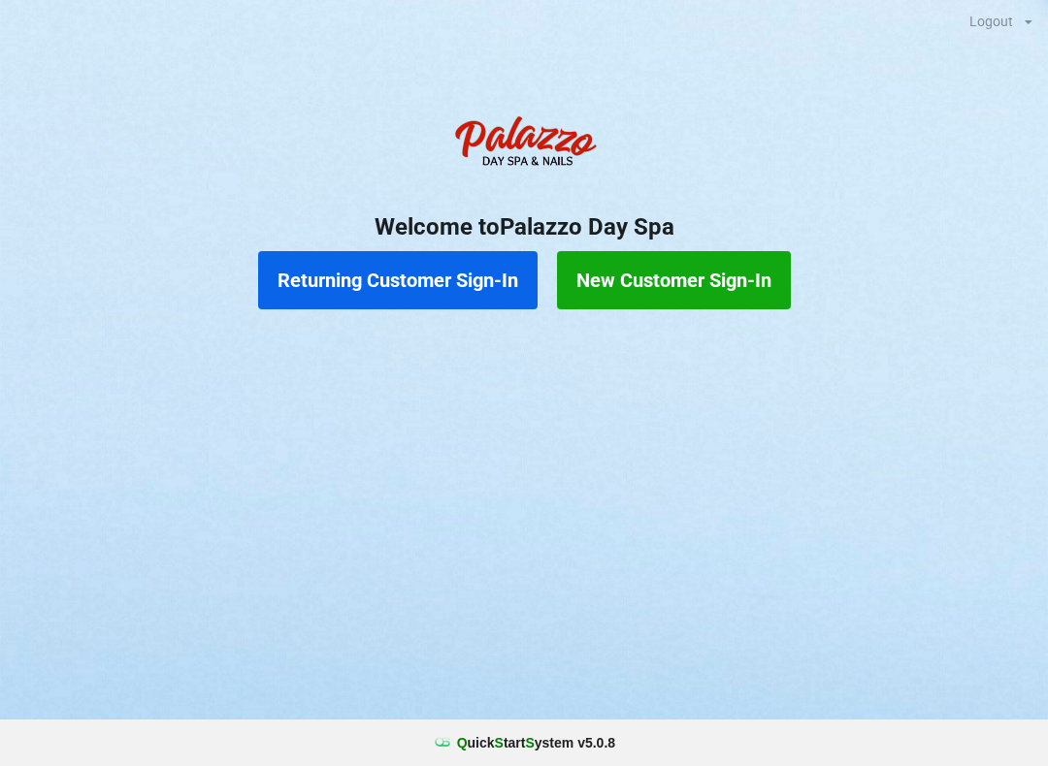
click at [371, 285] on button "Returning Customer Sign-In" at bounding box center [397, 280] width 279 height 58
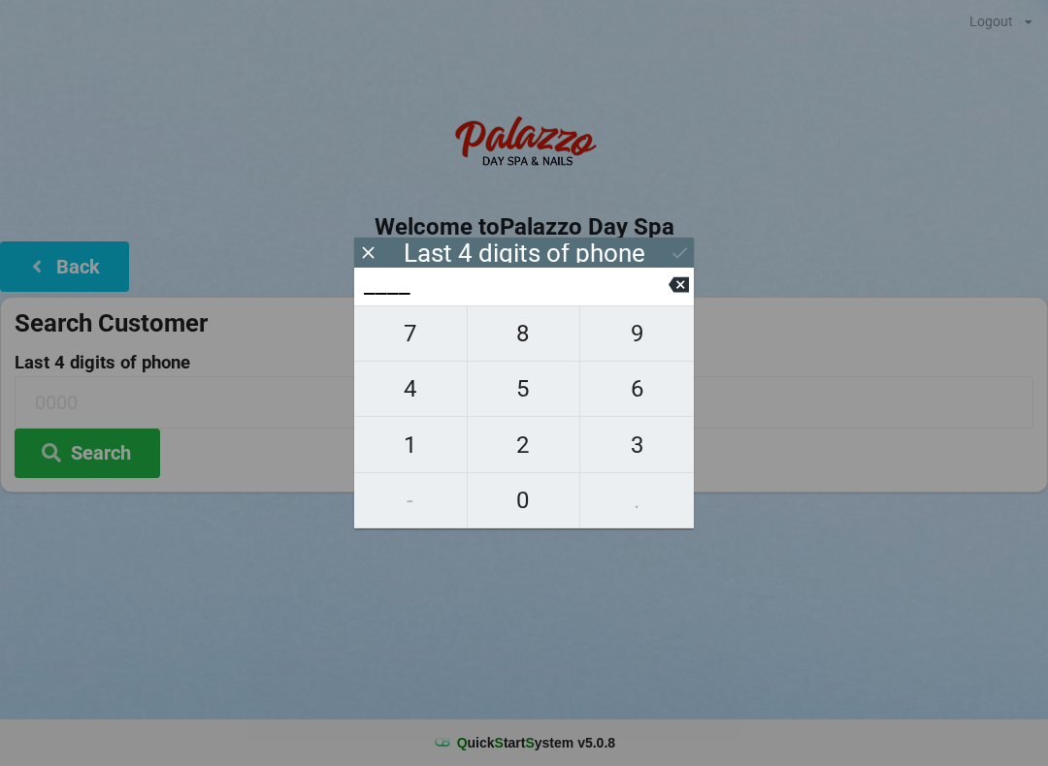
click at [526, 504] on span "0" at bounding box center [524, 500] width 113 height 41
click at [416, 409] on span "4" at bounding box center [410, 389] width 113 height 41
click at [526, 447] on span "2" at bounding box center [524, 445] width 113 height 41
click at [525, 401] on span "5" at bounding box center [524, 389] width 113 height 41
click at [111, 457] on button "Search" at bounding box center [88, 453] width 146 height 49
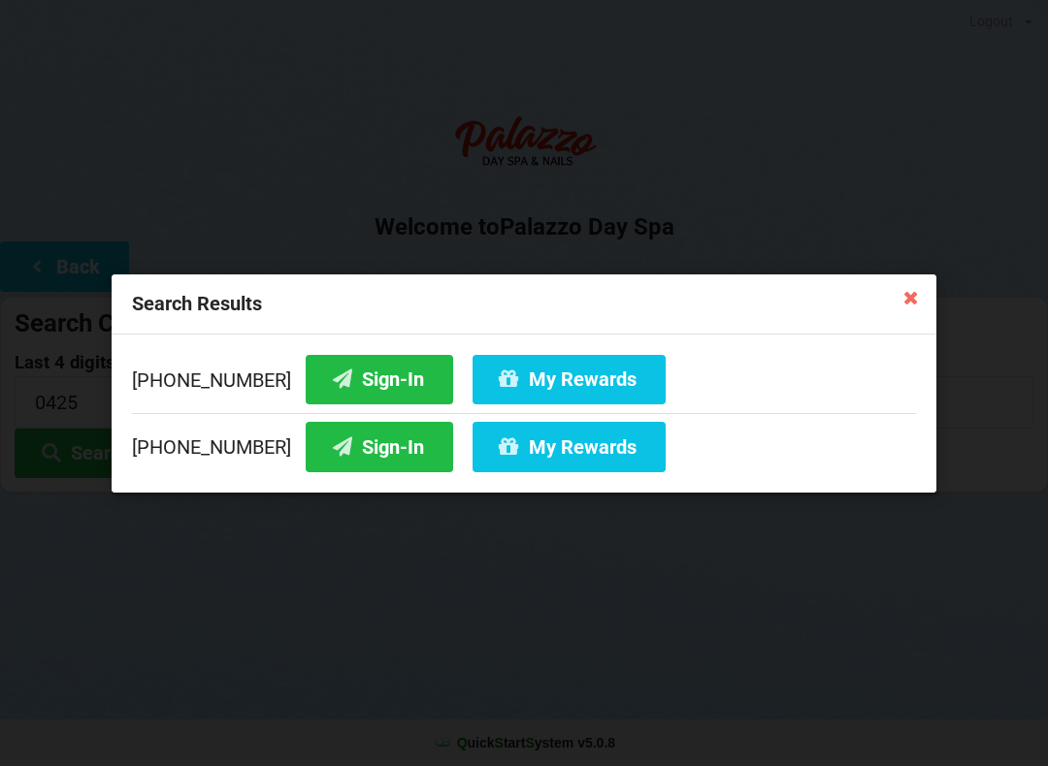
click at [914, 300] on icon at bounding box center [910, 296] width 31 height 31
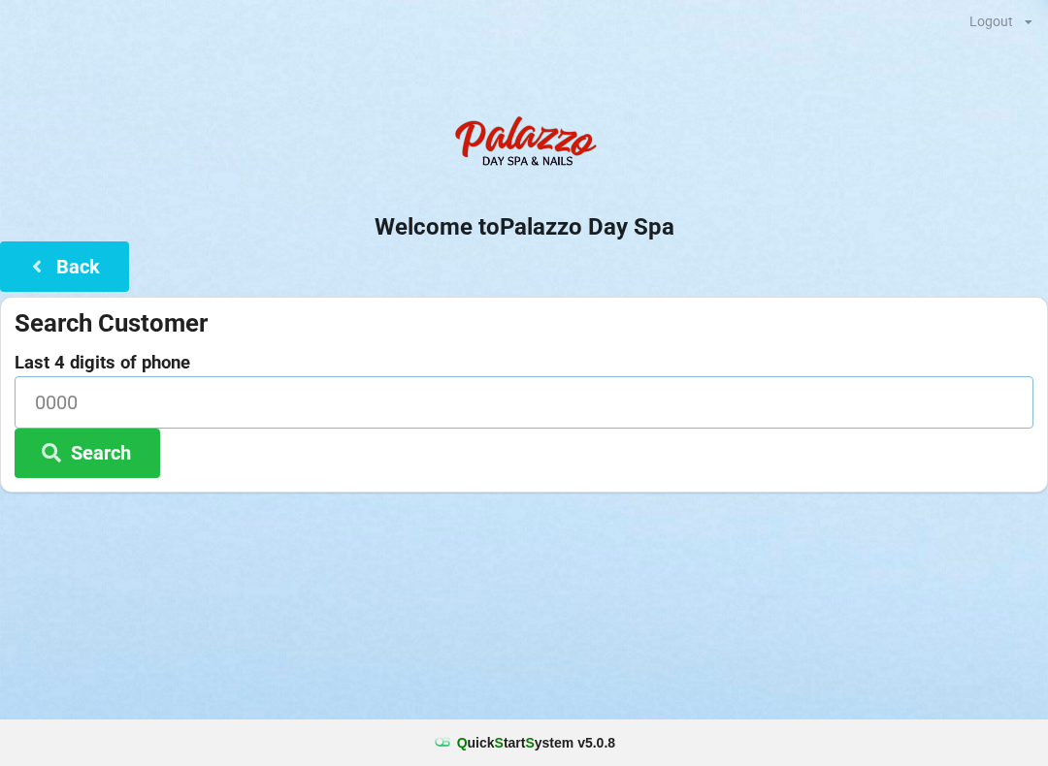
click at [65, 395] on input at bounding box center [524, 401] width 1019 height 51
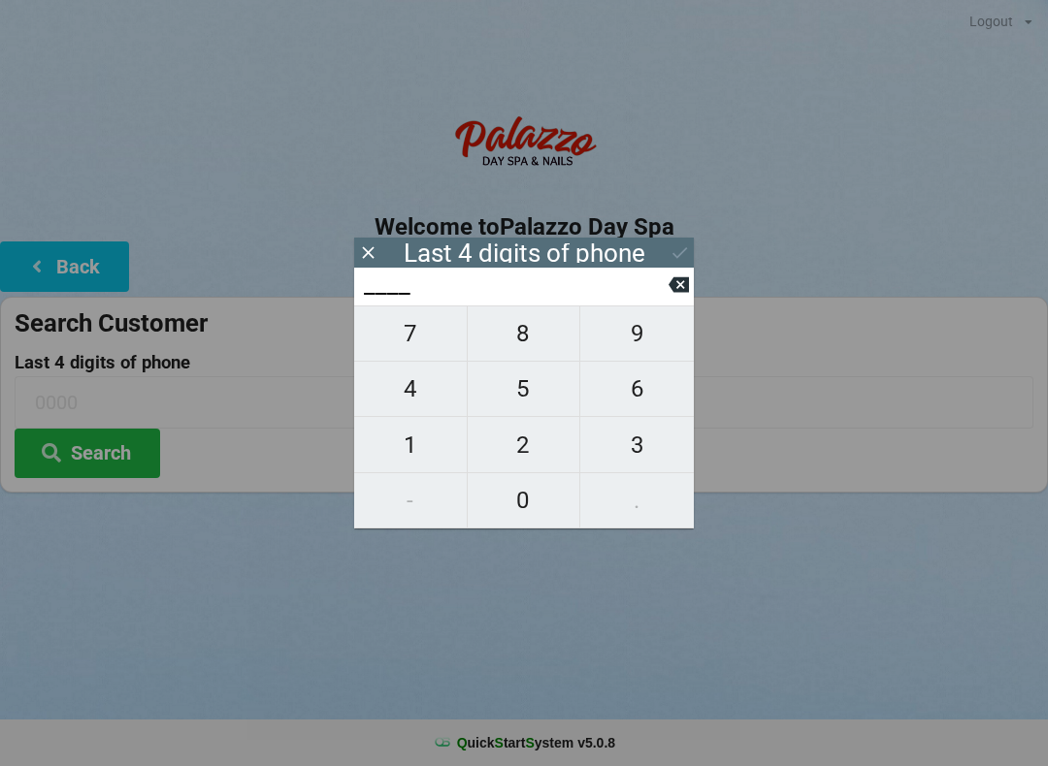
click at [527, 510] on span "0" at bounding box center [524, 500] width 113 height 41
click at [402, 354] on span "7" at bounding box center [410, 333] width 113 height 41
click at [531, 450] on span "2" at bounding box center [524, 445] width 113 height 41
click at [534, 401] on span "5" at bounding box center [524, 389] width 113 height 41
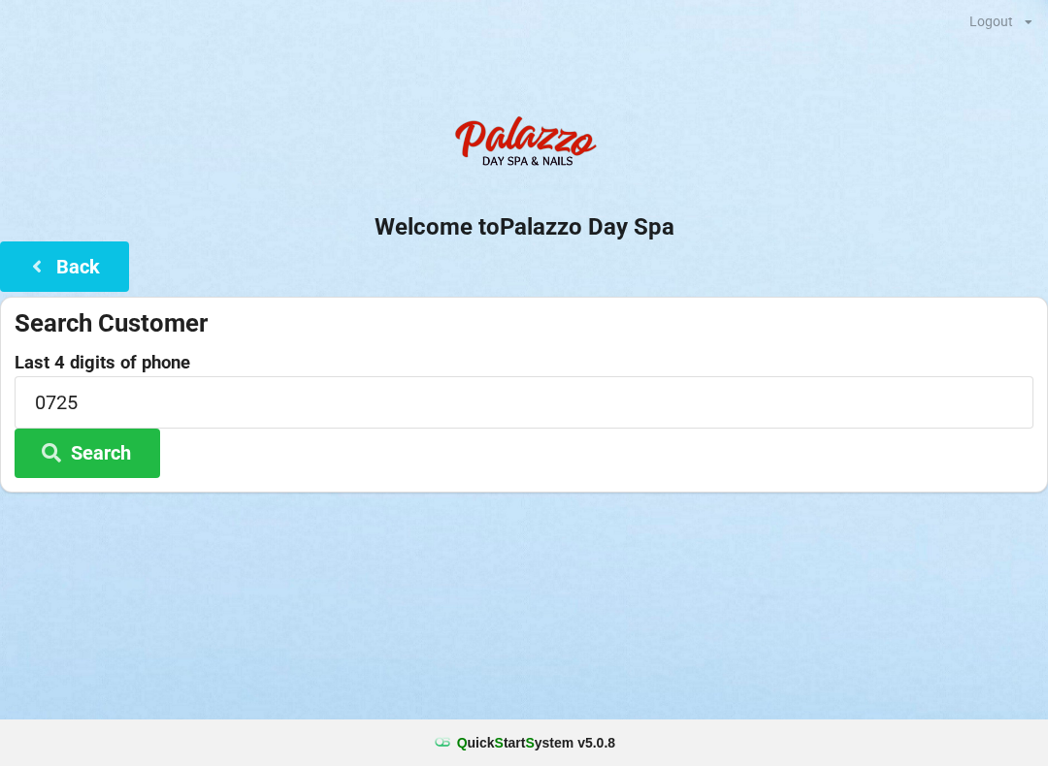
click at [111, 451] on button "Search" at bounding box center [88, 453] width 146 height 49
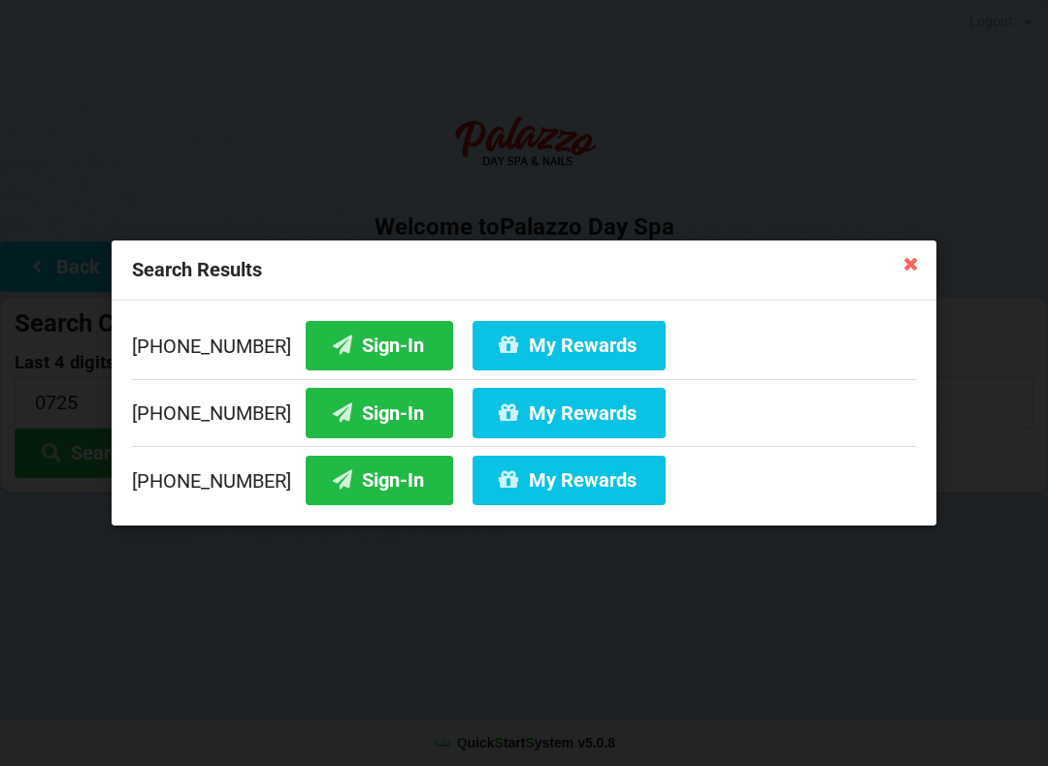
click at [541, 414] on button "My Rewards" at bounding box center [568, 412] width 193 height 49
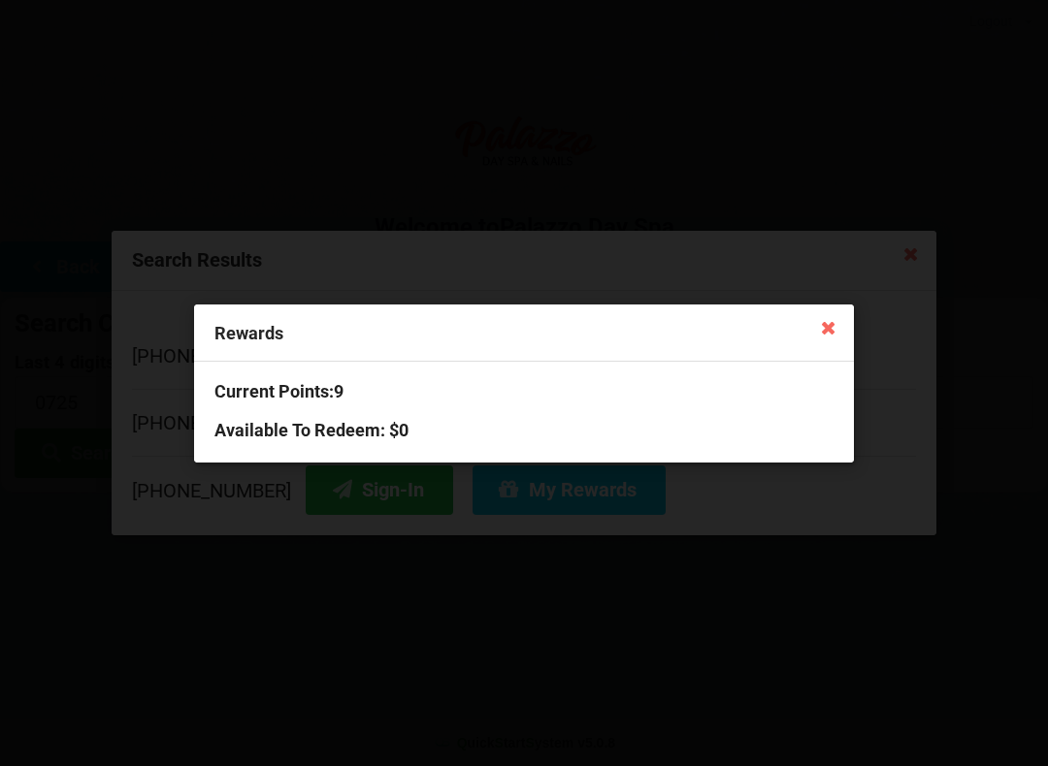
click at [841, 328] on icon at bounding box center [828, 326] width 31 height 31
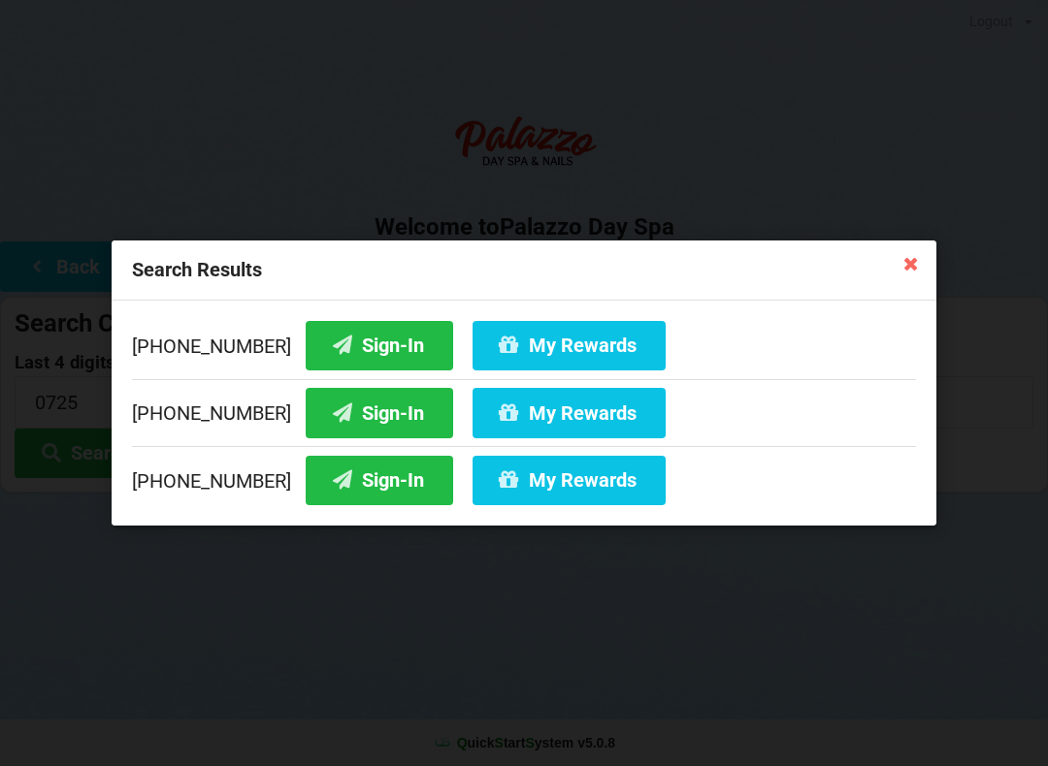
click at [531, 477] on button "My Rewards" at bounding box center [568, 480] width 193 height 49
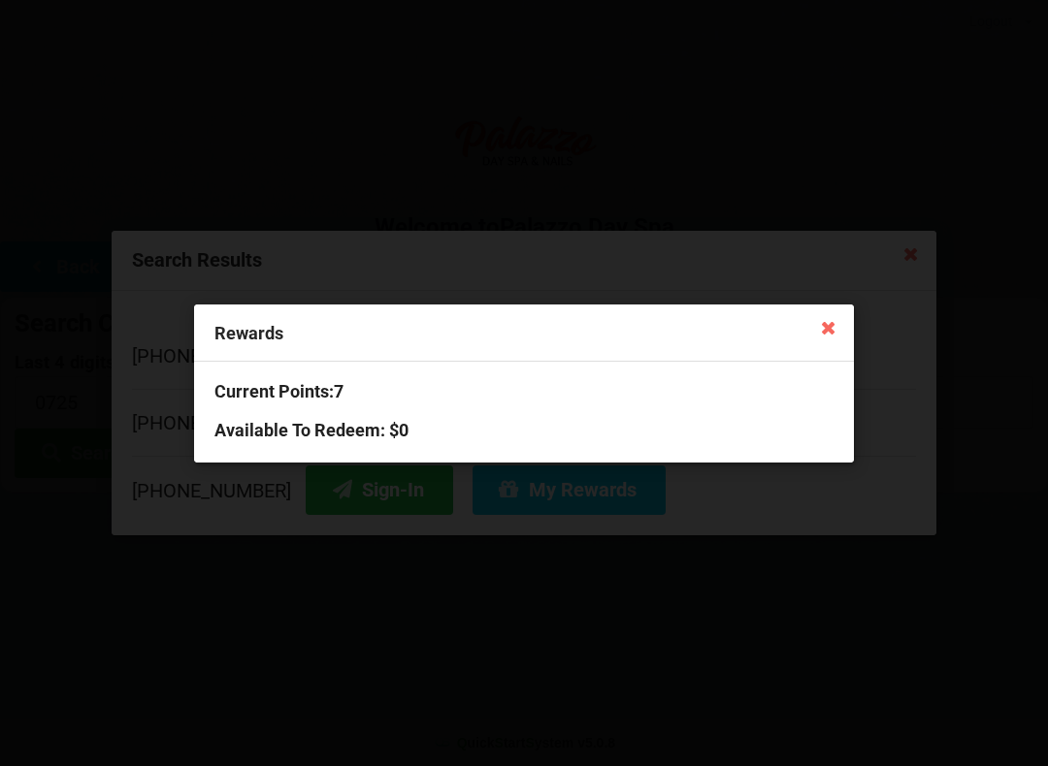
click at [814, 331] on icon at bounding box center [828, 326] width 31 height 31
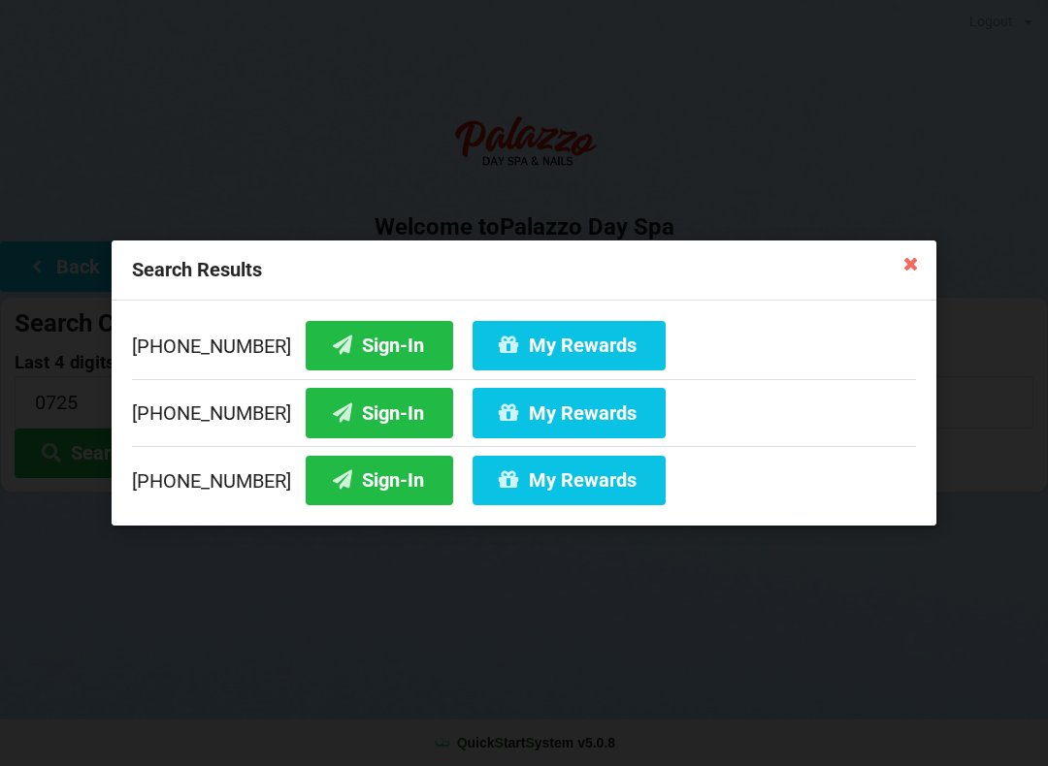
click at [548, 418] on button "My Rewards" at bounding box center [568, 412] width 193 height 49
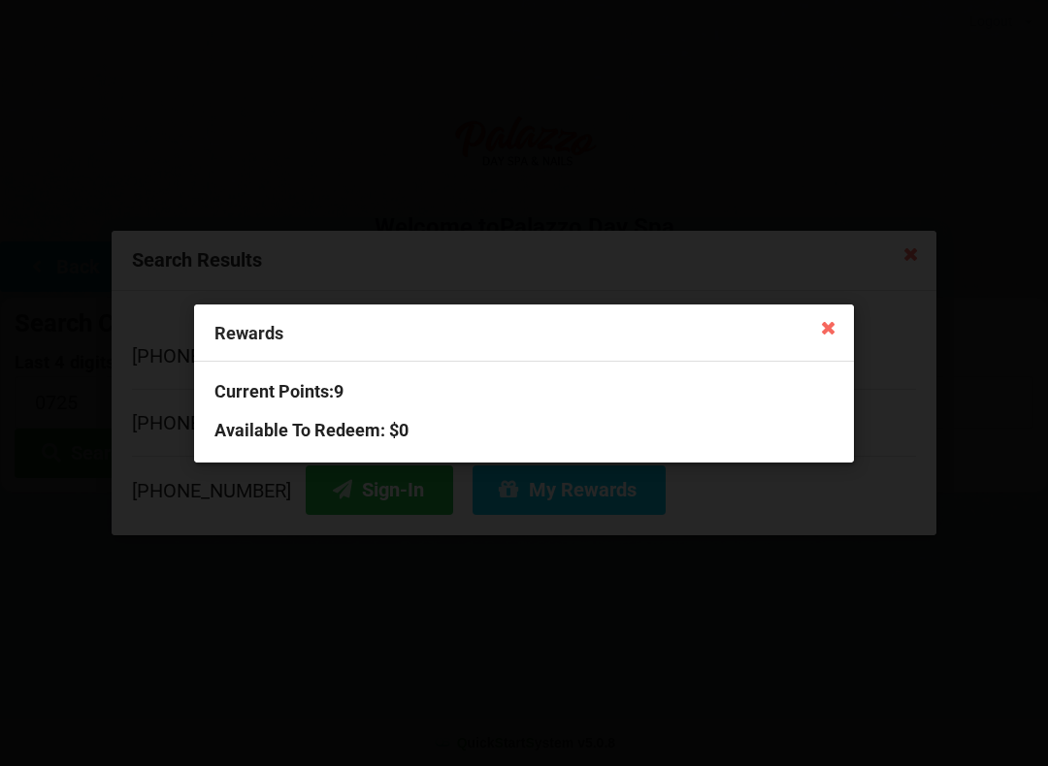
click at [828, 327] on icon at bounding box center [828, 326] width 31 height 31
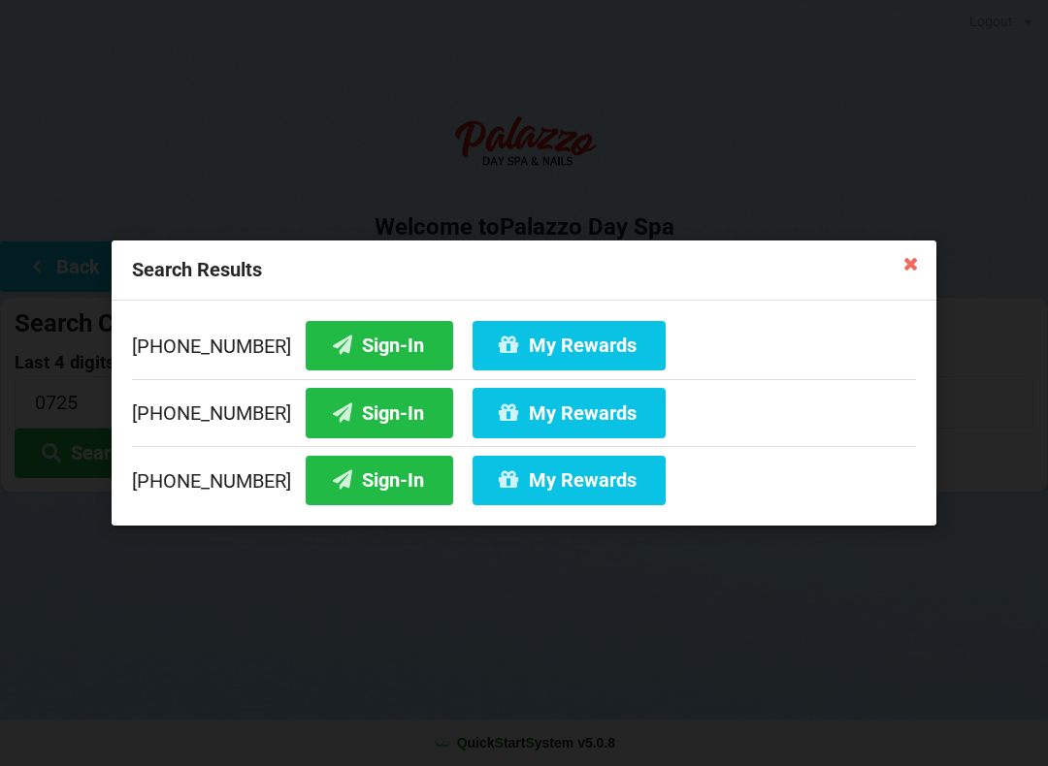
click at [581, 498] on button "My Rewards" at bounding box center [568, 480] width 193 height 49
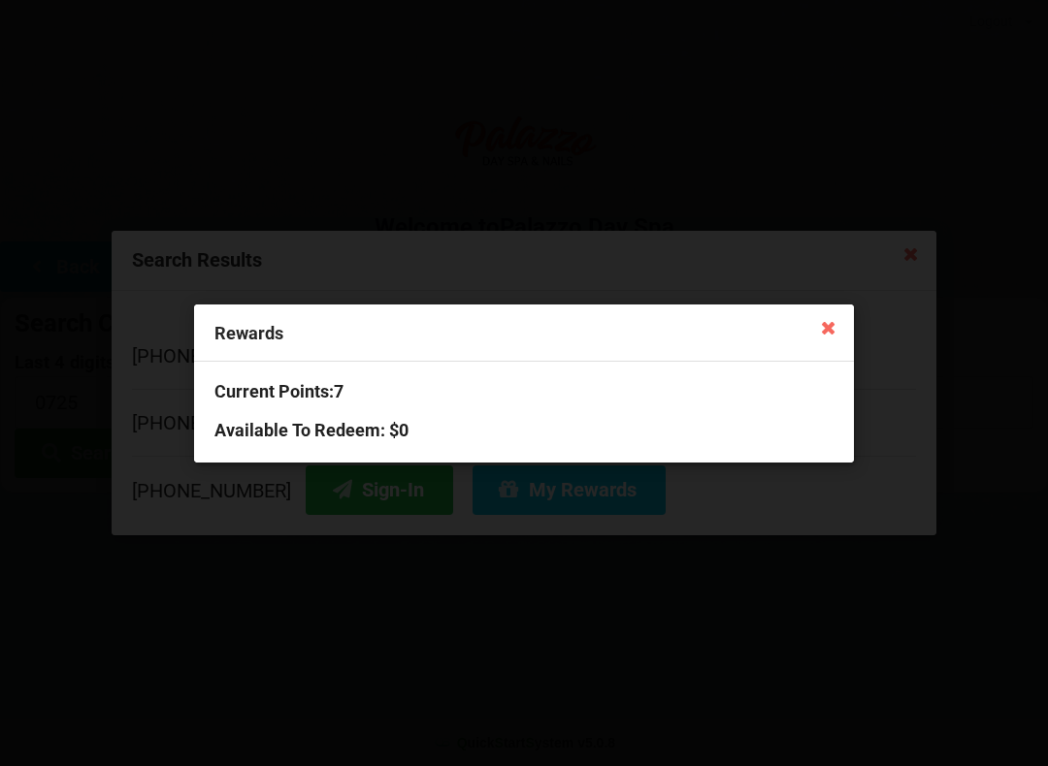
click at [822, 311] on icon at bounding box center [828, 326] width 31 height 31
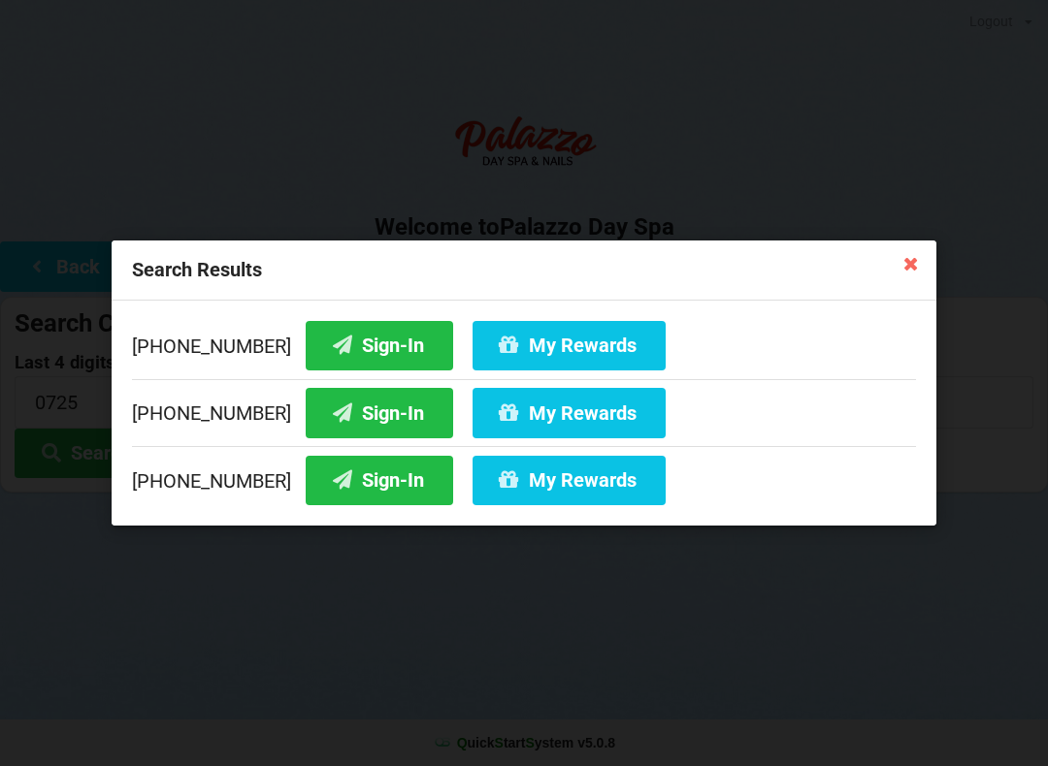
click at [347, 472] on button "Sign-In" at bounding box center [379, 480] width 147 height 49
